Goal: Task Accomplishment & Management: Complete application form

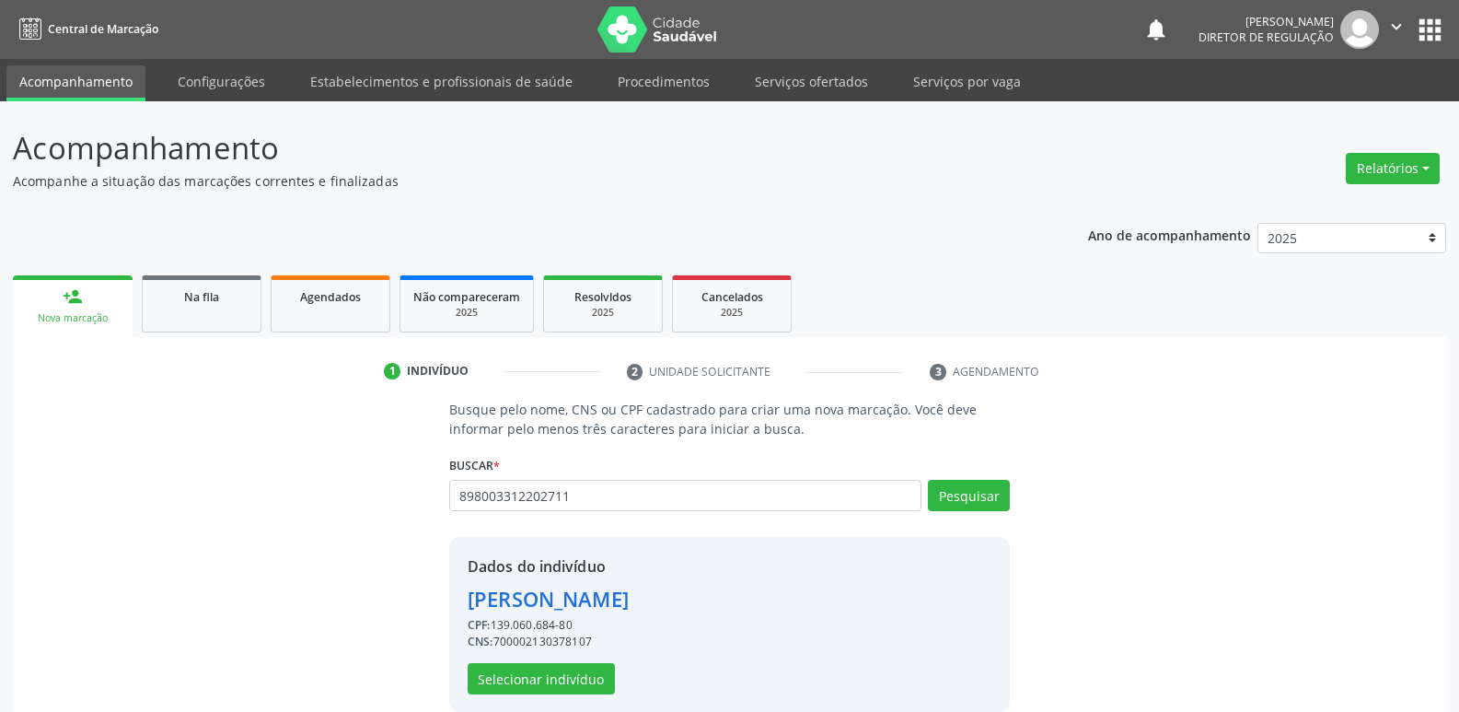
scroll to position [27, 0]
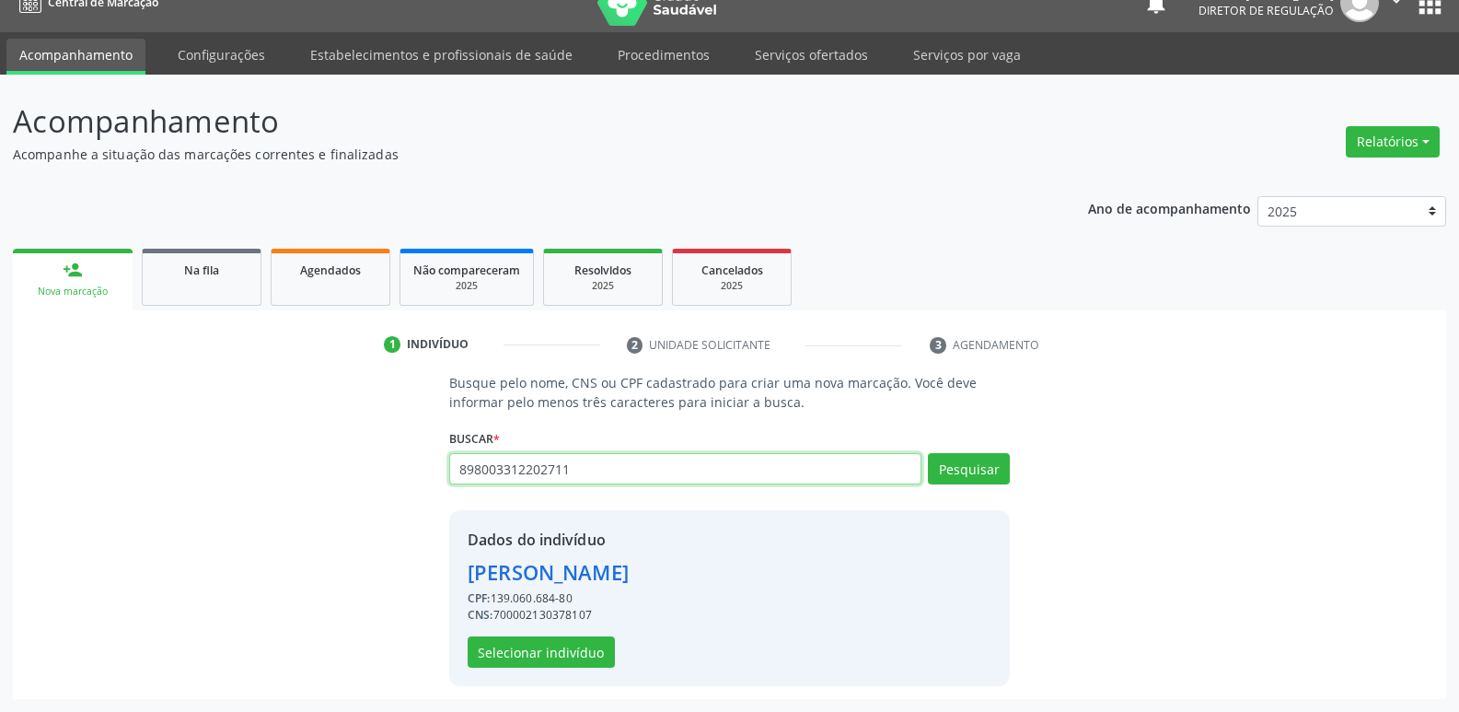
drag, startPoint x: 592, startPoint y: 476, endPoint x: 393, endPoint y: 495, distance: 199.8
click at [393, 495] on div "Busque pelo nome, CNS ou CPF cadastrado para criar uma nova marcação. Você deve…" at bounding box center [730, 529] width 1408 height 312
click at [346, 270] on span "Agendados" at bounding box center [330, 270] width 61 height 16
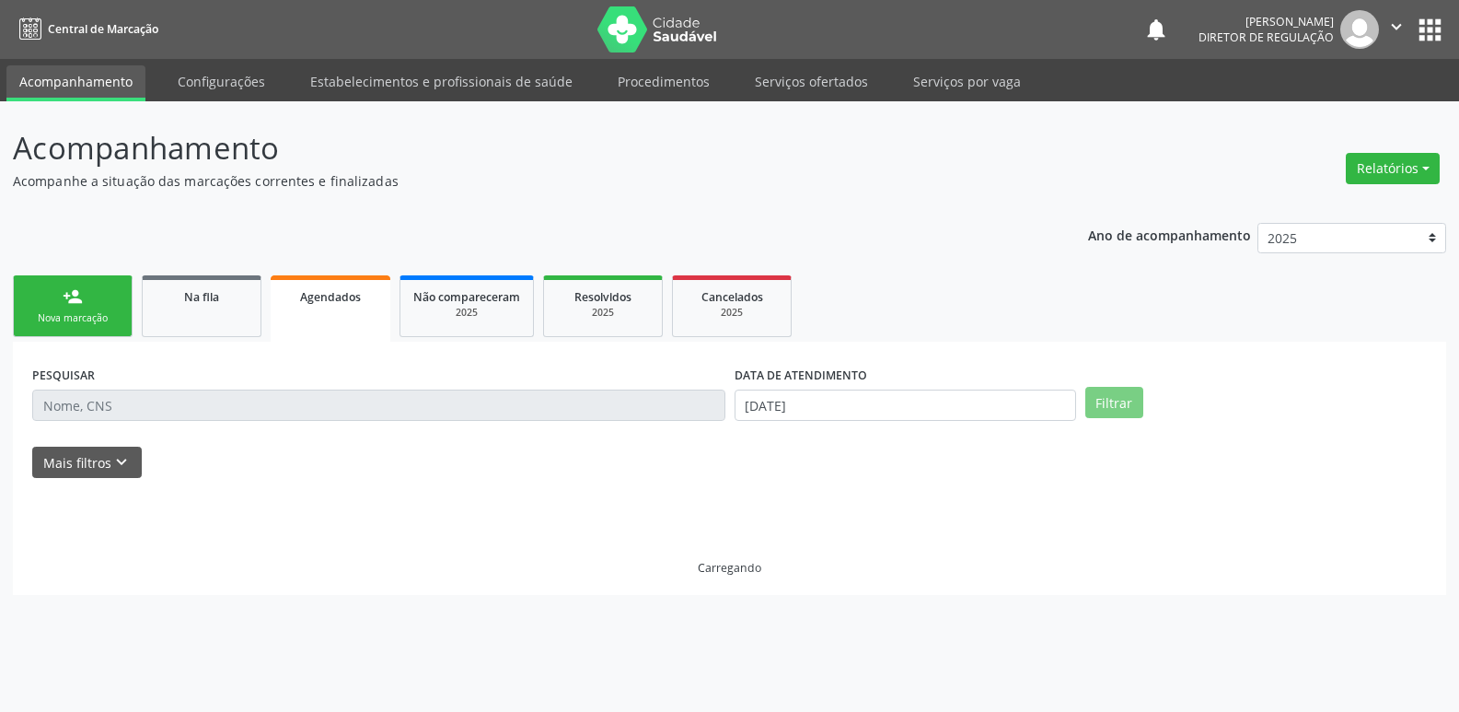
scroll to position [0, 0]
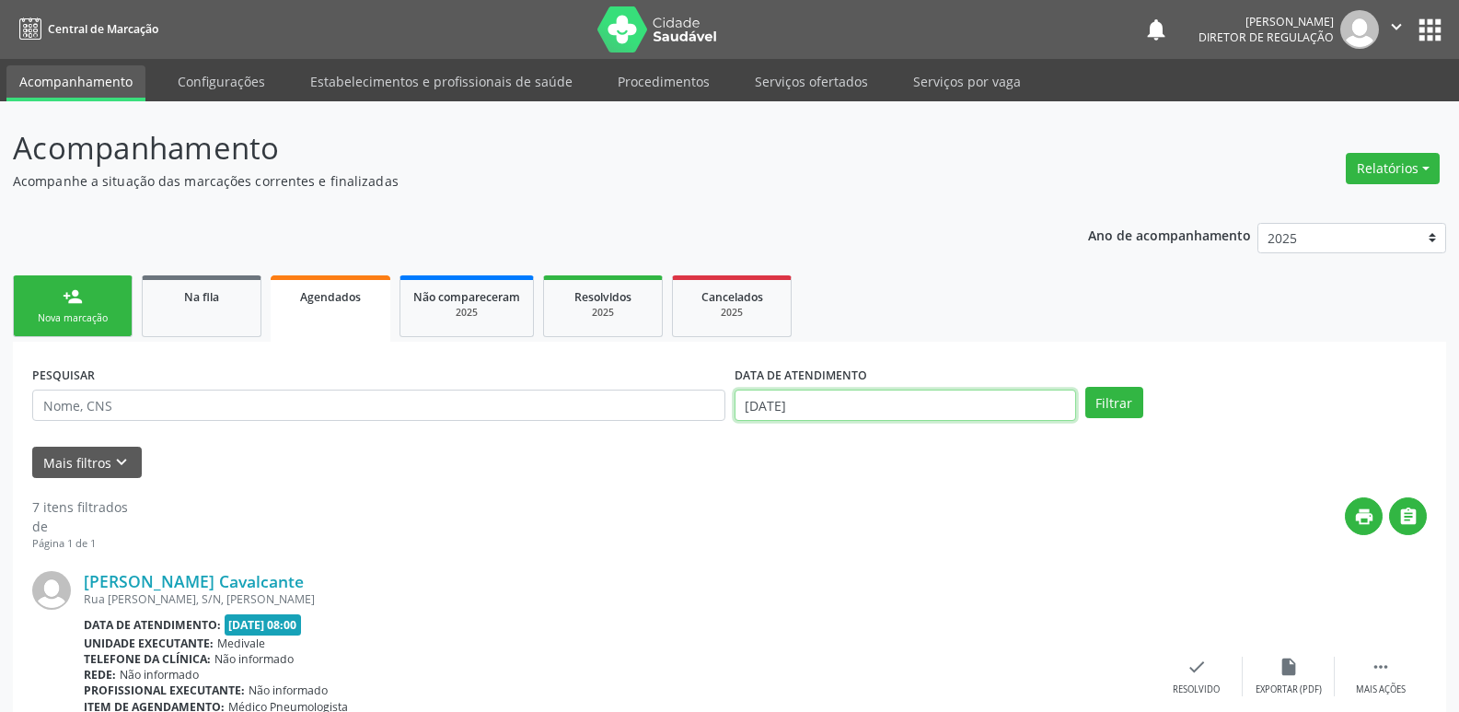
click at [851, 409] on input "29[DATE]" at bounding box center [906, 404] width 342 height 31
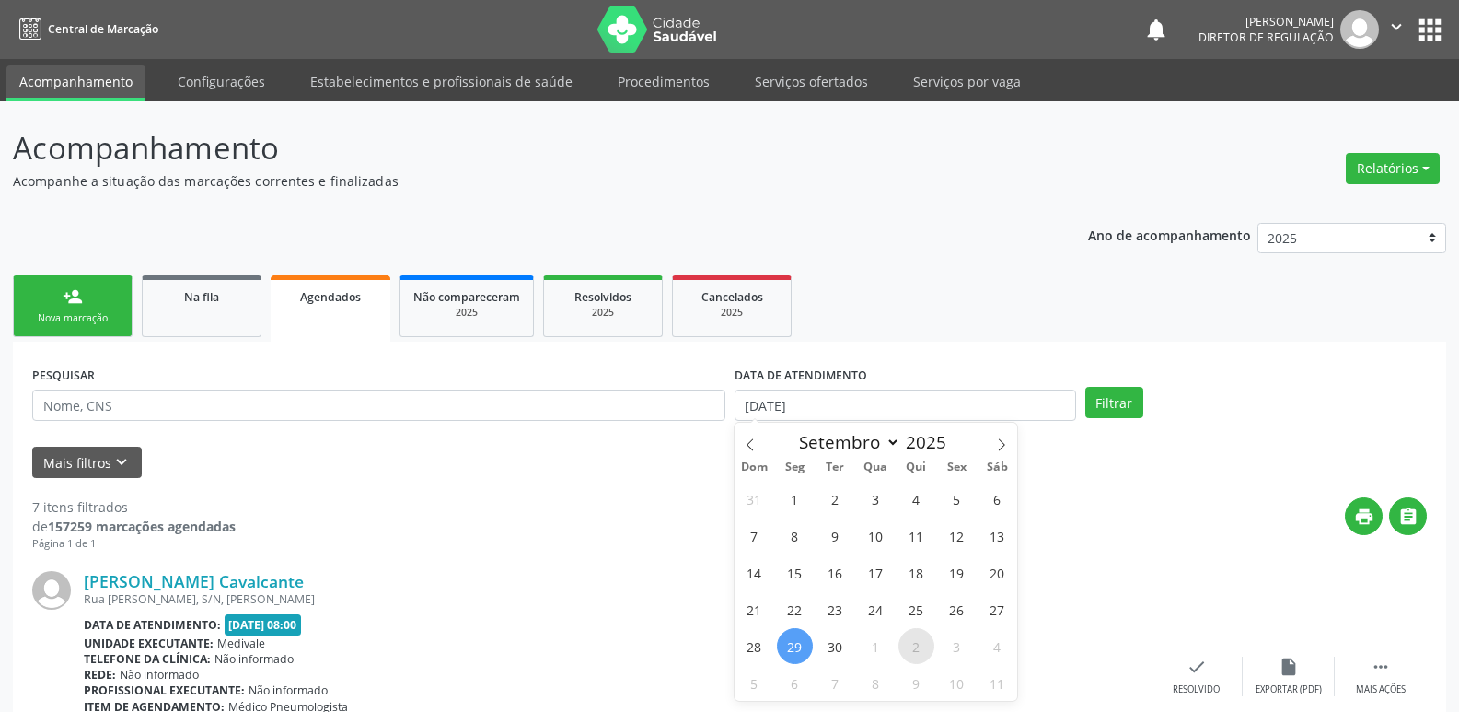
click at [918, 646] on span "2" at bounding box center [917, 646] width 36 height 36
type input "02[DATE]"
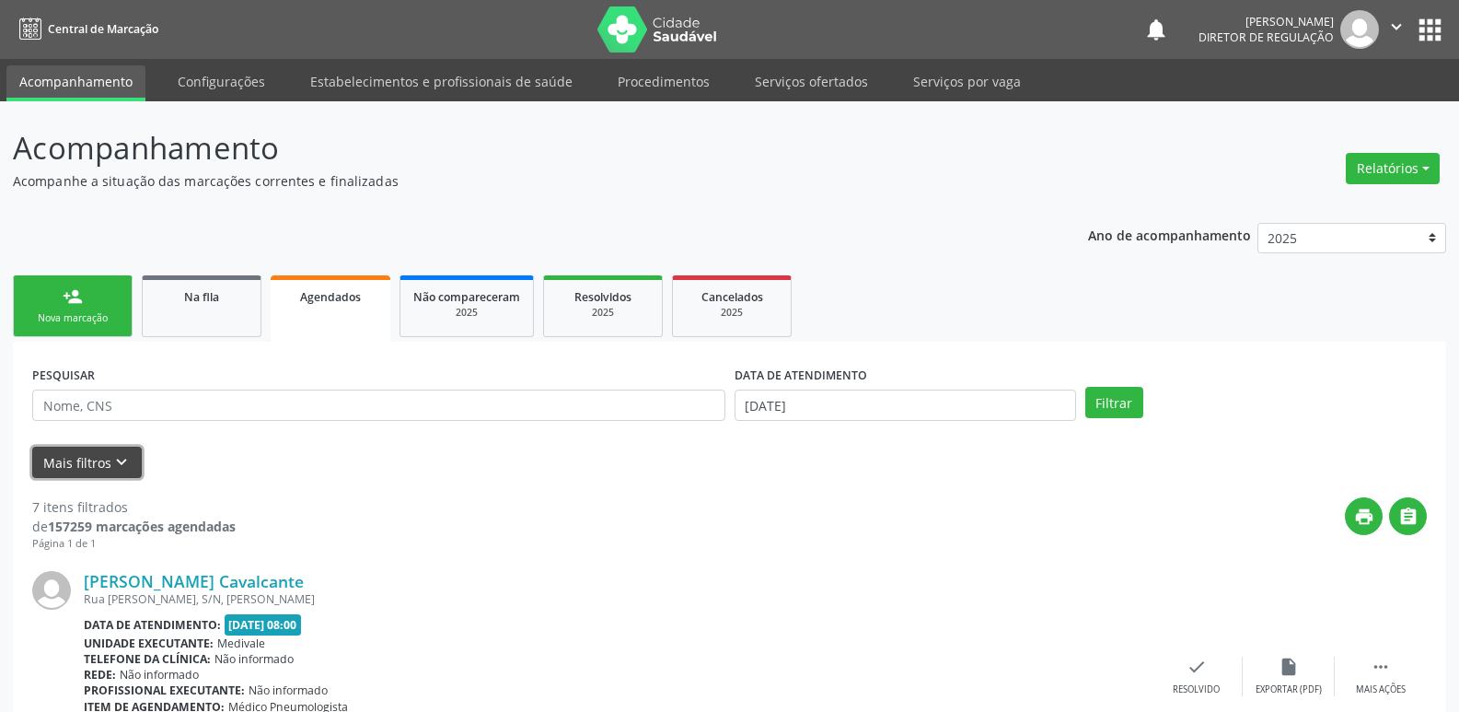
click at [122, 464] on icon "keyboard_arrow_down" at bounding box center [121, 462] width 20 height 20
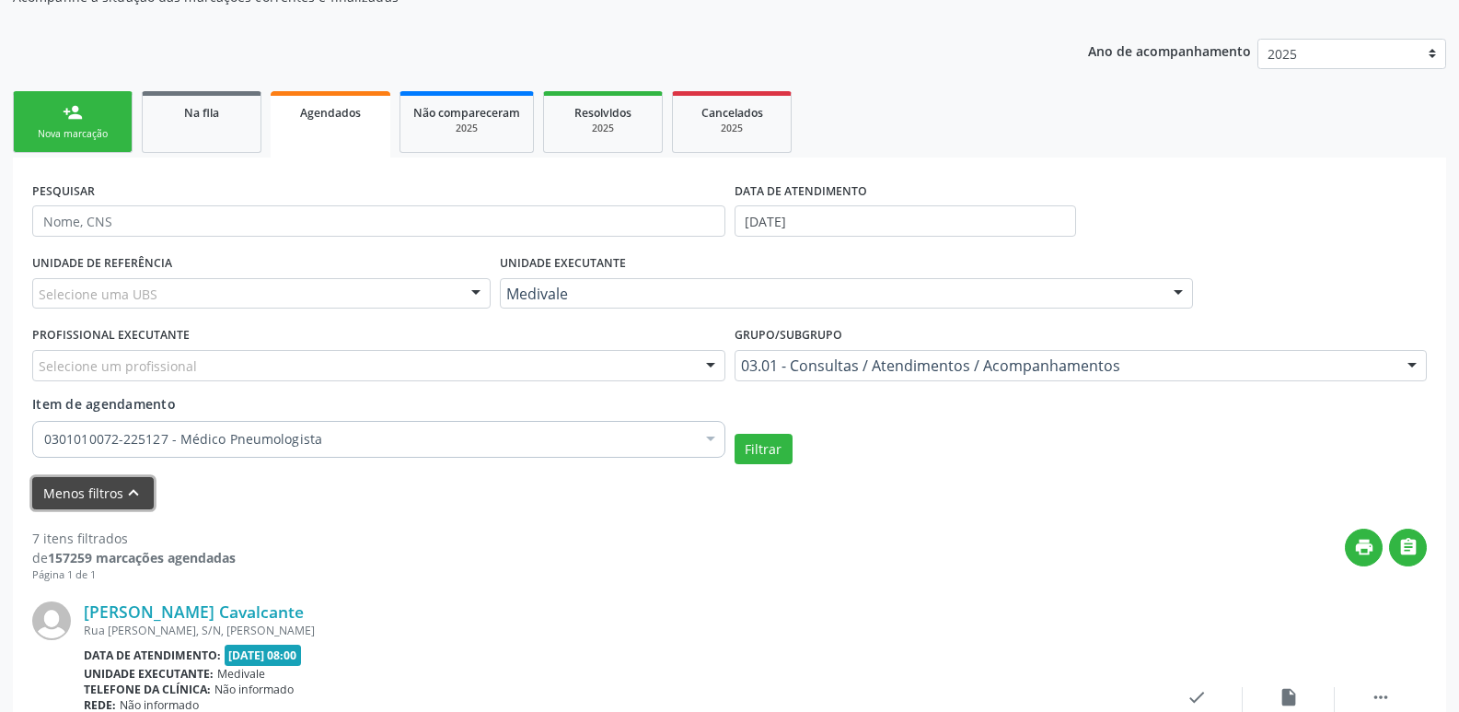
scroll to position [368, 0]
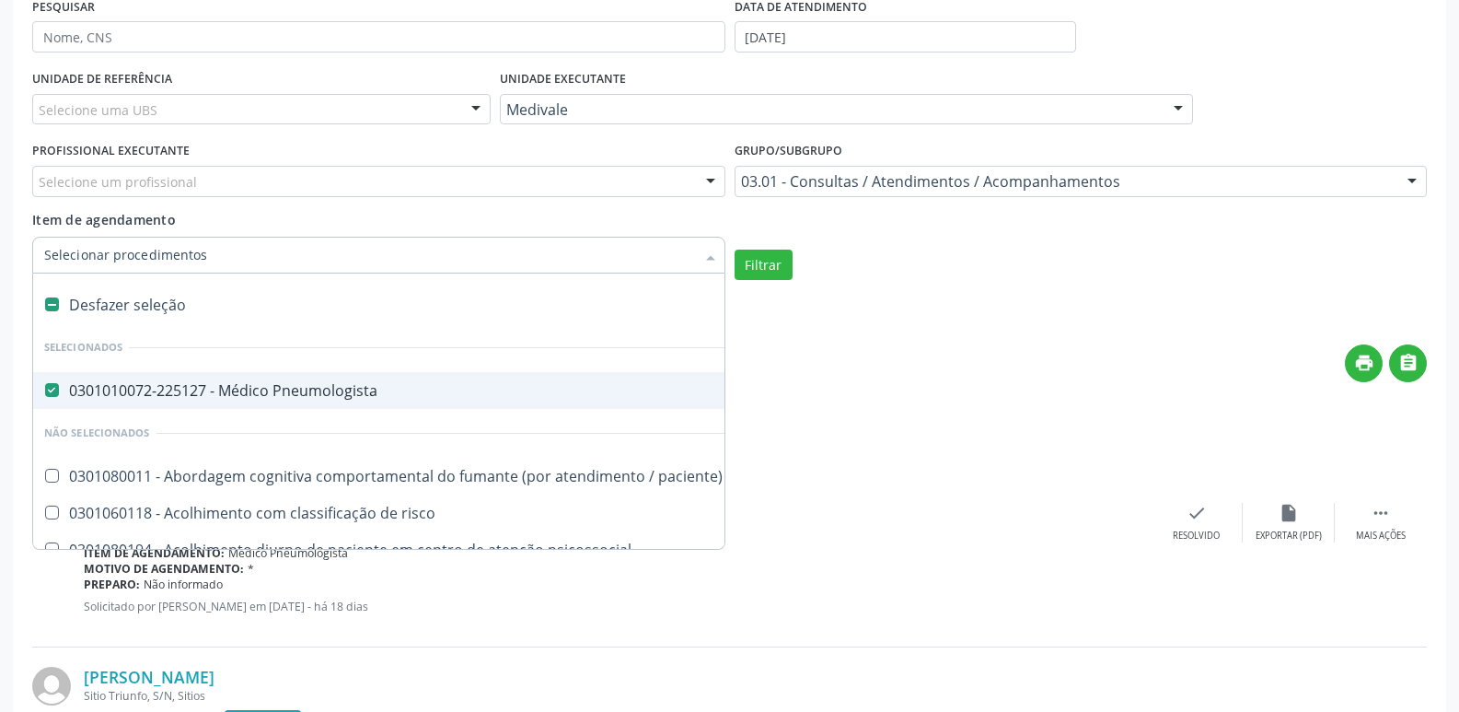
click at [52, 303] on label at bounding box center [52, 304] width 14 height 14
checkbox Pneumologista "false"
click at [125, 253] on input "Item de agendamento" at bounding box center [369, 255] width 651 height 37
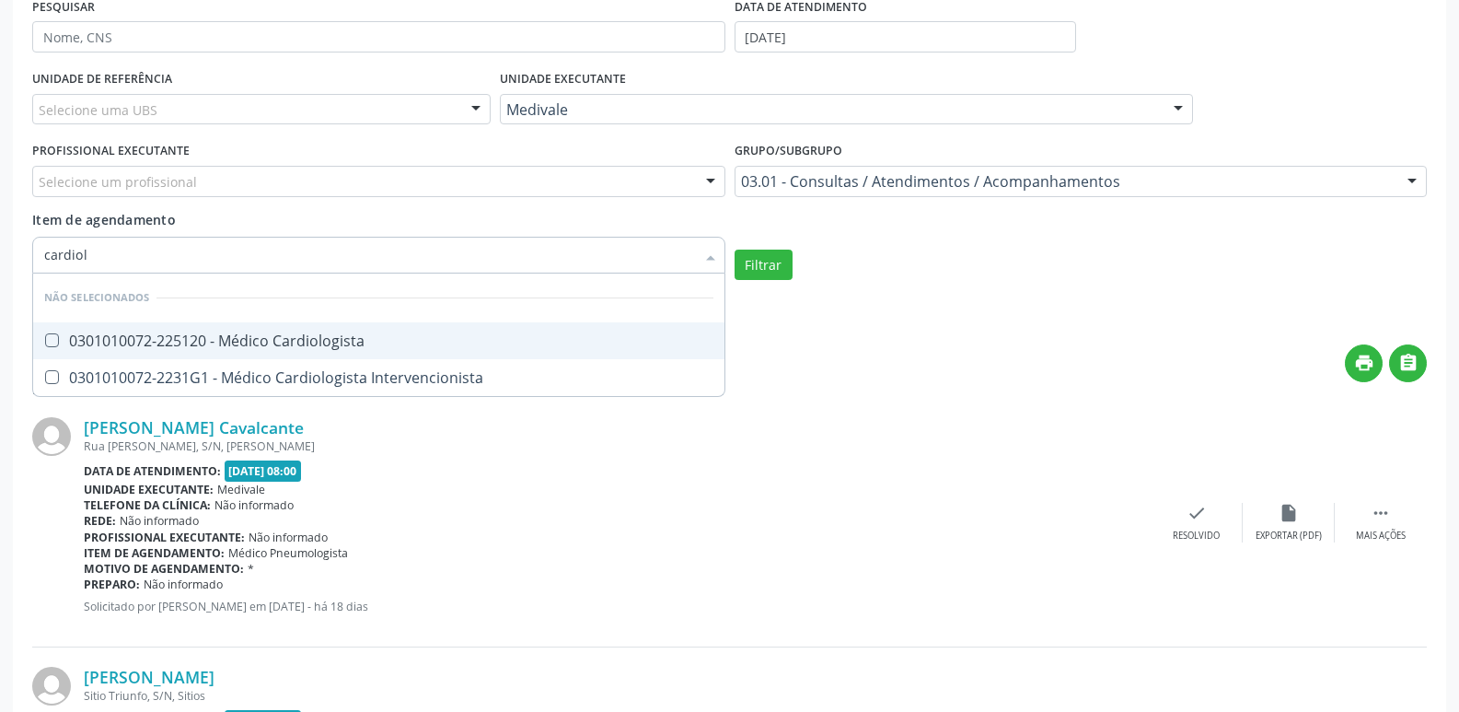
type input "cardiolo"
click at [124, 341] on div "0301010072-225120 - Médico Cardiologista" at bounding box center [378, 340] width 669 height 15
checkbox Cardiologista "true"
click at [762, 263] on button "Filtrar" at bounding box center [764, 265] width 58 height 31
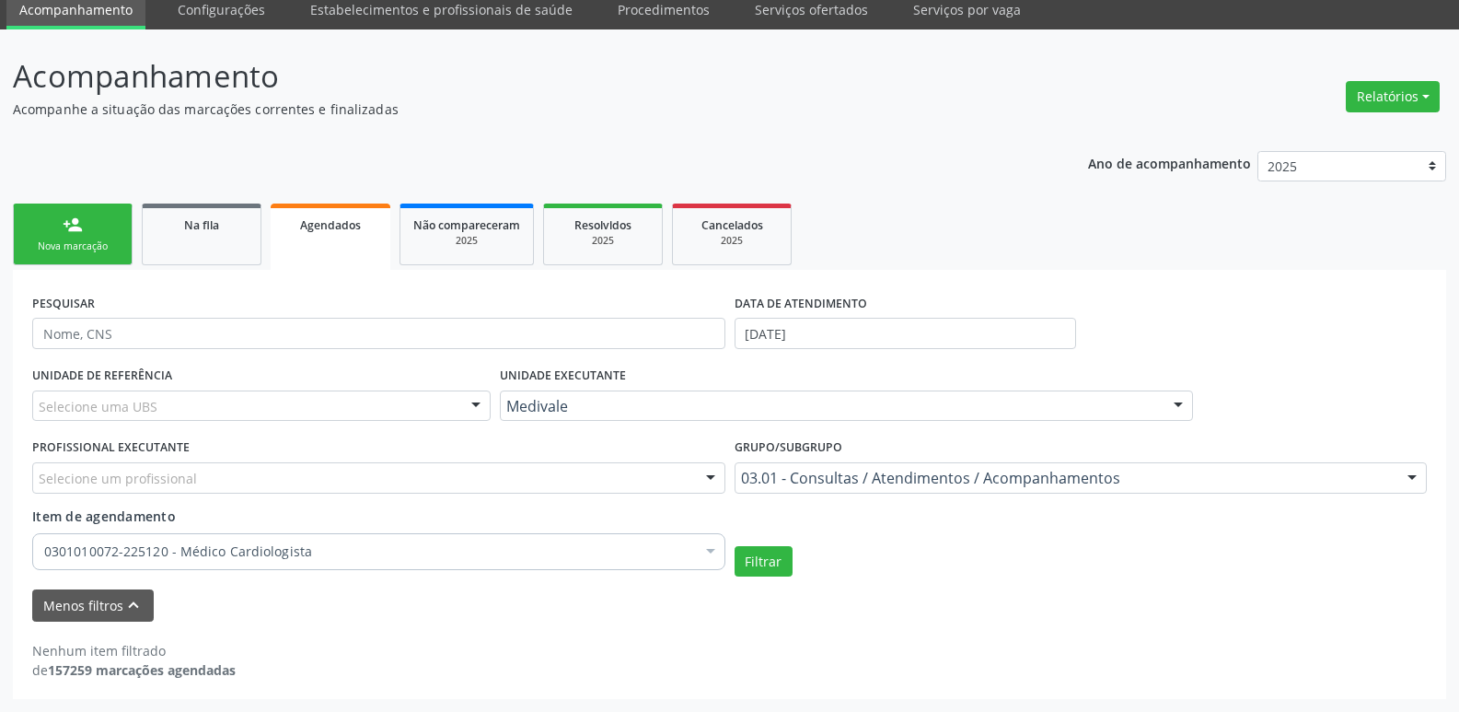
scroll to position [0, 0]
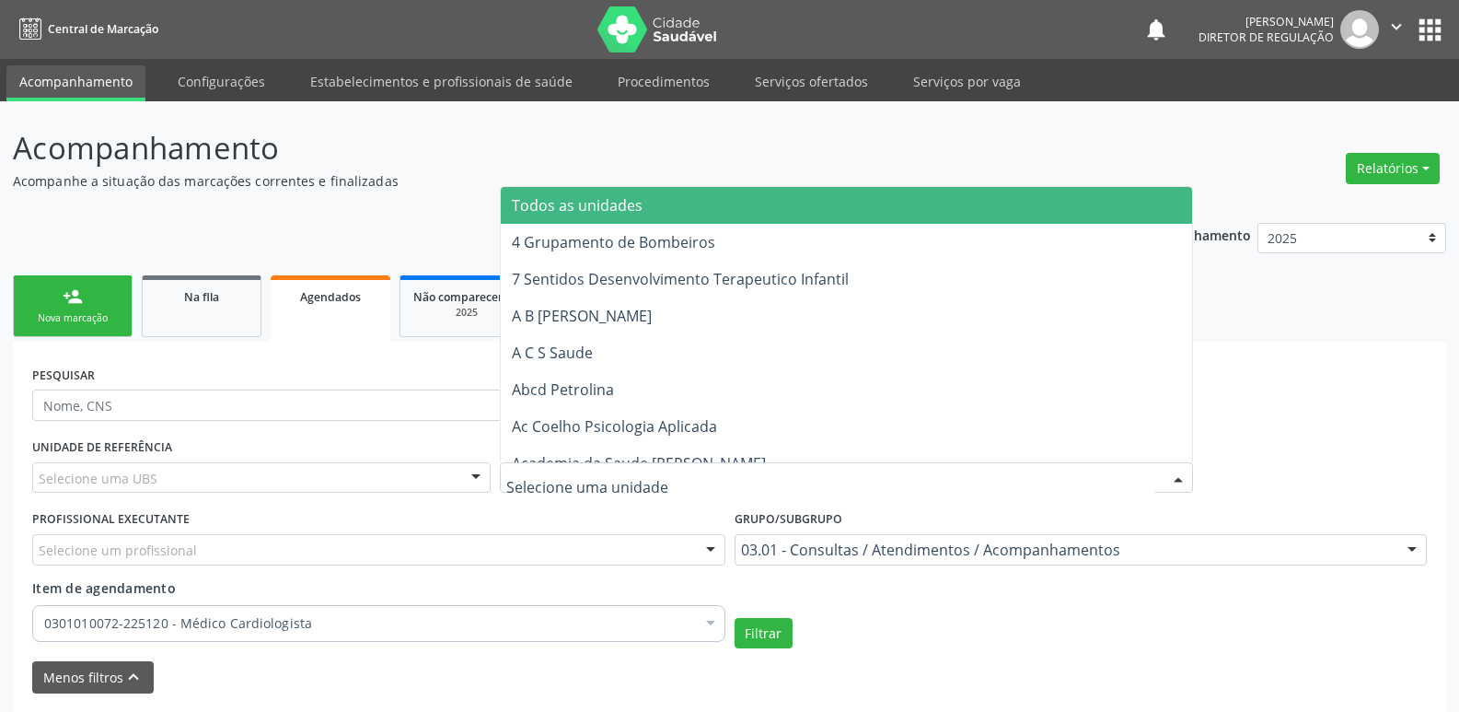
click at [591, 465] on div at bounding box center [846, 477] width 693 height 31
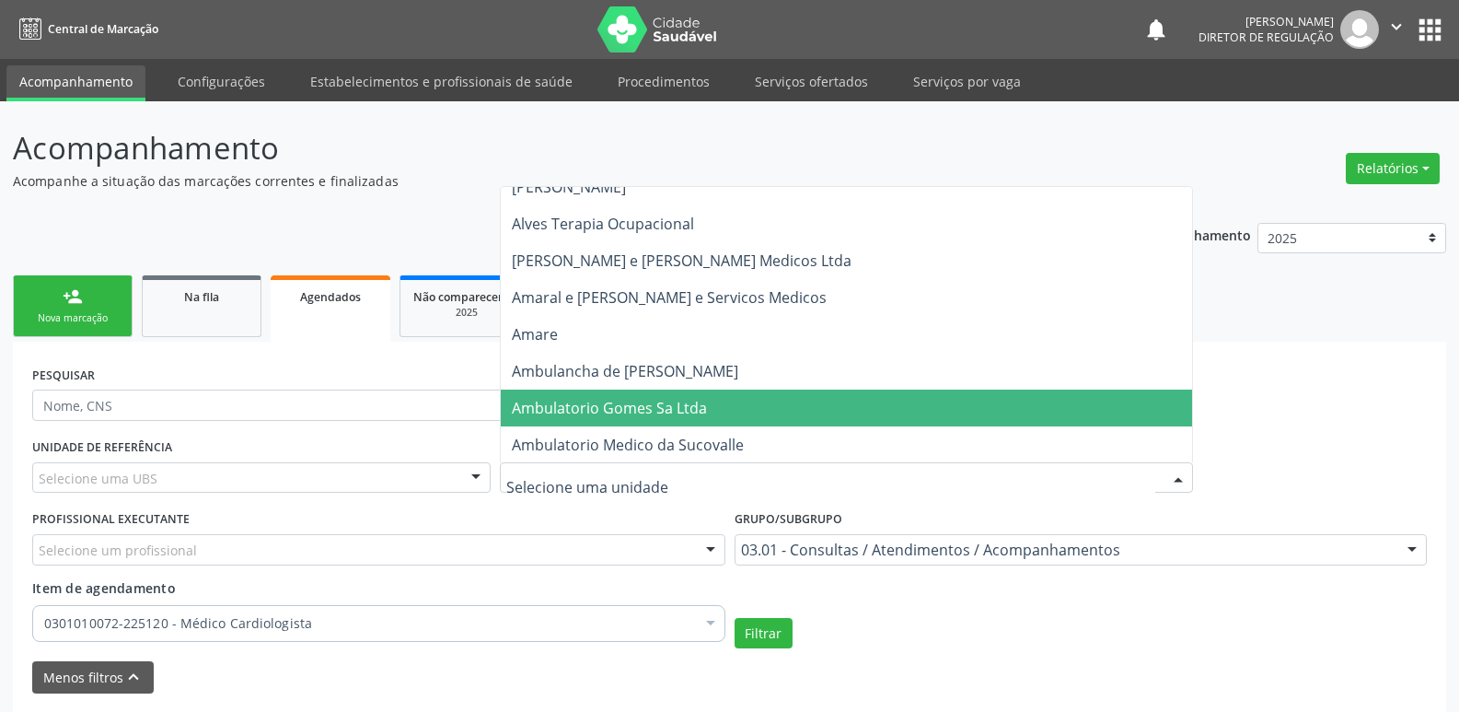
scroll to position [1473, 0]
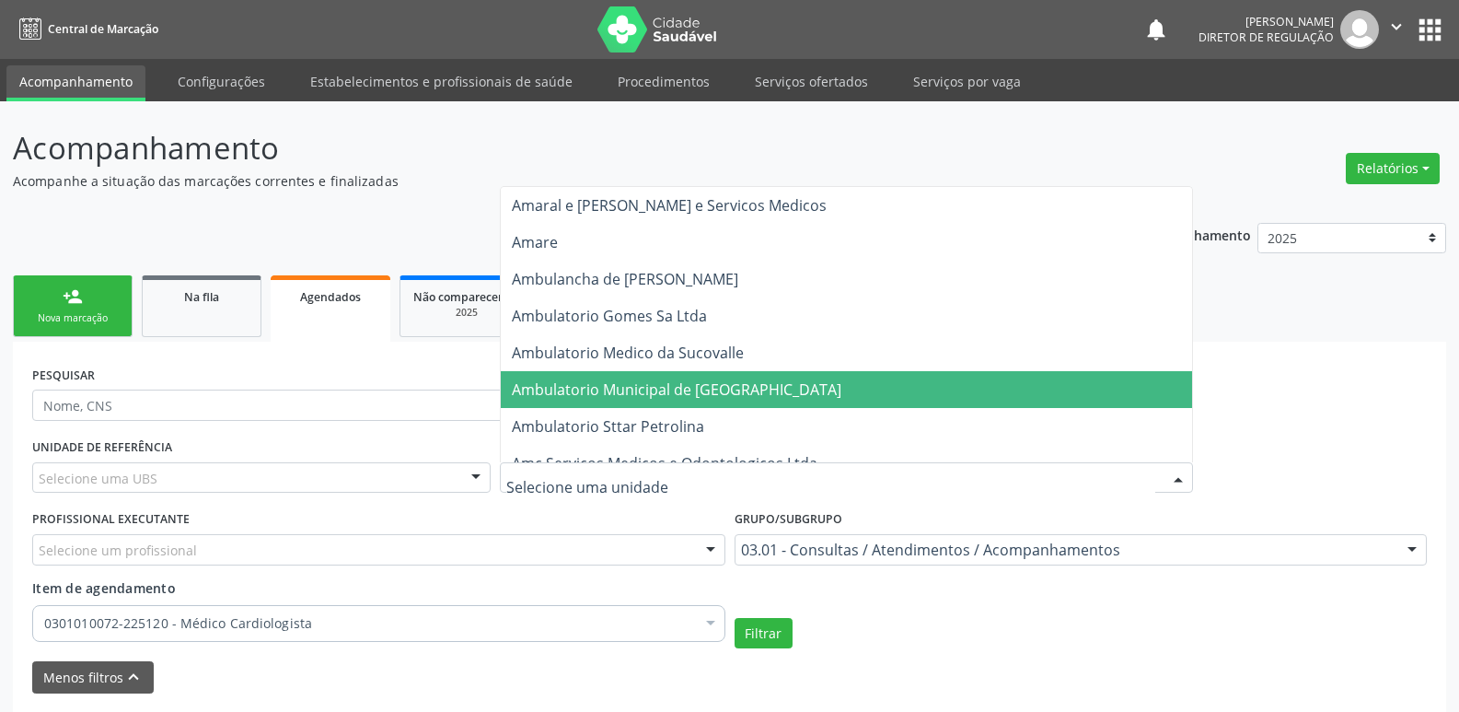
click at [633, 387] on span "Ambulatorio Municipal de [GEOGRAPHIC_DATA]" at bounding box center [677, 389] width 330 height 20
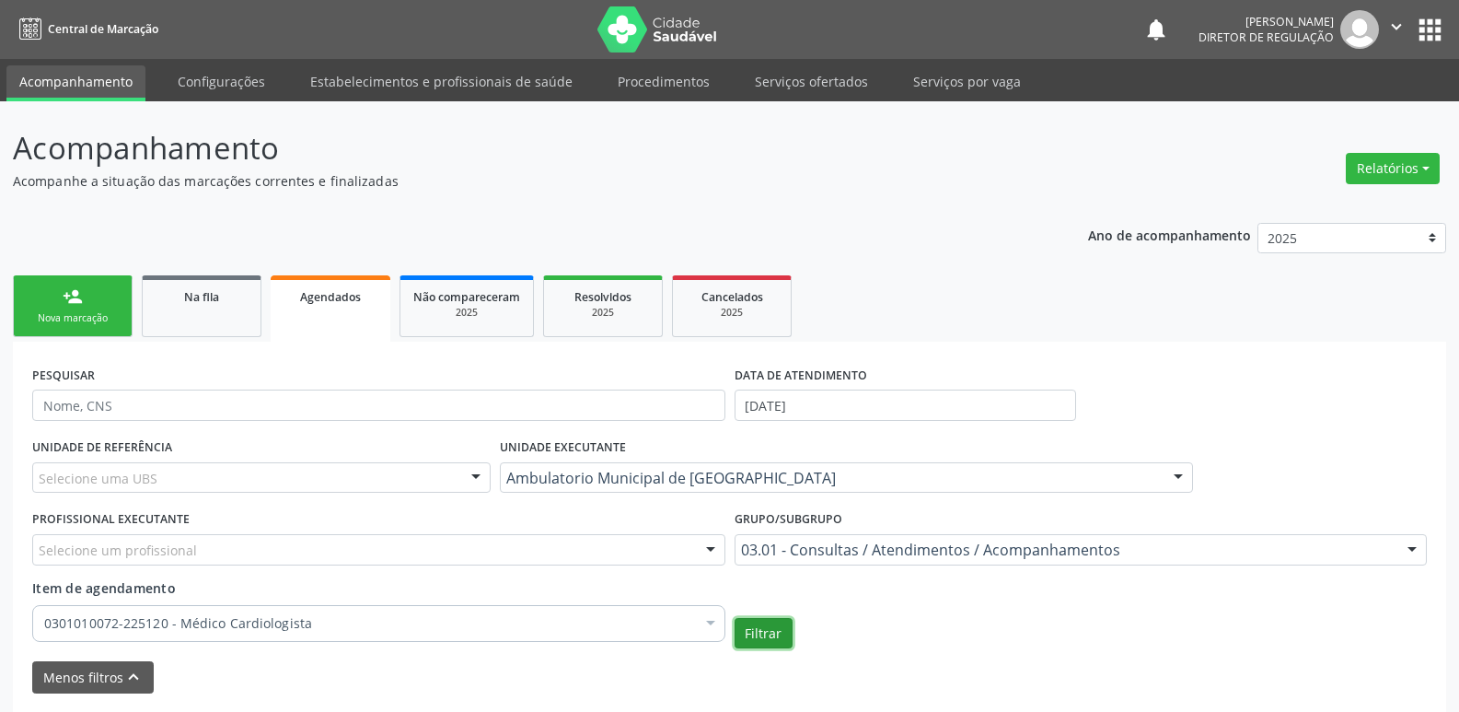
click at [765, 628] on button "Filtrar" at bounding box center [764, 633] width 58 height 31
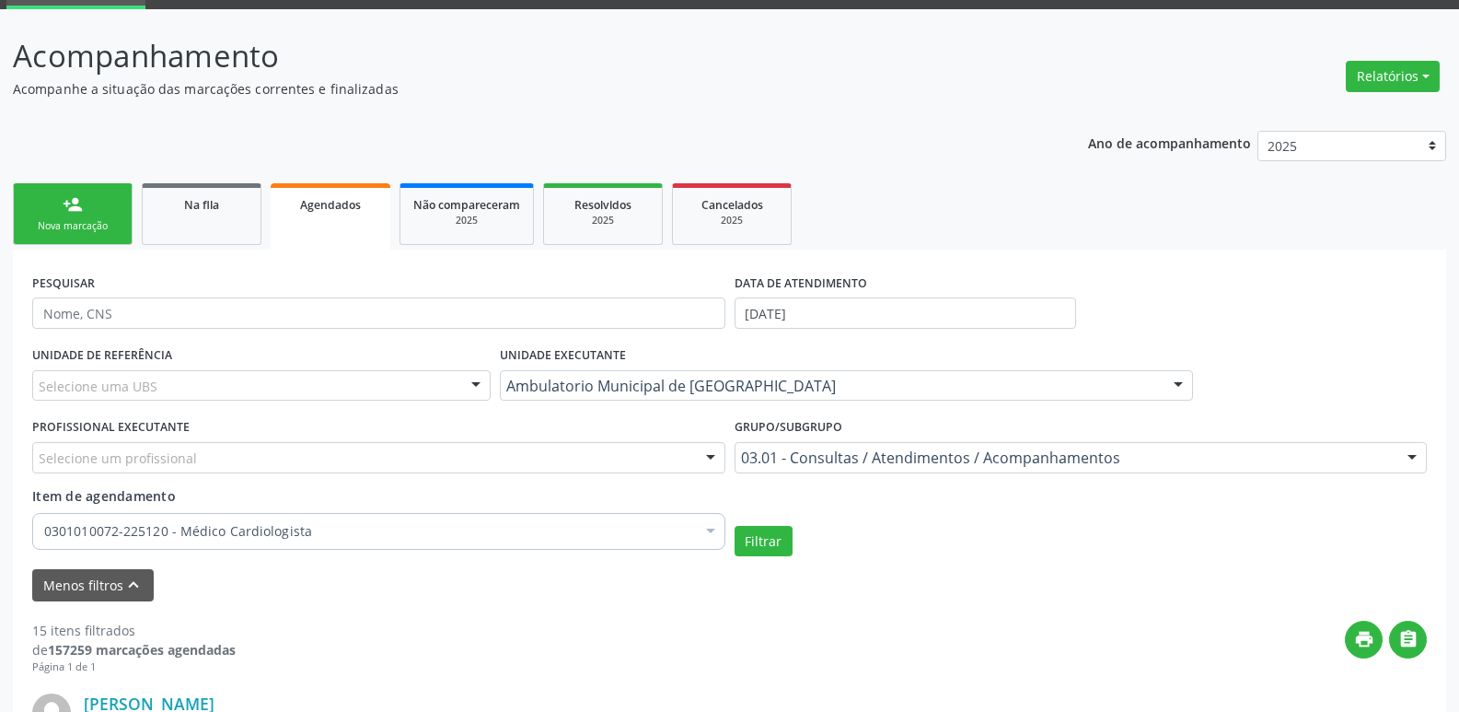
scroll to position [0, 0]
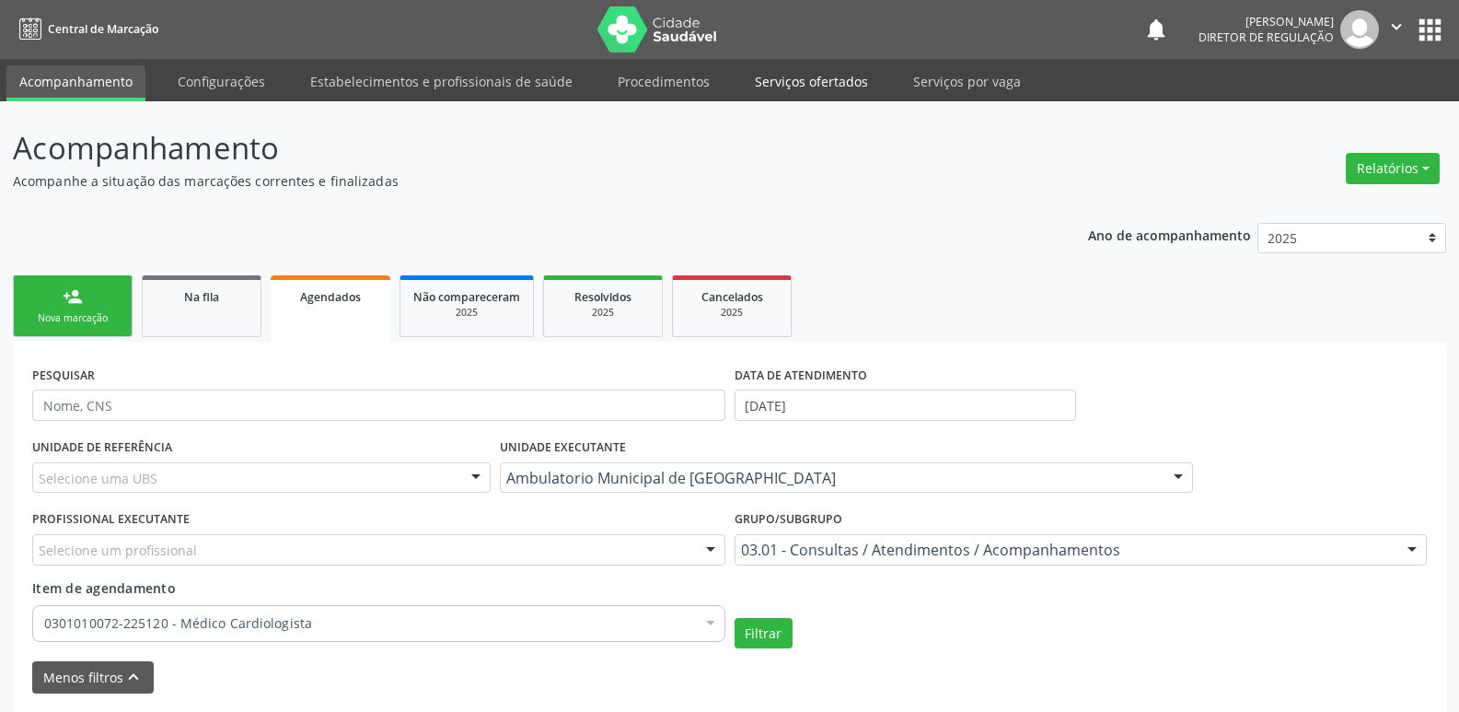
click at [810, 82] on link "Serviços ofertados" at bounding box center [811, 81] width 139 height 32
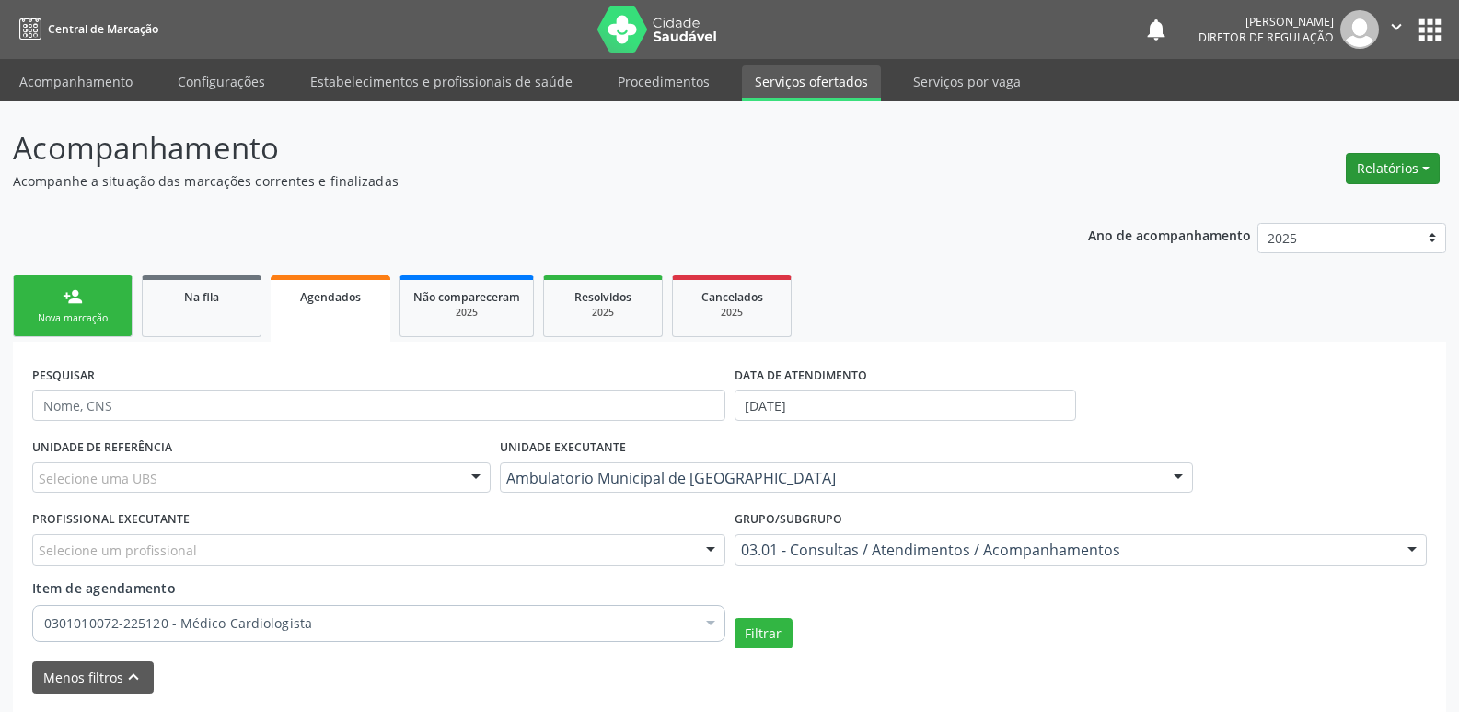
click at [1400, 172] on button "Relatórios" at bounding box center [1393, 168] width 94 height 31
click at [807, 82] on link "Serviços ofertados" at bounding box center [811, 83] width 139 height 36
click at [790, 84] on link "Serviços ofertados" at bounding box center [811, 83] width 139 height 36
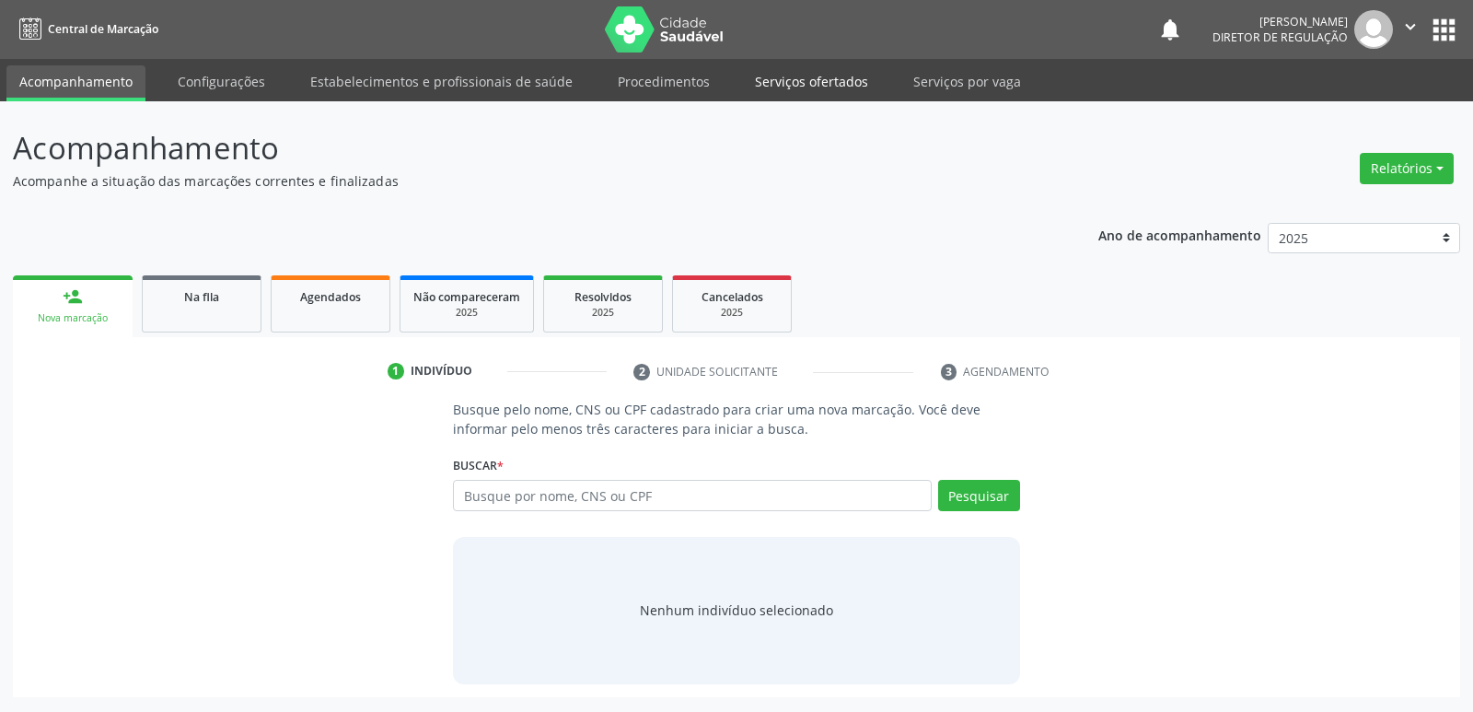
click at [828, 84] on link "Serviços ofertados" at bounding box center [811, 81] width 139 height 32
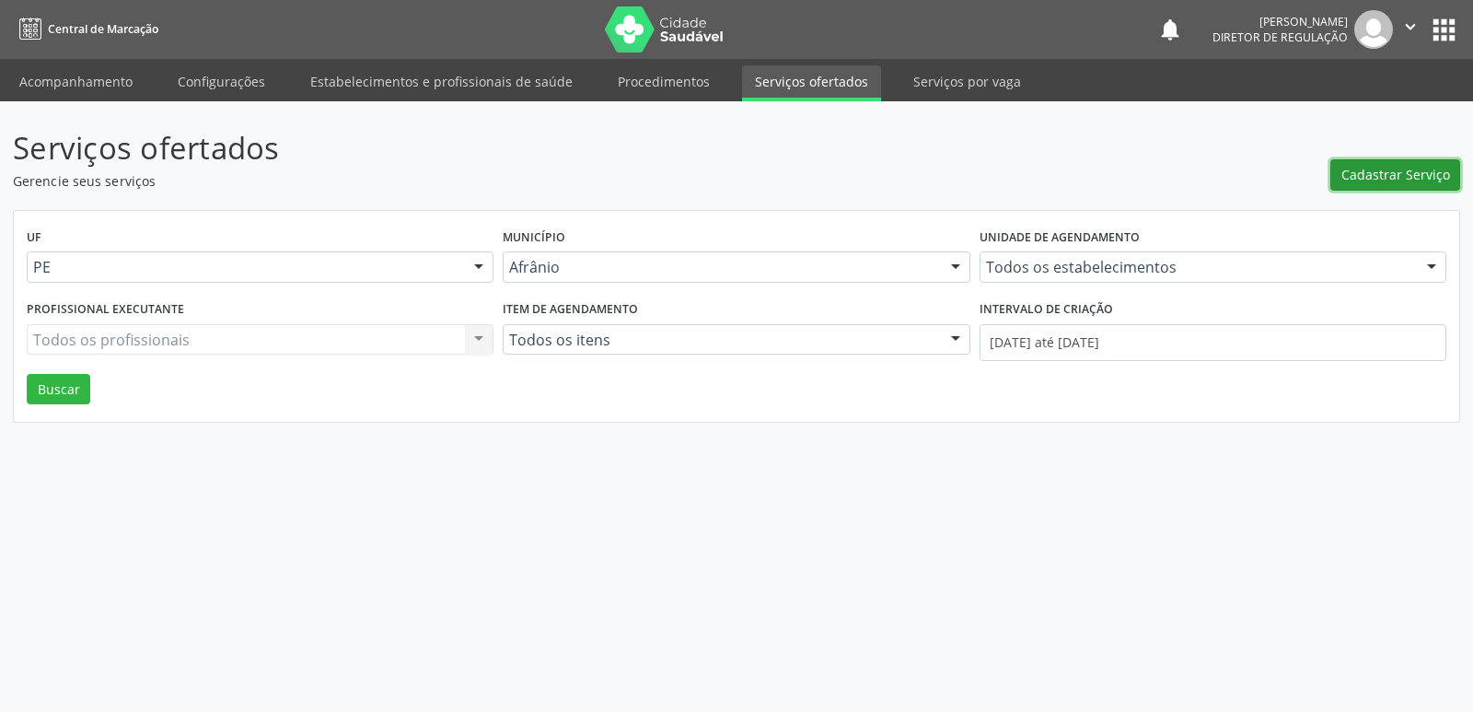
click at [1417, 172] on span "Cadastrar Serviço" at bounding box center [1396, 174] width 109 height 19
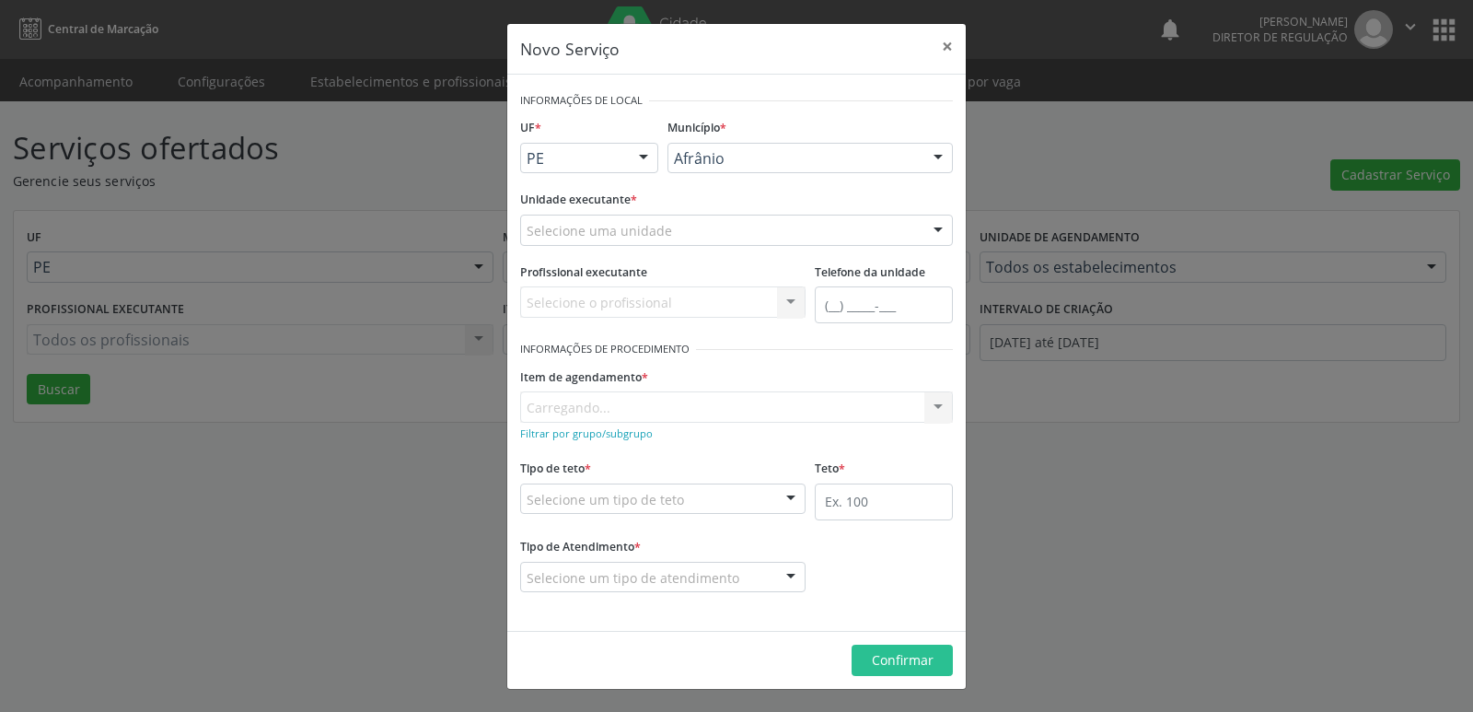
click at [720, 227] on div "Selecione uma unidade" at bounding box center [736, 230] width 433 height 31
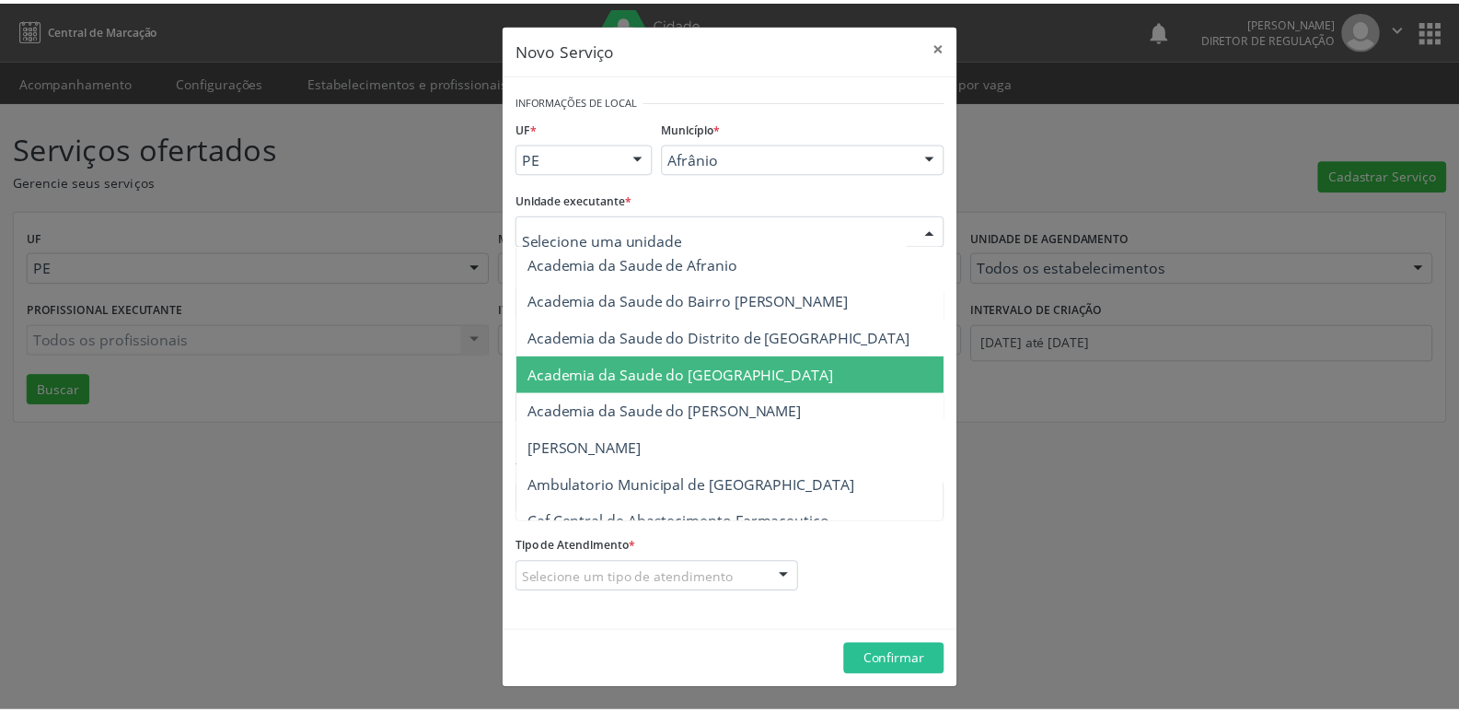
scroll to position [184, 0]
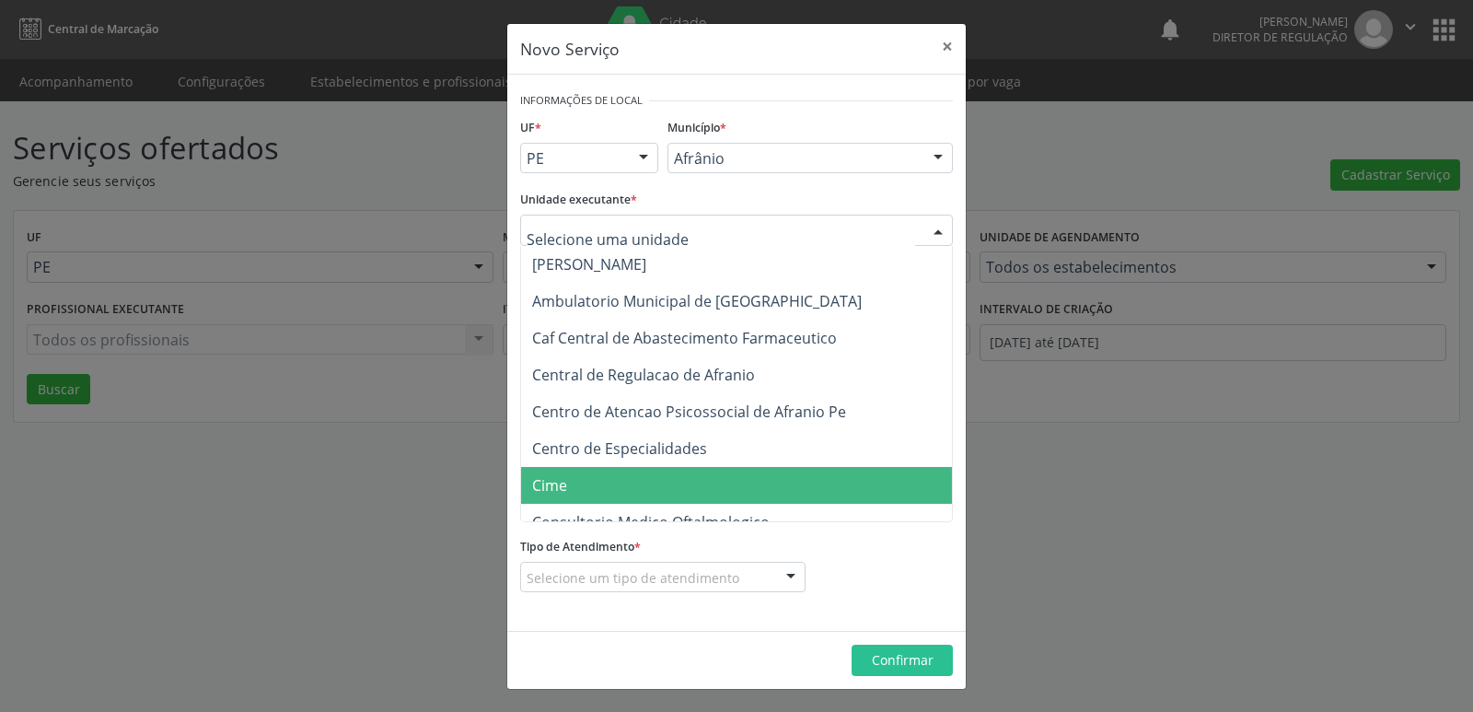
click at [622, 491] on span "Cime" at bounding box center [745, 485] width 449 height 37
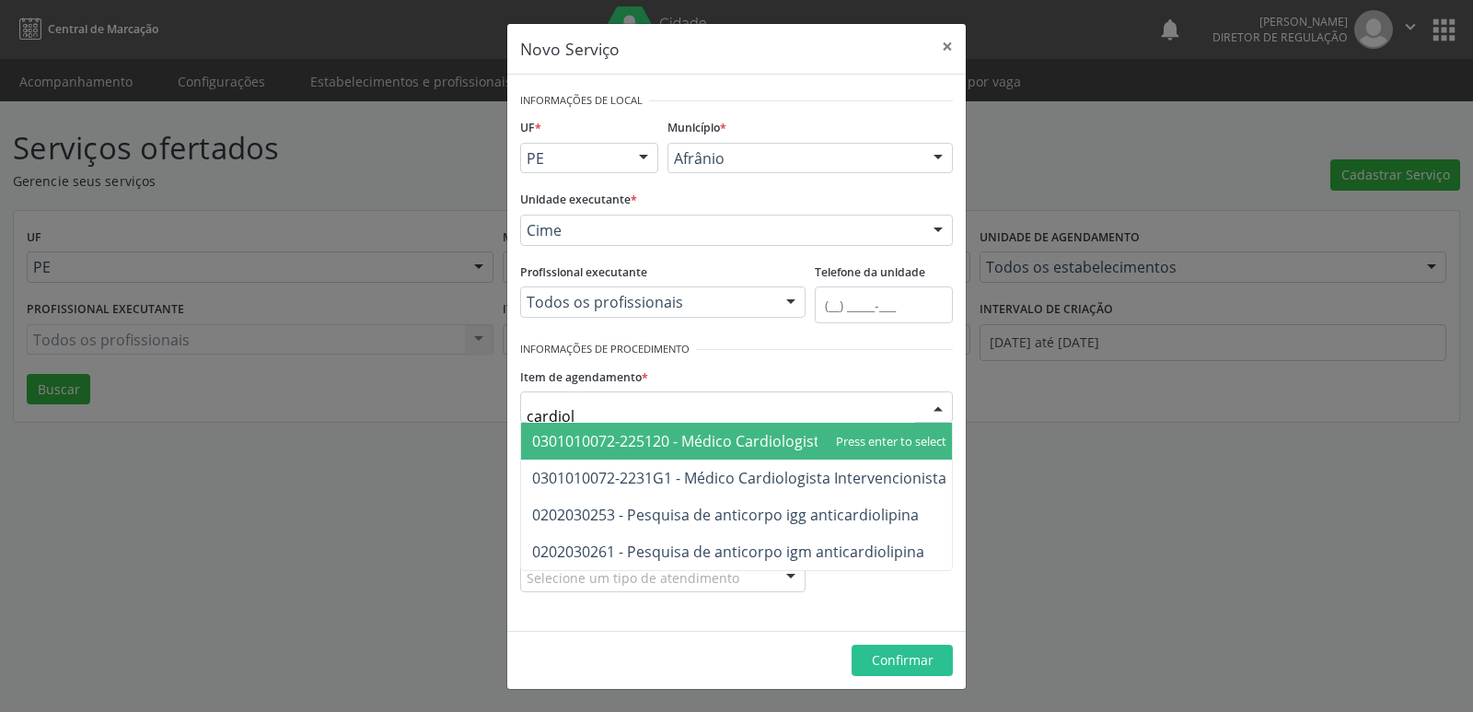
type input "cardiolo"
click at [682, 436] on span "0301010072-225120 - Médico Cardiologista" at bounding box center [680, 441] width 296 height 20
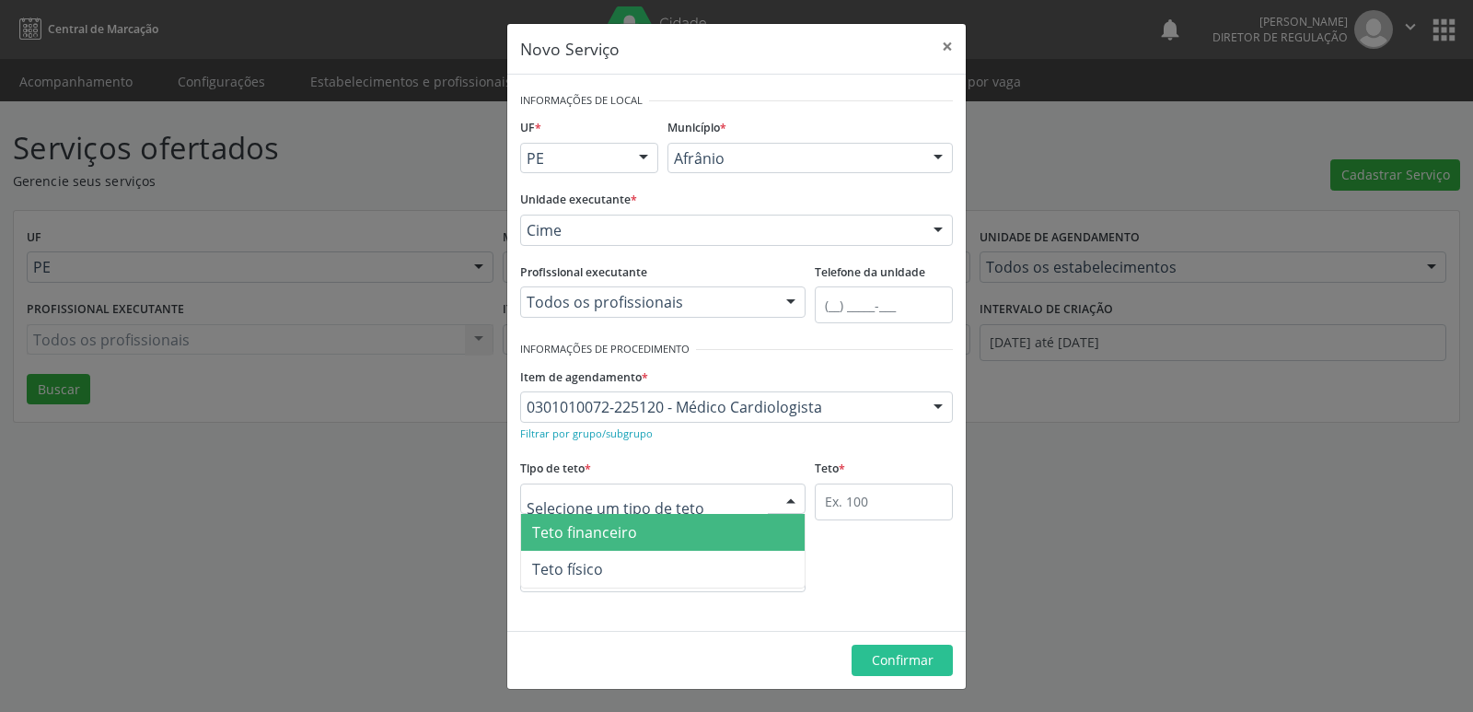
click at [685, 499] on div at bounding box center [662, 498] width 285 height 31
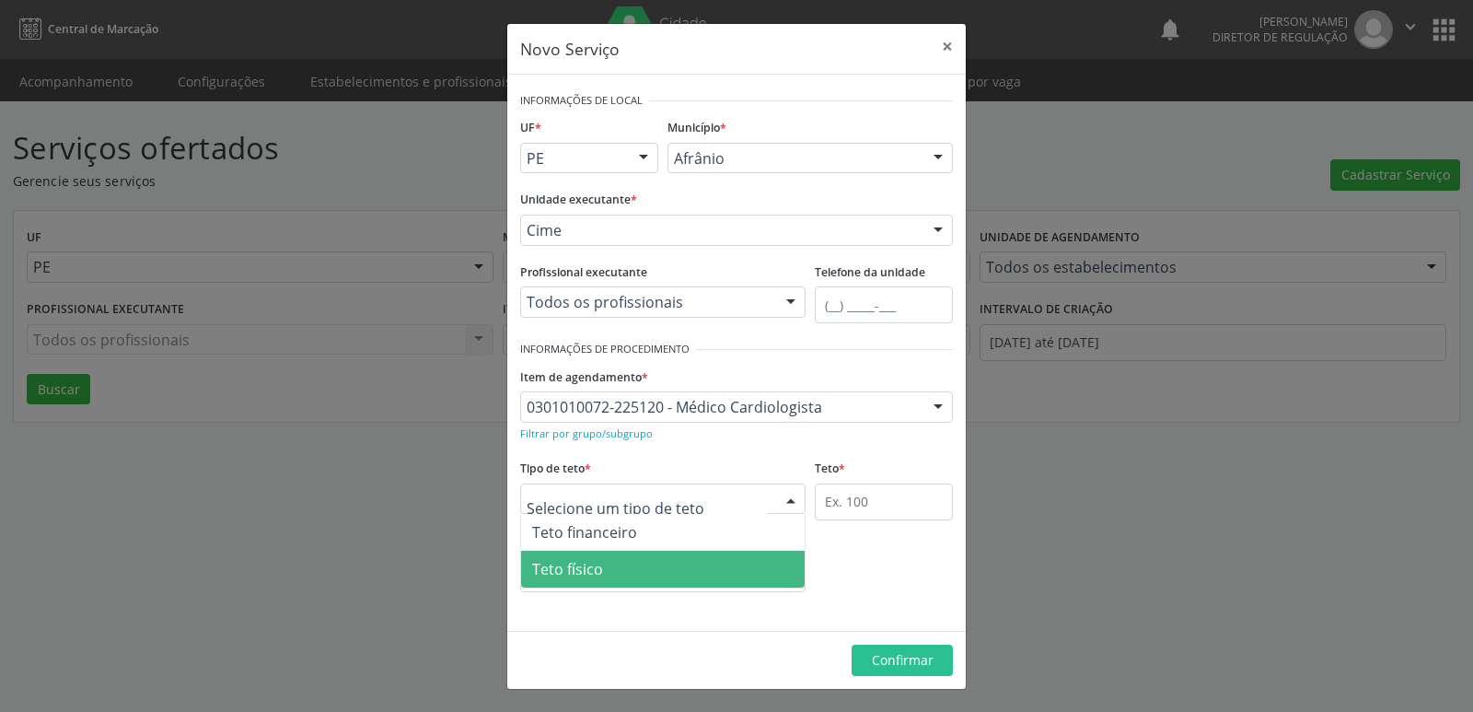
click at [660, 570] on span "Teto físico" at bounding box center [663, 569] width 284 height 37
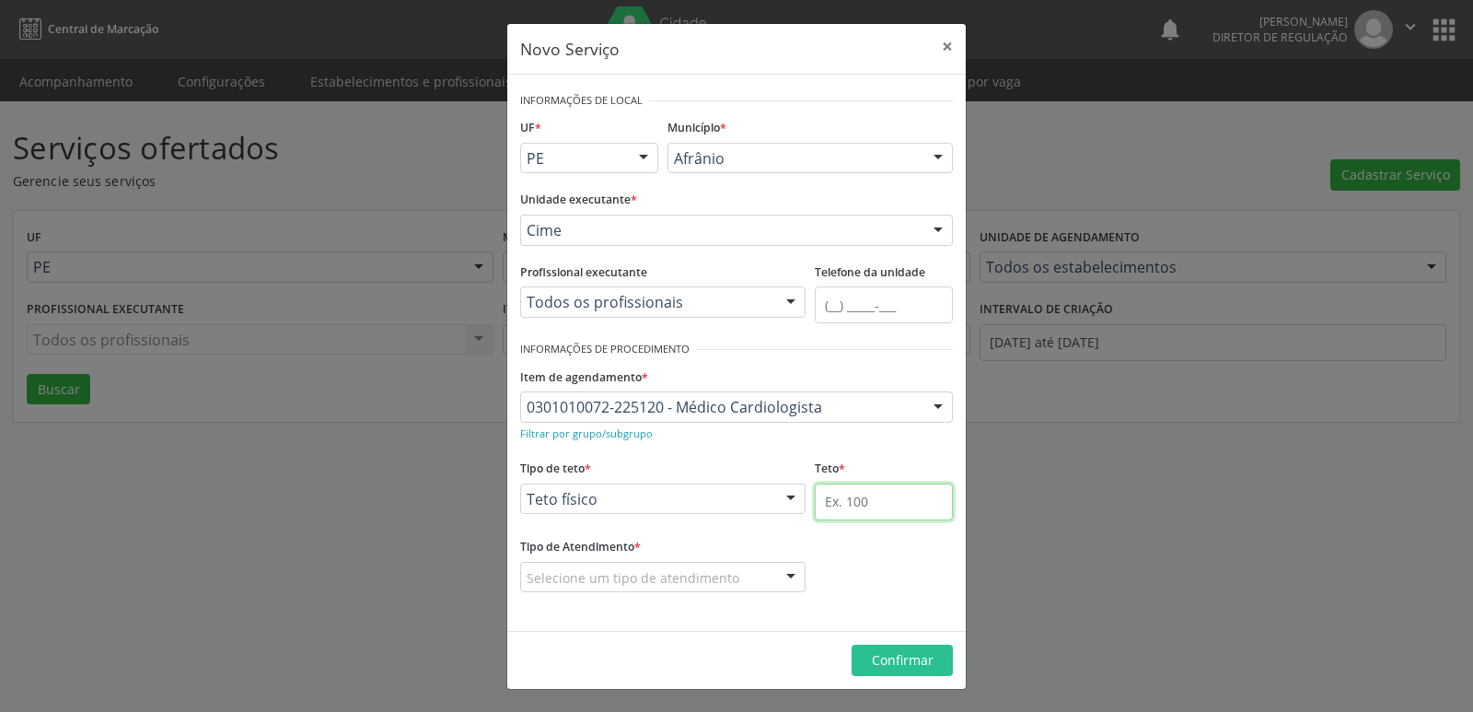
click at [846, 506] on input "text" at bounding box center [884, 501] width 138 height 37
type input "1"
click at [702, 564] on div "Selecione um tipo de atendimento" at bounding box center [662, 577] width 285 height 31
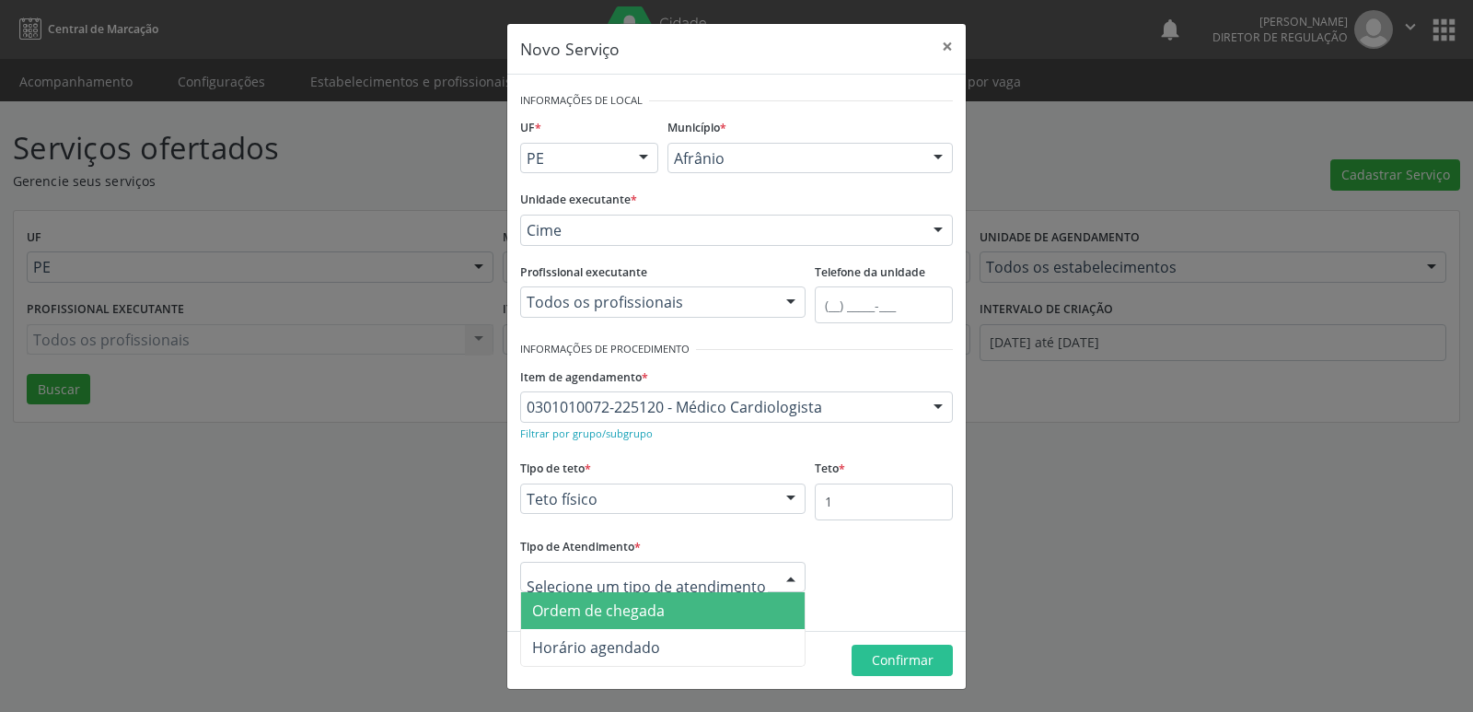
click at [683, 605] on span "Ordem de chegada" at bounding box center [663, 610] width 284 height 37
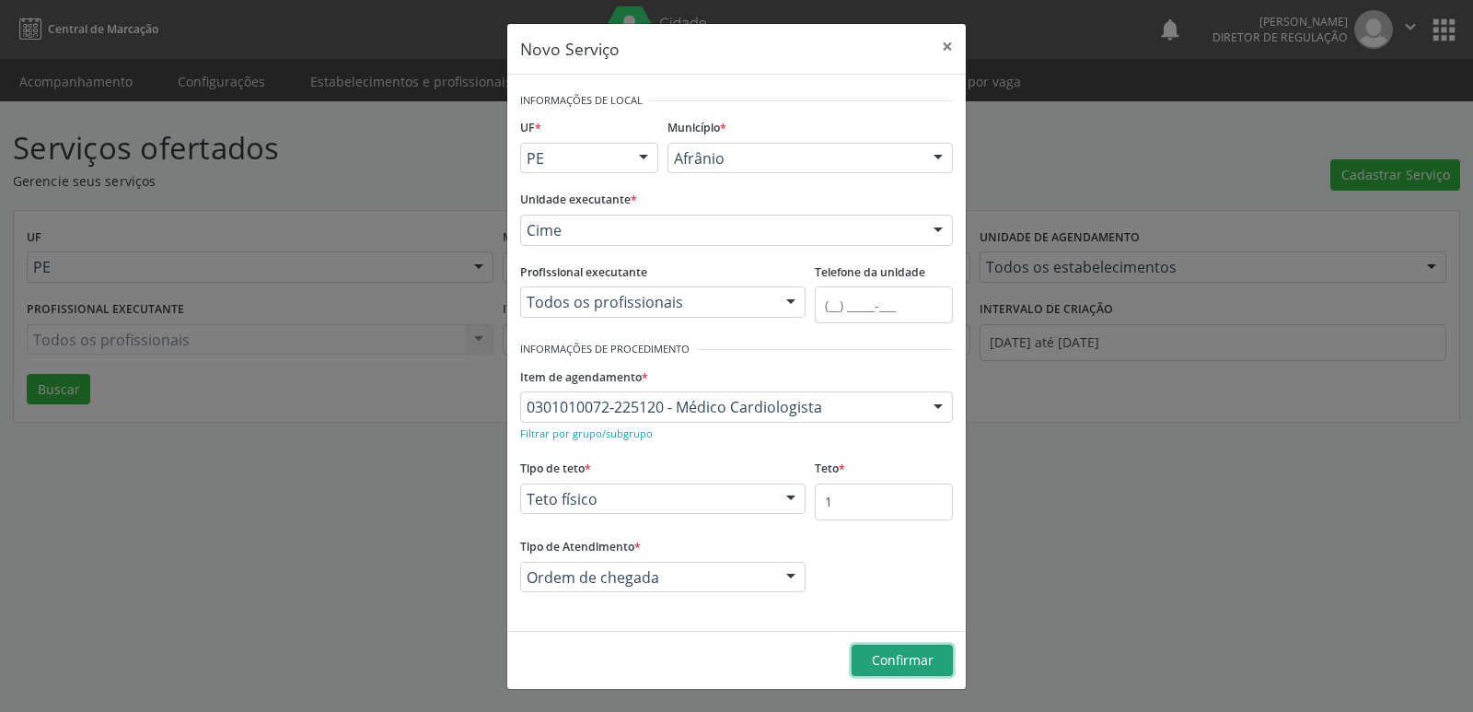
click at [897, 661] on span "Confirmar" at bounding box center [903, 659] width 62 height 17
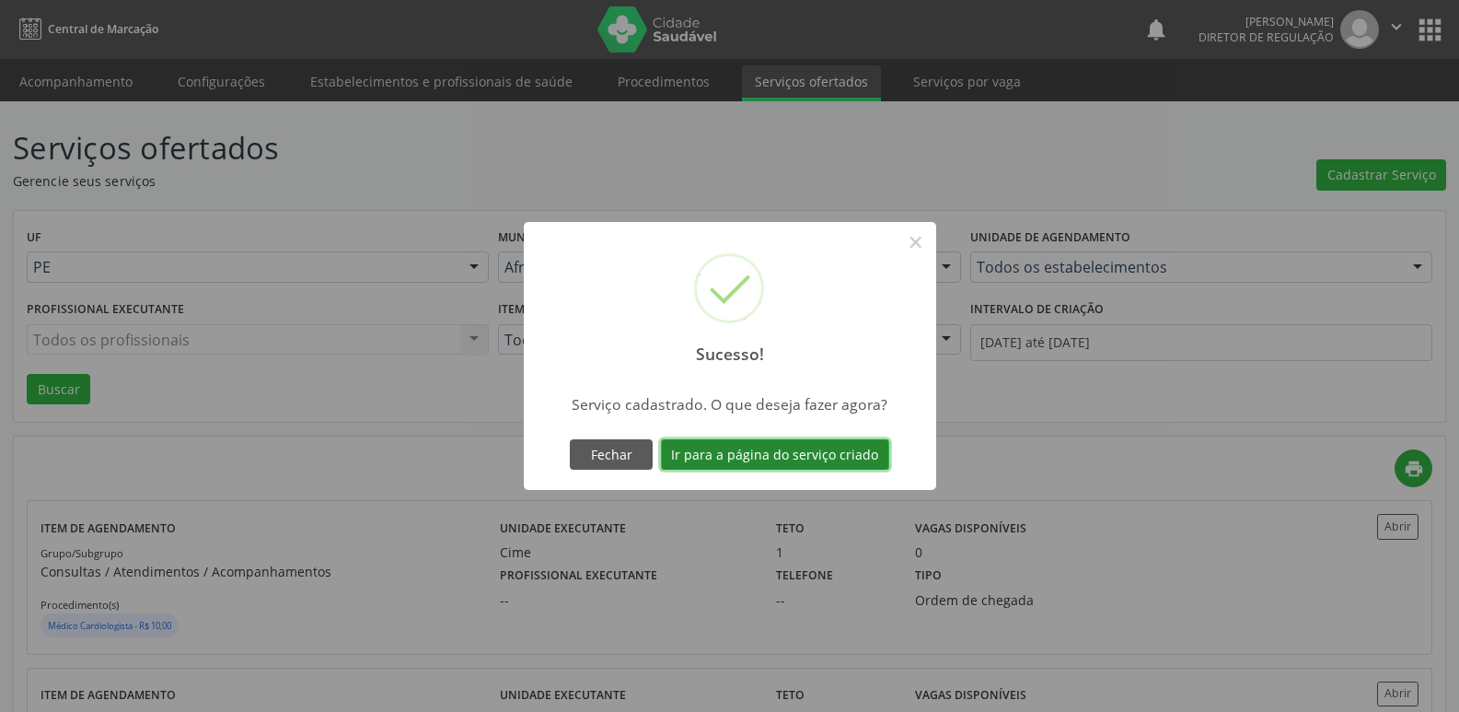
click at [842, 455] on button "Ir para a página do serviço criado" at bounding box center [775, 454] width 228 height 31
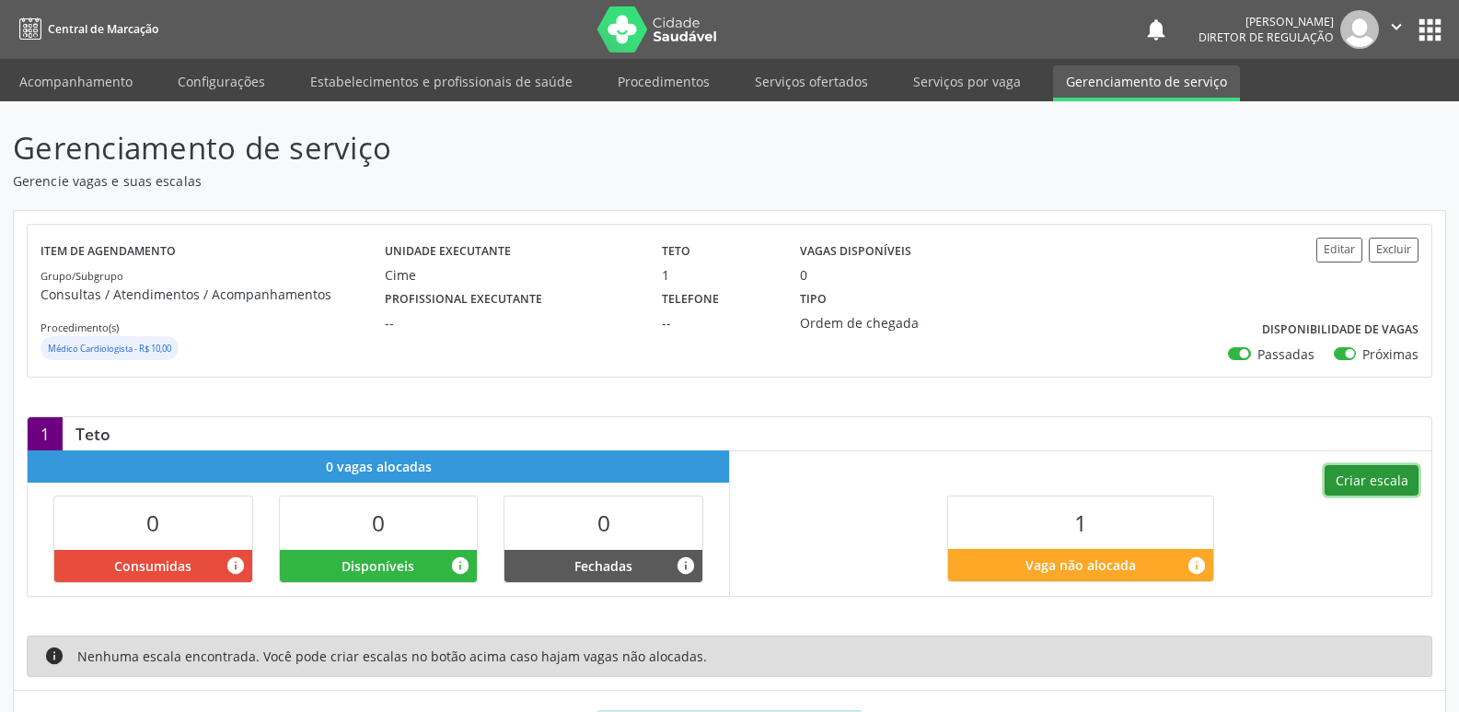
click at [1386, 474] on button "Criar escala" at bounding box center [1372, 480] width 94 height 31
select select "8"
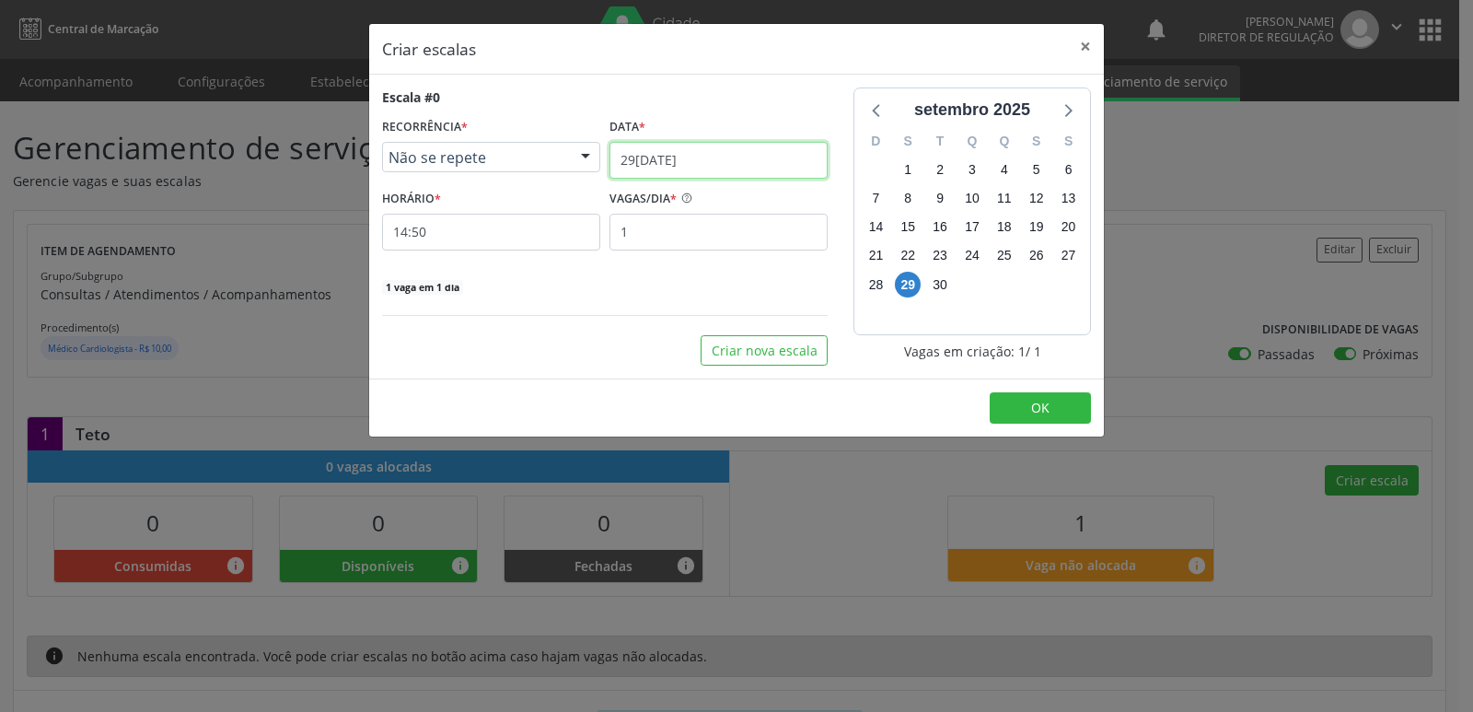
click at [747, 157] on input "29[DATE]" at bounding box center [719, 160] width 218 height 37
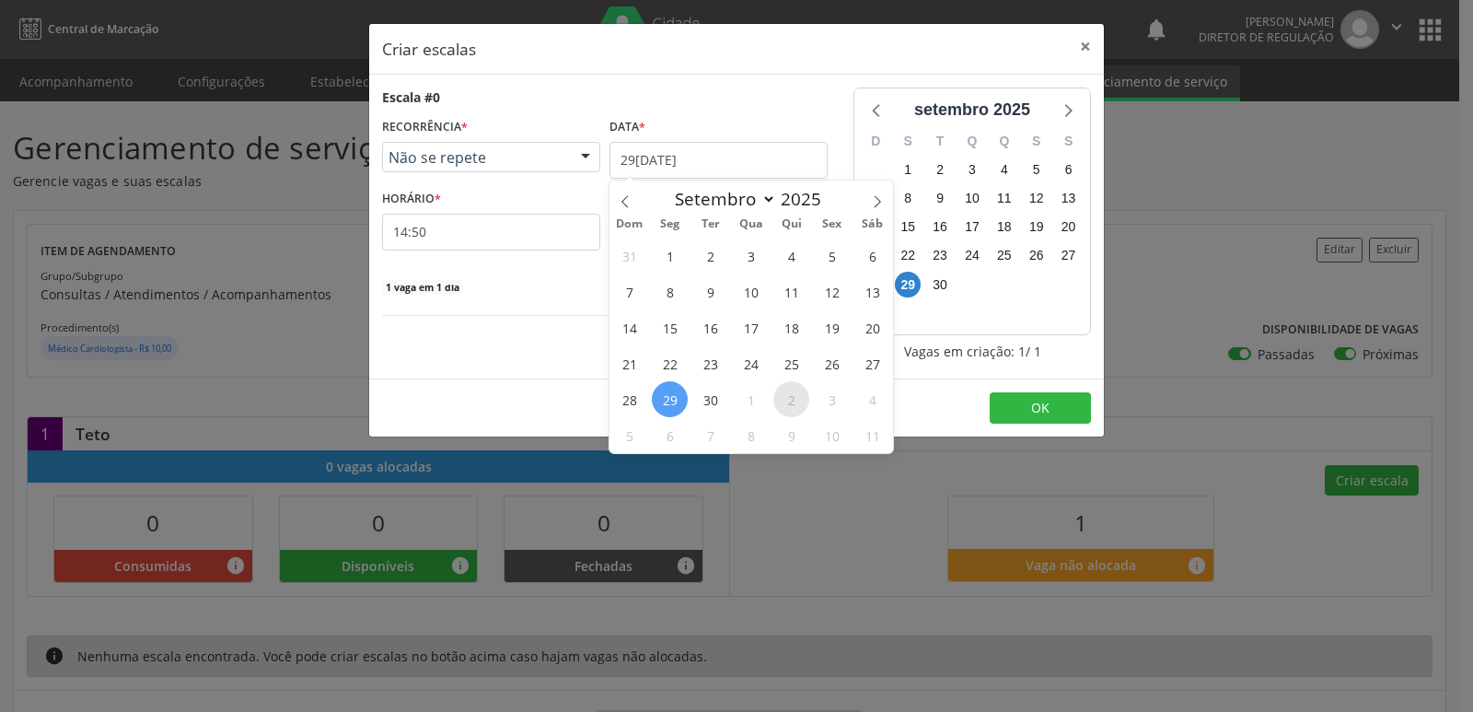
click at [790, 406] on span "2" at bounding box center [791, 399] width 36 height 36
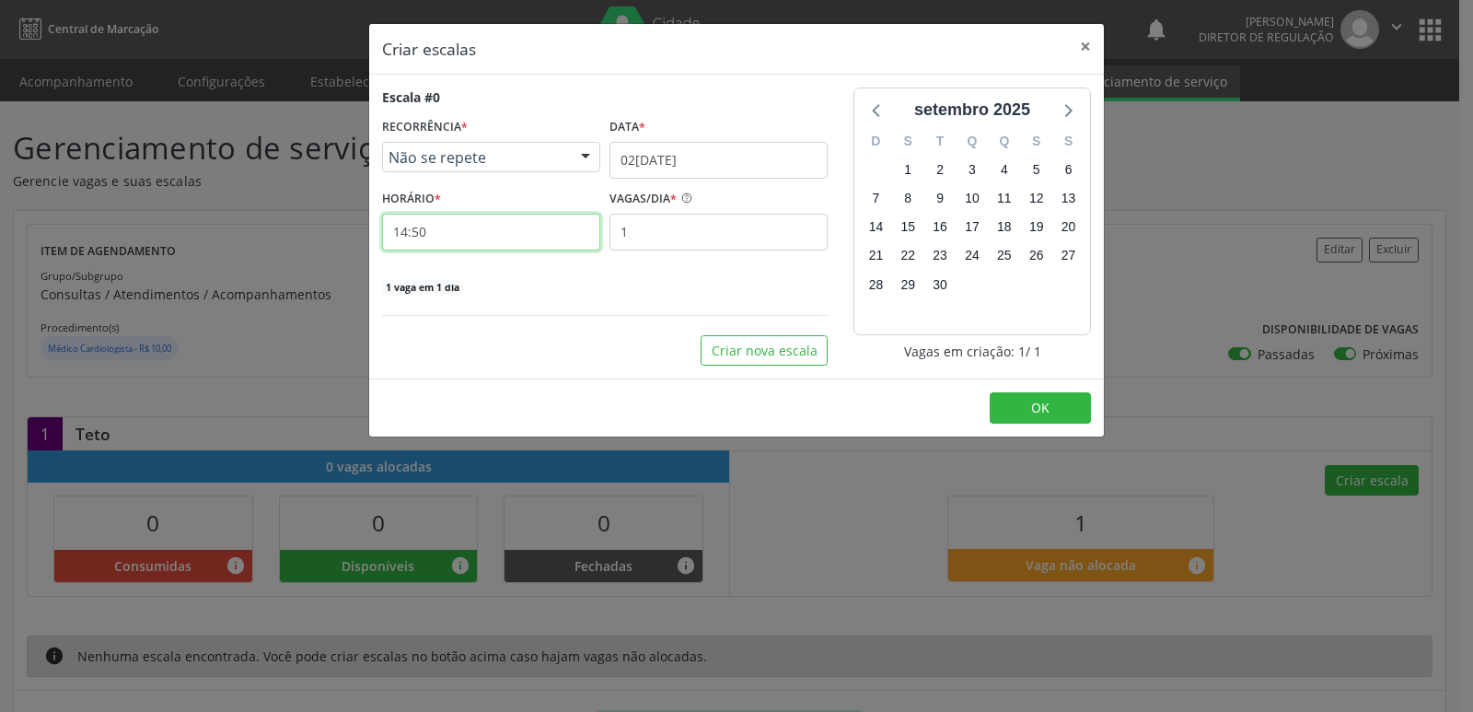
click at [478, 228] on input "14:50" at bounding box center [491, 232] width 218 height 37
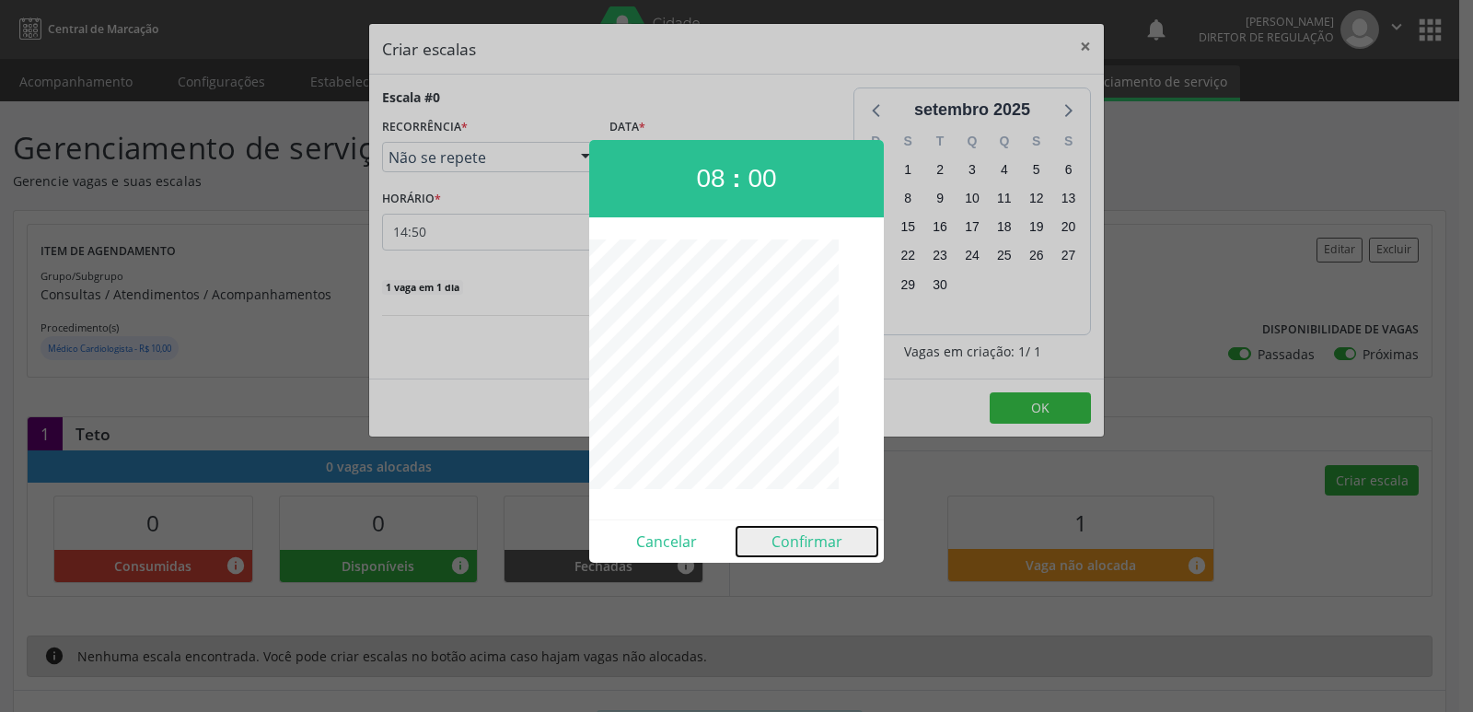
click at [807, 545] on button "Confirmar" at bounding box center [807, 541] width 141 height 29
type input "08:00"
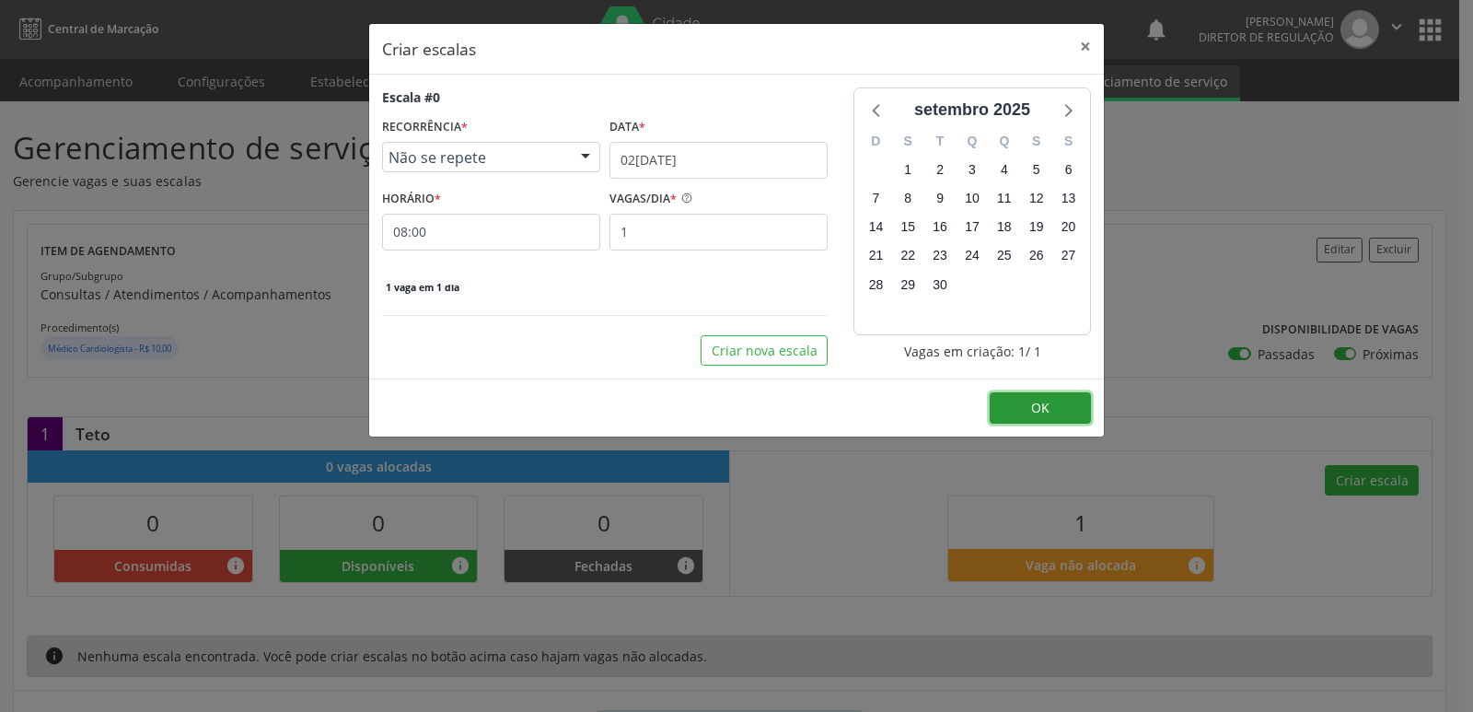
click at [1037, 408] on span "OK" at bounding box center [1040, 407] width 18 height 17
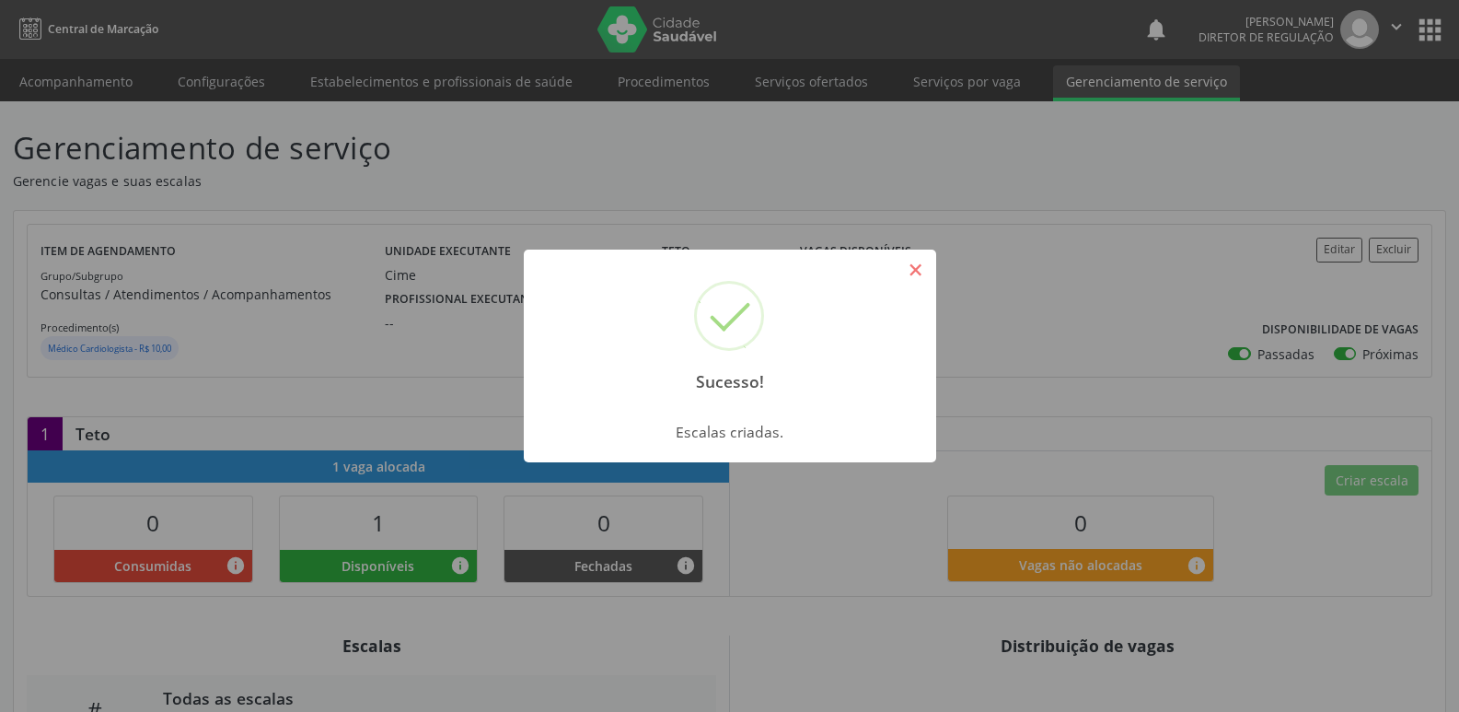
click at [924, 266] on button "×" at bounding box center [916, 269] width 31 height 31
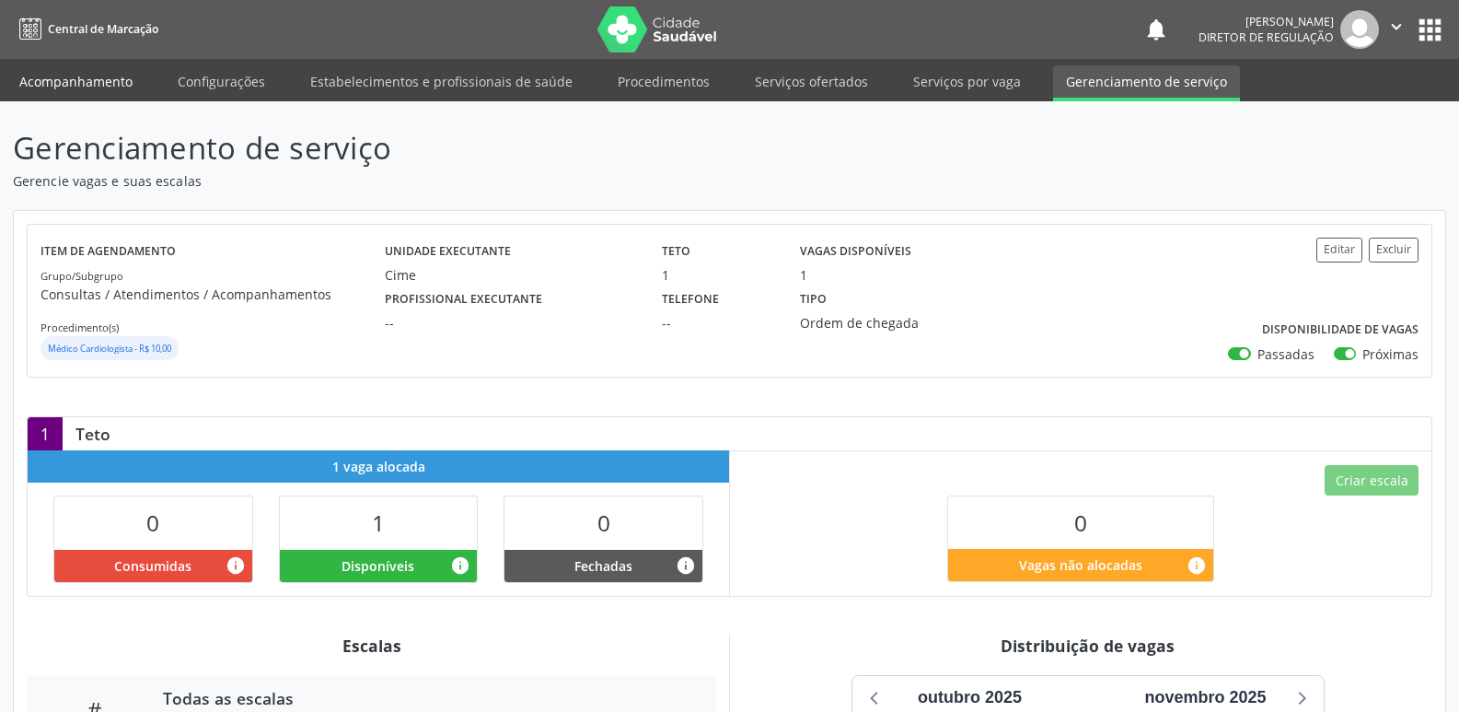
click at [111, 84] on link "Acompanhamento" at bounding box center [75, 81] width 139 height 32
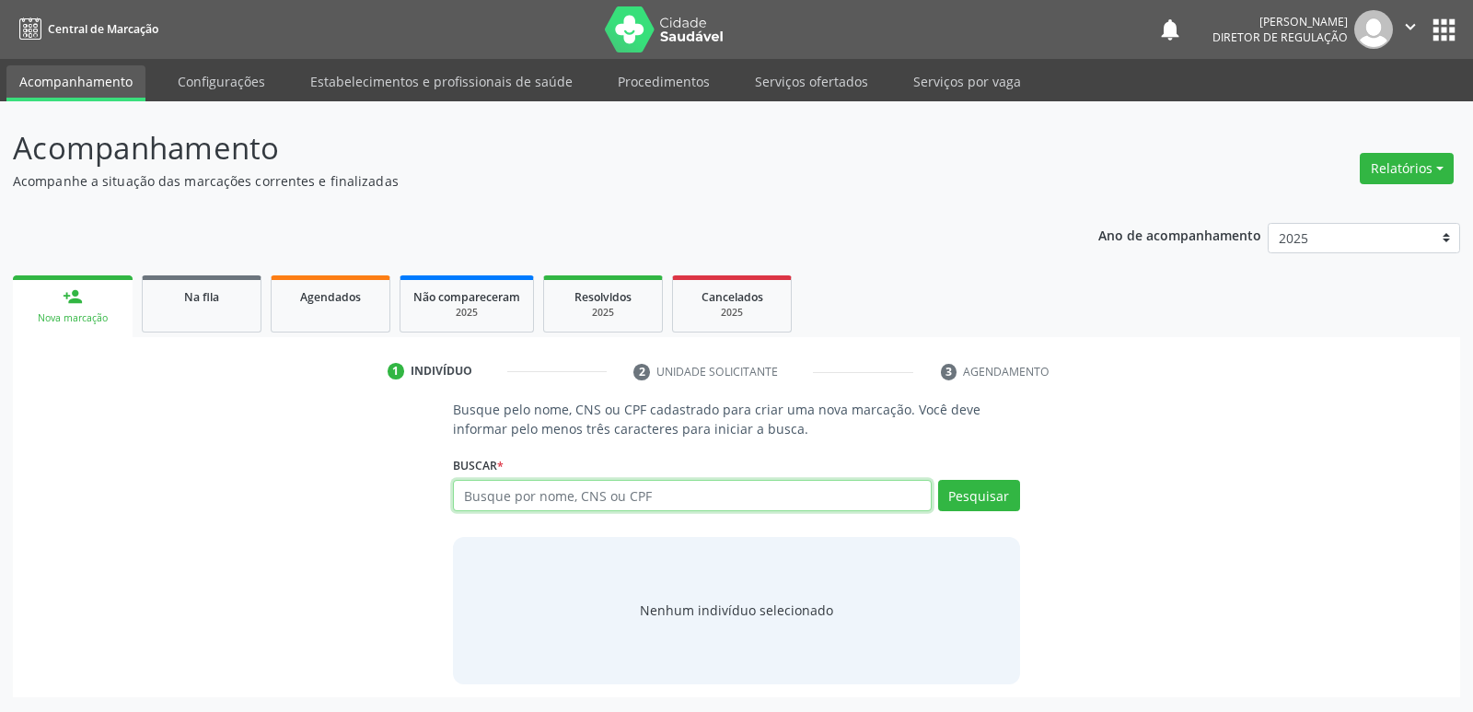
click at [536, 489] on input "text" at bounding box center [692, 495] width 478 height 31
type input "[PERSON_NAME]"
click at [990, 498] on button "Pesquisar" at bounding box center [979, 495] width 82 height 31
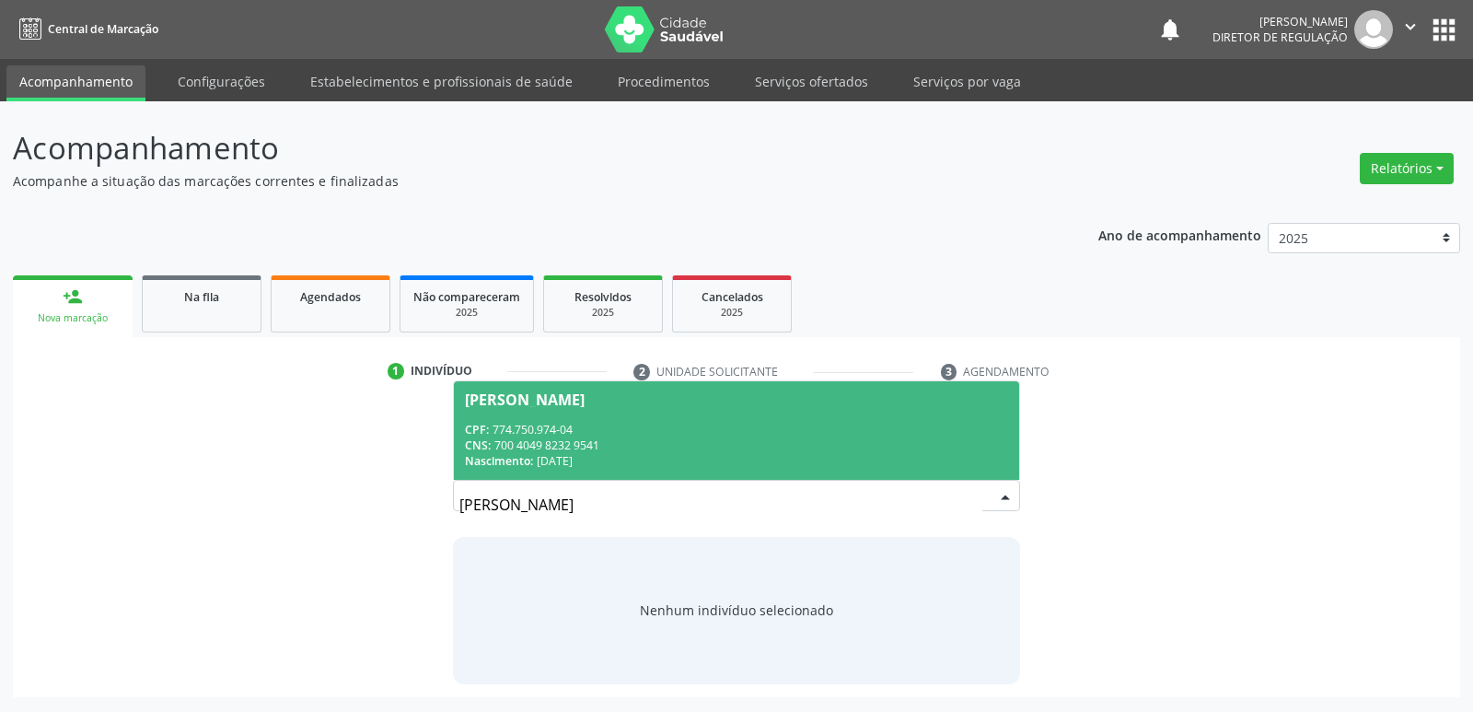
click at [580, 448] on div "CNS: 700 4049 8232 9541" at bounding box center [736, 445] width 542 height 16
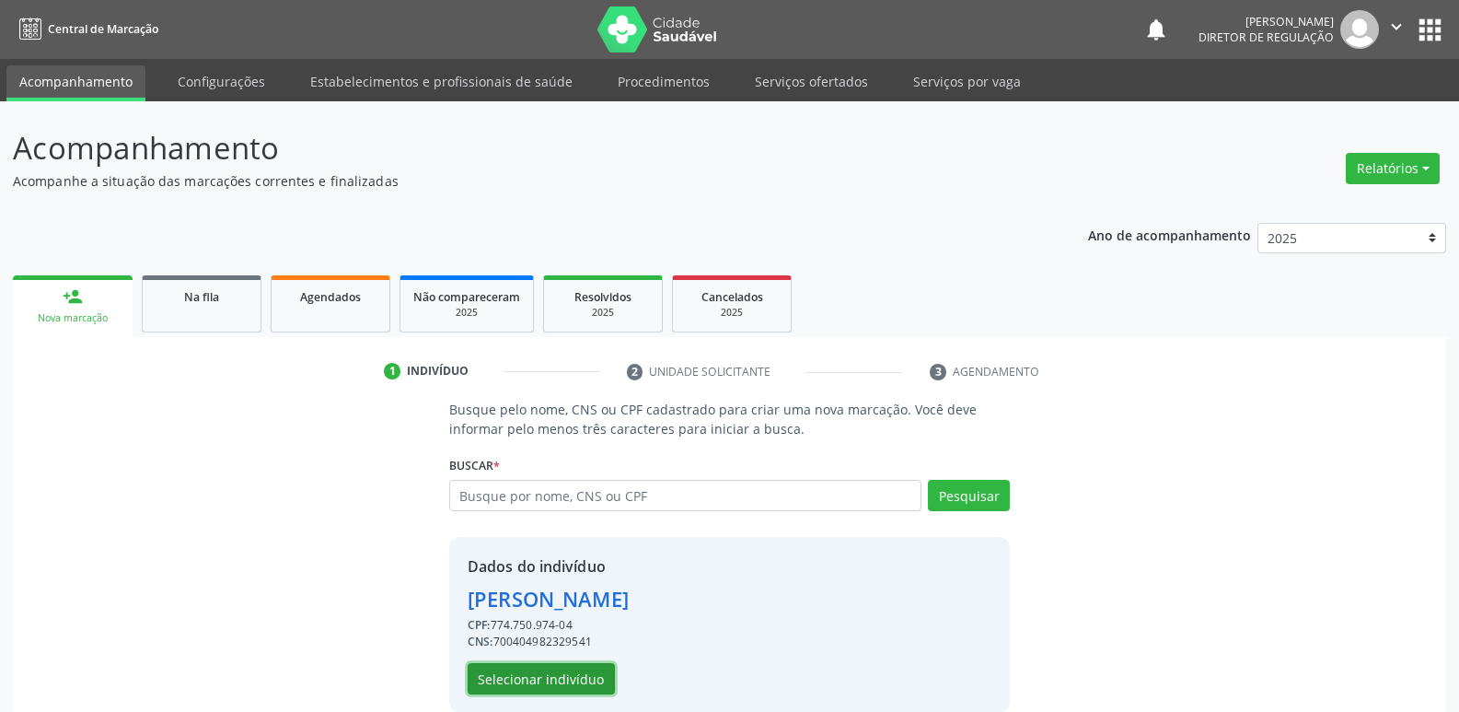
click at [584, 679] on button "Selecionar indivíduo" at bounding box center [541, 678] width 147 height 31
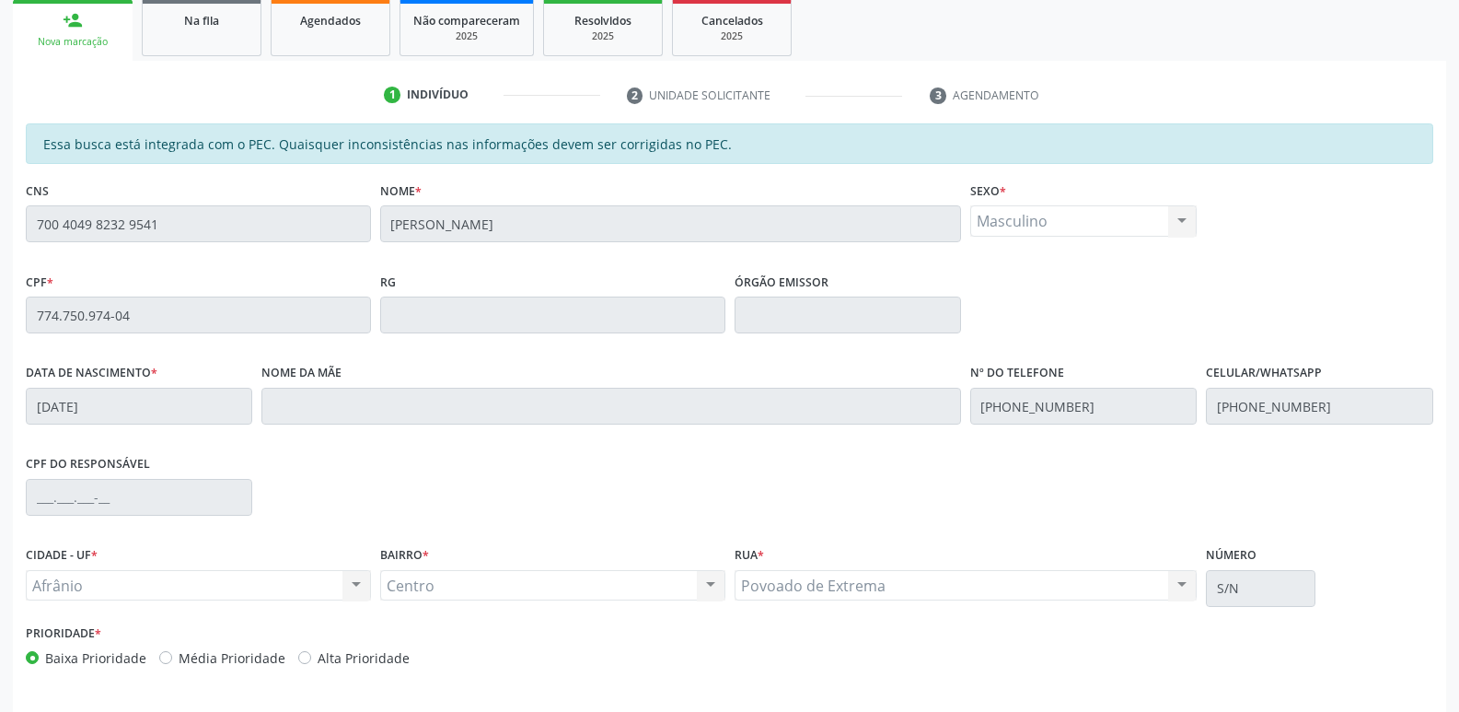
scroll to position [340, 0]
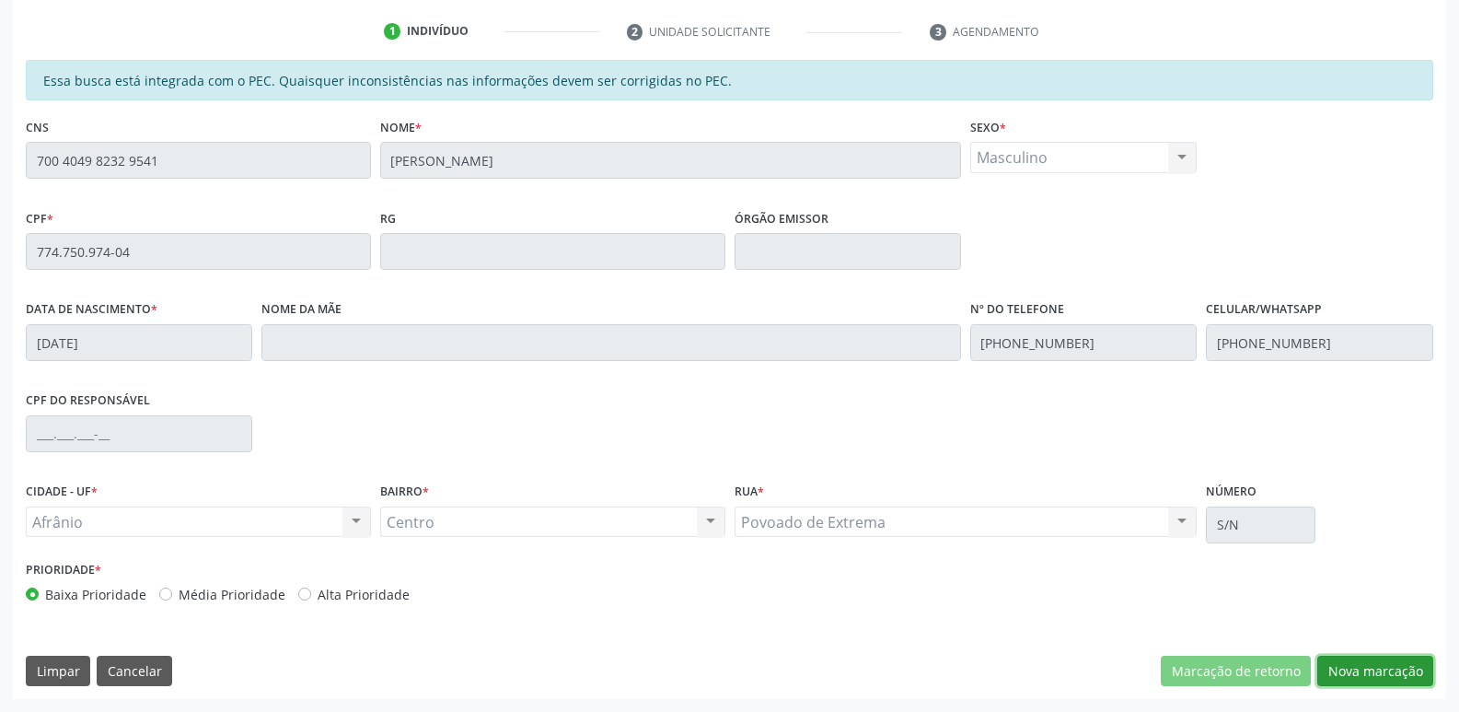
click at [1384, 677] on button "Nova marcação" at bounding box center [1376, 671] width 116 height 31
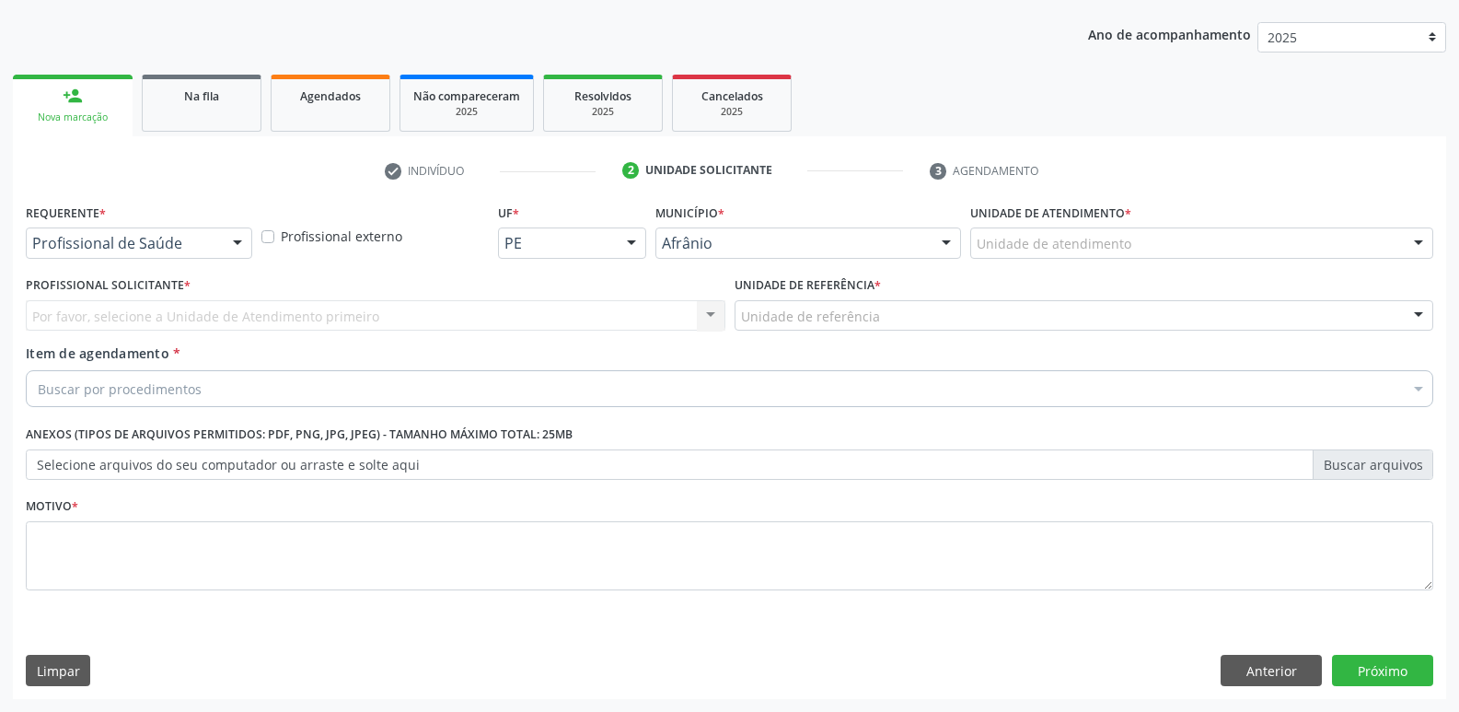
scroll to position [201, 0]
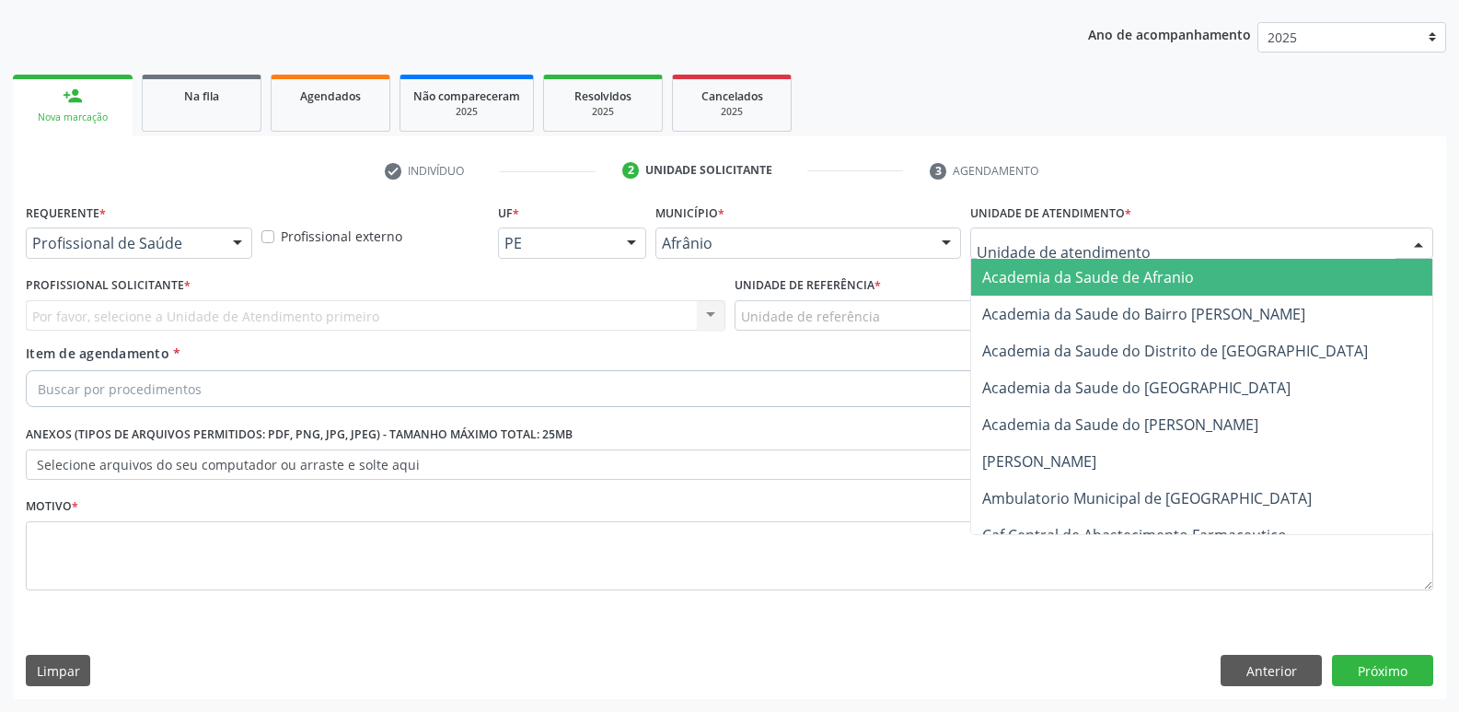
click at [1136, 237] on div at bounding box center [1201, 242] width 463 height 31
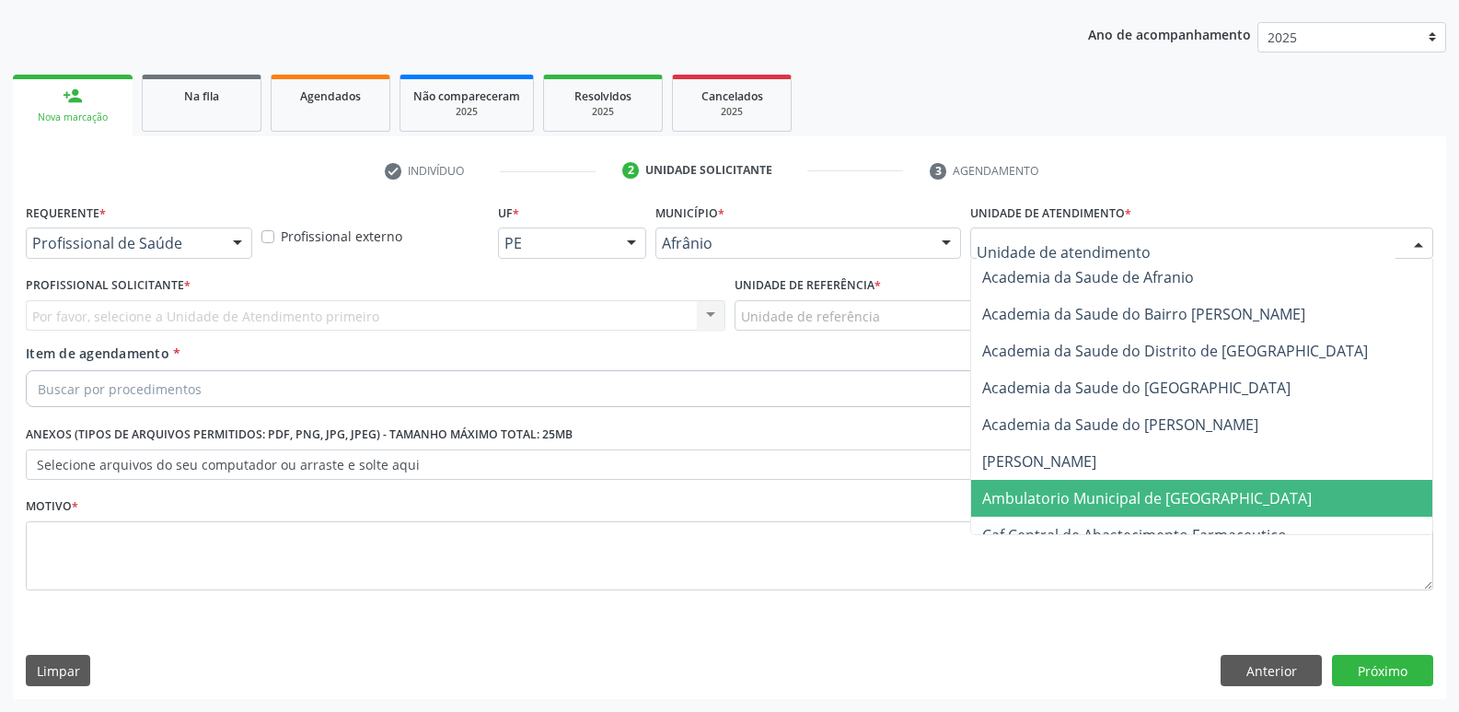
click at [1123, 492] on span "Ambulatorio Municipal de [GEOGRAPHIC_DATA]" at bounding box center [1147, 498] width 330 height 20
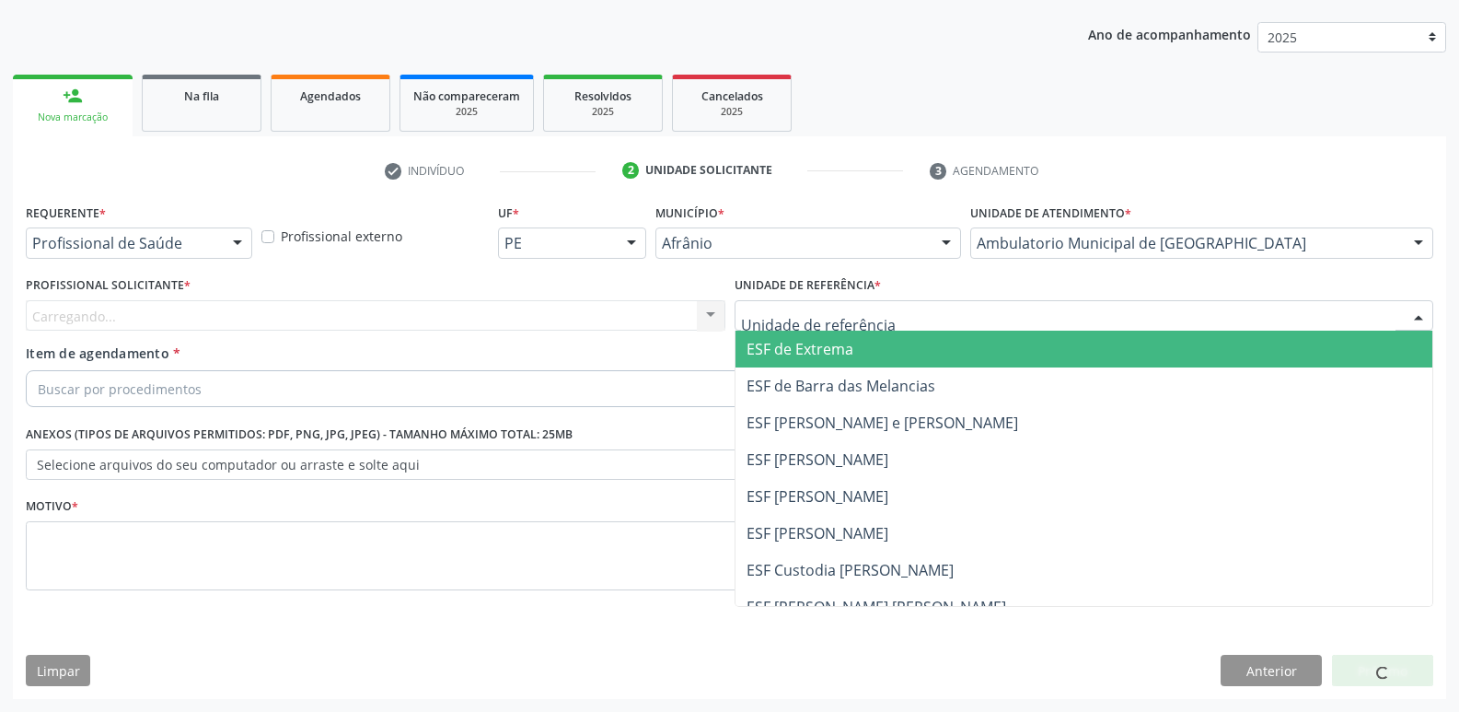
click at [945, 310] on div at bounding box center [1085, 315] width 700 height 31
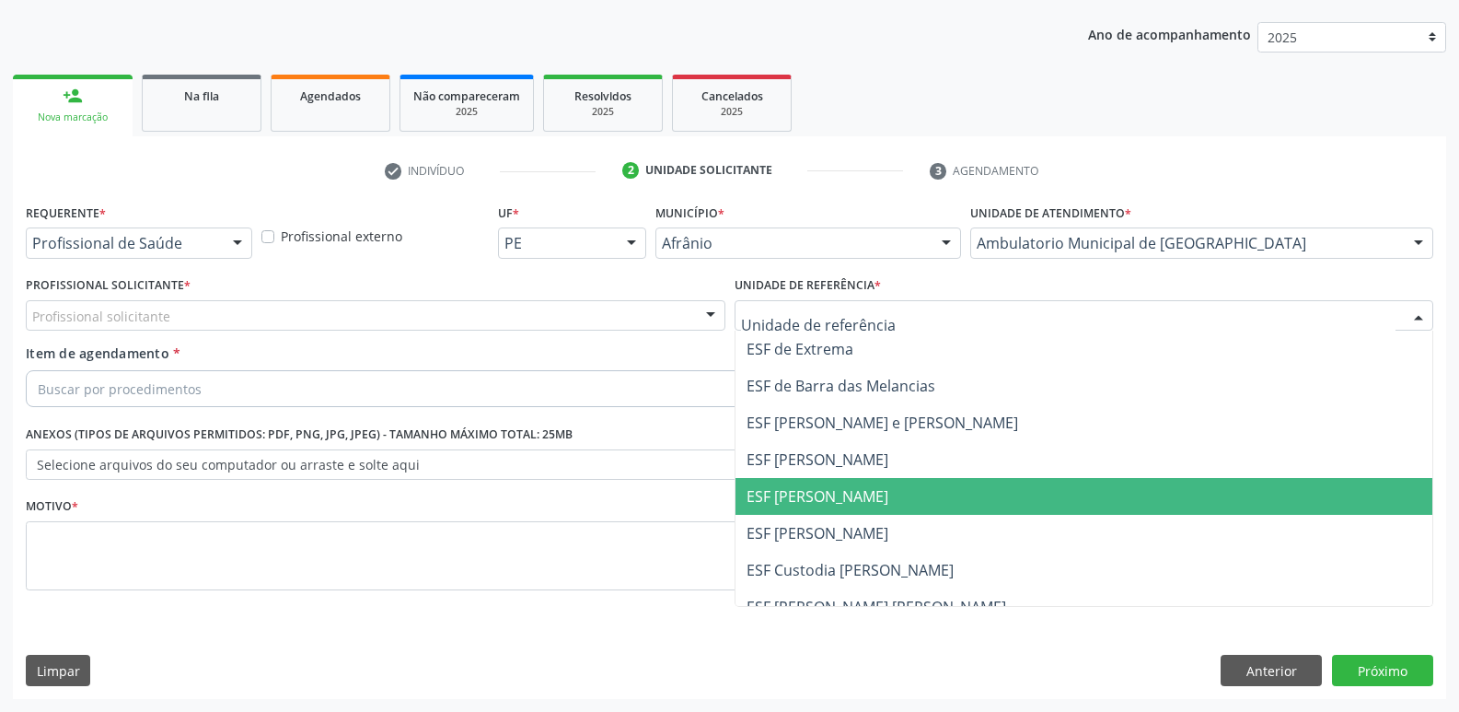
click at [925, 488] on span "ESF [PERSON_NAME]" at bounding box center [1085, 496] width 698 height 37
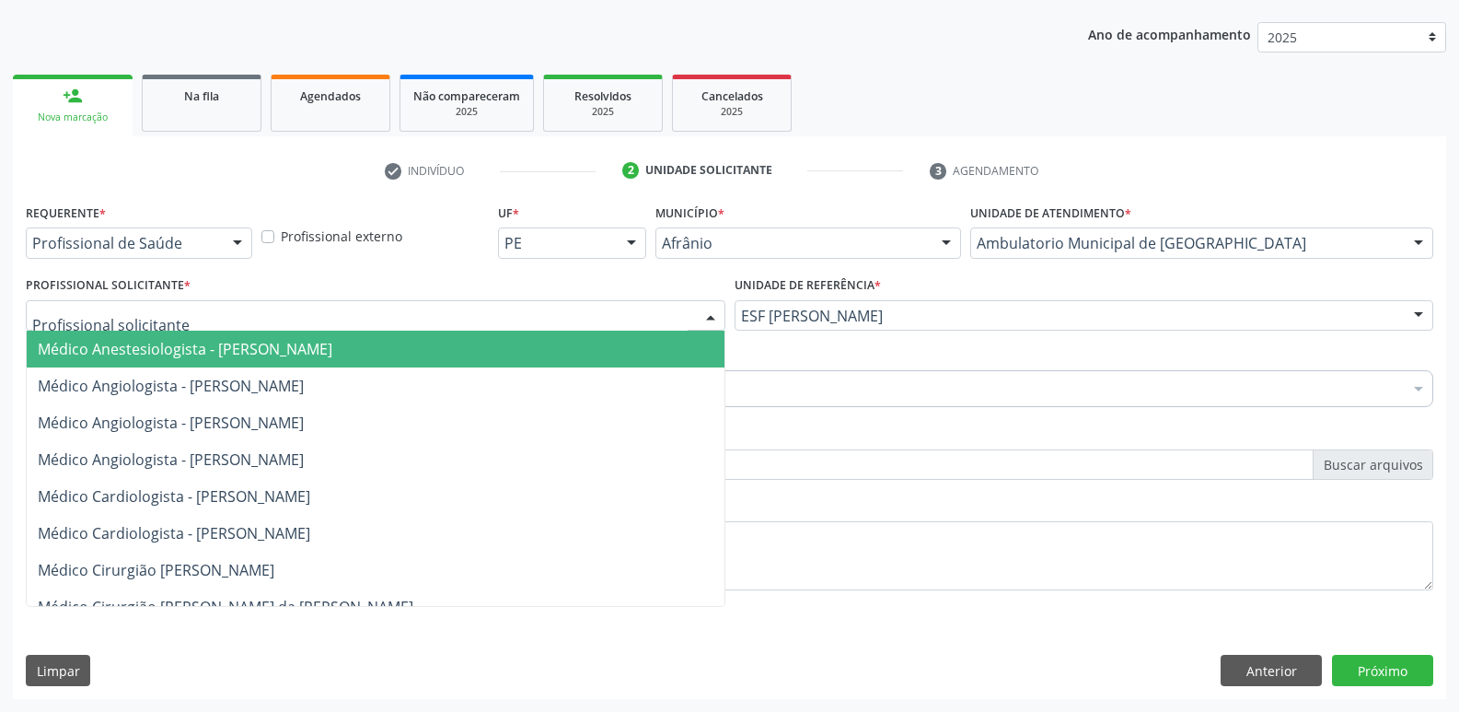
click at [651, 311] on div at bounding box center [376, 315] width 700 height 31
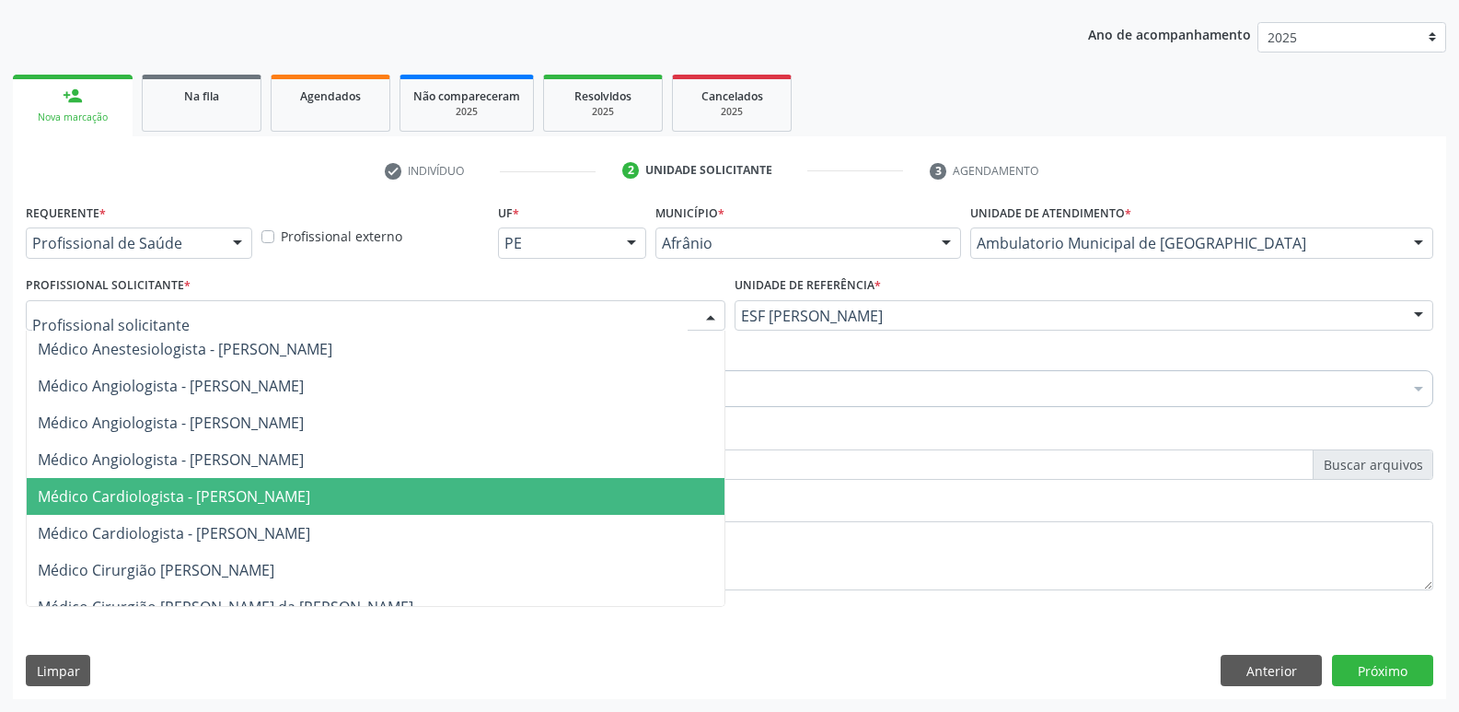
click at [607, 502] on span "Médico Cardiologista - [PERSON_NAME]" at bounding box center [376, 496] width 698 height 37
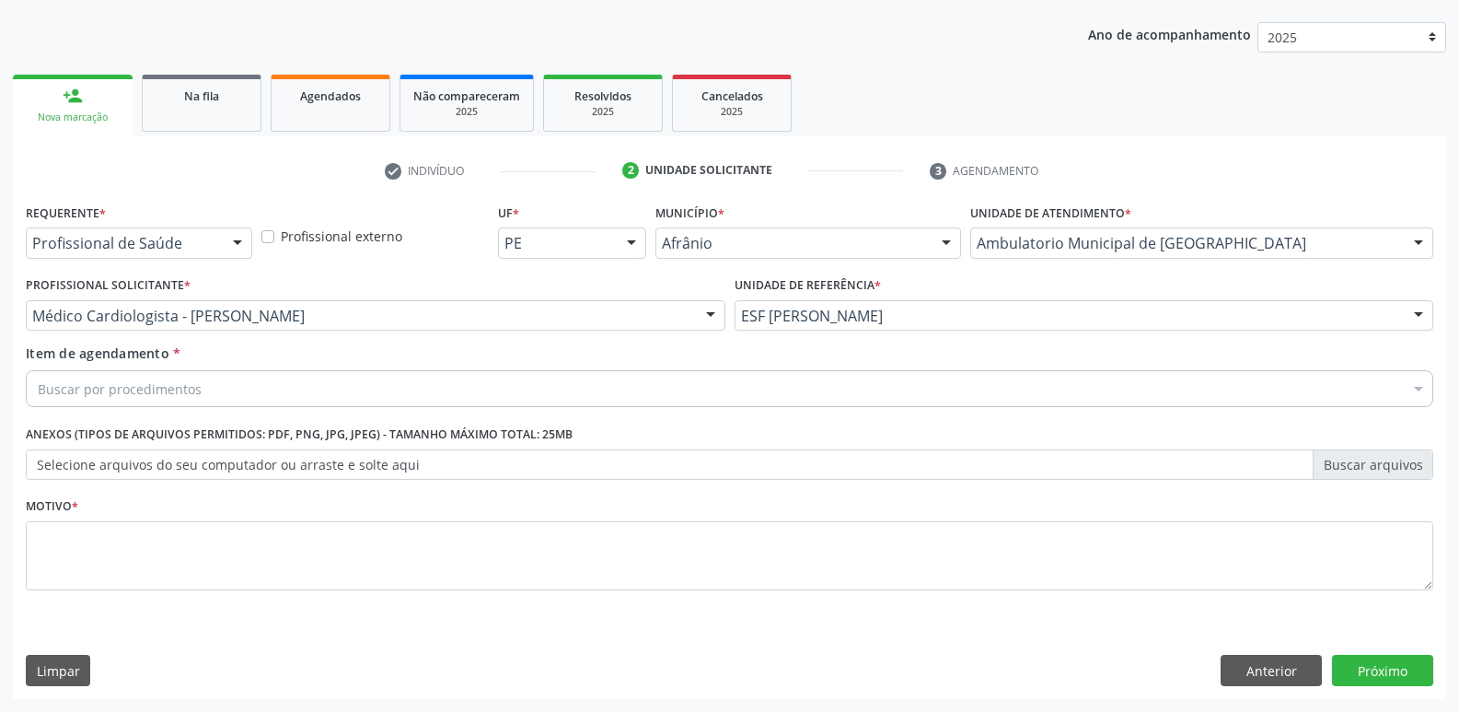
click at [519, 388] on div "Buscar por procedimentos" at bounding box center [730, 388] width 1408 height 37
click at [82, 389] on input "cardio9lo" at bounding box center [720, 388] width 1365 height 37
click at [307, 390] on div "Buscar por procedimentos" at bounding box center [730, 388] width 1408 height 37
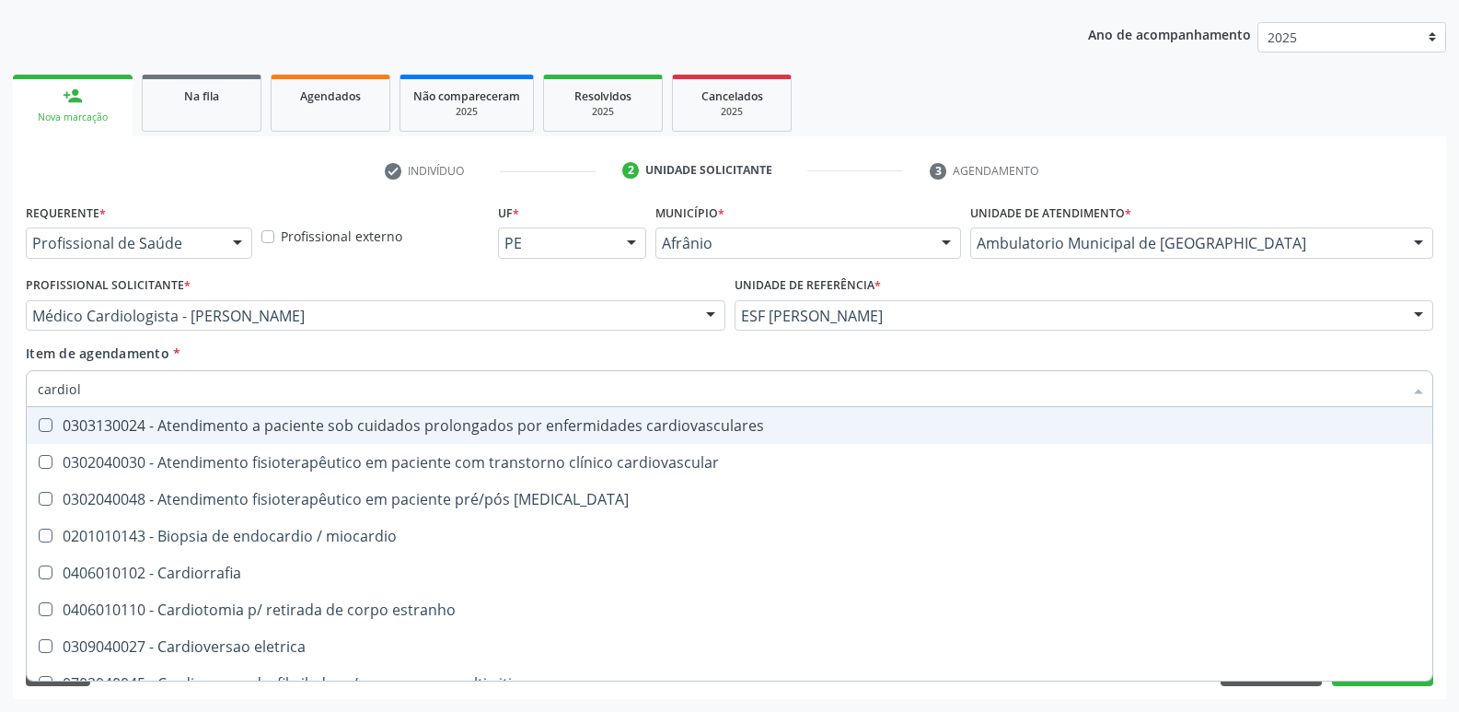
type input "cardiolo"
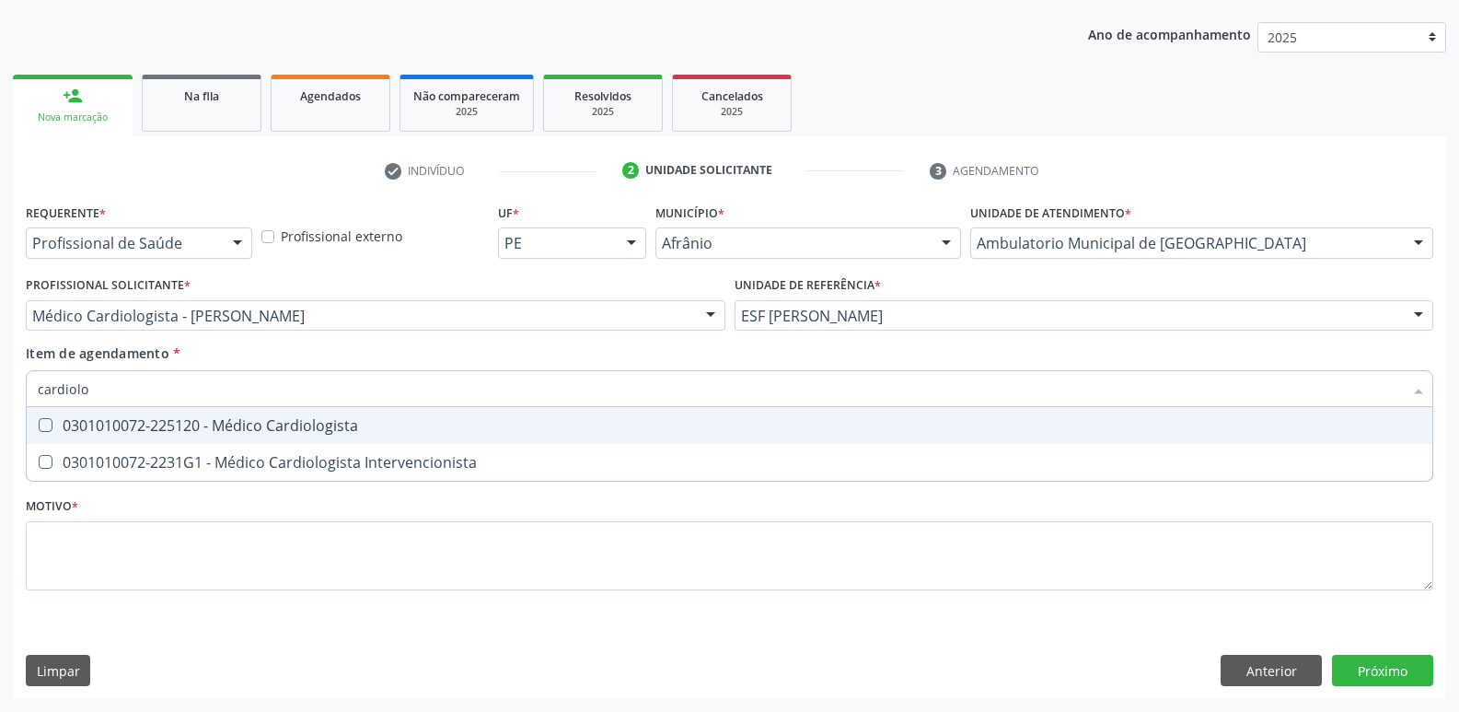
click at [310, 424] on div "0301010072-225120 - Médico Cardiologista" at bounding box center [730, 425] width 1384 height 15
checkbox Cardiologista "true"
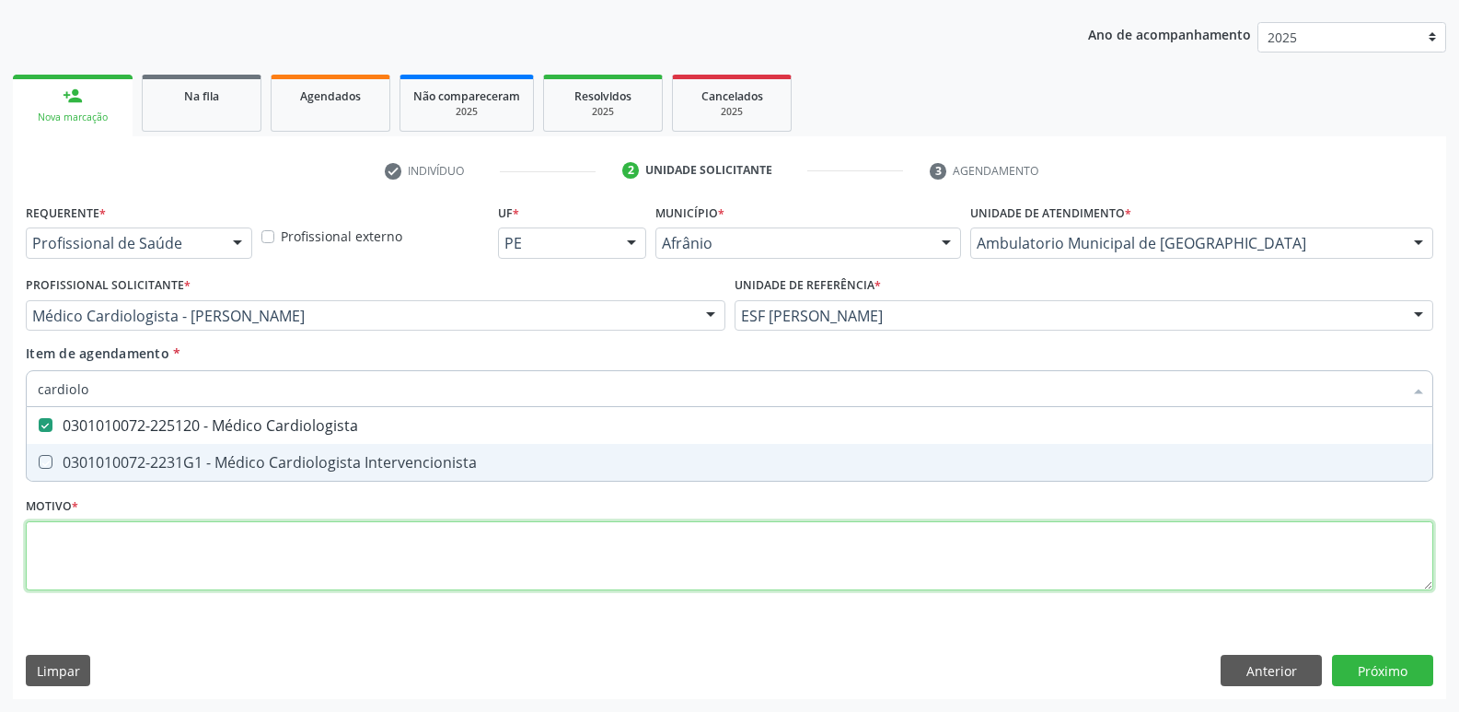
click at [340, 549] on div "Requerente * Profissional de Saúde Profissional de Saúde Paciente Nenhum result…" at bounding box center [730, 407] width 1408 height 417
checkbox Intervencionista "true"
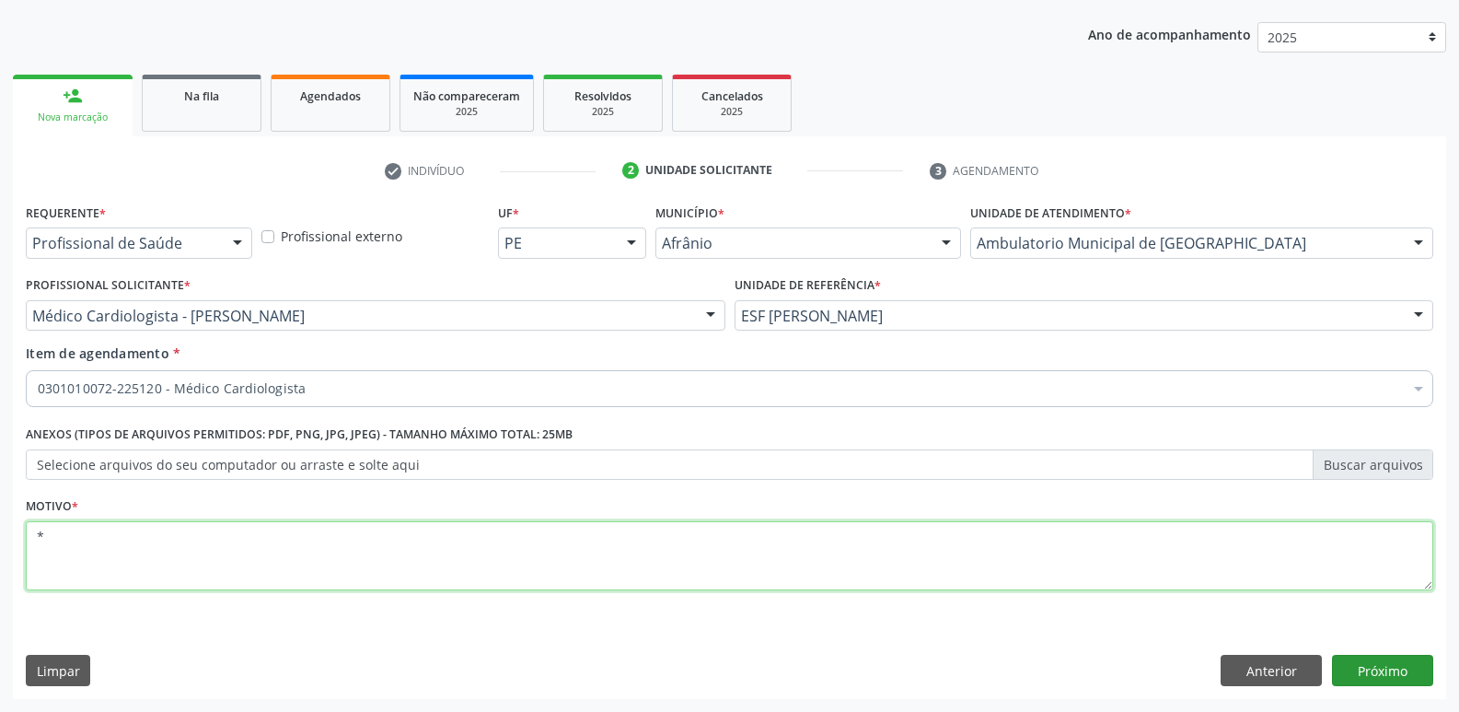
type textarea "*"
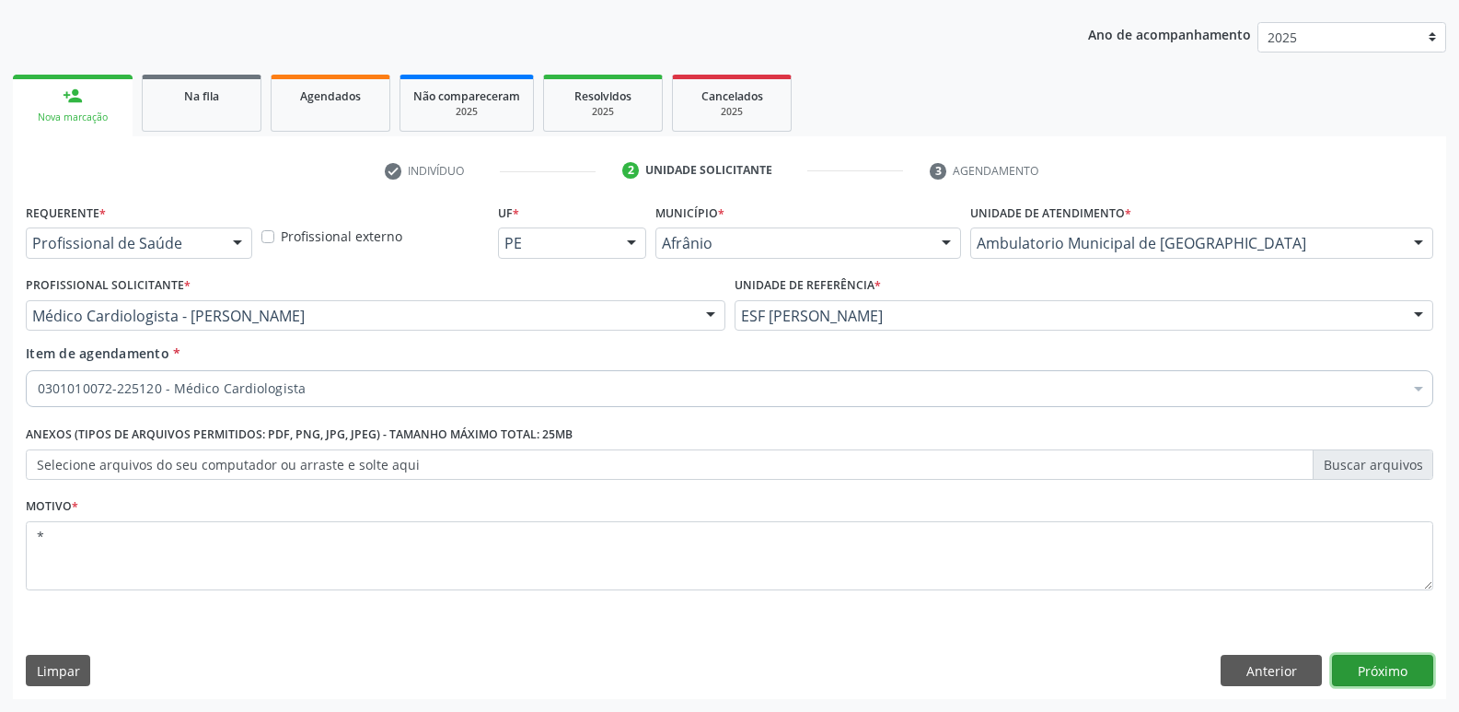
click at [1385, 667] on button "Próximo" at bounding box center [1382, 670] width 101 height 31
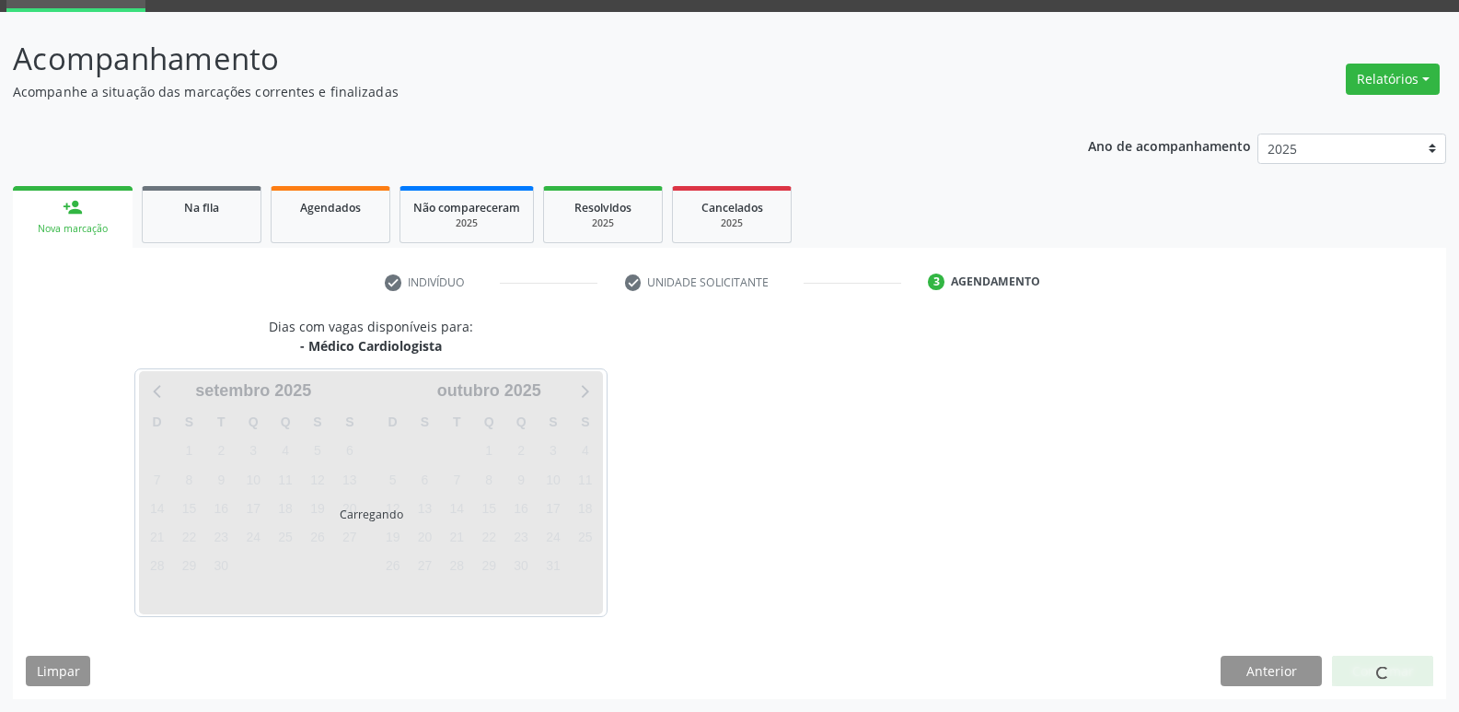
scroll to position [89, 0]
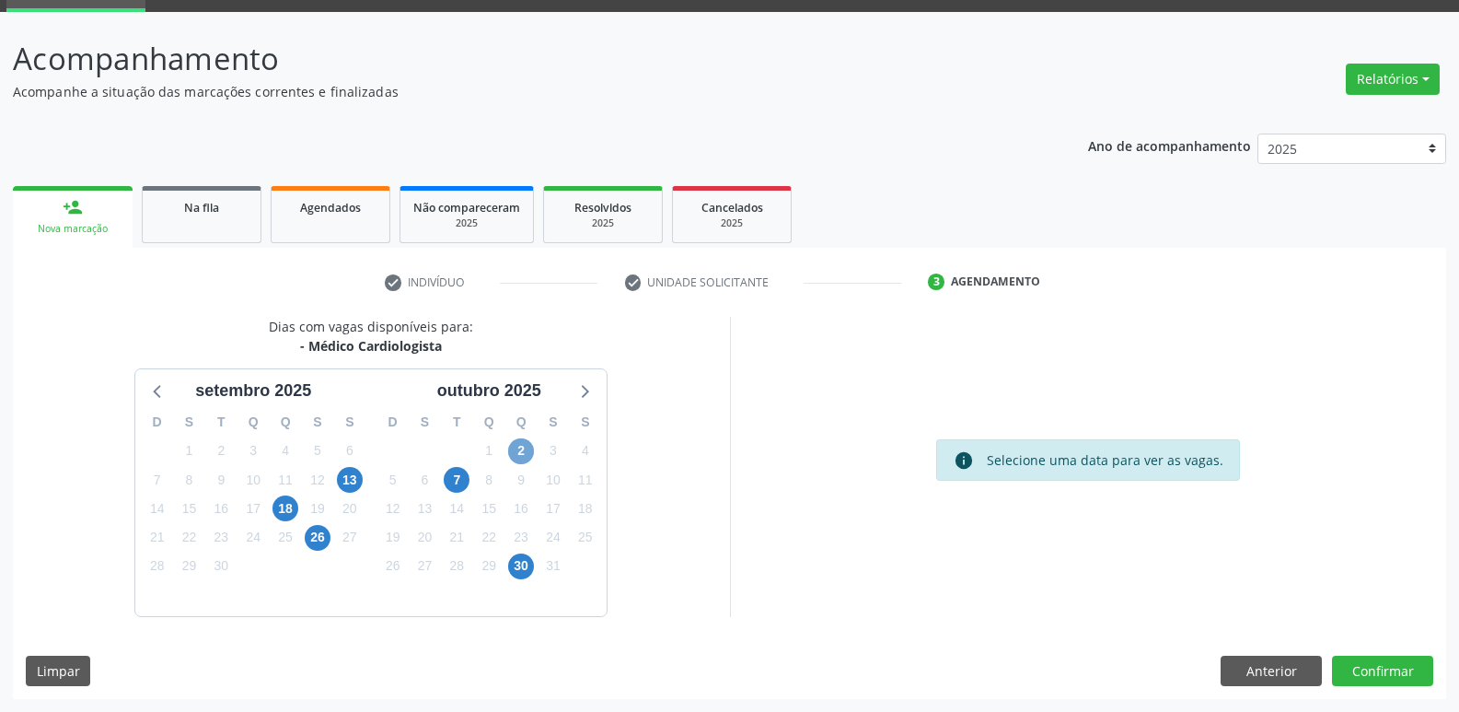
click at [523, 449] on span "2" at bounding box center [521, 451] width 26 height 26
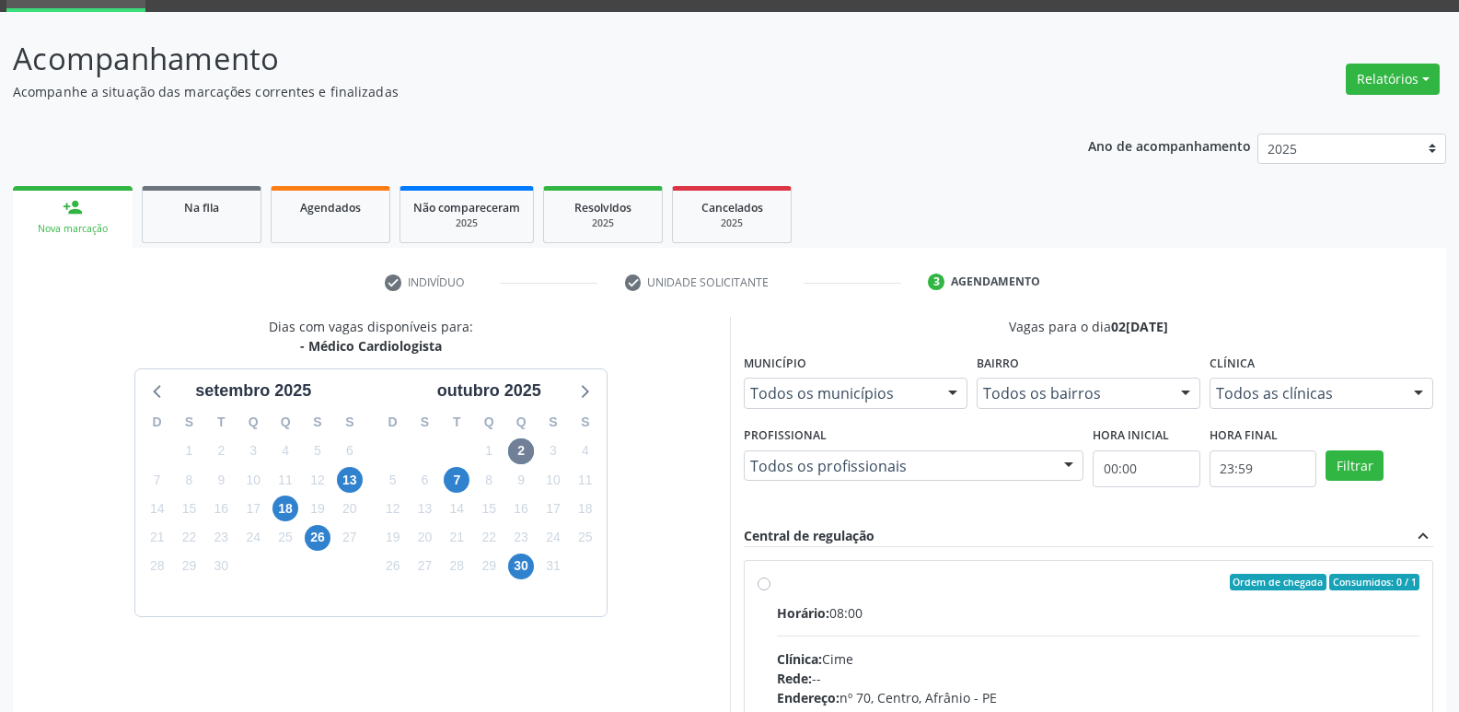
click at [804, 589] on div "Ordem de chegada Consumidos: 0 / 1" at bounding box center [1099, 582] width 644 height 17
click at [771, 589] on input "Ordem de chegada Consumidos: 0 / 1 Horário: 08:00 Clínica: Cime Rede: -- Endere…" at bounding box center [764, 582] width 13 height 17
radio input "true"
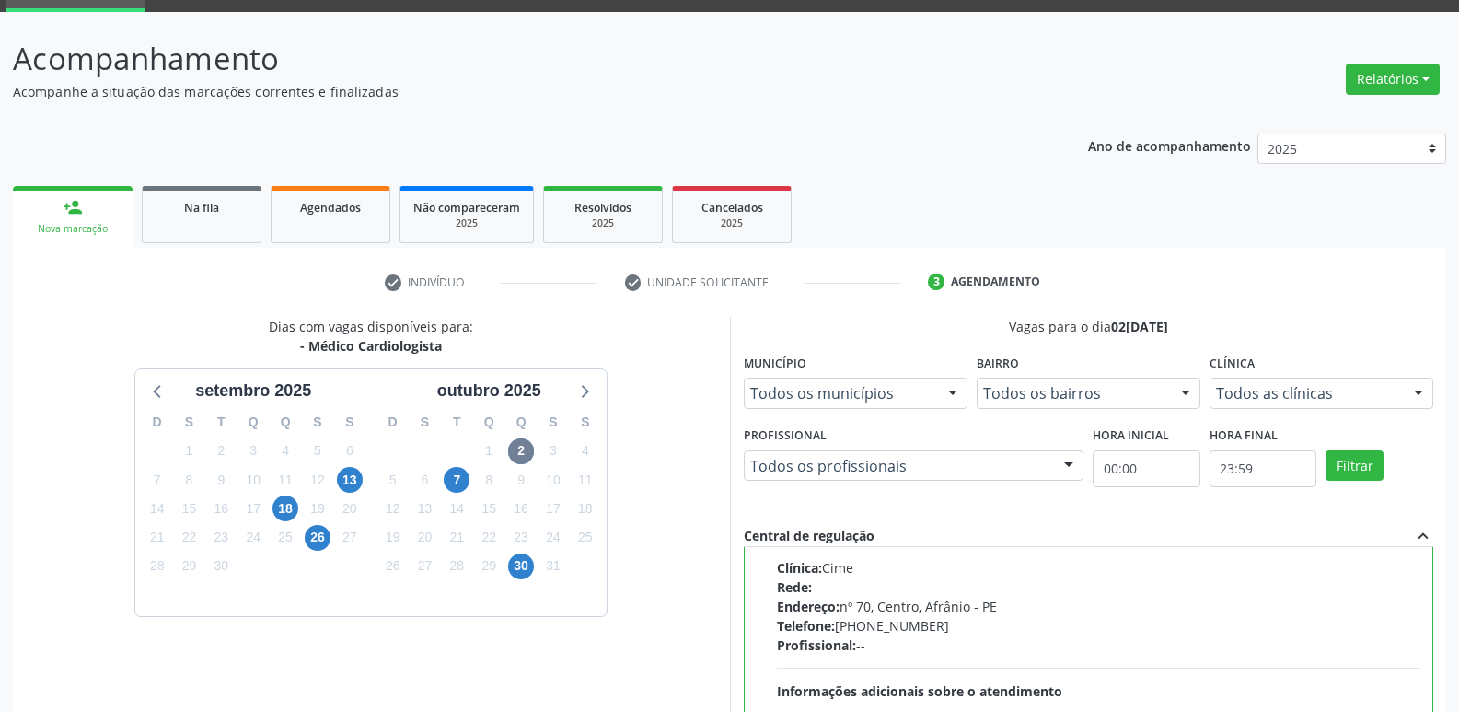
scroll to position [389, 0]
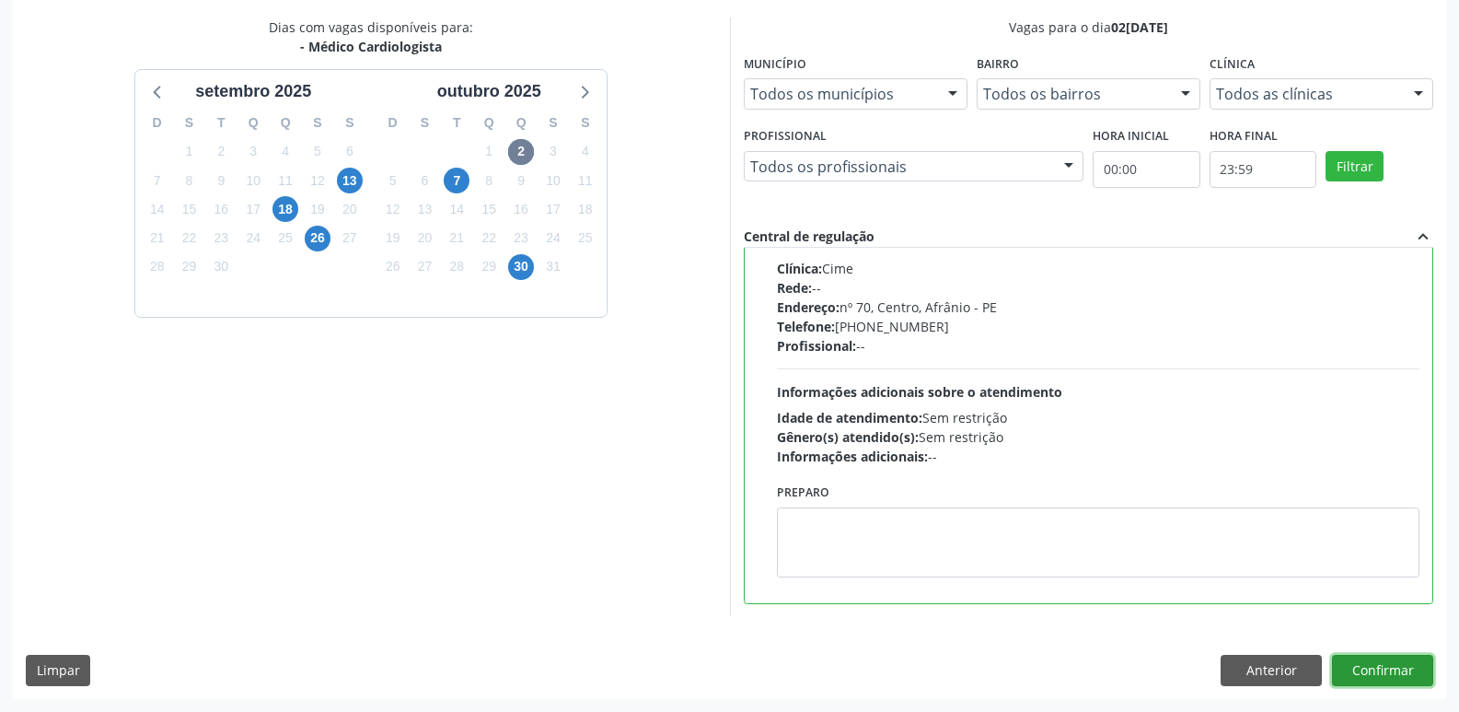
click at [1389, 665] on button "Confirmar" at bounding box center [1382, 670] width 101 height 31
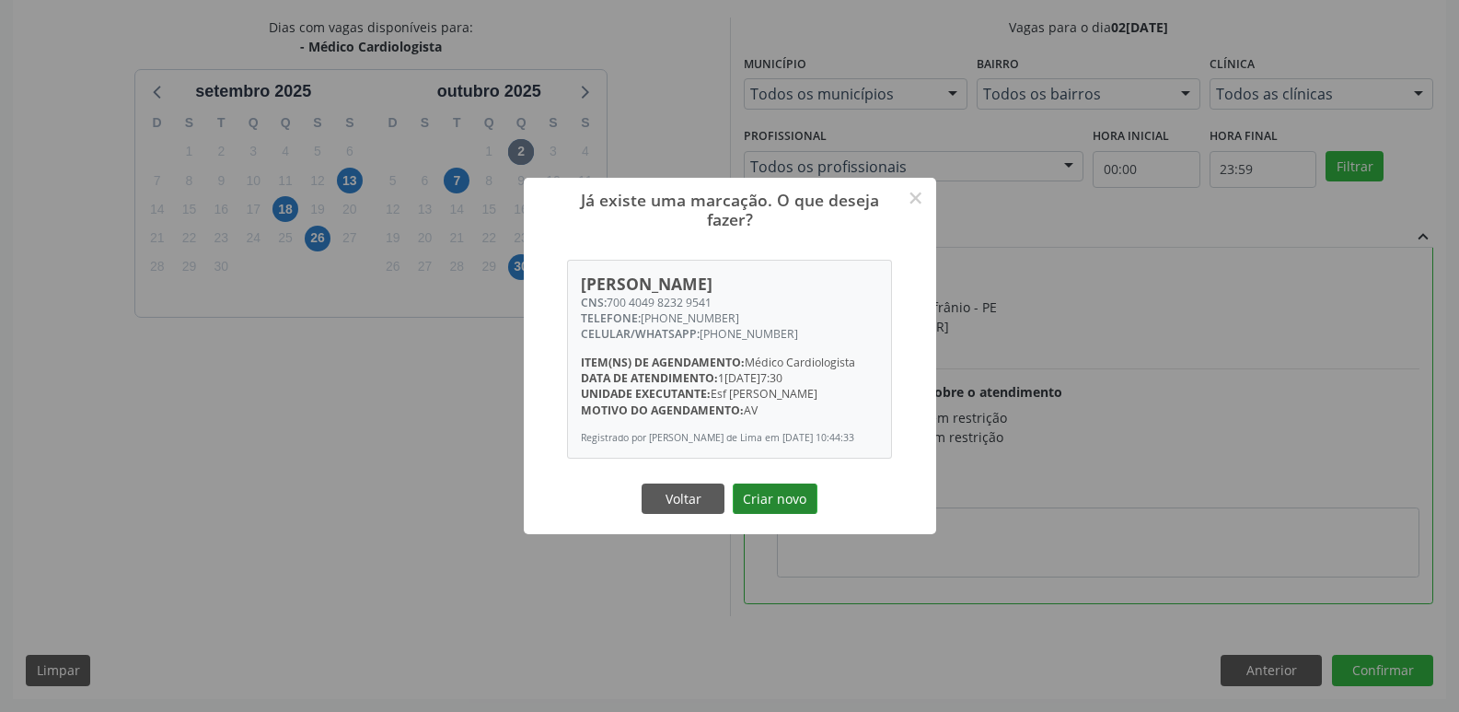
click at [782, 502] on button "Criar novo" at bounding box center [775, 498] width 85 height 31
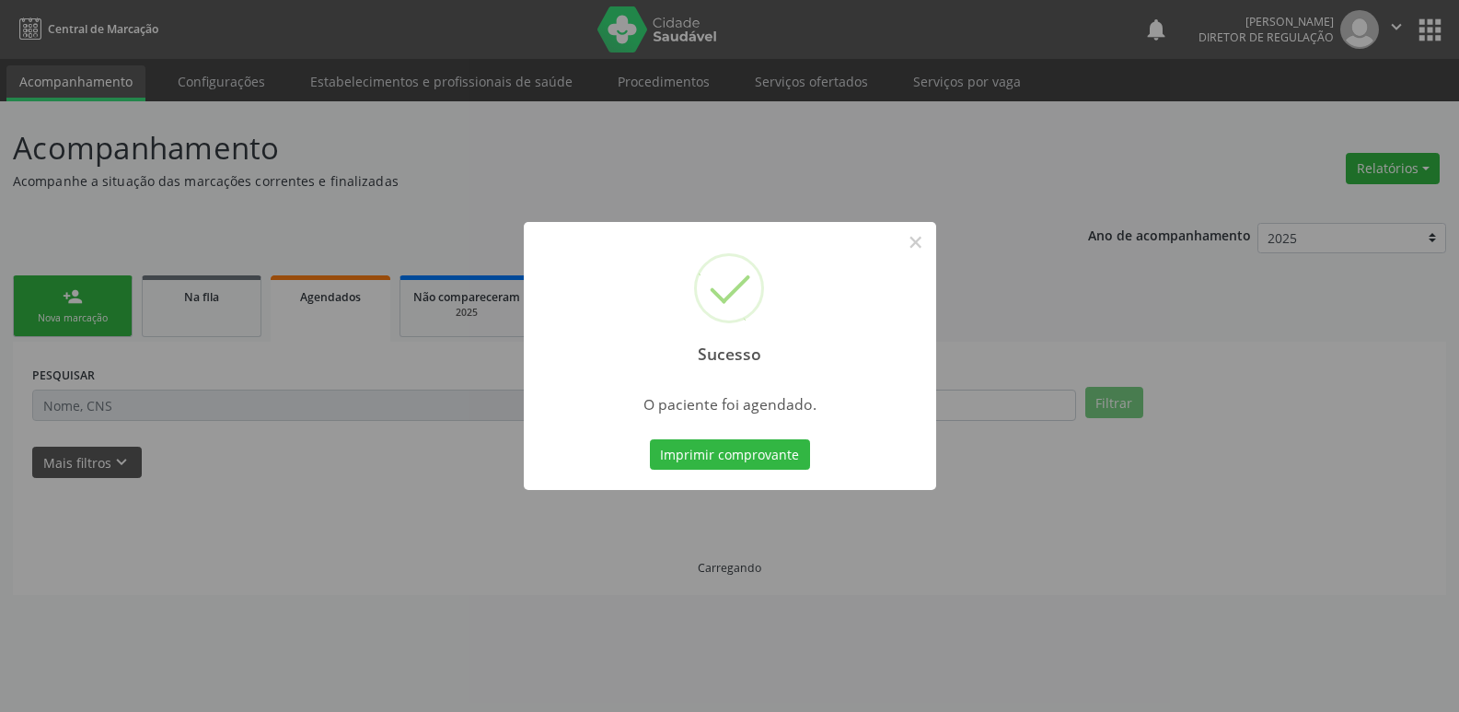
scroll to position [0, 0]
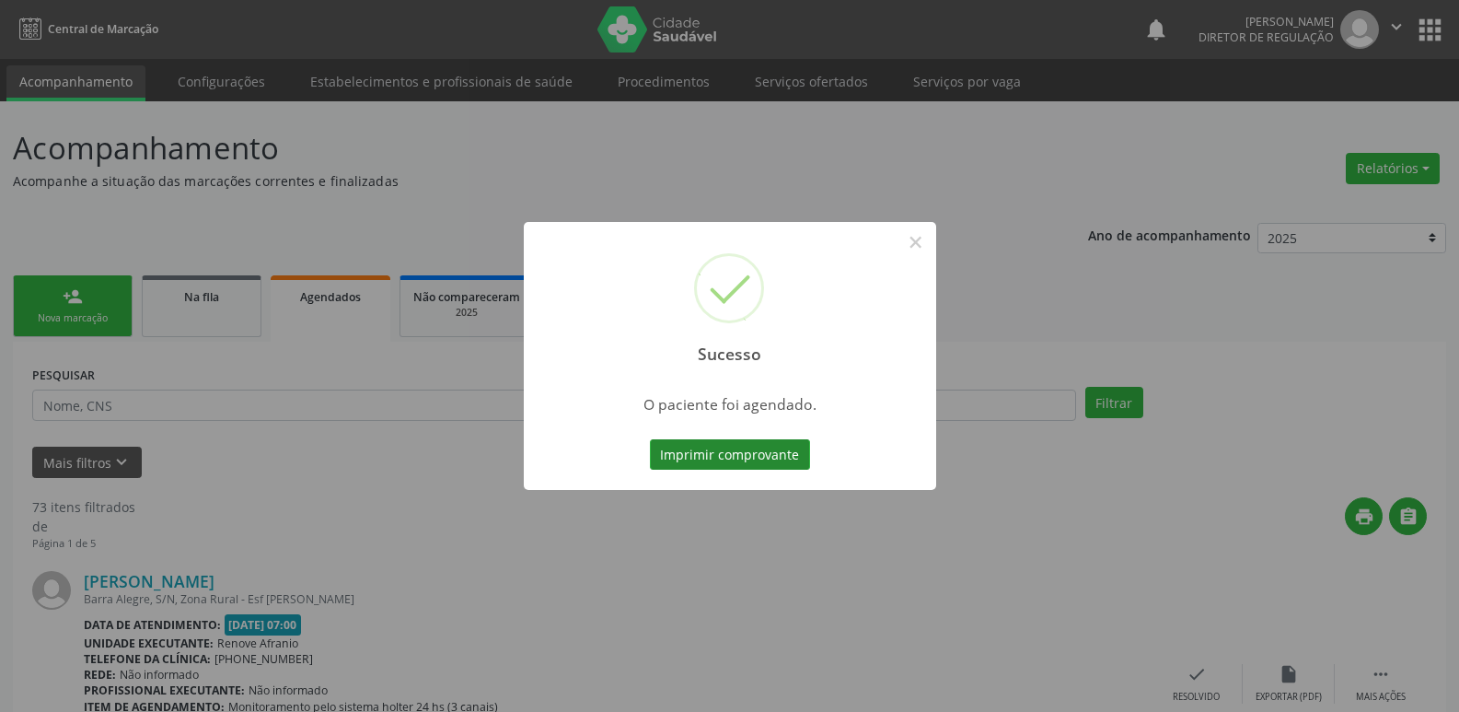
click at [765, 455] on button "Imprimir comprovante" at bounding box center [730, 454] width 160 height 31
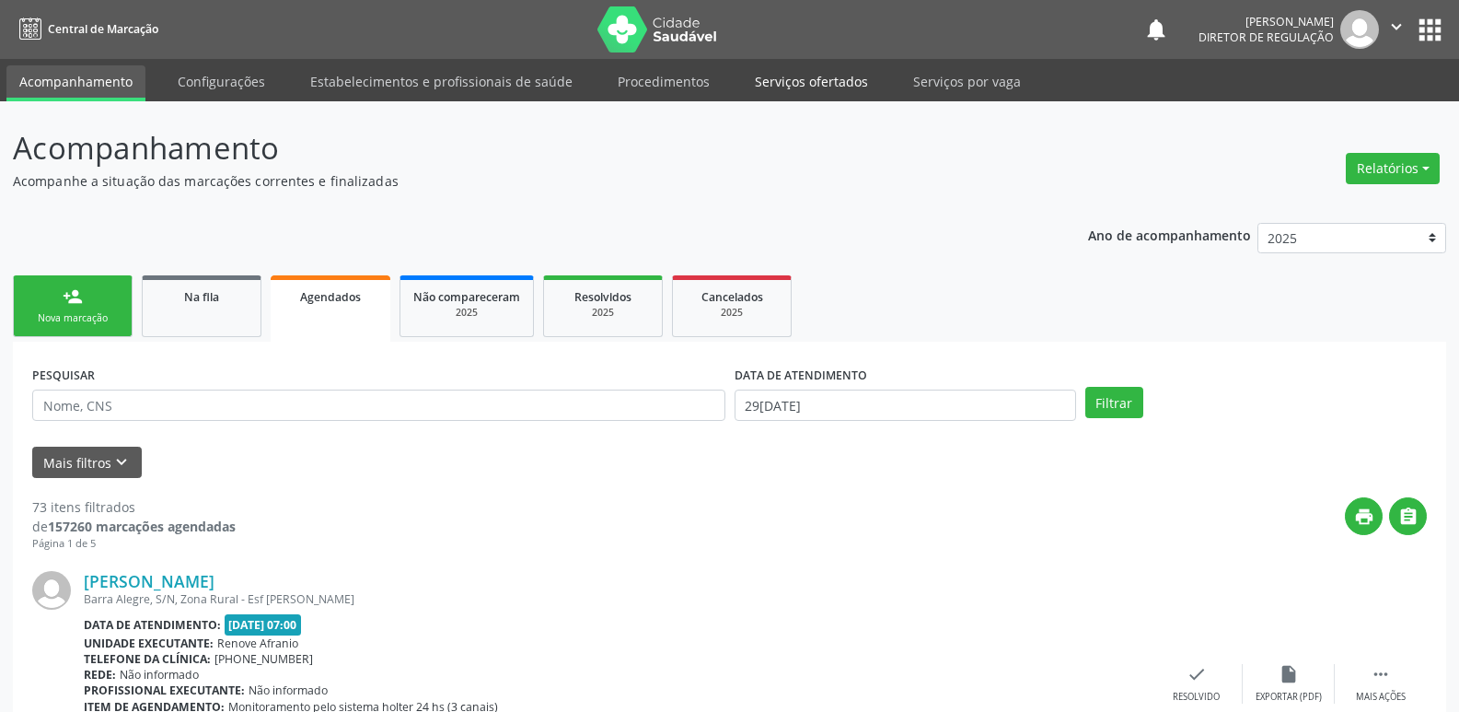
click at [823, 74] on link "Serviços ofertados" at bounding box center [811, 81] width 139 height 32
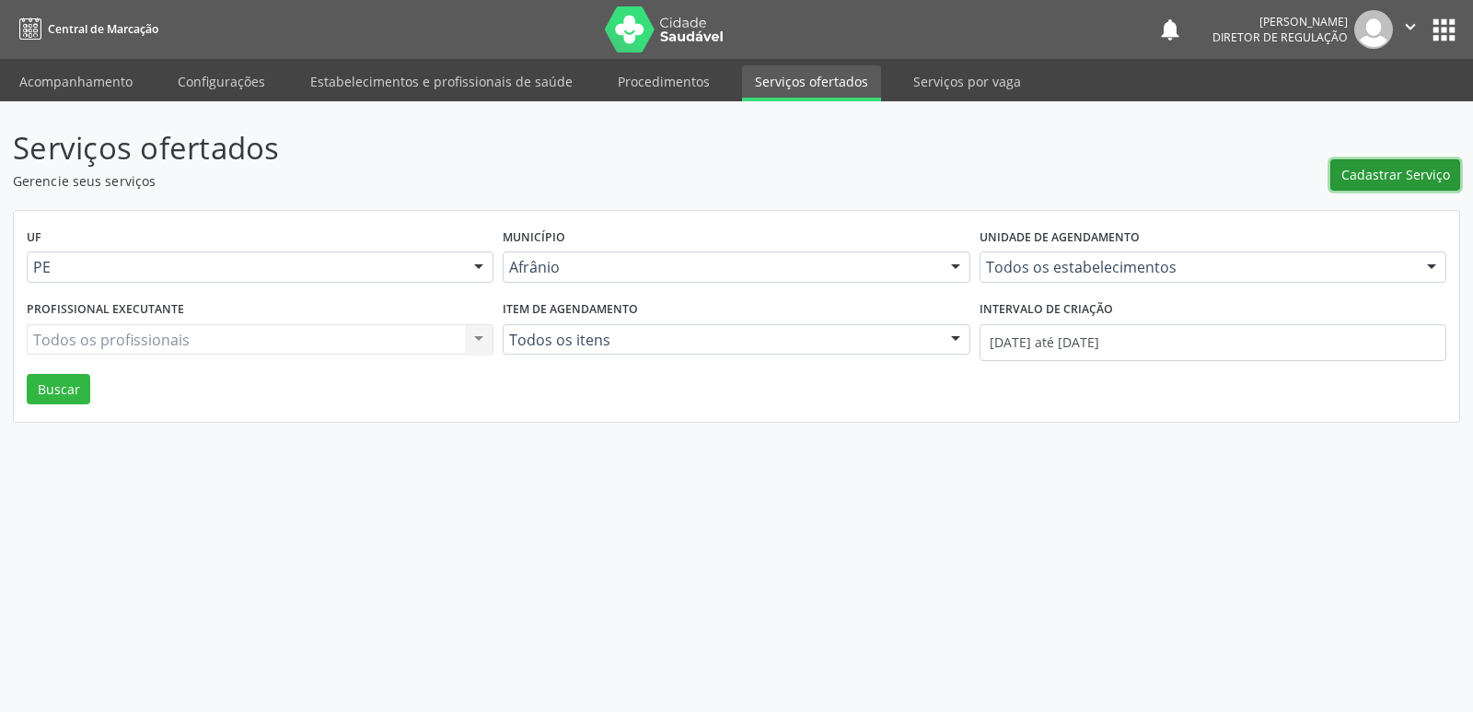
click at [1384, 173] on span "Cadastrar Serviço" at bounding box center [1396, 174] width 109 height 19
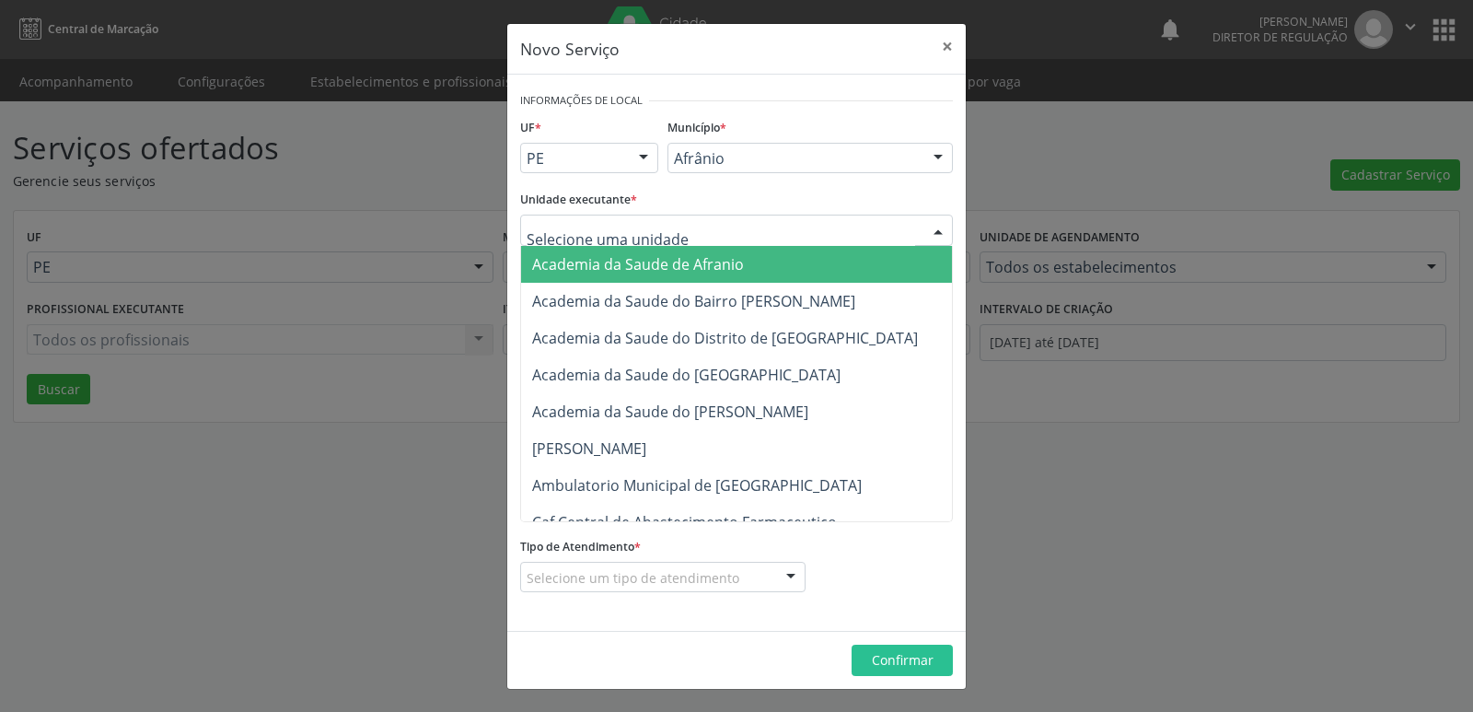
click at [716, 223] on div at bounding box center [736, 230] width 433 height 31
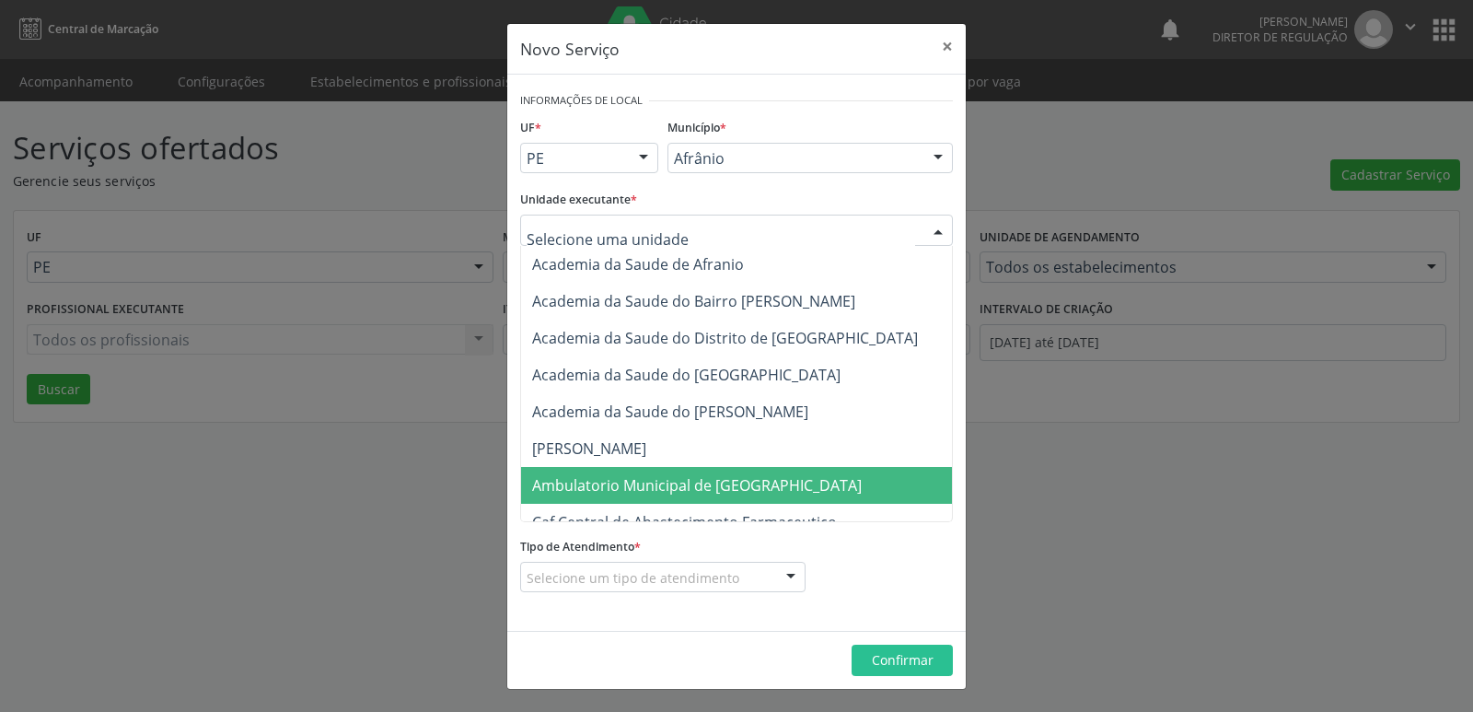
click at [692, 479] on span "Ambulatorio Municipal de [GEOGRAPHIC_DATA]" at bounding box center [697, 485] width 330 height 20
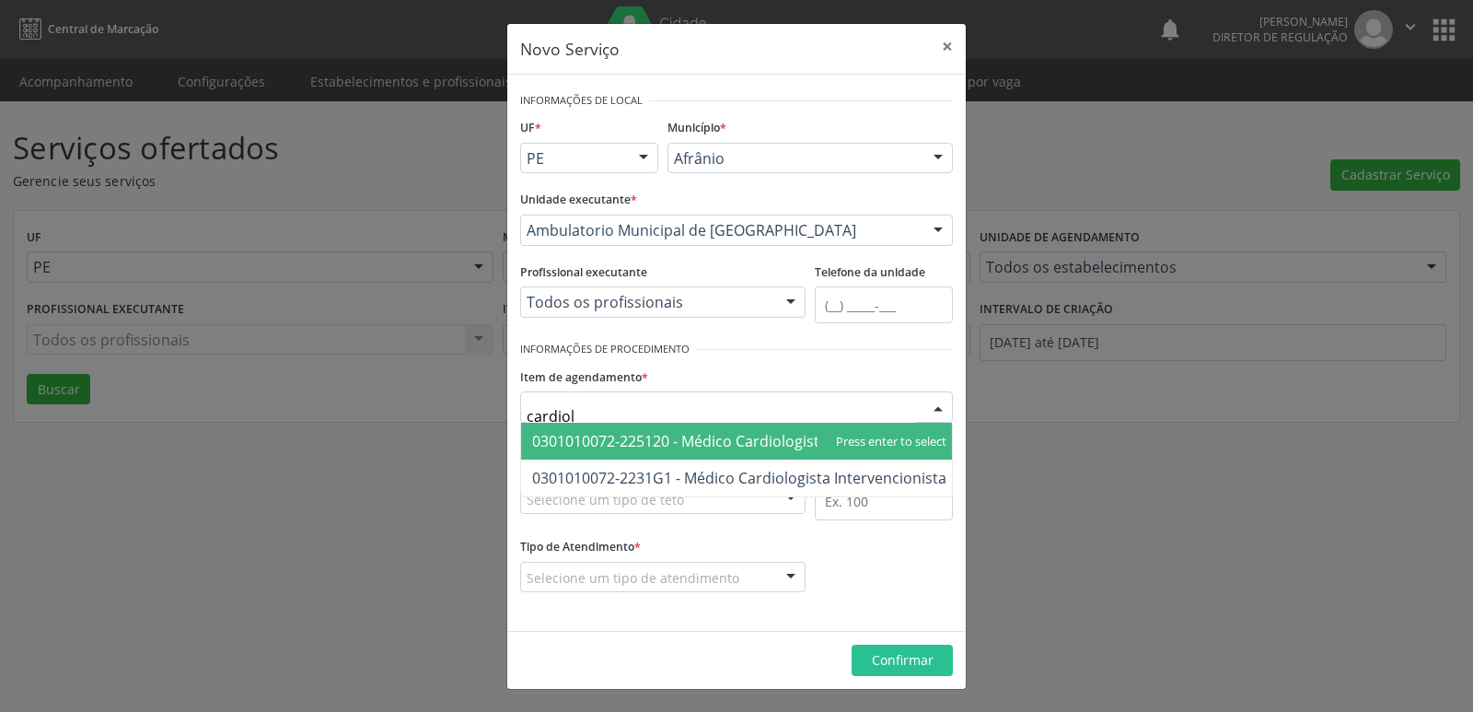
type input "cardiolo"
click at [674, 441] on span "0301010072-225120 - Médico Cardiologista" at bounding box center [680, 441] width 296 height 20
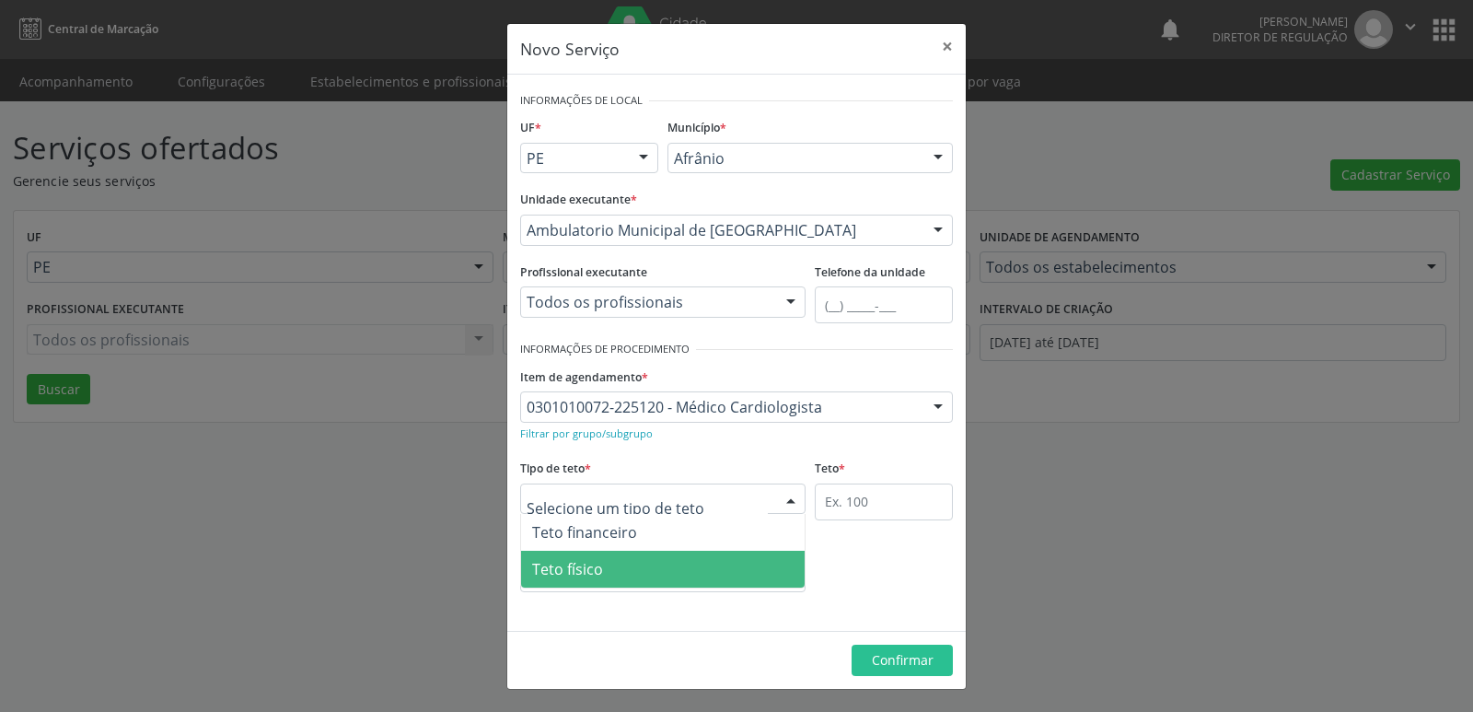
click at [626, 568] on span "Teto físico" at bounding box center [663, 569] width 284 height 37
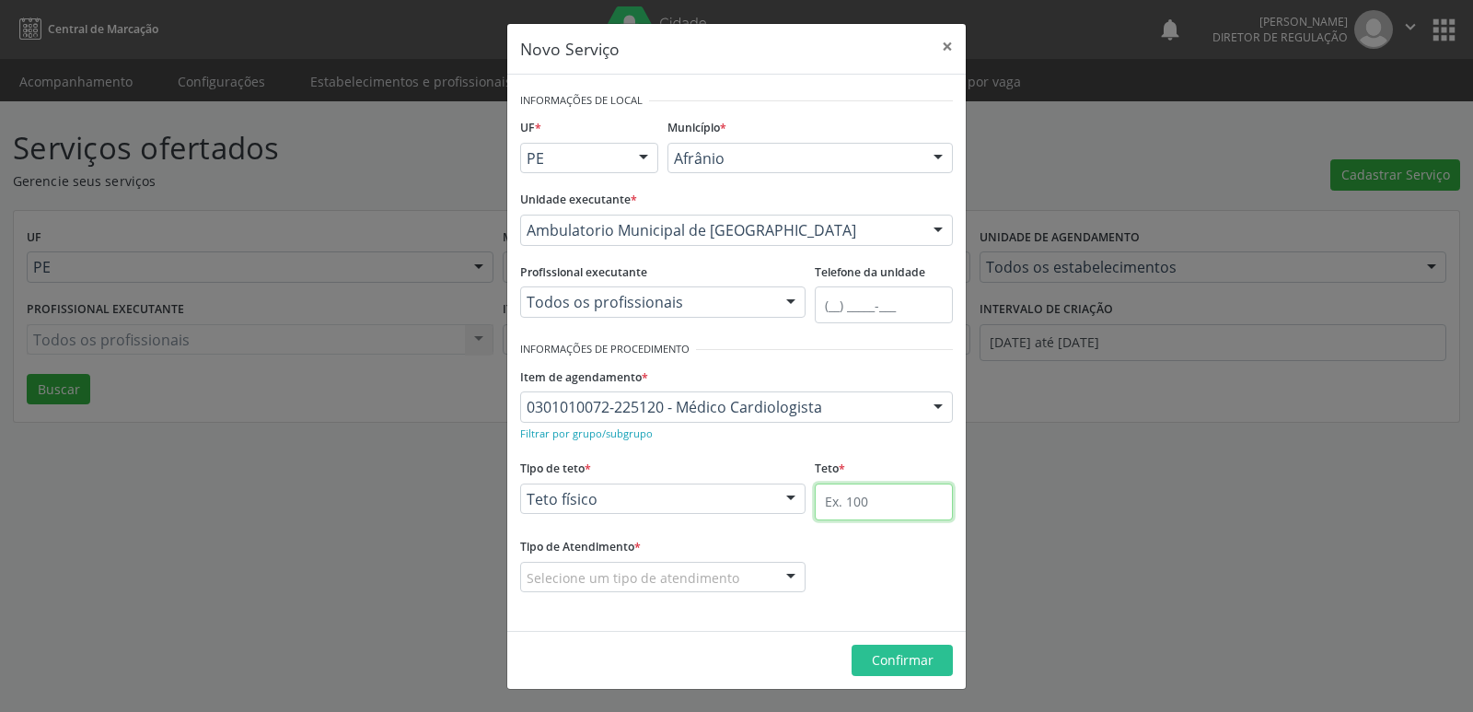
click at [860, 507] on input "text" at bounding box center [884, 501] width 138 height 37
type input "1"
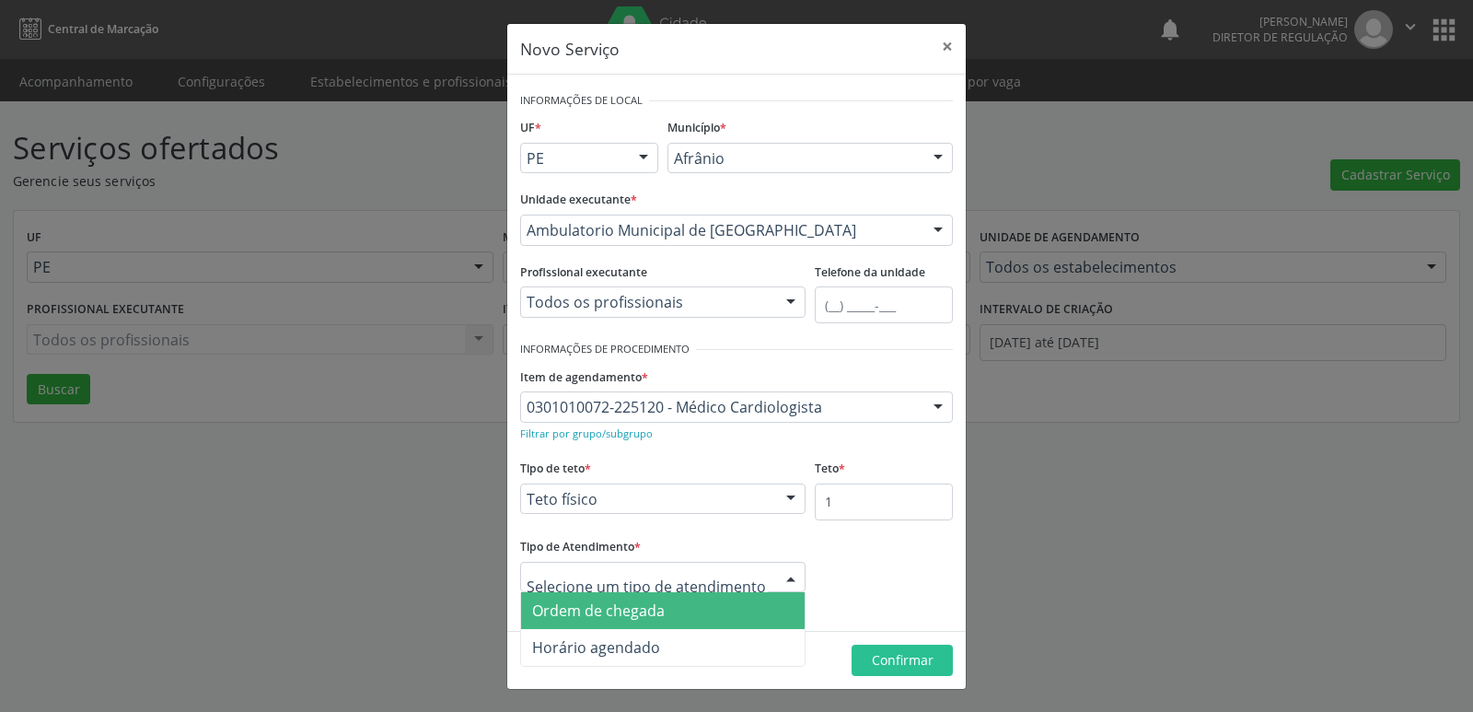
click at [610, 608] on span "Ordem de chegada" at bounding box center [598, 610] width 133 height 20
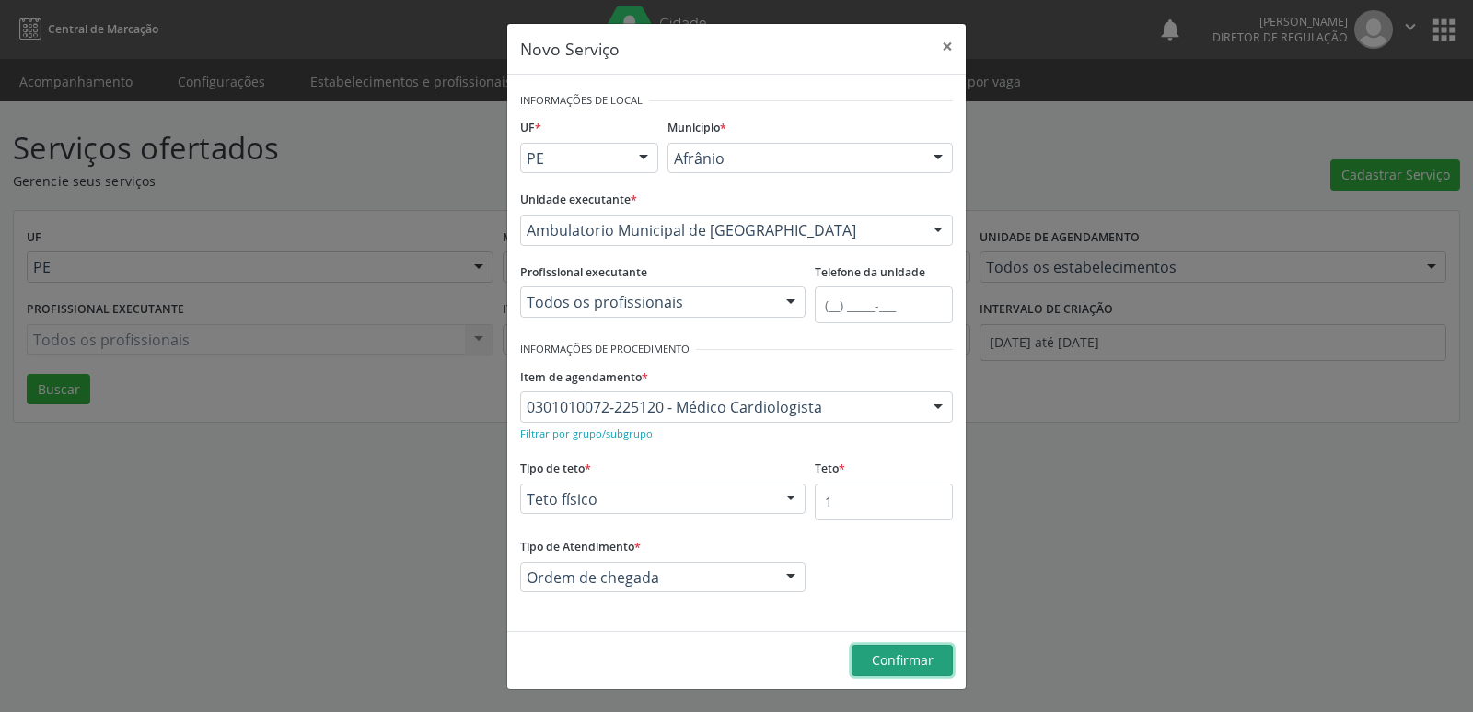
click at [905, 659] on span "Confirmar" at bounding box center [903, 659] width 62 height 17
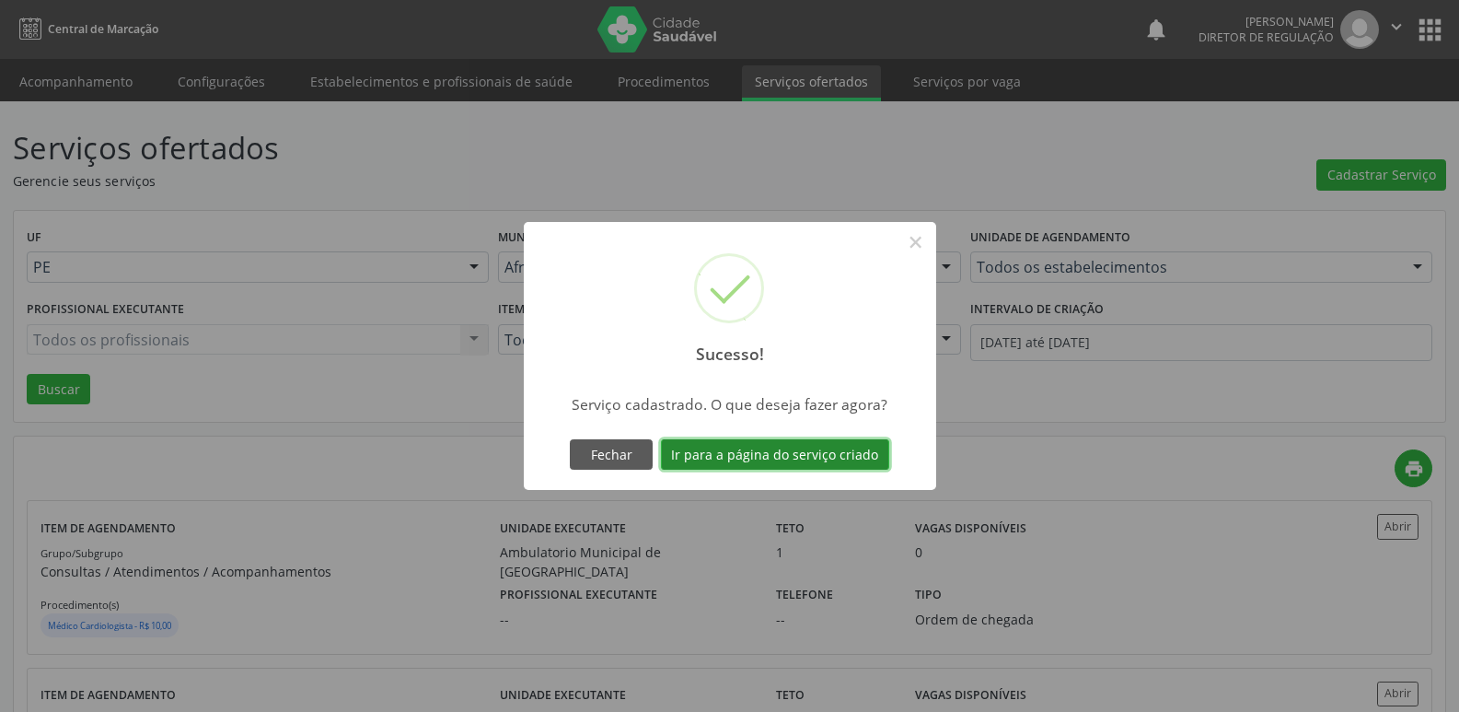
click at [765, 451] on button "Ir para a página do serviço criado" at bounding box center [775, 454] width 228 height 31
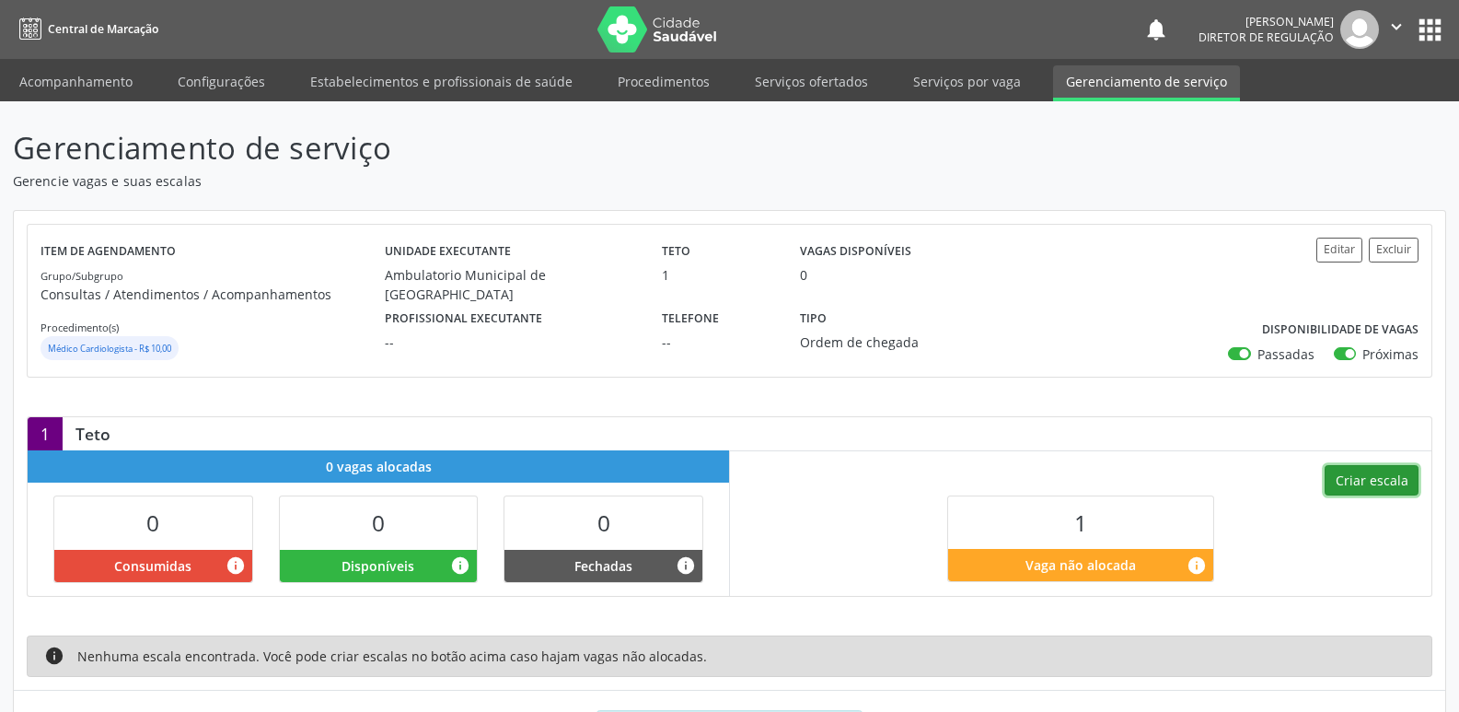
click at [1386, 482] on button "Criar escala" at bounding box center [1372, 480] width 94 height 31
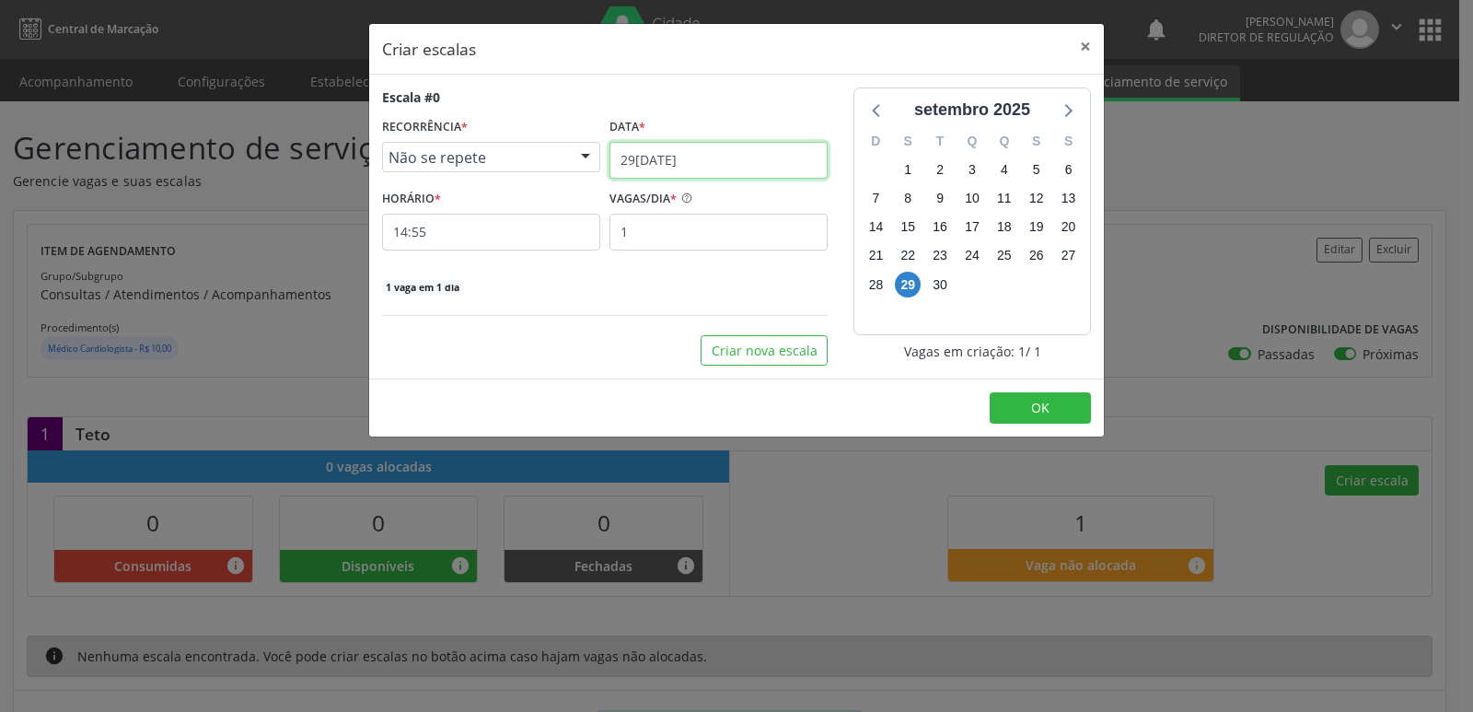
click at [715, 159] on input "29[DATE]" at bounding box center [719, 160] width 218 height 37
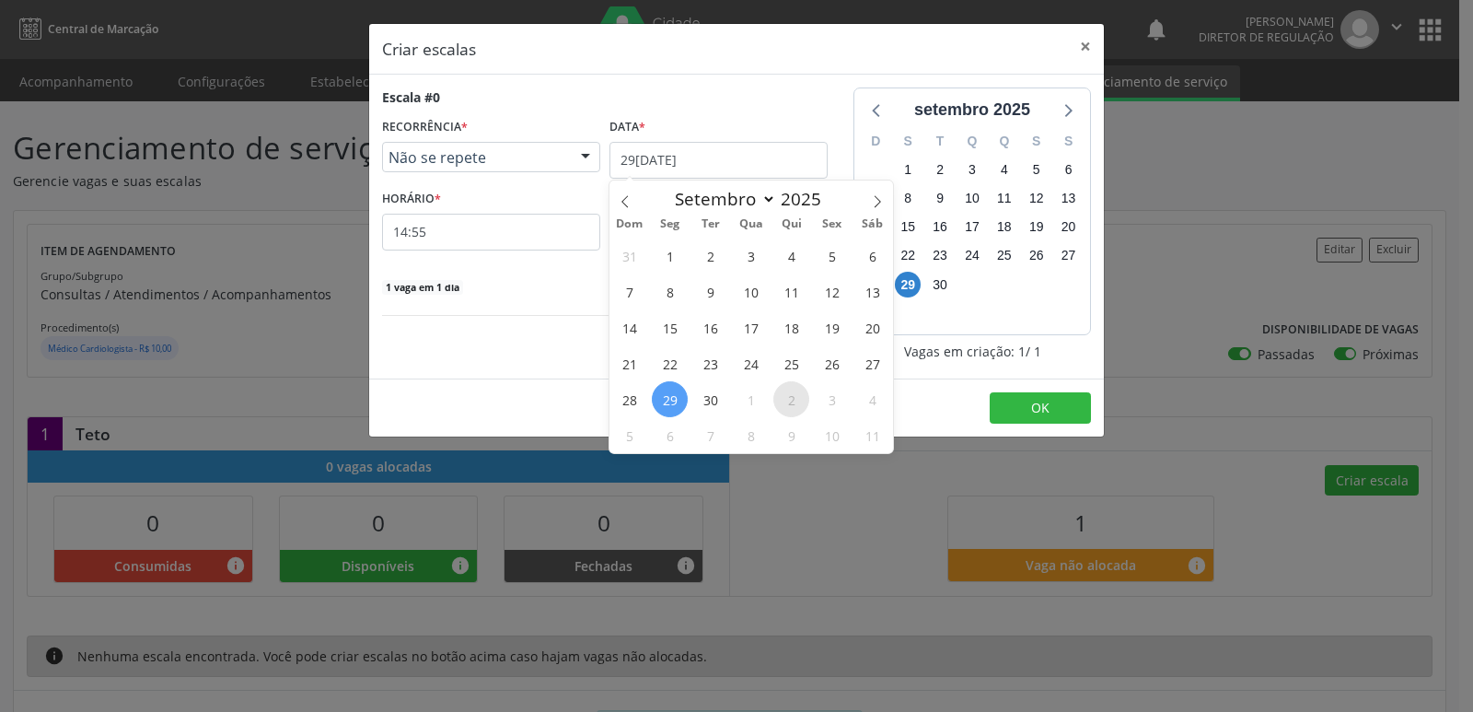
click at [794, 406] on span "2" at bounding box center [791, 399] width 36 height 36
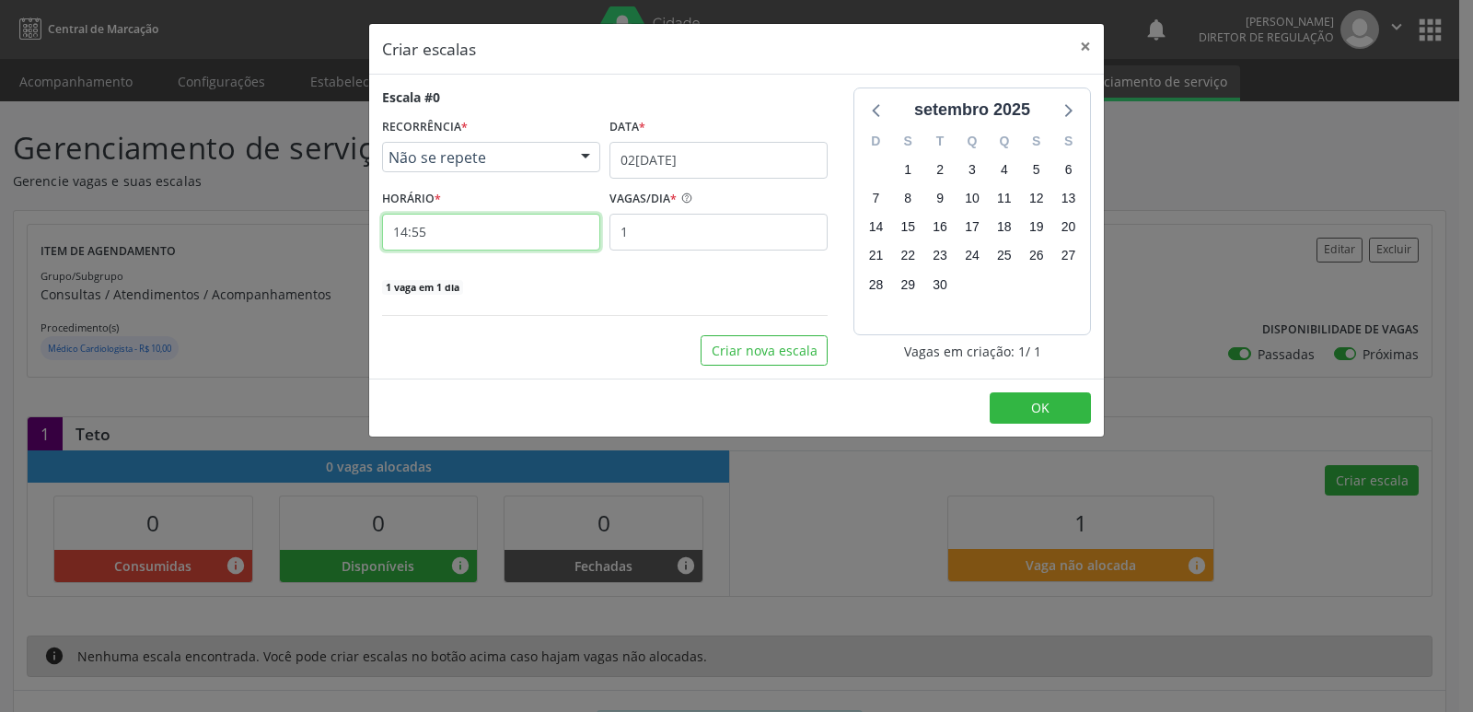
click at [549, 228] on input "14:55" at bounding box center [491, 232] width 218 height 37
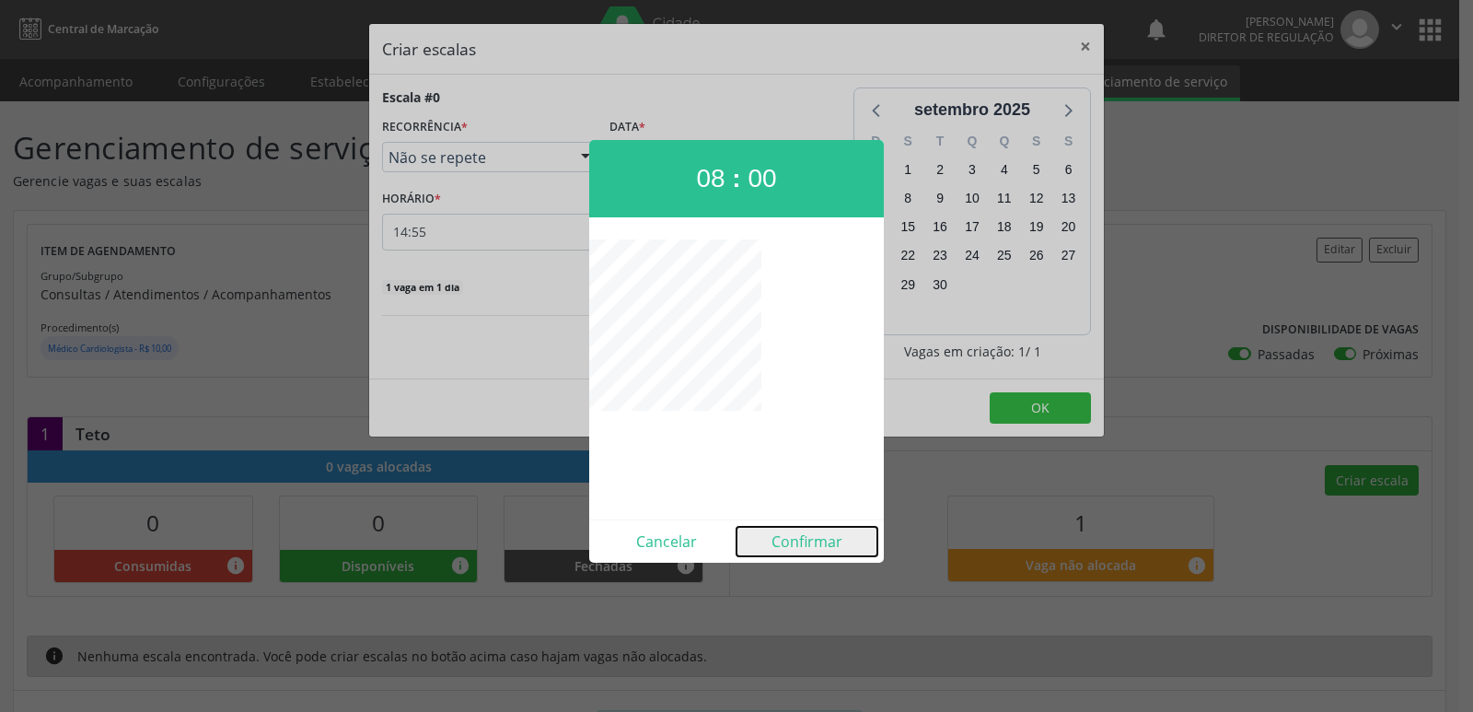
click at [815, 547] on button "Confirmar" at bounding box center [807, 541] width 141 height 29
type input "08:00"
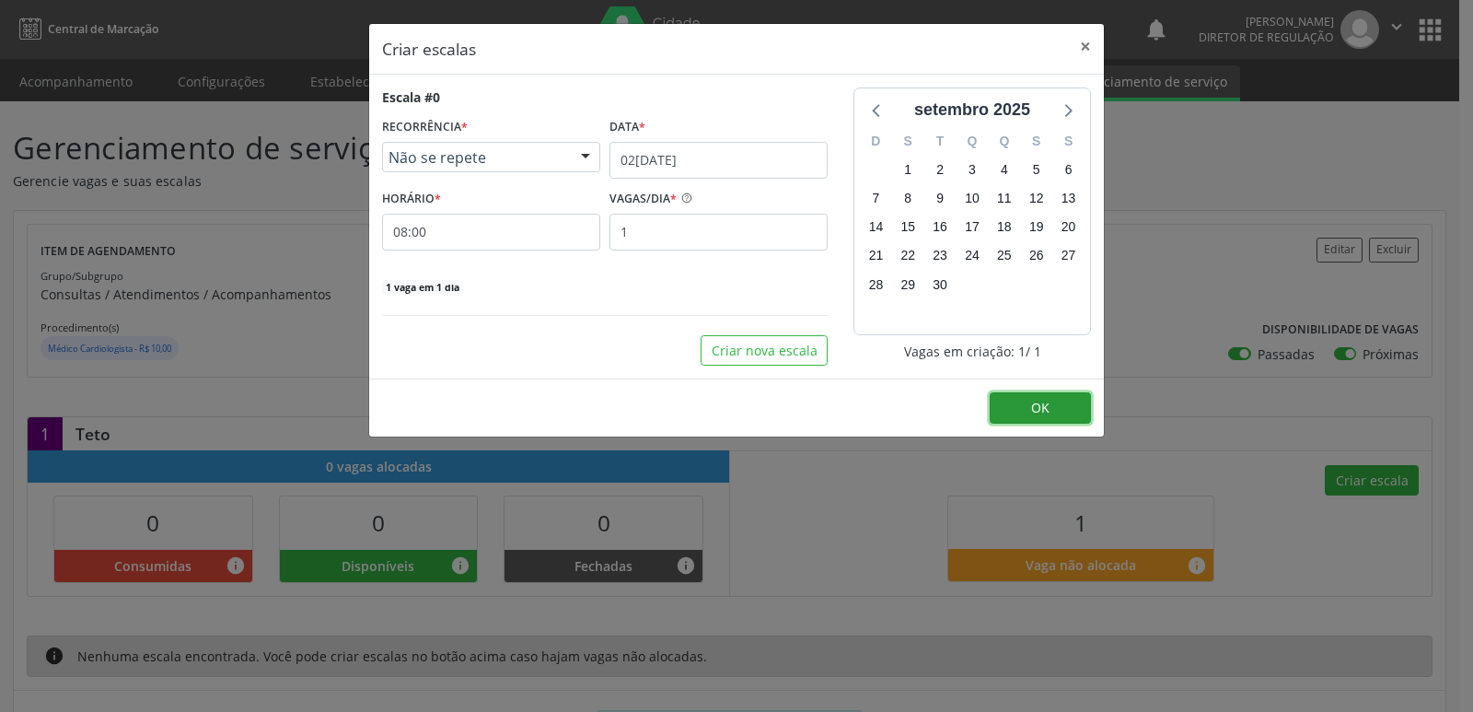
click at [1058, 408] on button "OK" at bounding box center [1040, 407] width 101 height 31
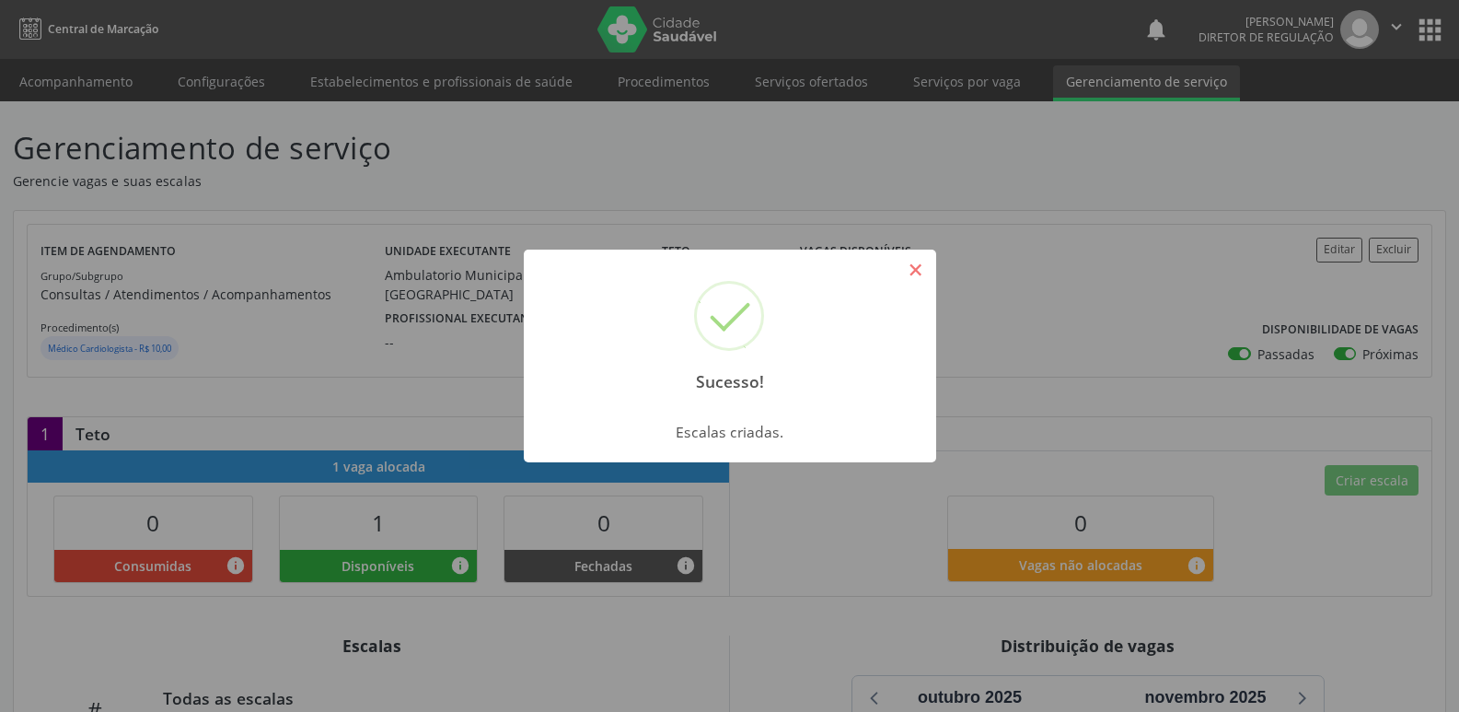
click at [915, 269] on button "×" at bounding box center [916, 269] width 31 height 31
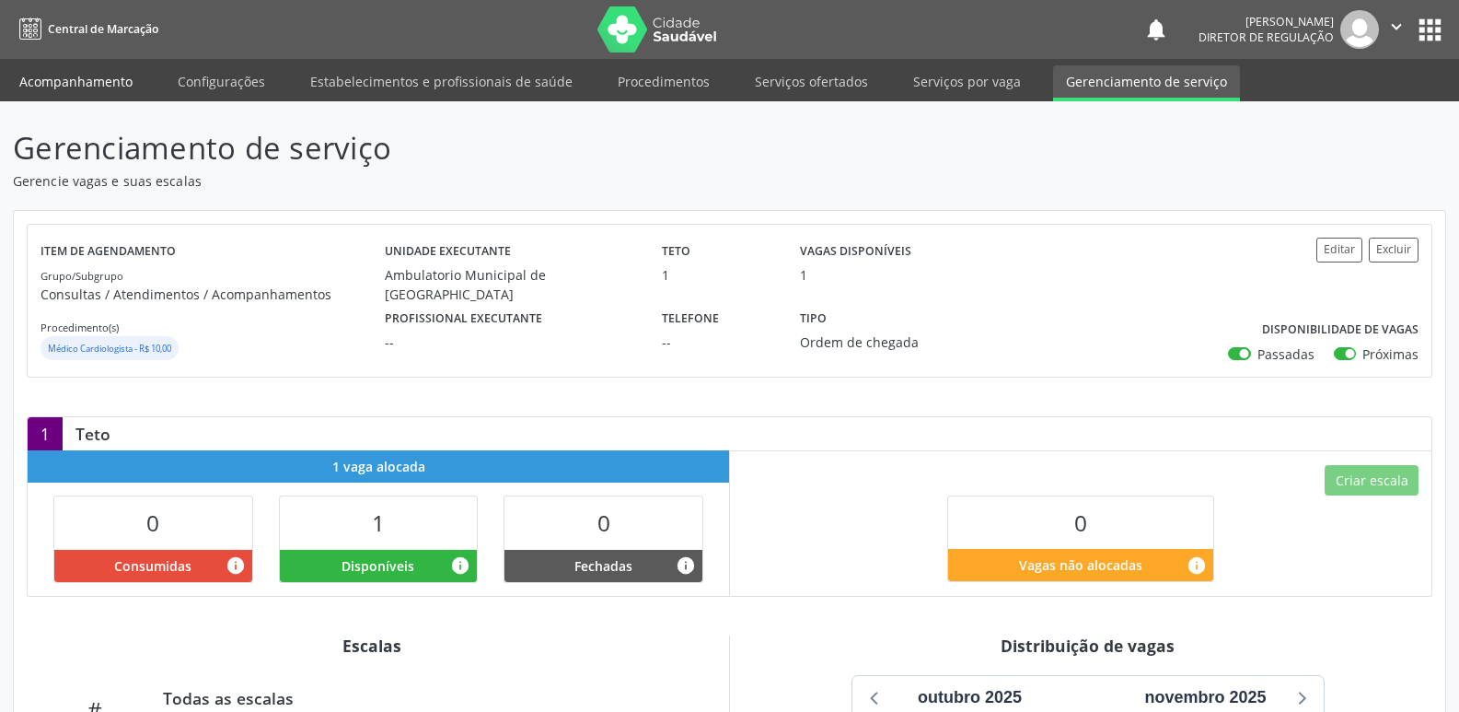
click at [77, 77] on link "Acompanhamento" at bounding box center [75, 81] width 139 height 32
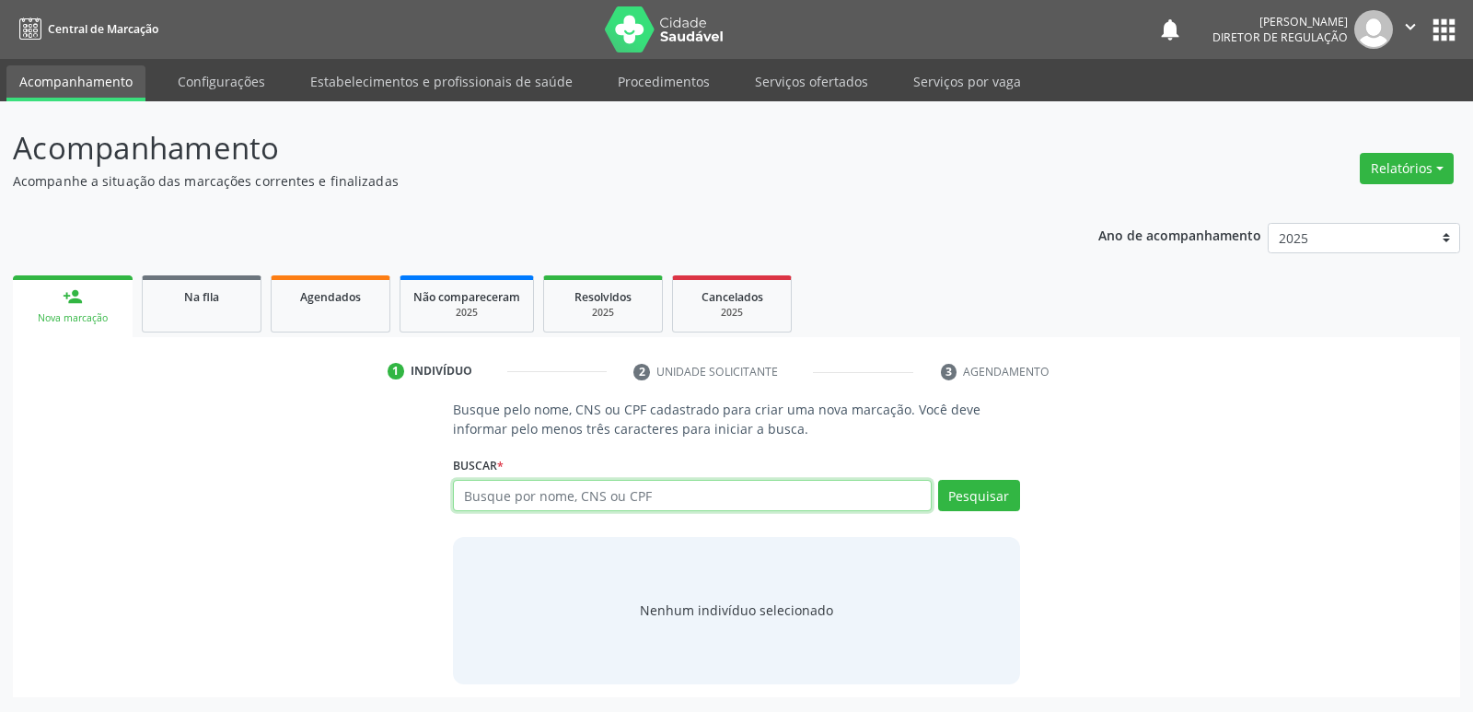
click at [522, 496] on input "text" at bounding box center [692, 495] width 478 height 31
type input "[PERSON_NAME]"
click at [970, 492] on button "Pesquisar" at bounding box center [979, 495] width 82 height 31
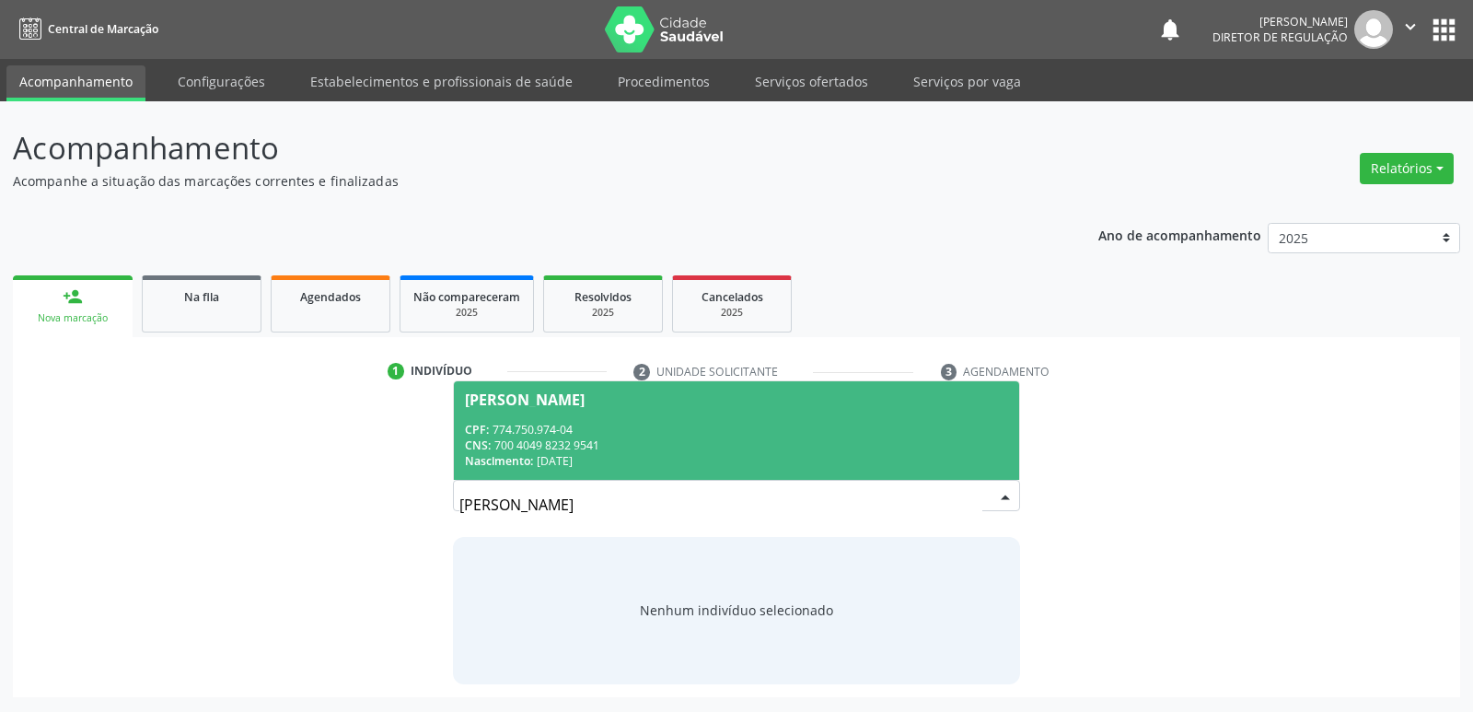
click at [546, 449] on div "CNS: 700 4049 8232 9541" at bounding box center [736, 445] width 542 height 16
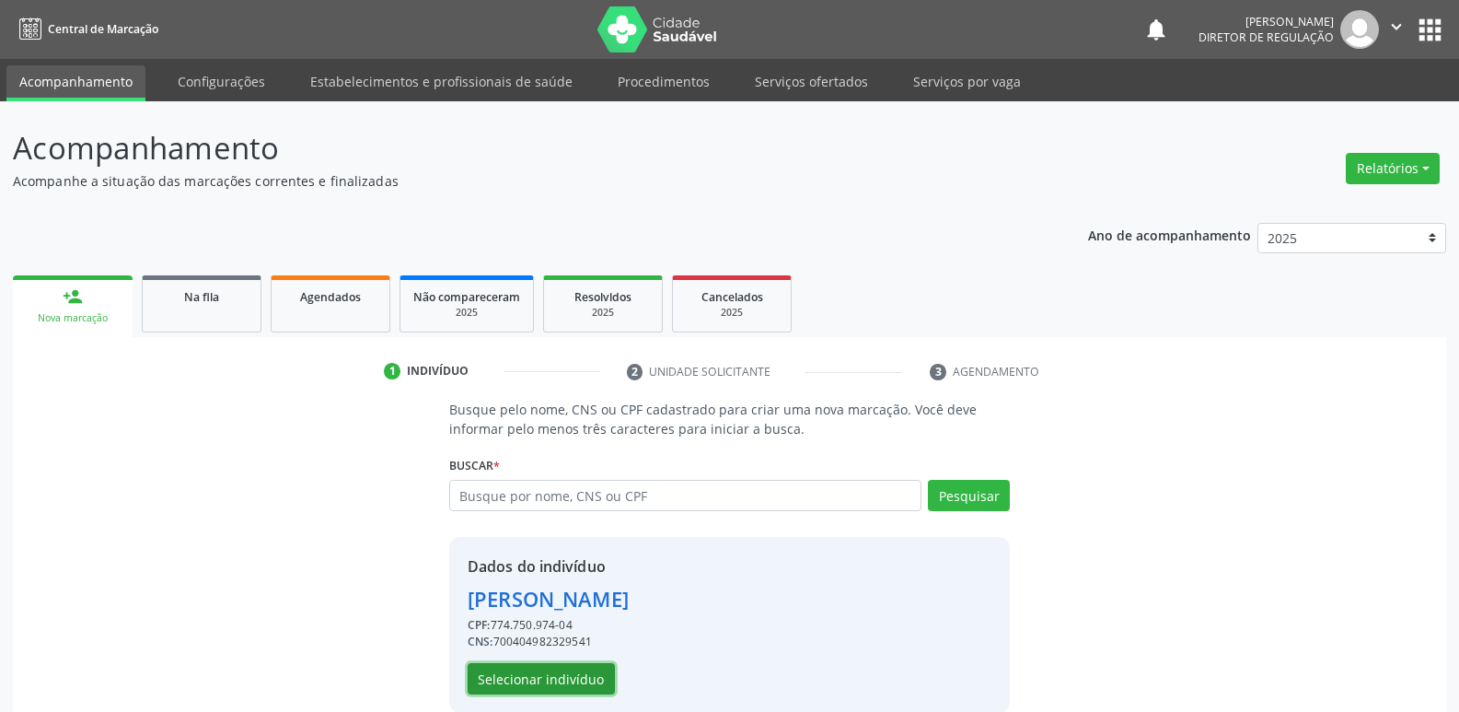
click at [552, 680] on button "Selecionar indivíduo" at bounding box center [541, 678] width 147 height 31
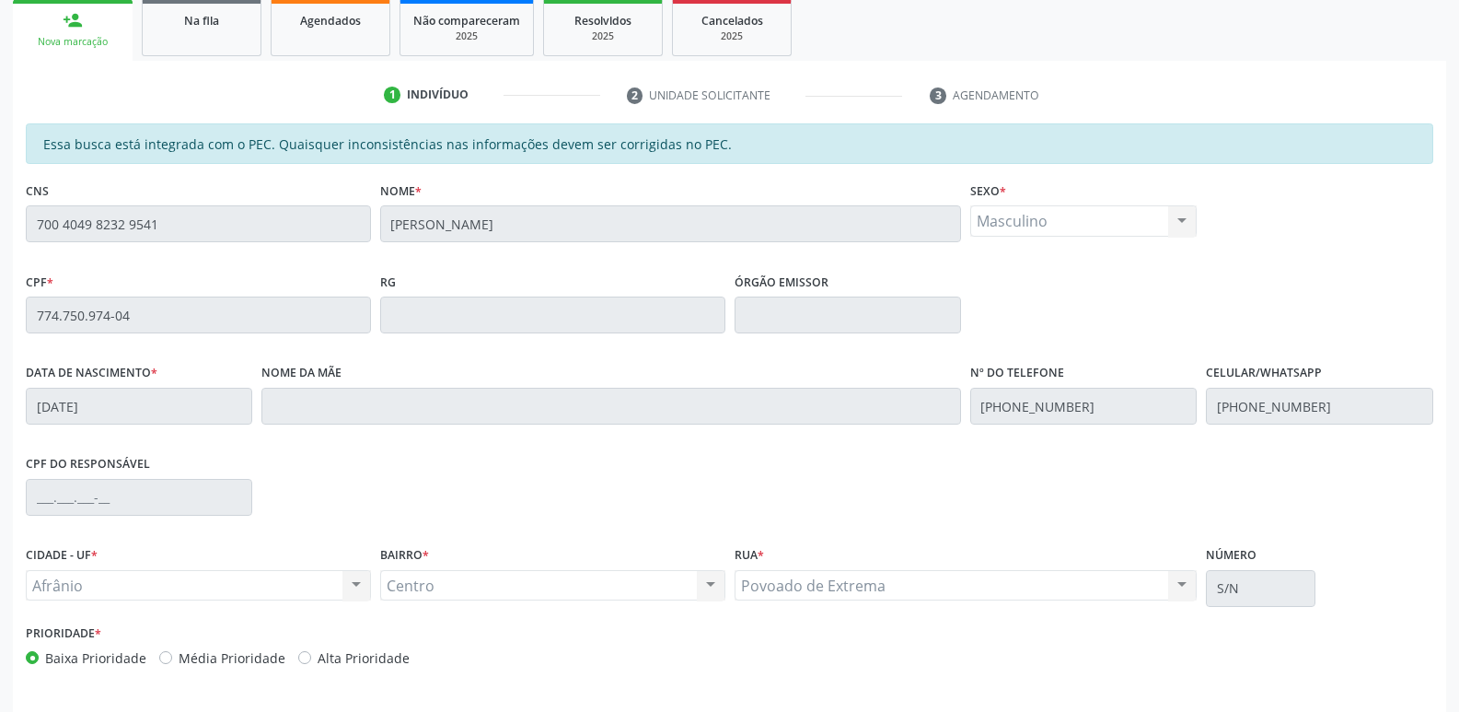
scroll to position [340, 0]
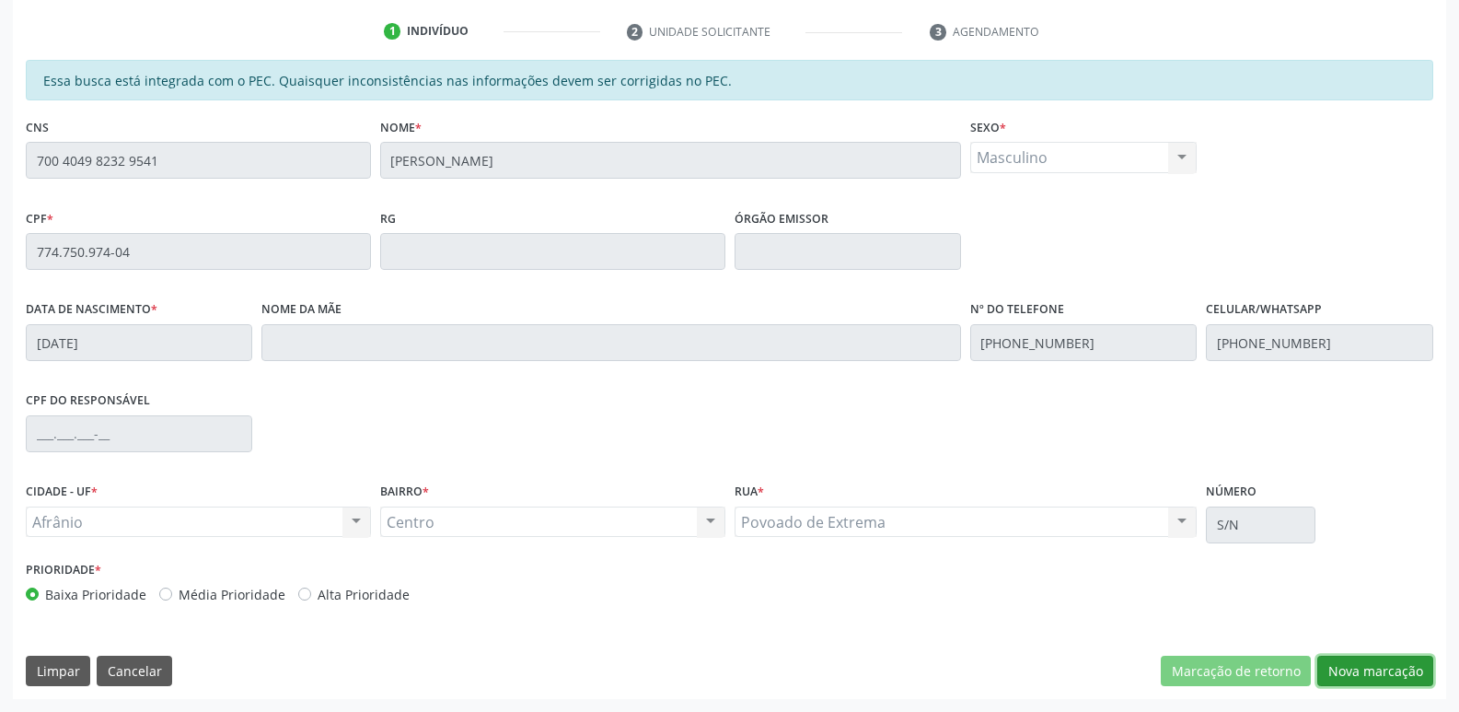
click at [1366, 669] on button "Nova marcação" at bounding box center [1376, 671] width 116 height 31
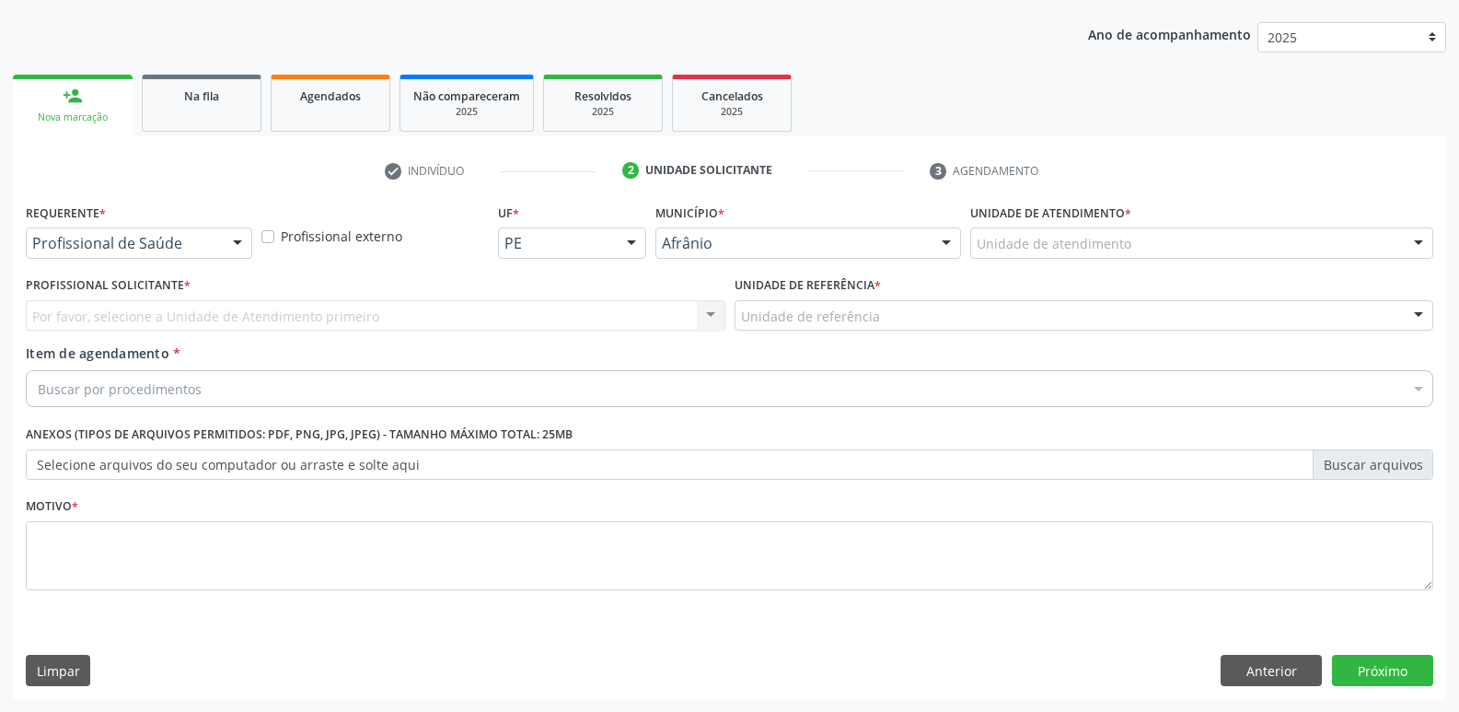
scroll to position [201, 0]
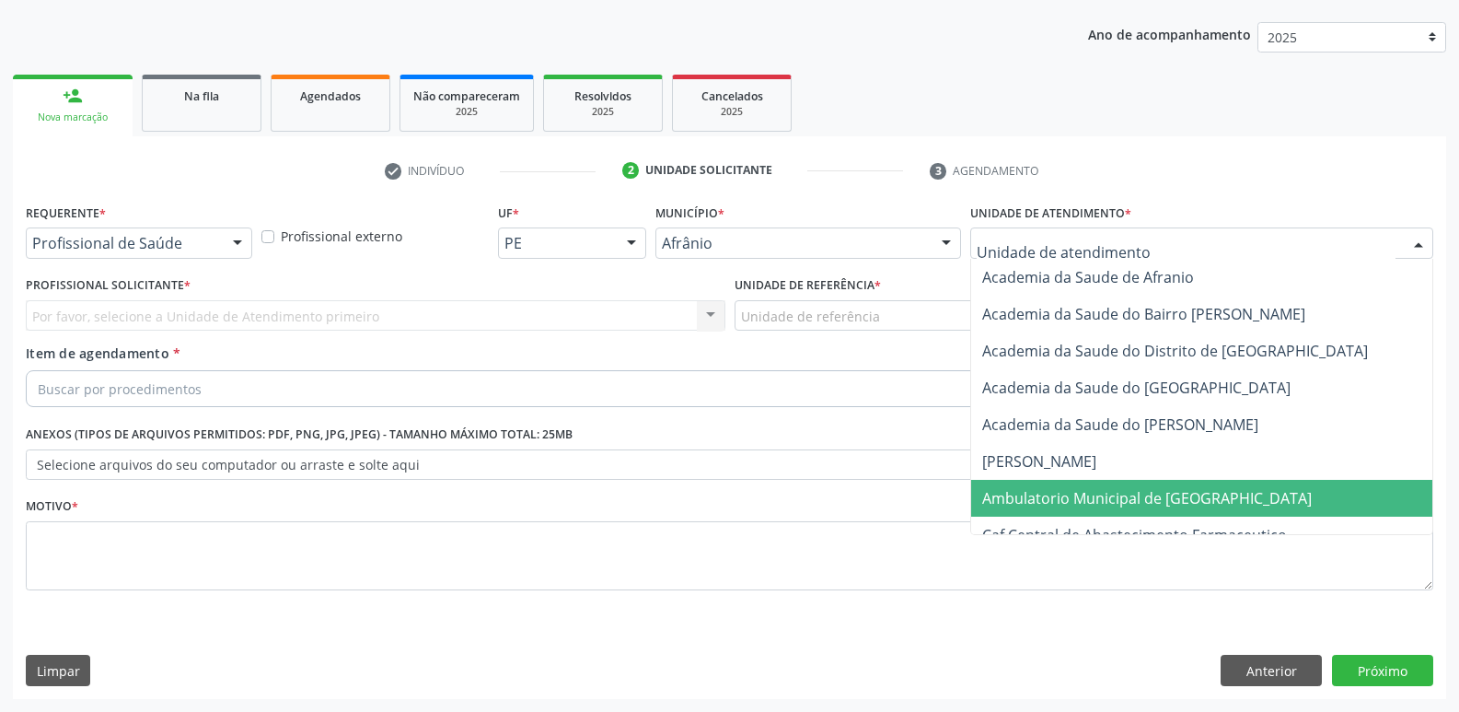
click at [1116, 493] on span "Ambulatorio Municipal de [GEOGRAPHIC_DATA]" at bounding box center [1147, 498] width 330 height 20
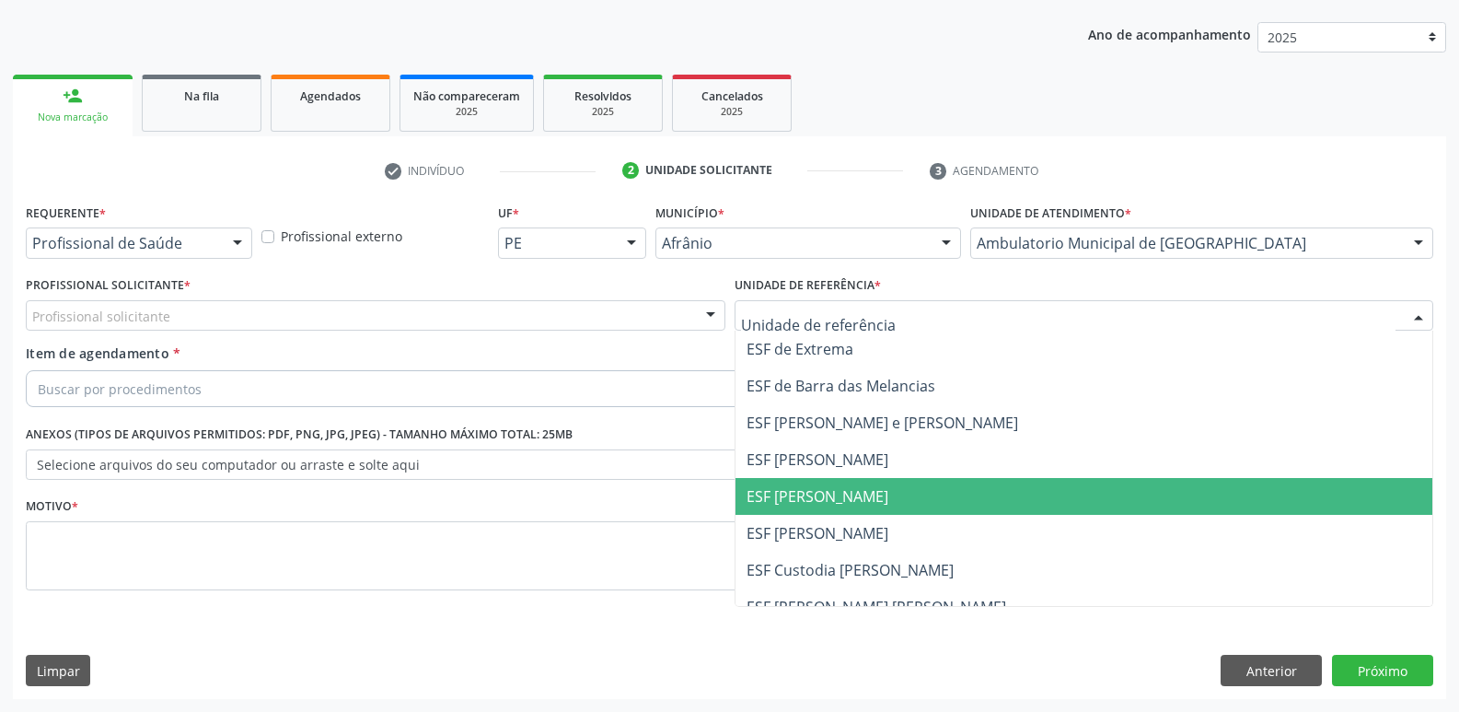
click at [839, 494] on span "ESF [PERSON_NAME]" at bounding box center [818, 496] width 142 height 20
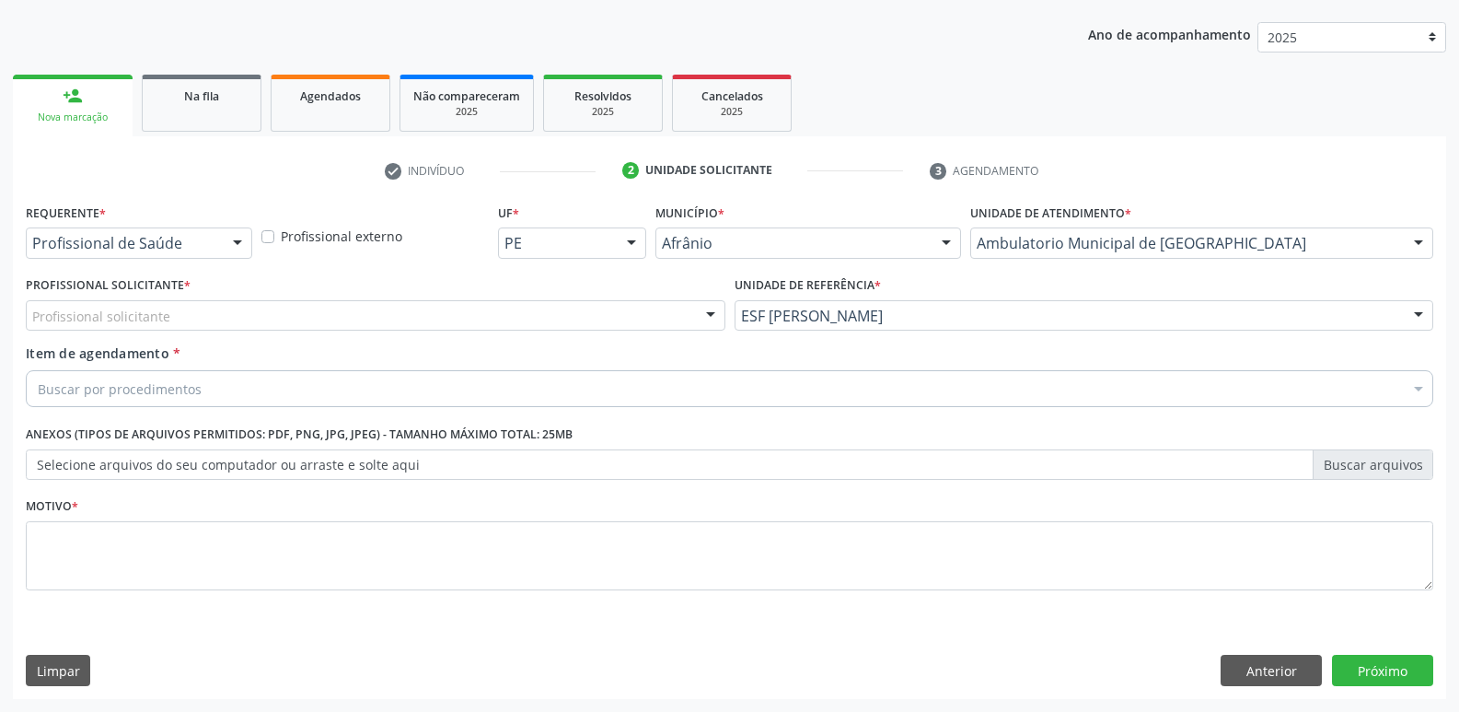
click at [508, 308] on div "Profissional solicitante" at bounding box center [376, 315] width 700 height 31
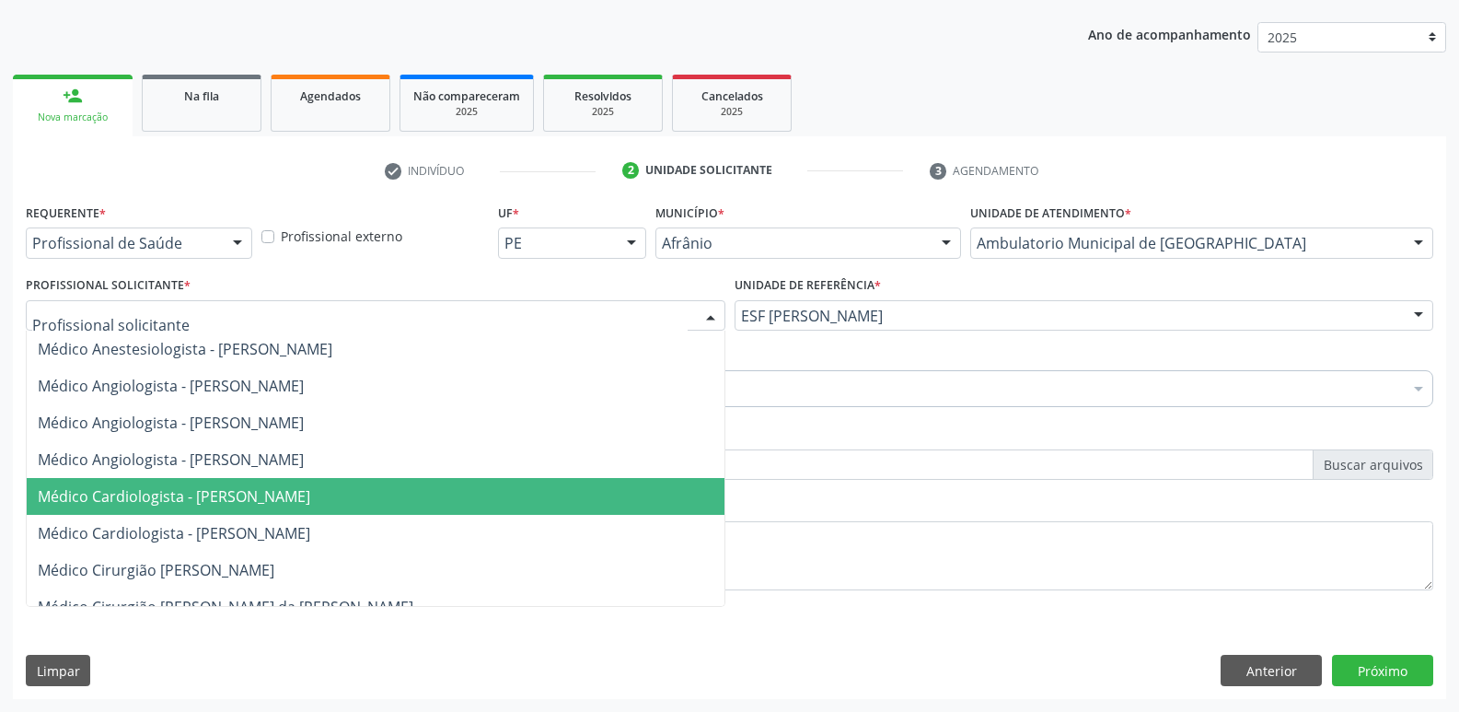
click at [446, 492] on span "Médico Cardiologista - [PERSON_NAME]" at bounding box center [376, 496] width 698 height 37
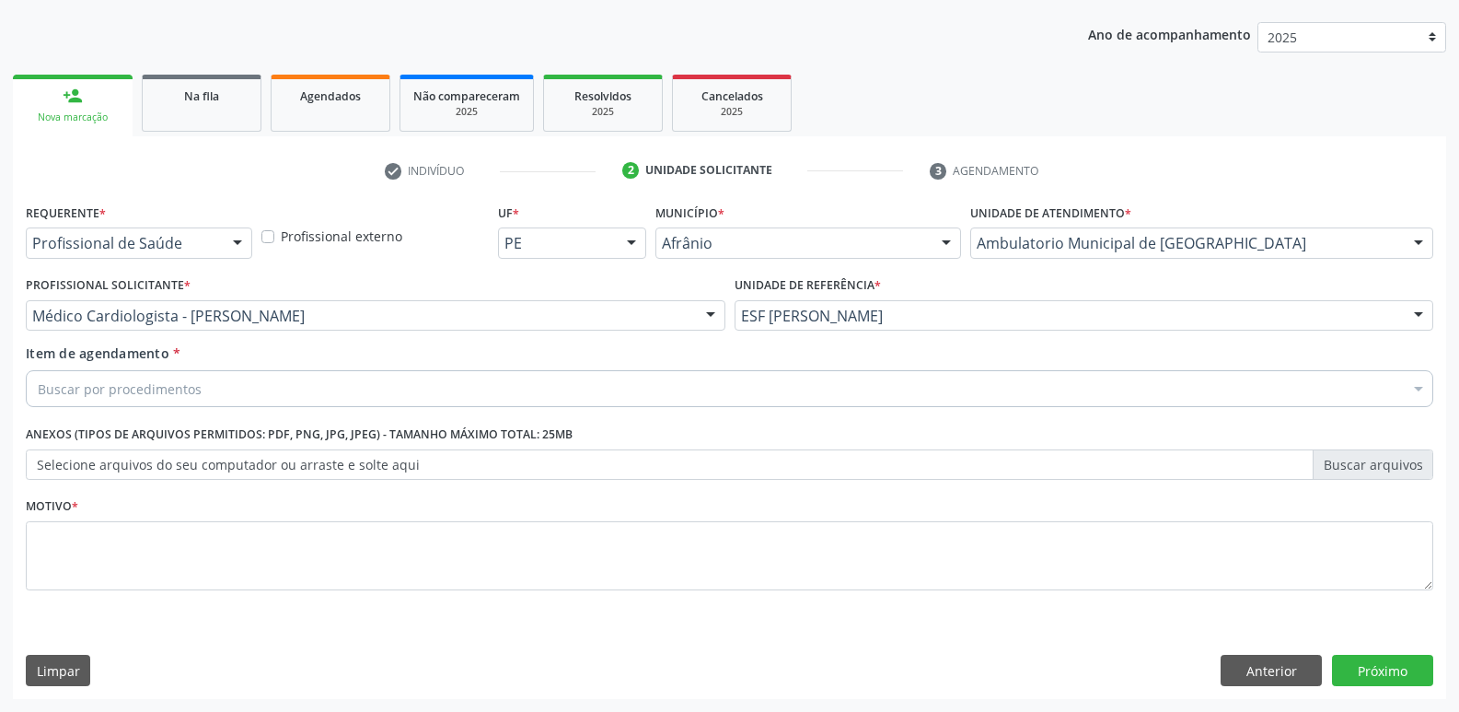
click at [342, 383] on div "Buscar por procedimentos" at bounding box center [730, 388] width 1408 height 37
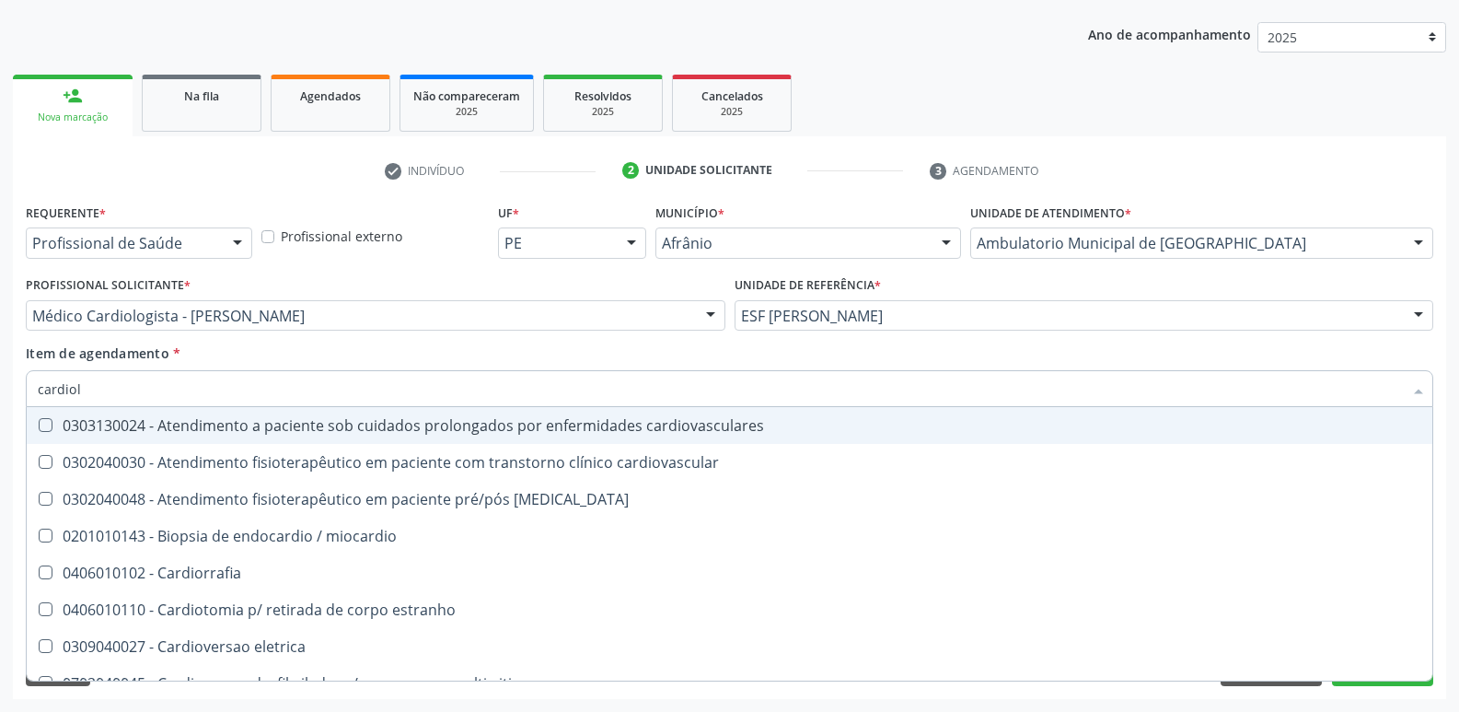
type input "cardiolo"
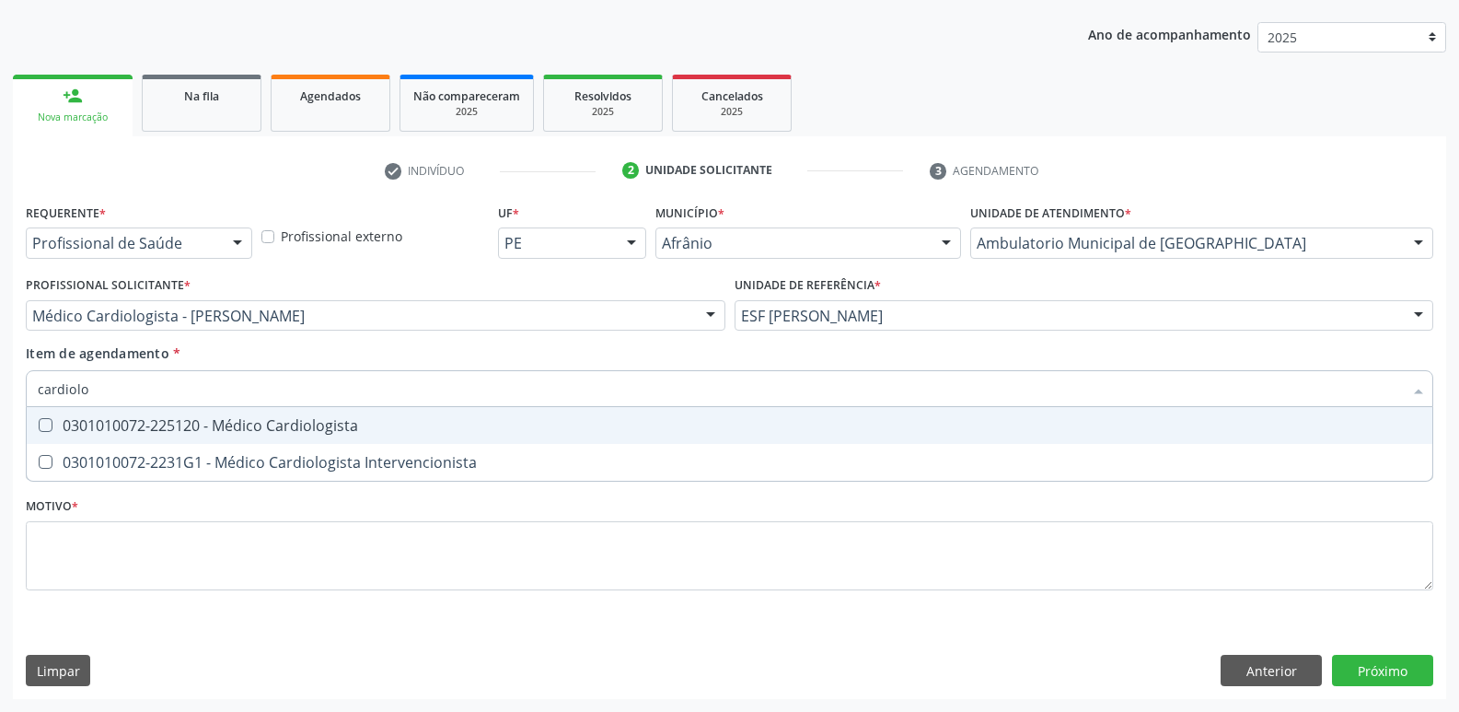
click at [339, 422] on div "0301010072-225120 - Médico Cardiologista" at bounding box center [730, 425] width 1384 height 15
checkbox Cardiologista "true"
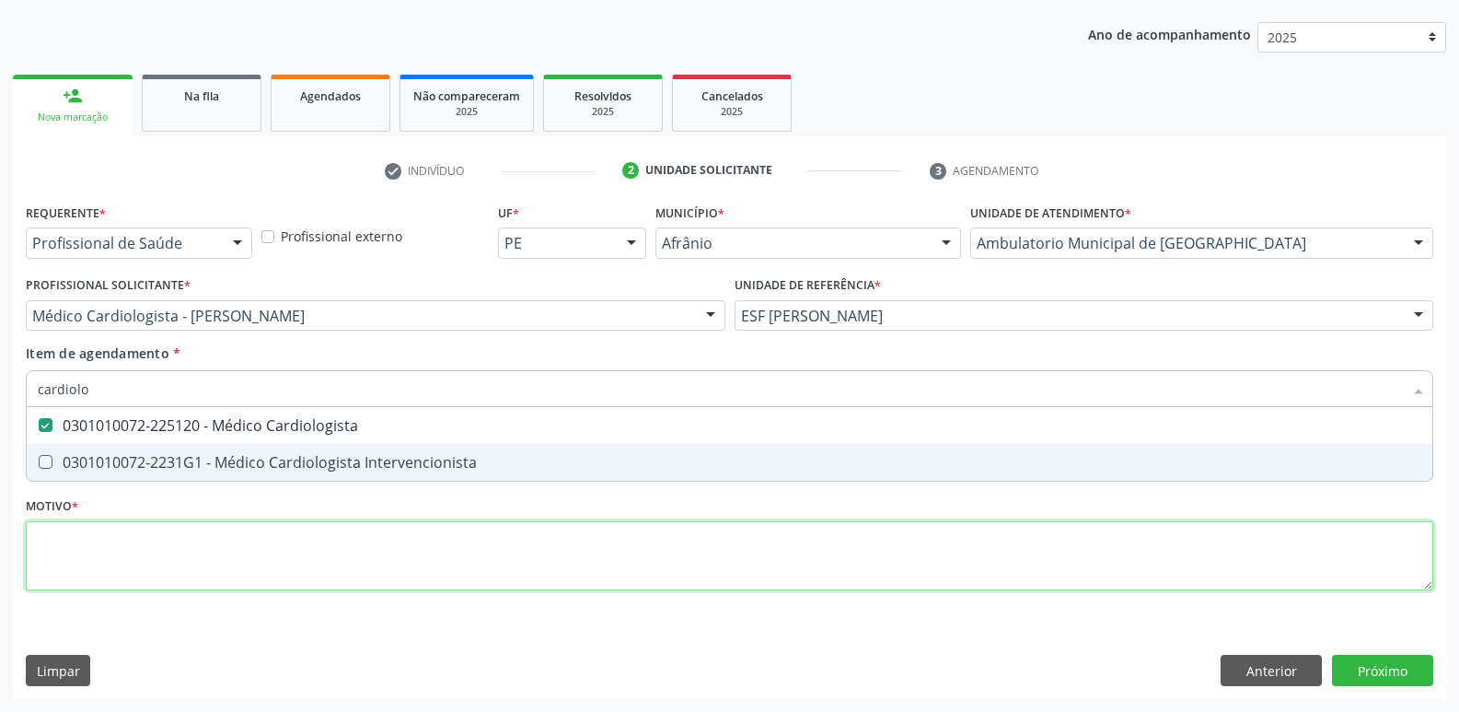
click at [367, 557] on div "Requerente * Profissional de Saúde Profissional de Saúde Paciente Nenhum result…" at bounding box center [730, 407] width 1408 height 417
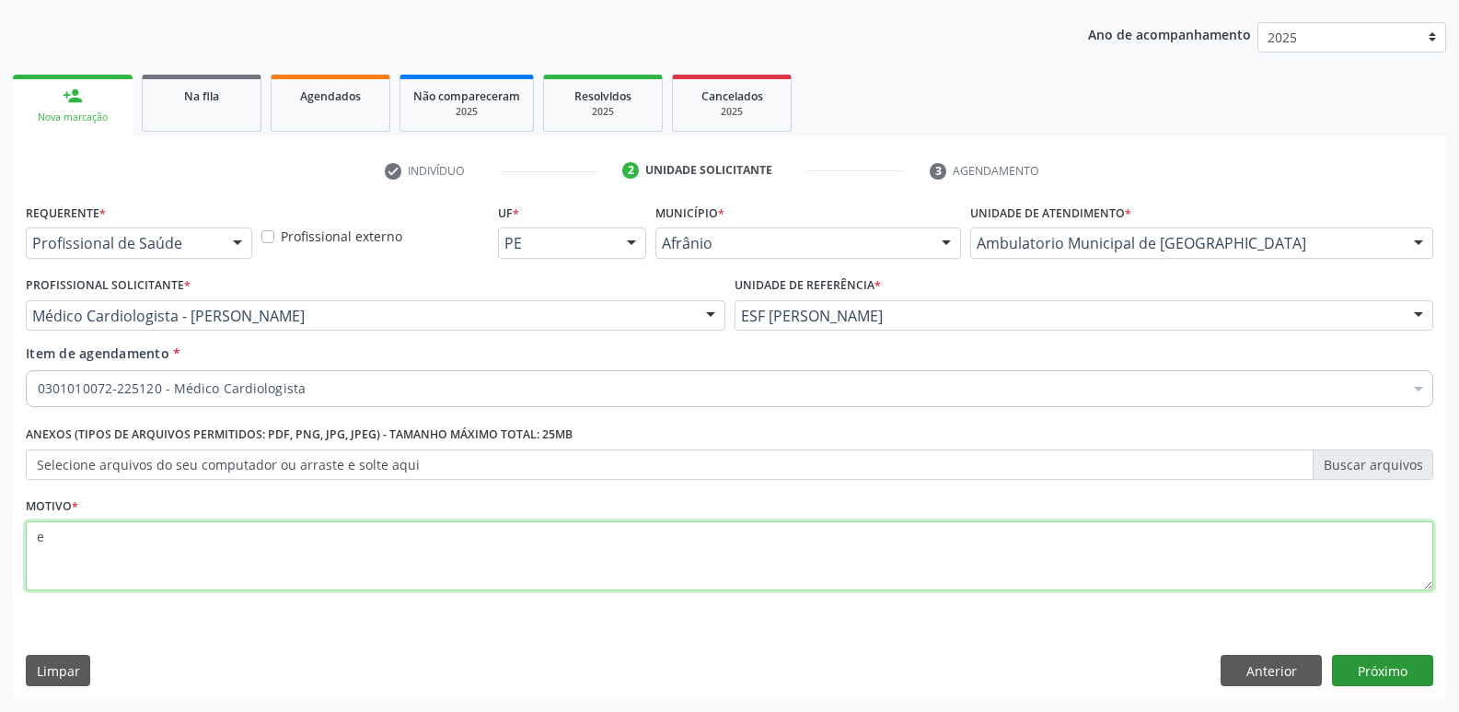
type textarea "e"
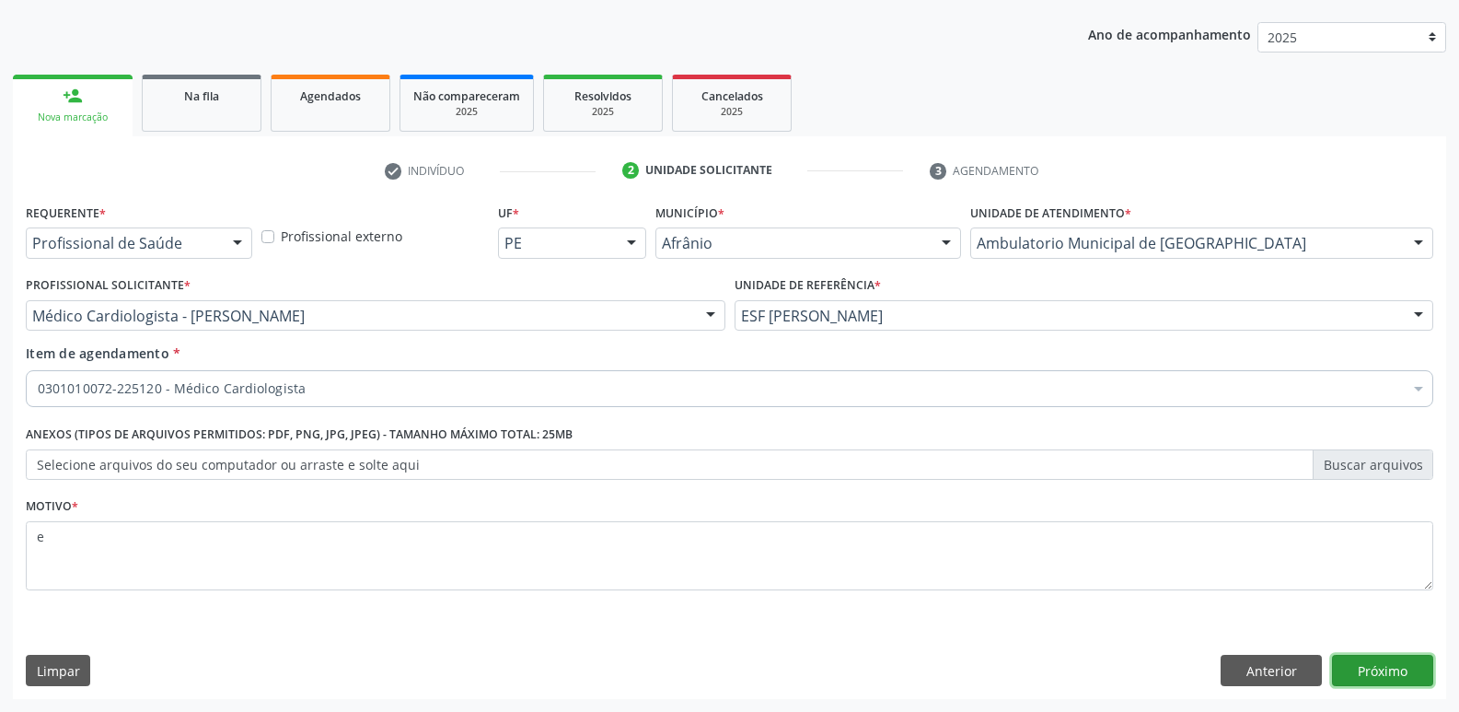
click at [1375, 670] on button "Próximo" at bounding box center [1382, 670] width 101 height 31
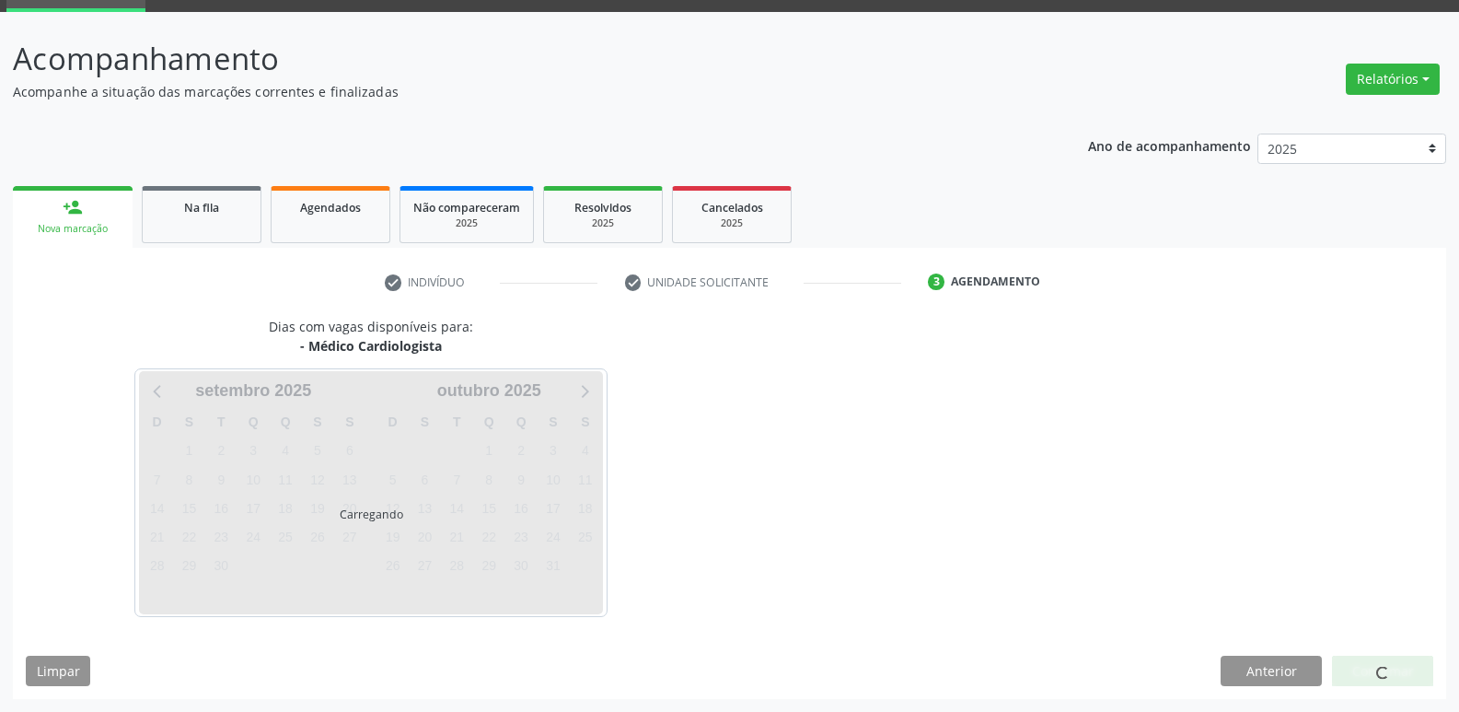
scroll to position [89, 0]
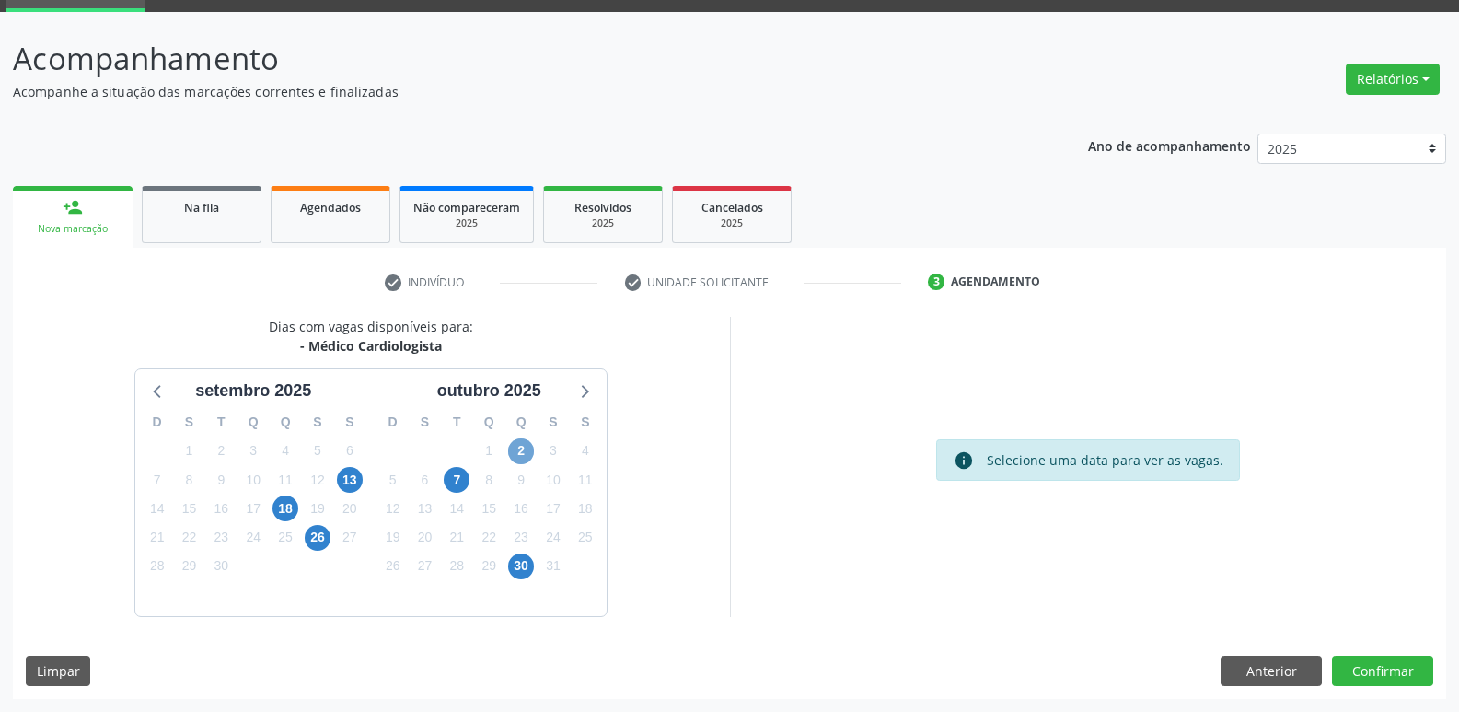
click at [520, 446] on span "2" at bounding box center [521, 451] width 26 height 26
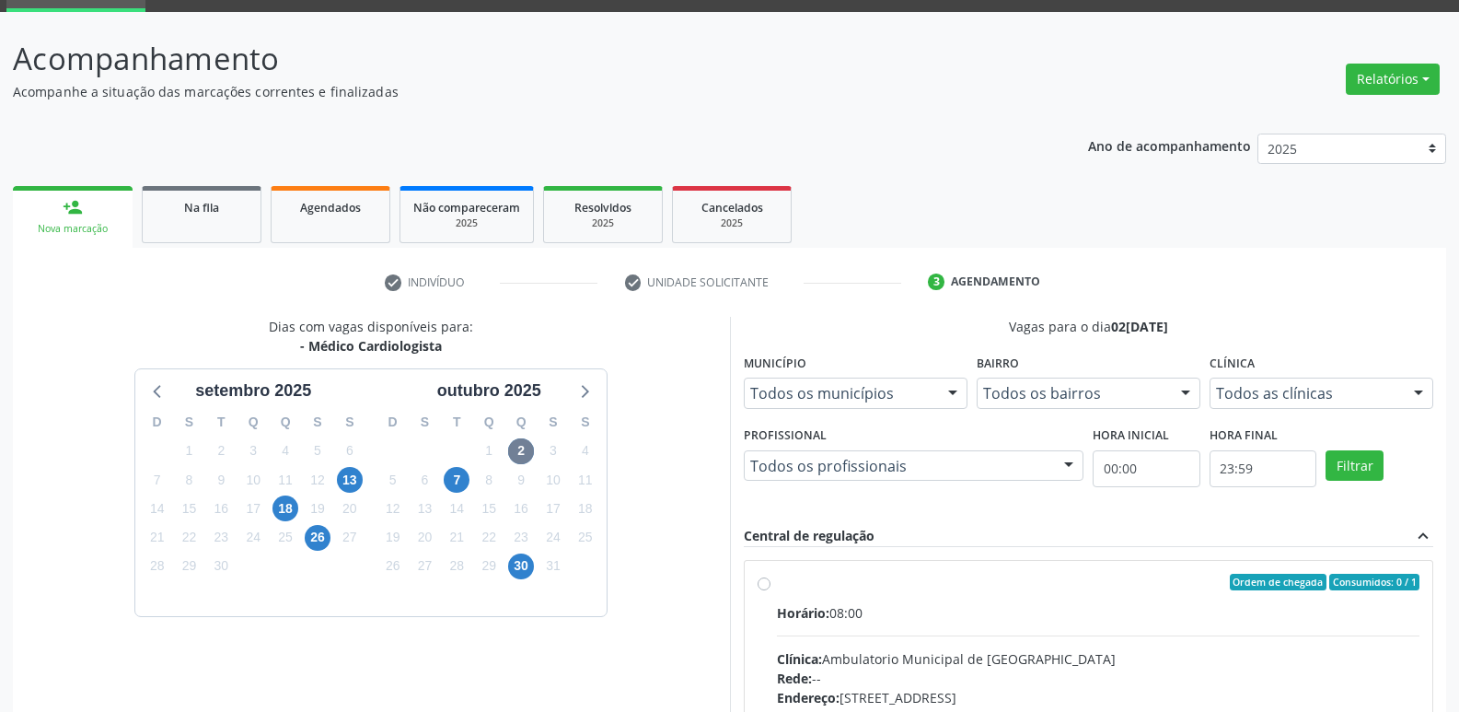
click at [903, 595] on label "Ordem de chegada Consumidos: 0 / 1 Horário: 08:00 Clínica: Ambulatorio Municipa…" at bounding box center [1099, 715] width 644 height 283
click at [771, 590] on input "Ordem de chegada Consumidos: 0 / 1 Horário: 08:00 Clínica: Ambulatorio Municipa…" at bounding box center [764, 582] width 13 height 17
radio input "true"
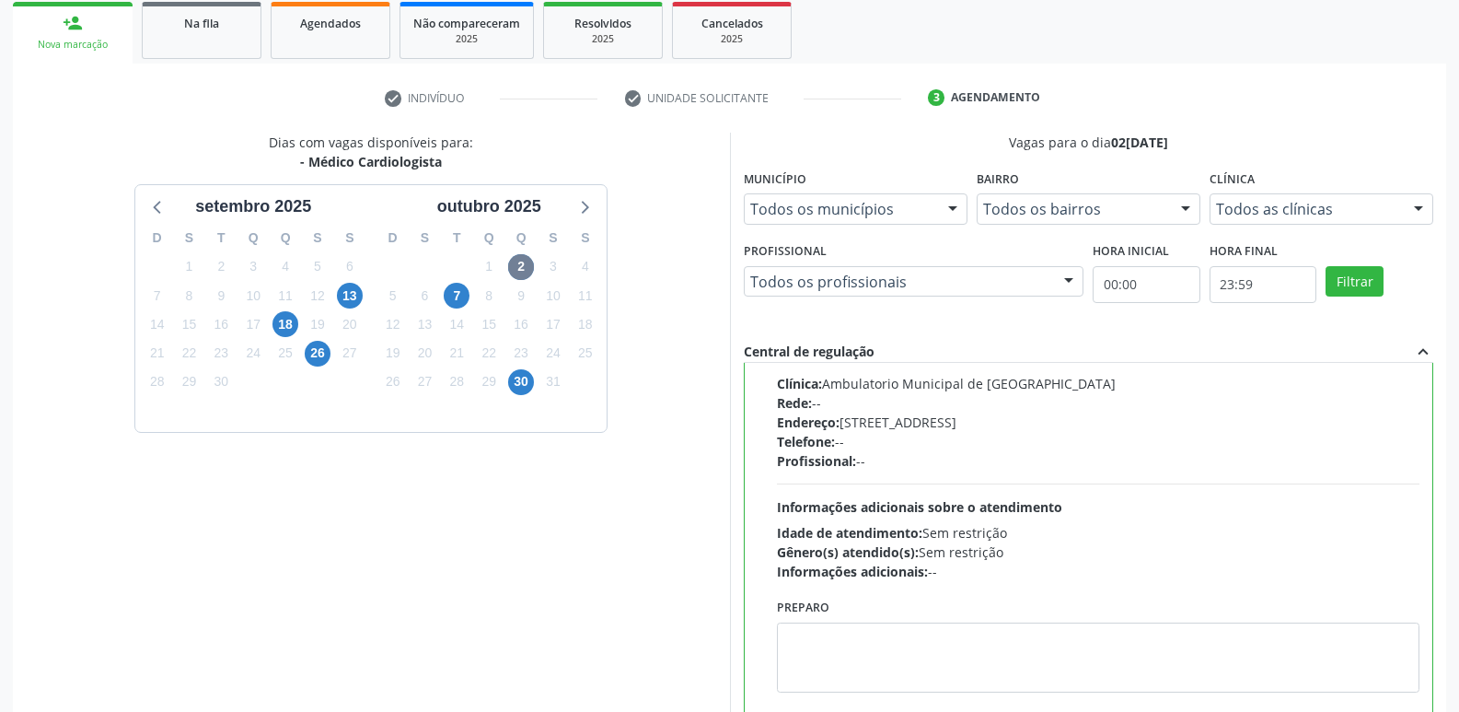
scroll to position [389, 0]
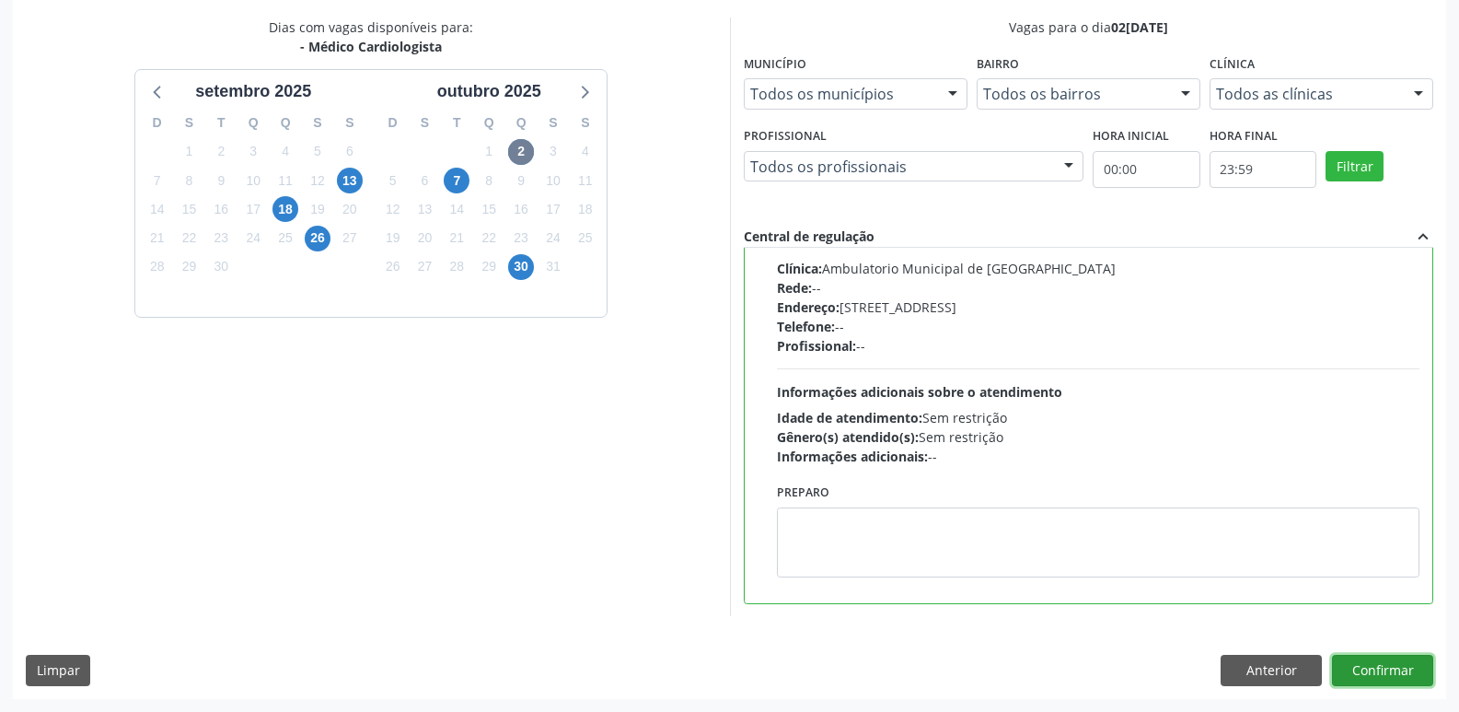
click at [1388, 675] on button "Confirmar" at bounding box center [1382, 670] width 101 height 31
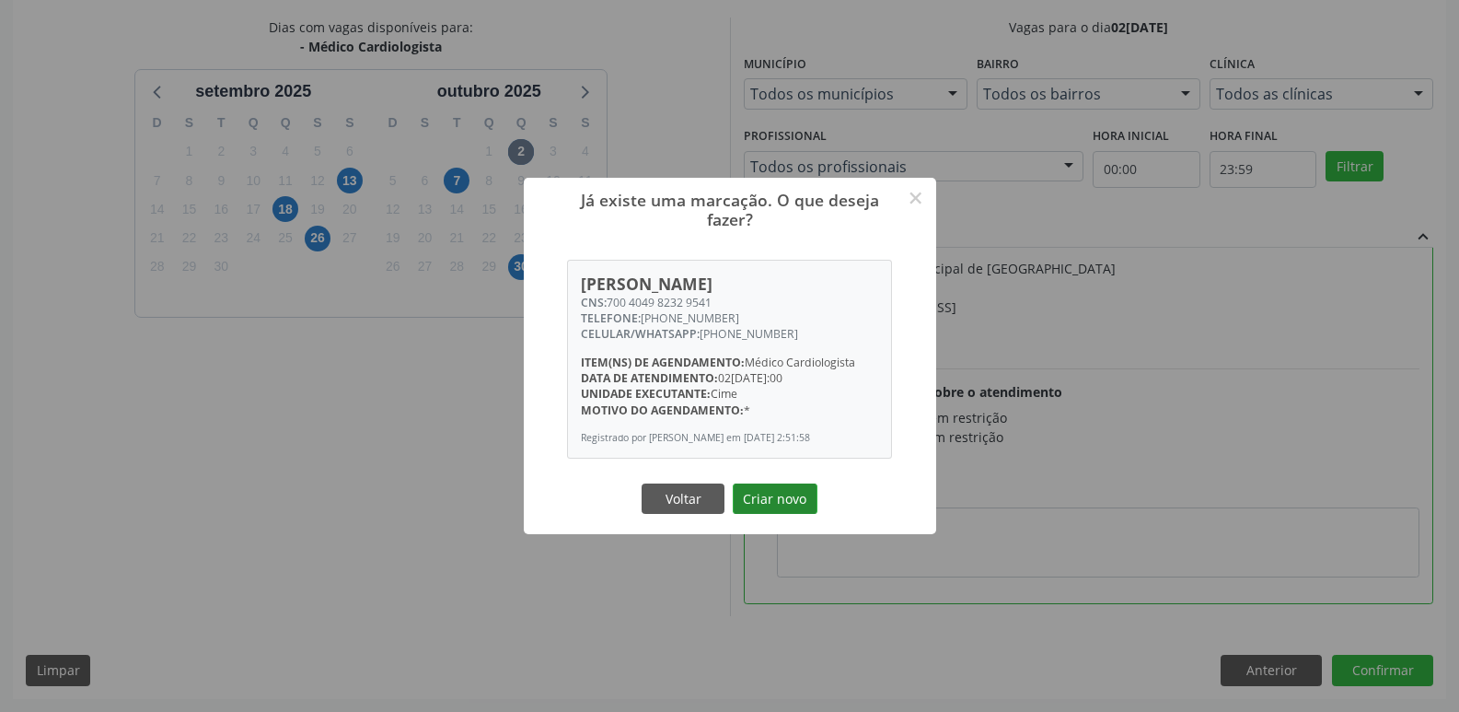
click at [774, 507] on button "Criar novo" at bounding box center [775, 498] width 85 height 31
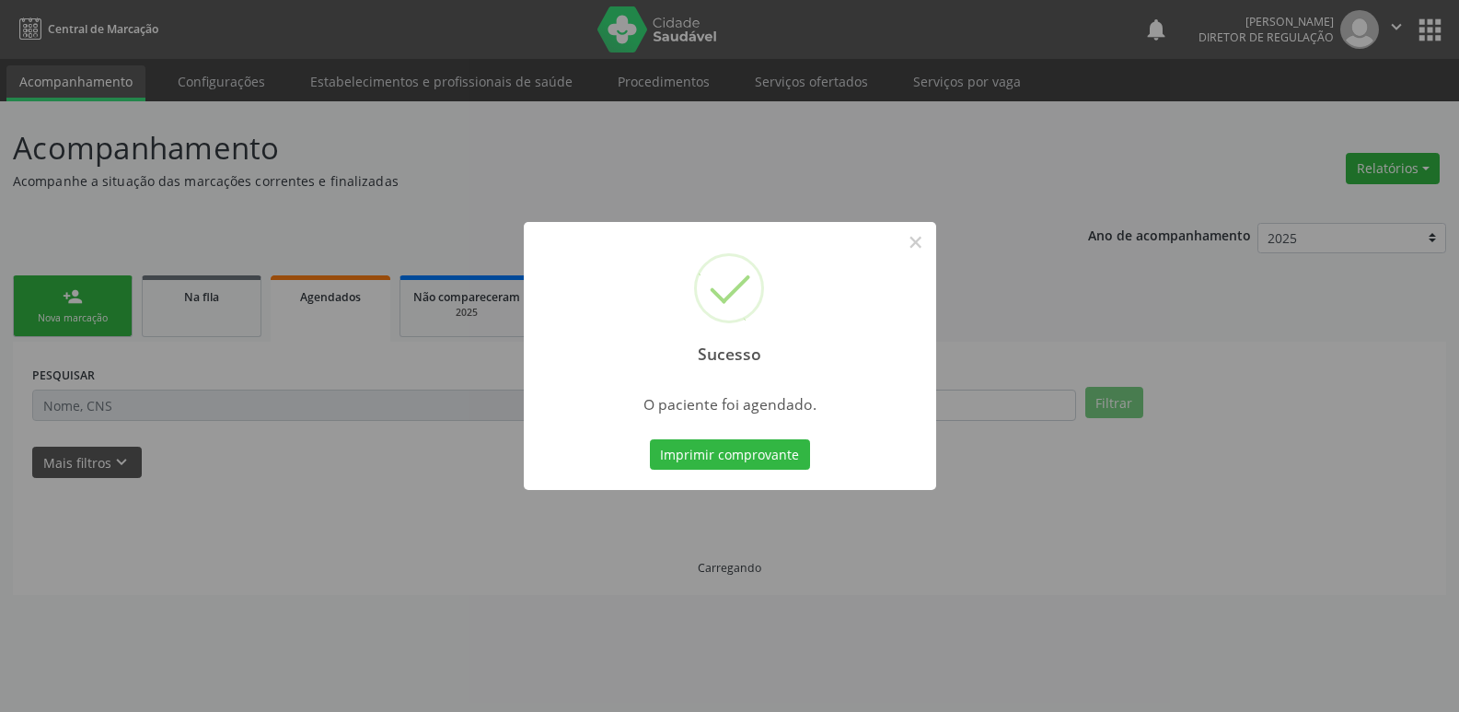
scroll to position [0, 0]
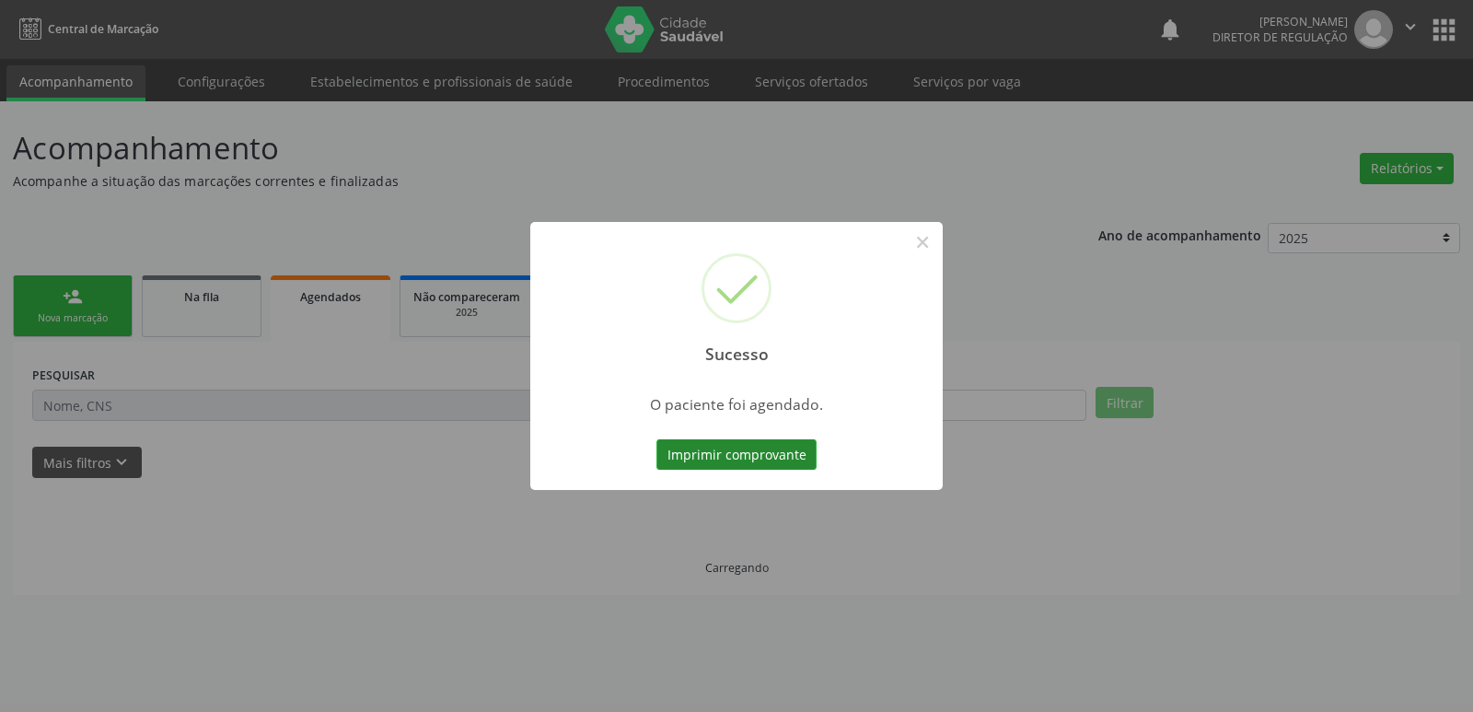
click at [775, 452] on button "Imprimir comprovante" at bounding box center [736, 454] width 160 height 31
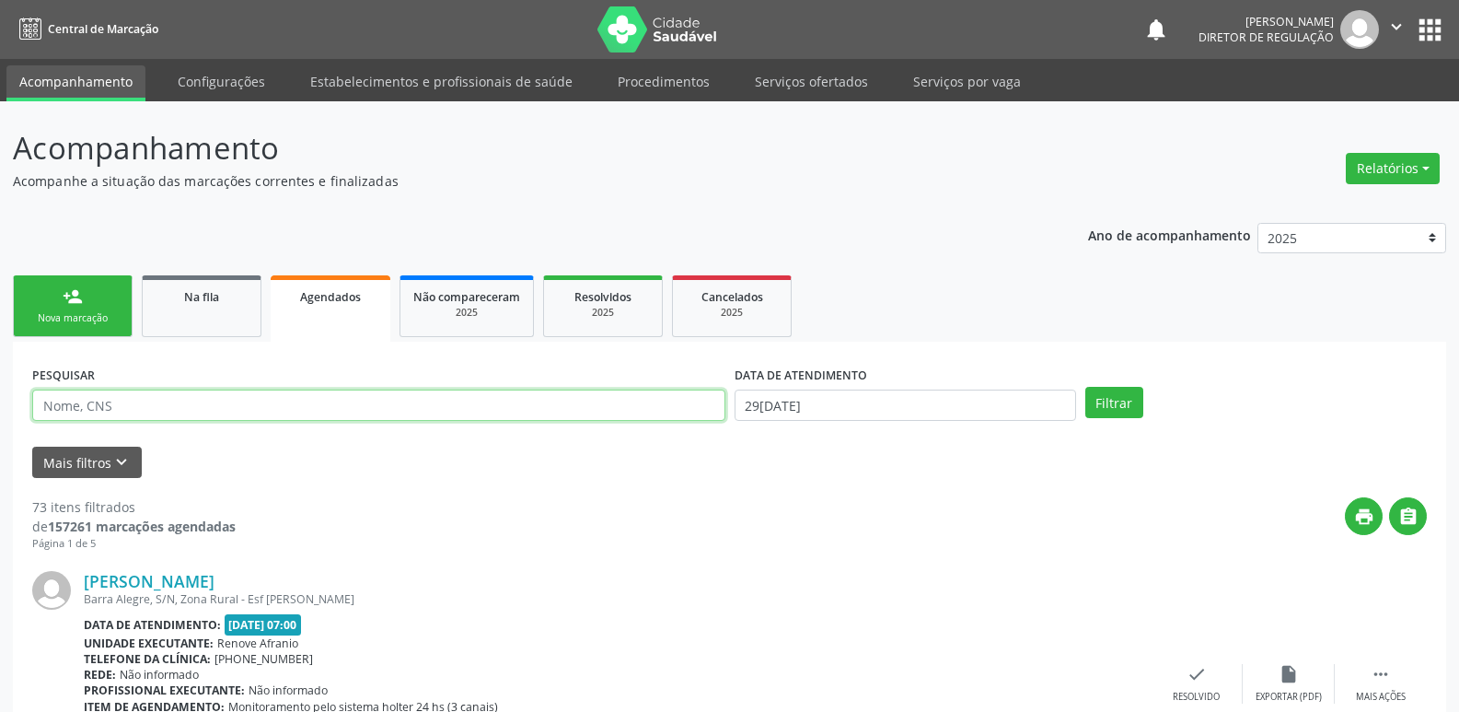
click at [285, 404] on input "text" at bounding box center [378, 404] width 693 height 31
paste input "[PERSON_NAME]"
type input "[PERSON_NAME]"
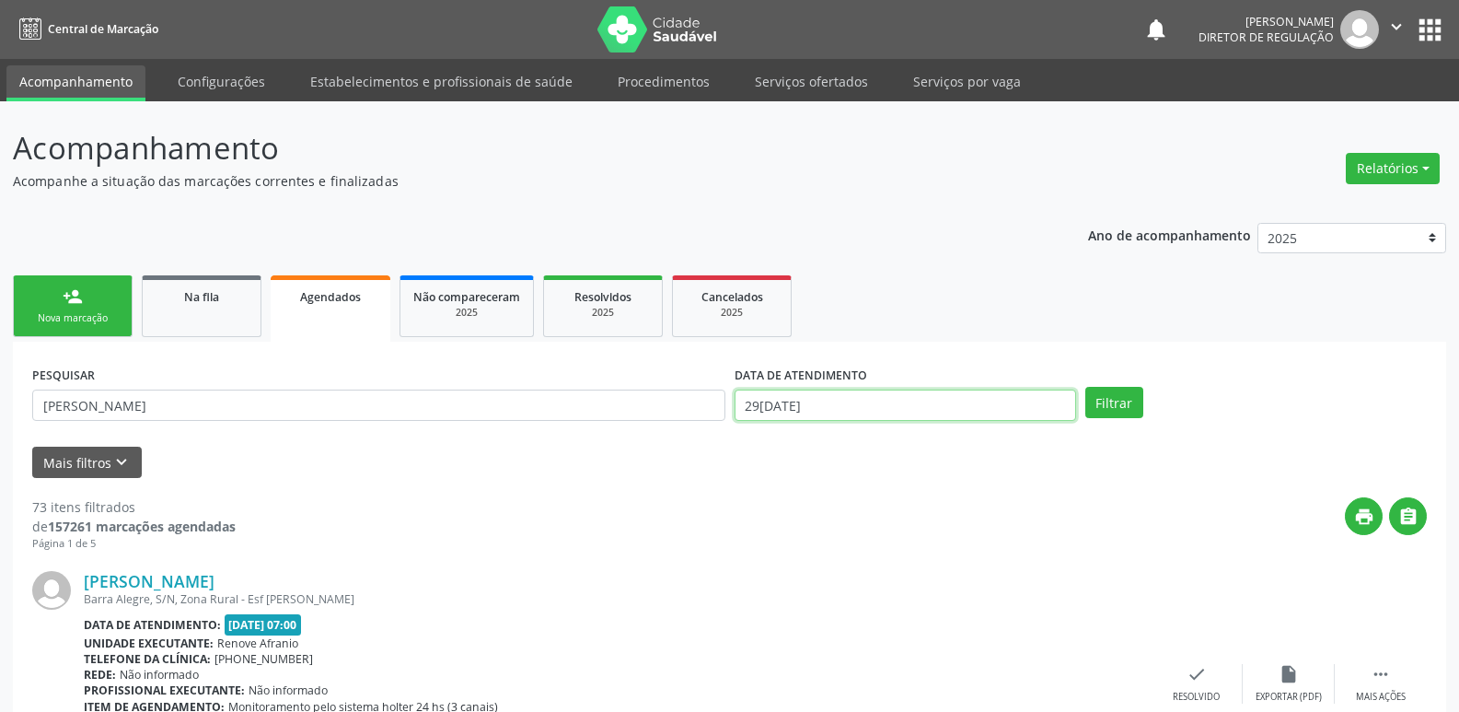
click at [895, 406] on input "29[DATE]" at bounding box center [906, 404] width 342 height 31
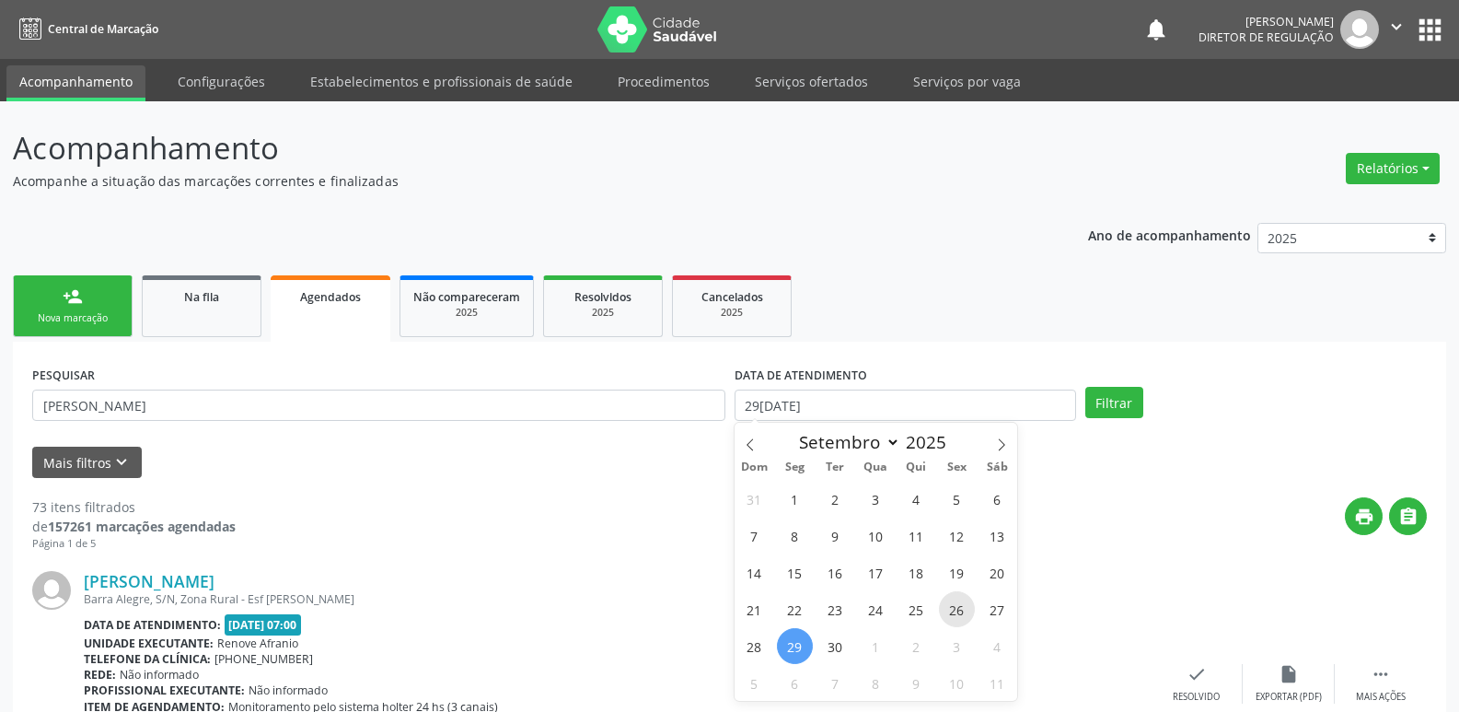
click at [955, 616] on span "26" at bounding box center [957, 609] width 36 height 36
type input "2[DATE]"
click at [955, 616] on span "26" at bounding box center [957, 609] width 36 height 36
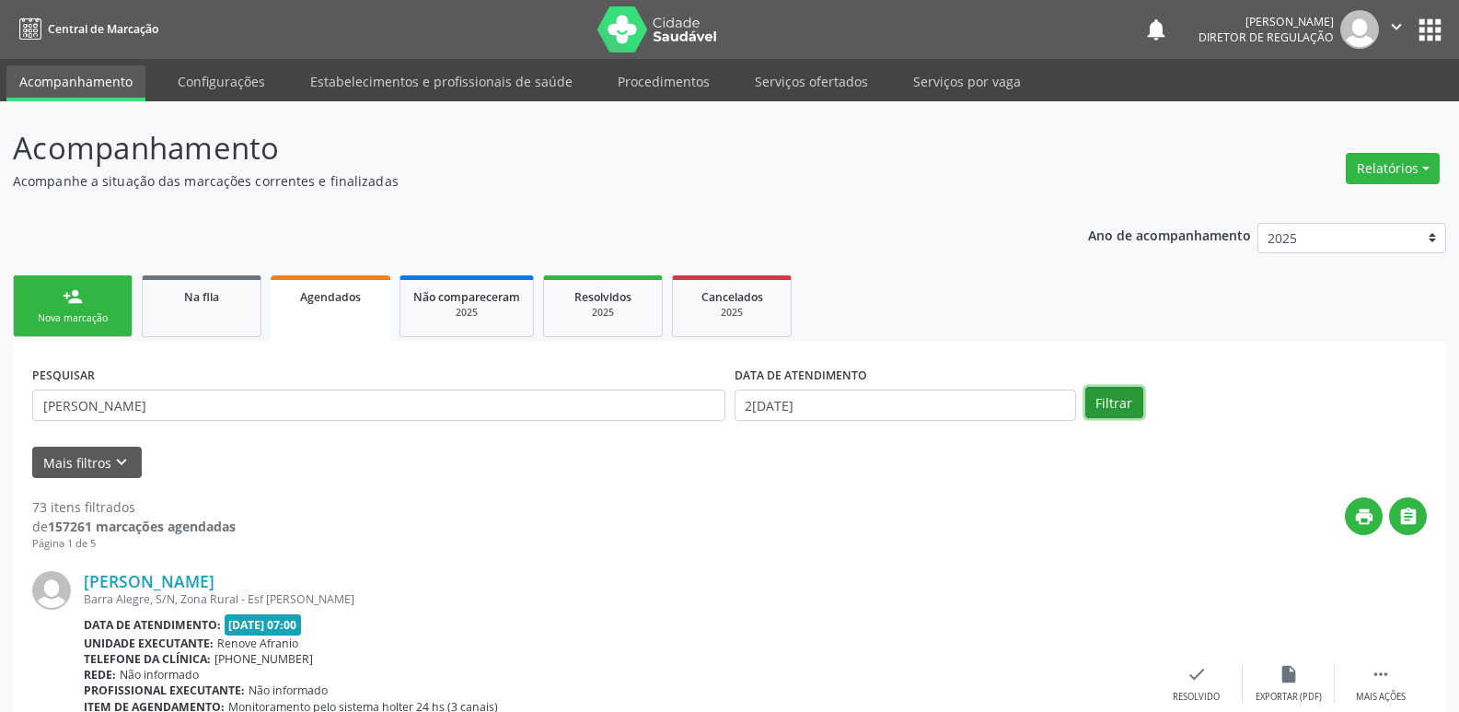
click at [1111, 401] on button "Filtrar" at bounding box center [1115, 402] width 58 height 31
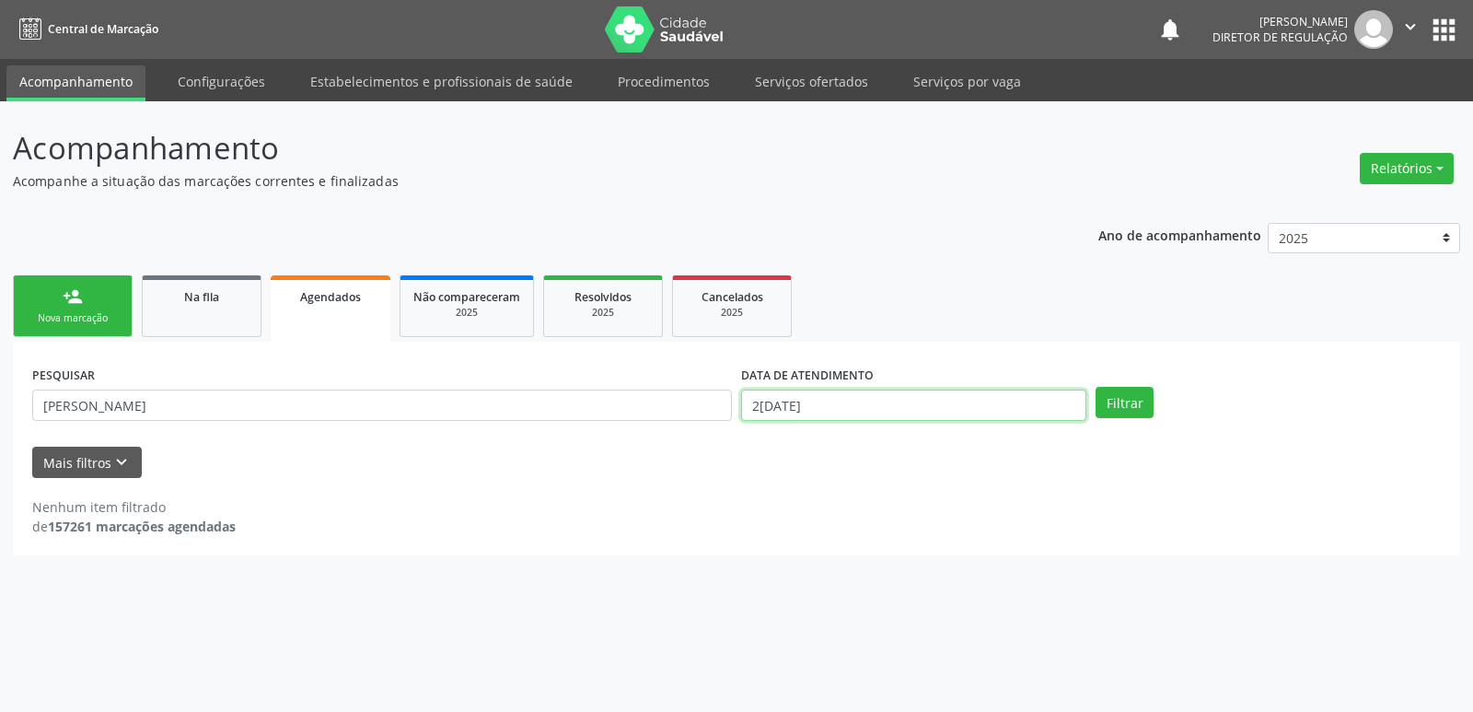
click at [826, 406] on input "2[DATE]" at bounding box center [913, 404] width 345 height 31
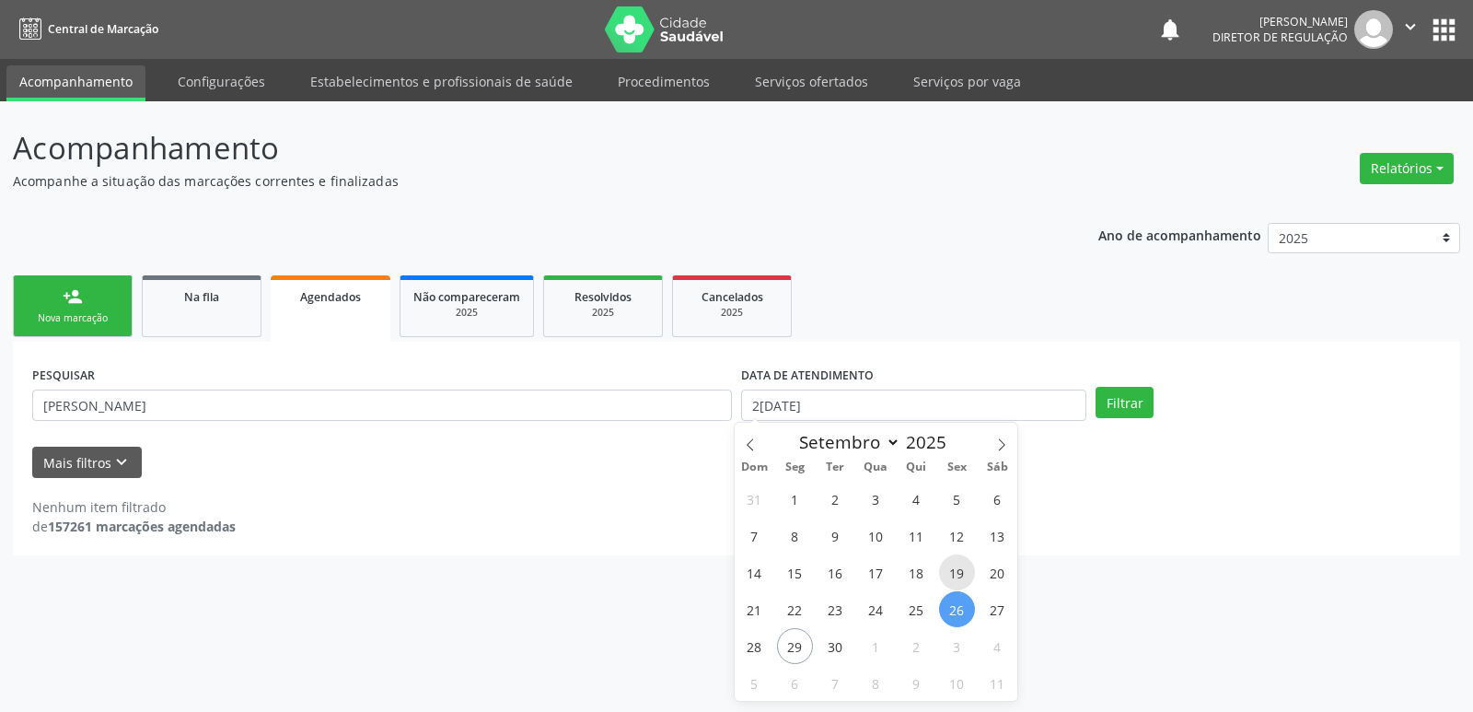
click at [960, 575] on span "19" at bounding box center [957, 572] width 36 height 36
type input "[DATE]"
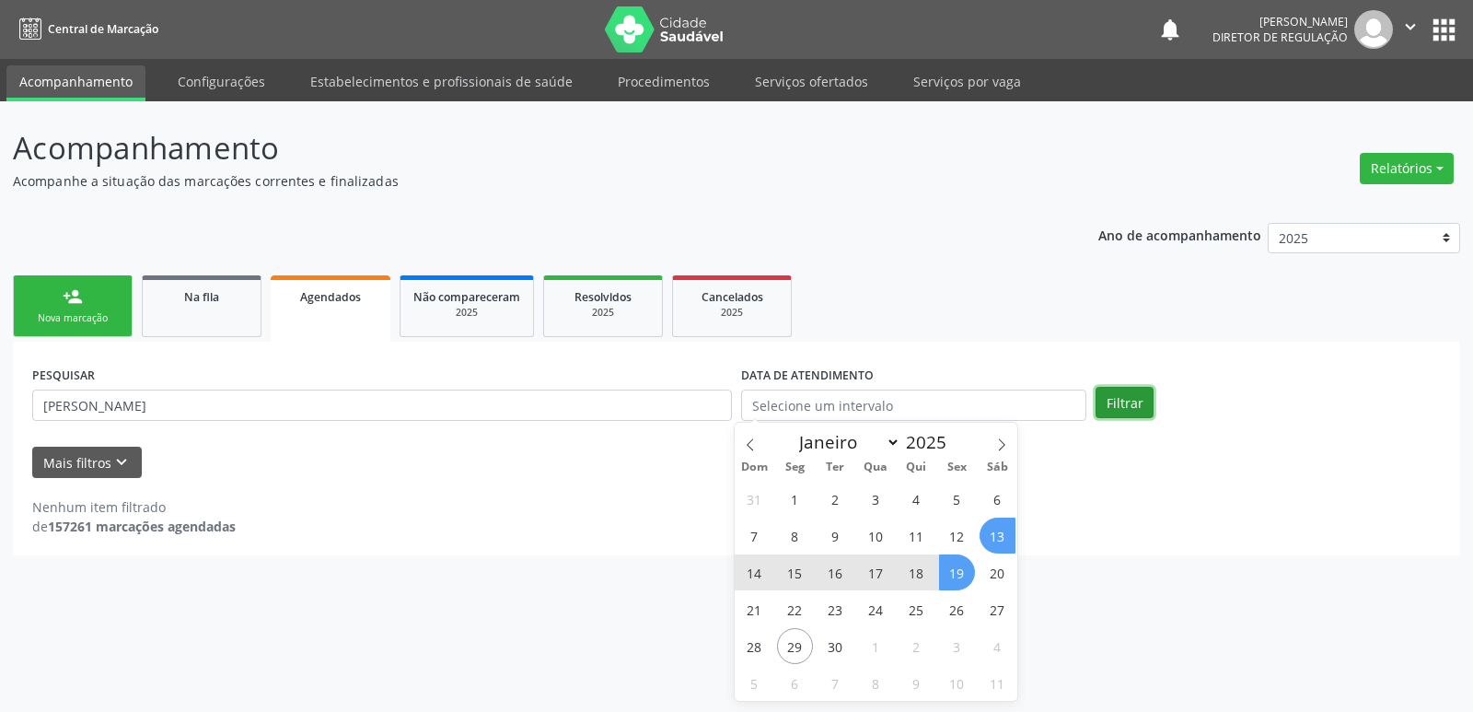
click at [1123, 406] on button "Filtrar" at bounding box center [1125, 402] width 58 height 31
select select "8"
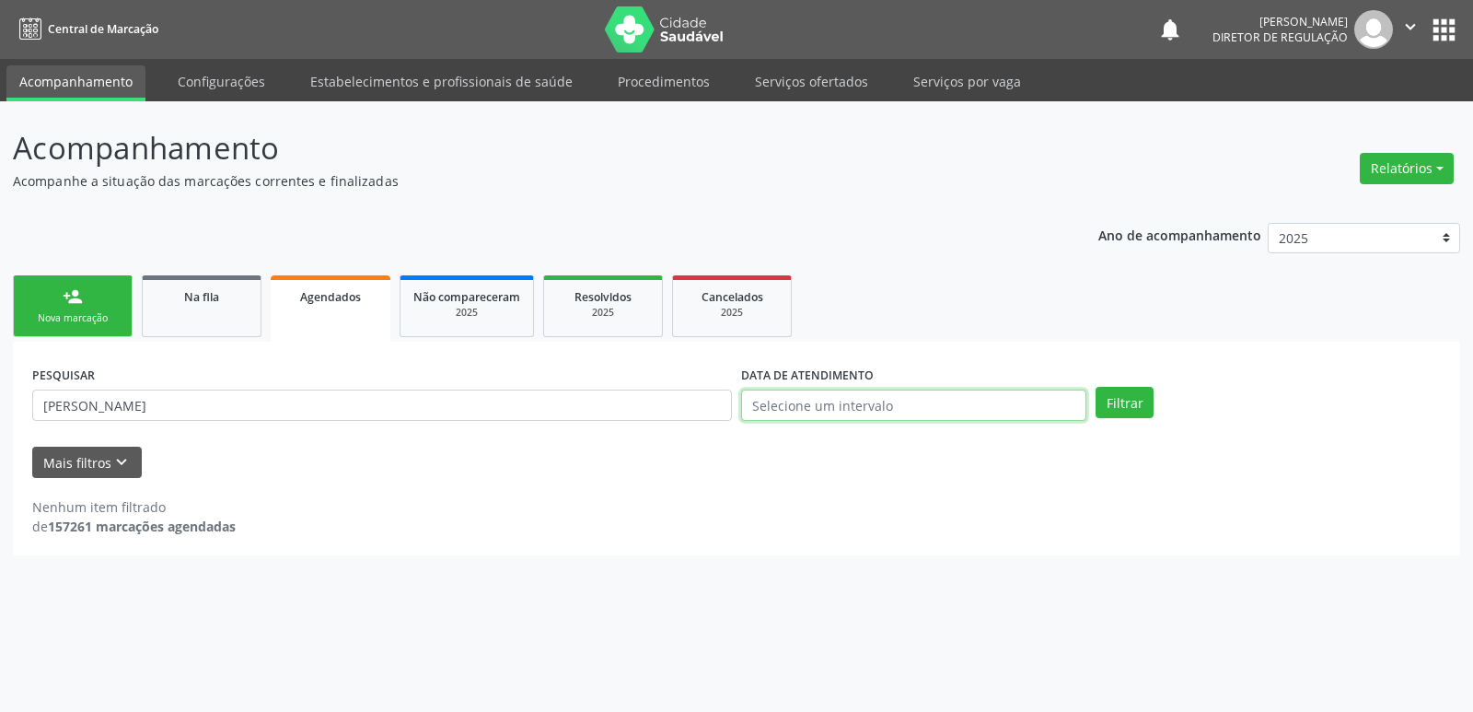
click at [838, 399] on input "text" at bounding box center [913, 404] width 345 height 31
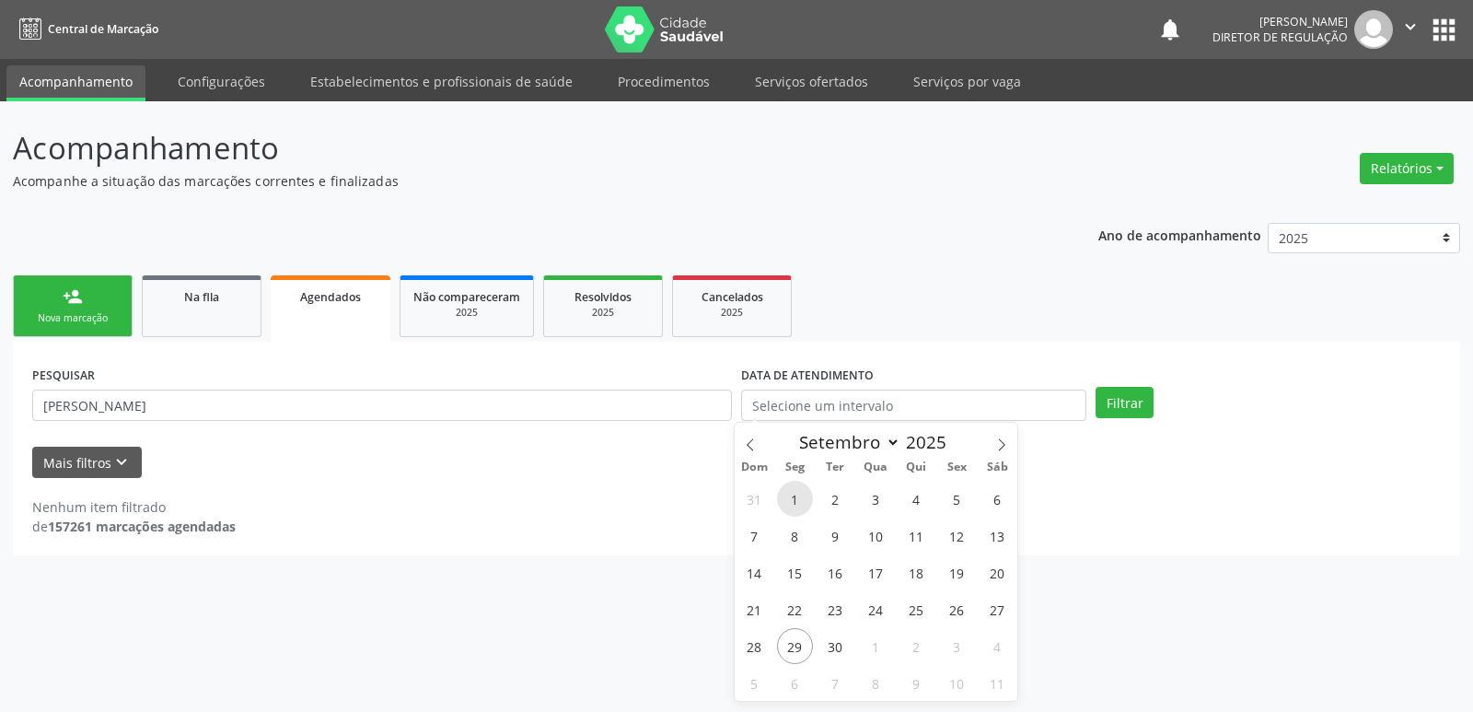
click at [795, 500] on span "1" at bounding box center [795, 499] width 36 height 36
type input "[DATE]"
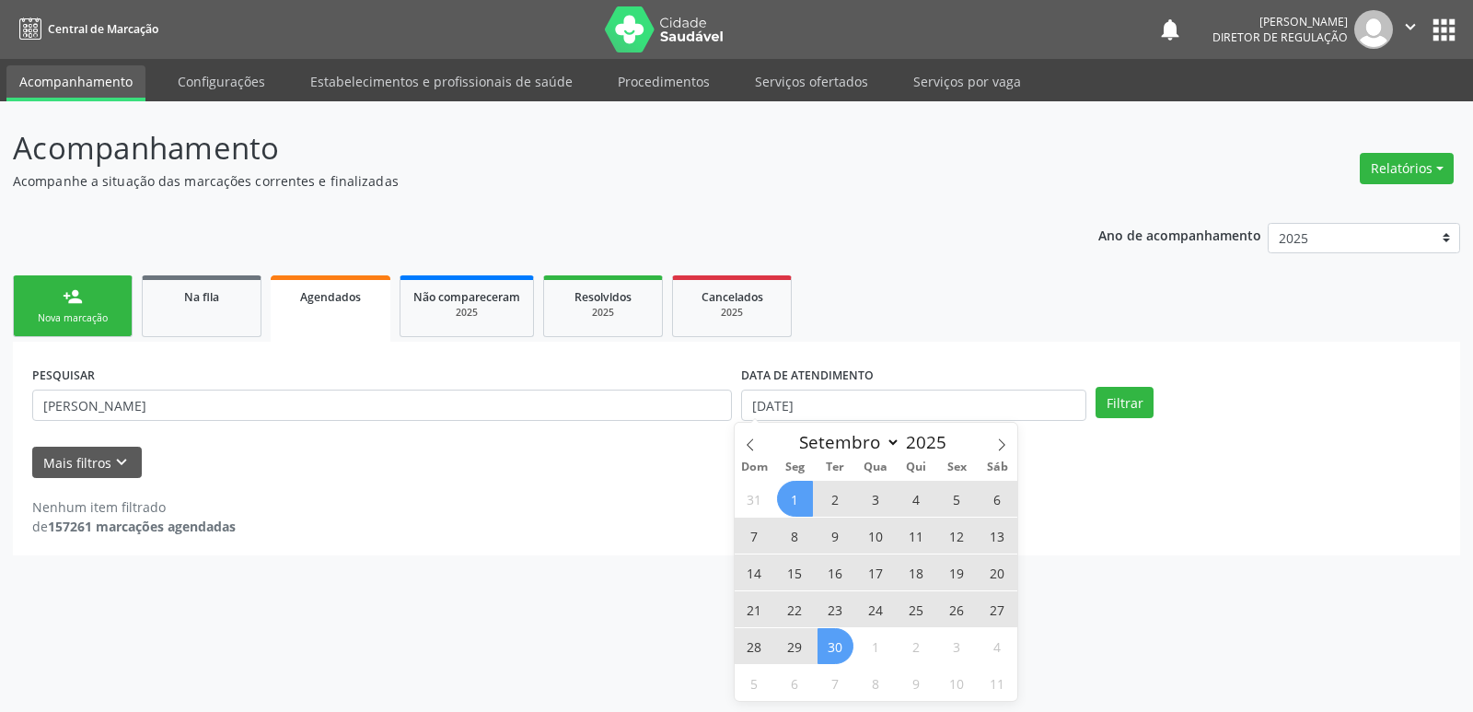
click at [835, 655] on span "30" at bounding box center [836, 646] width 36 height 36
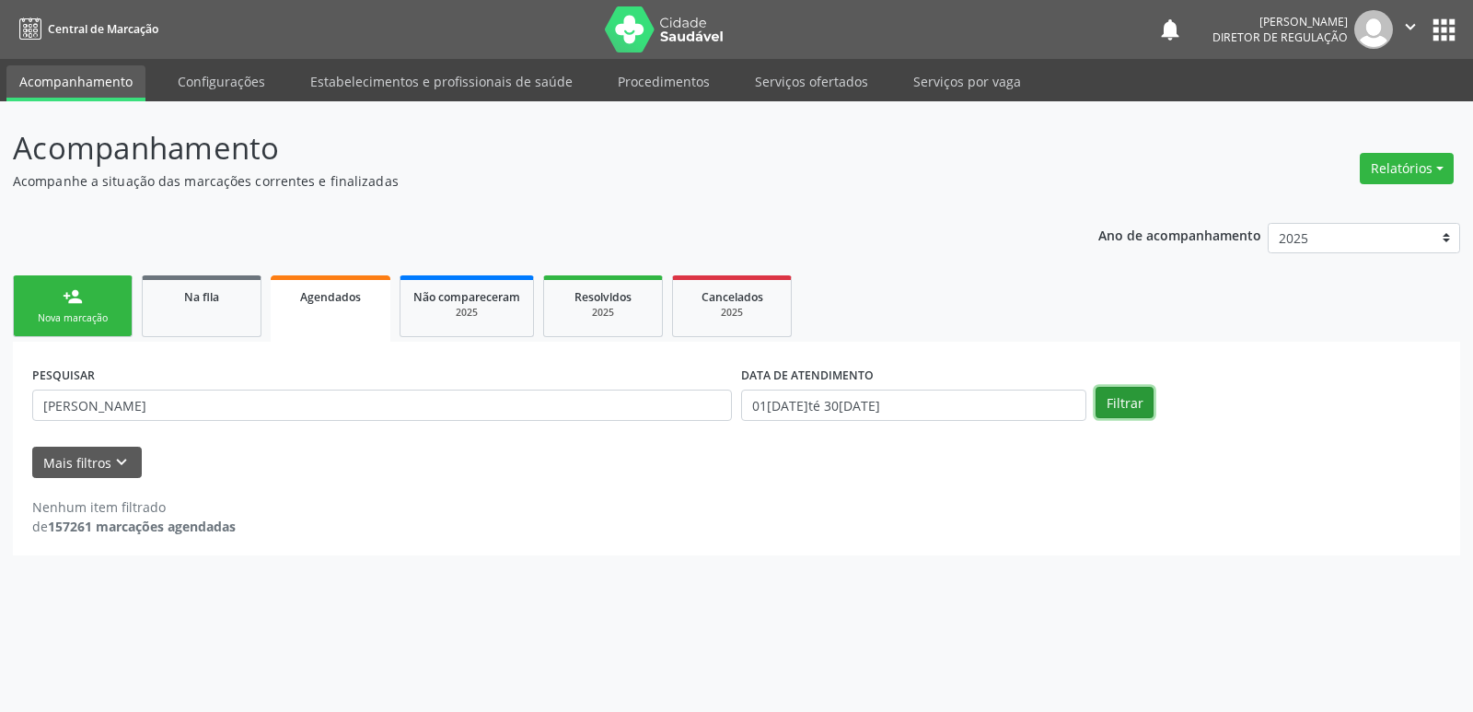
click at [1121, 406] on button "Filtrar" at bounding box center [1125, 402] width 58 height 31
click at [234, 408] on input "[PERSON_NAME]" at bounding box center [382, 404] width 700 height 31
click at [1119, 400] on button "Filtrar" at bounding box center [1125, 402] width 58 height 31
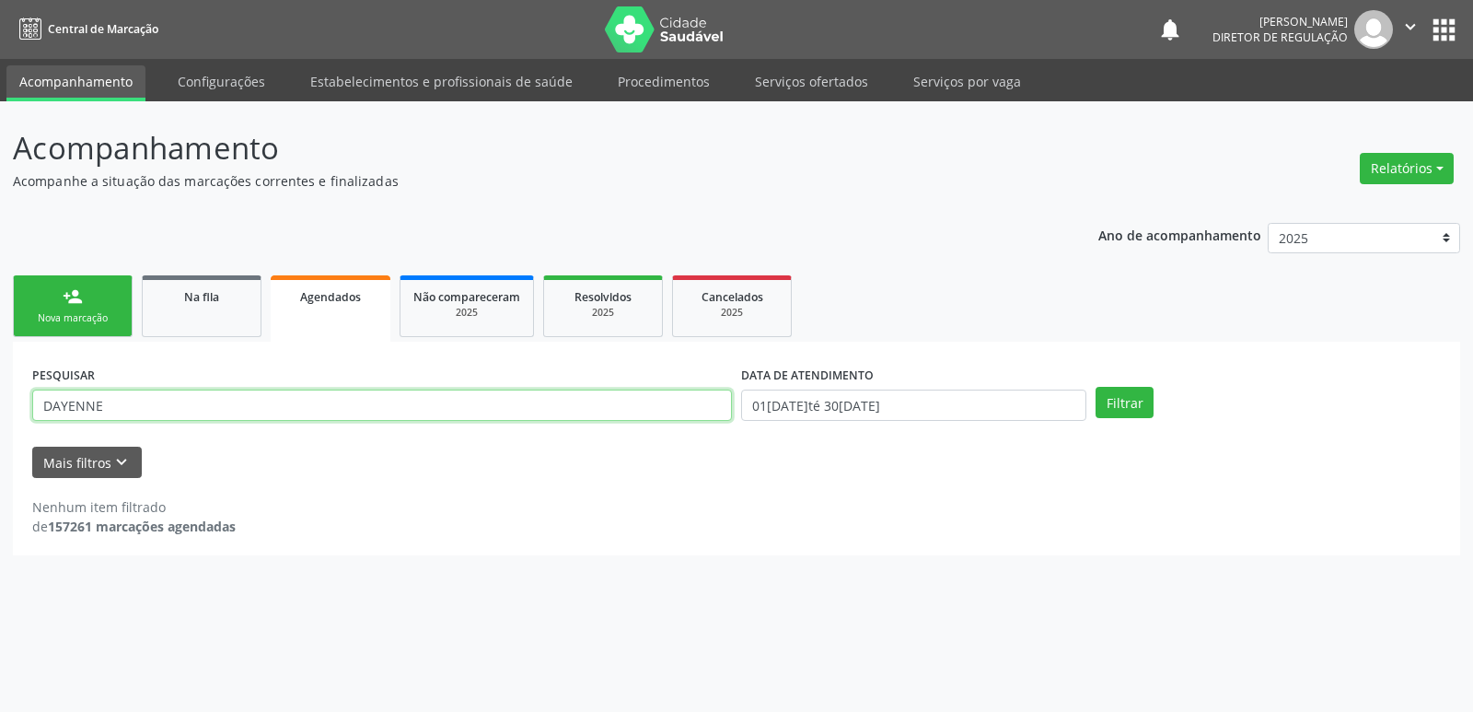
click at [126, 405] on input "DAYENNE" at bounding box center [382, 404] width 700 height 31
type input "DAYEN"
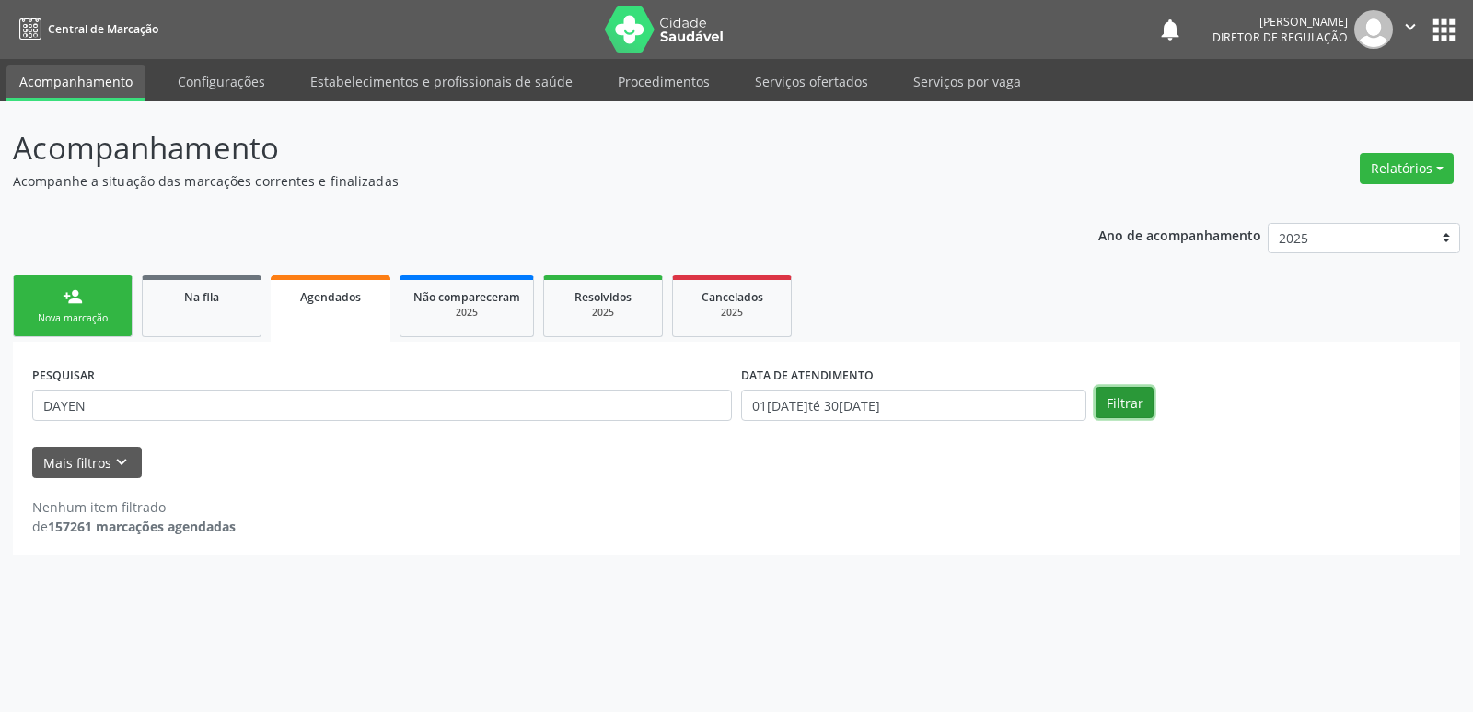
click at [1115, 403] on button "Filtrar" at bounding box center [1125, 402] width 58 height 31
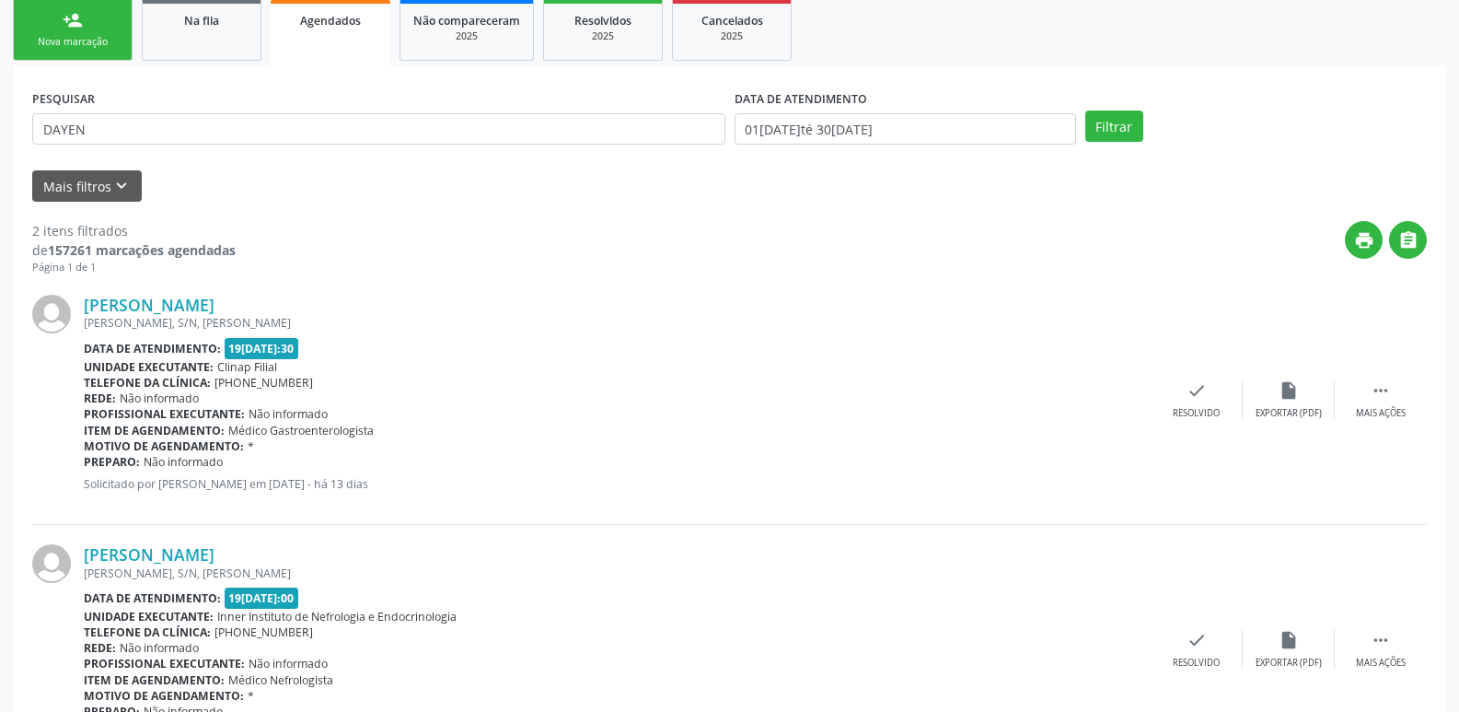
scroll to position [368, 0]
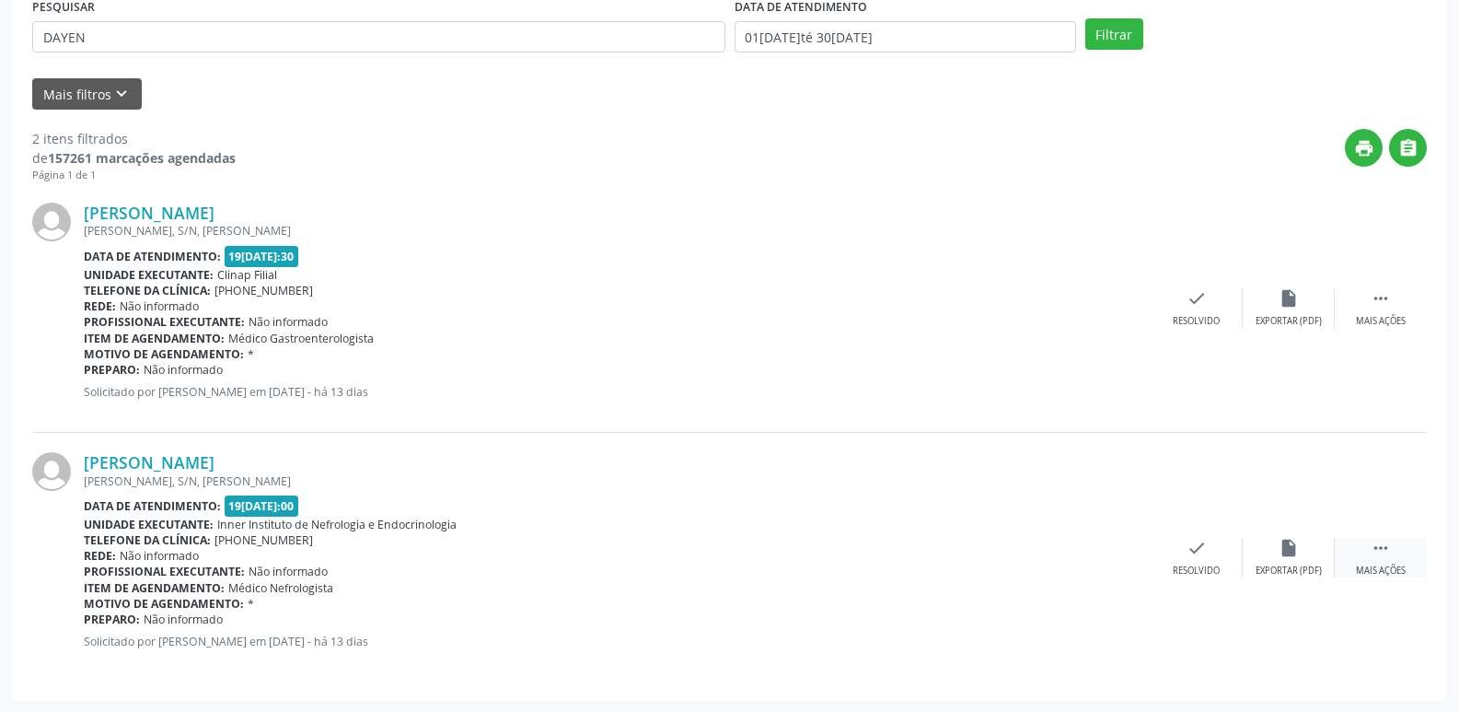
click at [1380, 546] on icon "" at bounding box center [1381, 548] width 20 height 20
click at [1291, 552] on icon "edit" at bounding box center [1289, 548] width 20 height 20
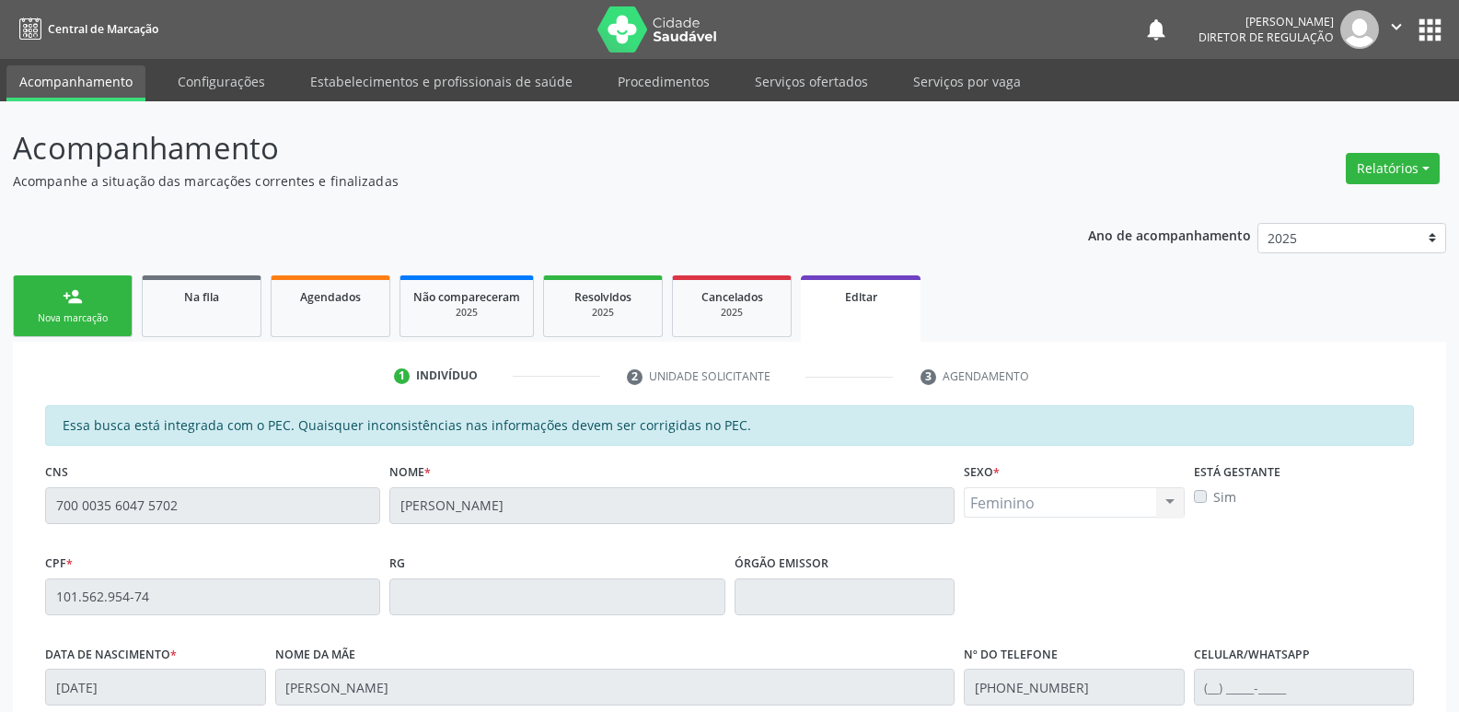
scroll to position [365, 0]
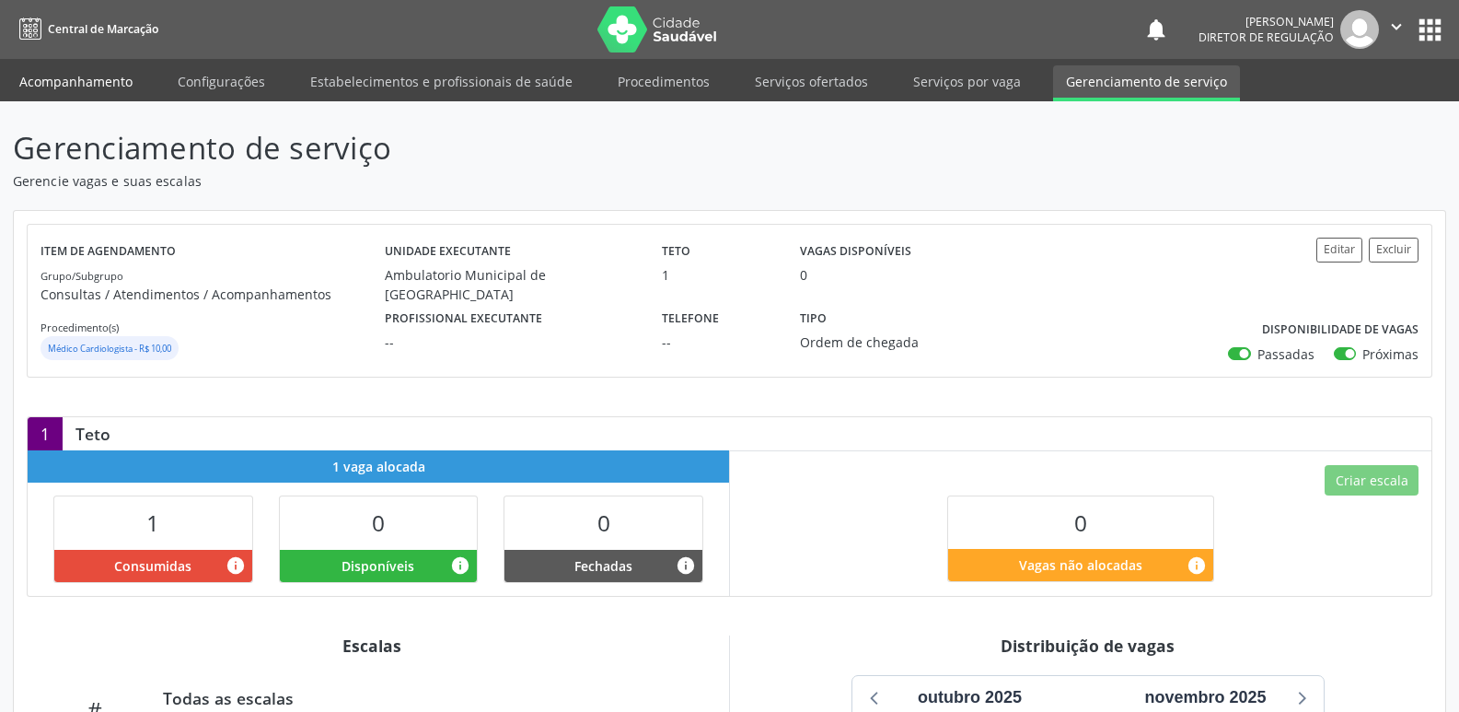
click at [102, 87] on link "Acompanhamento" at bounding box center [75, 81] width 139 height 32
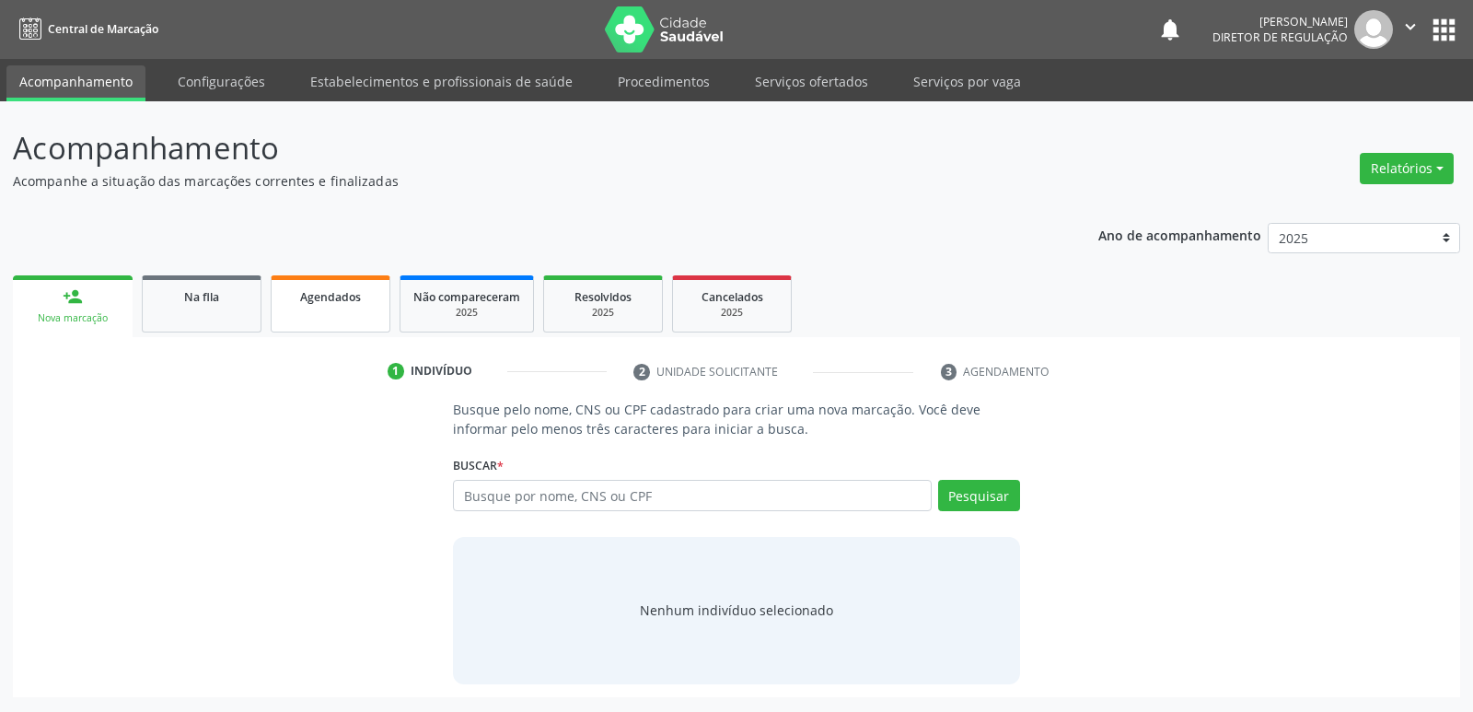
click at [323, 292] on span "Agendados" at bounding box center [330, 297] width 61 height 16
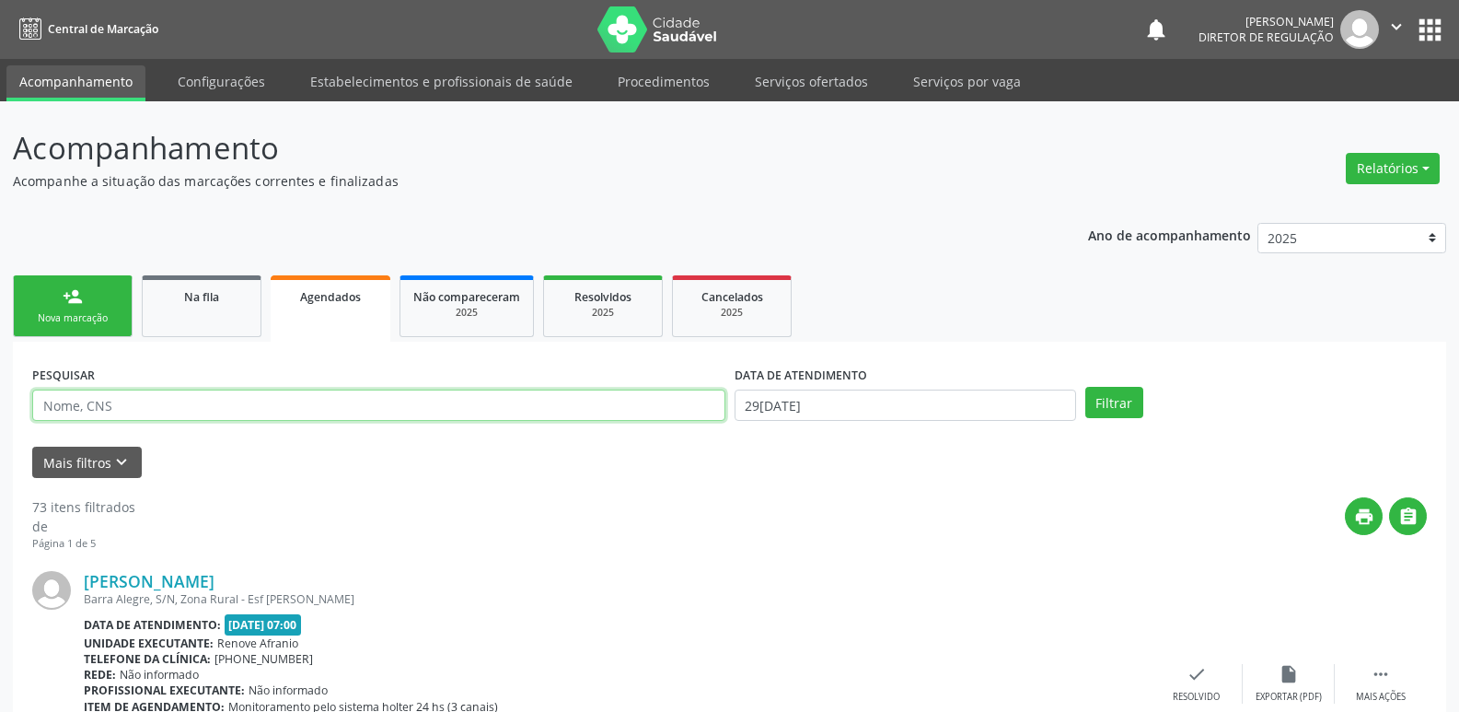
click at [274, 411] on input "text" at bounding box center [378, 404] width 693 height 31
type input "dayen"
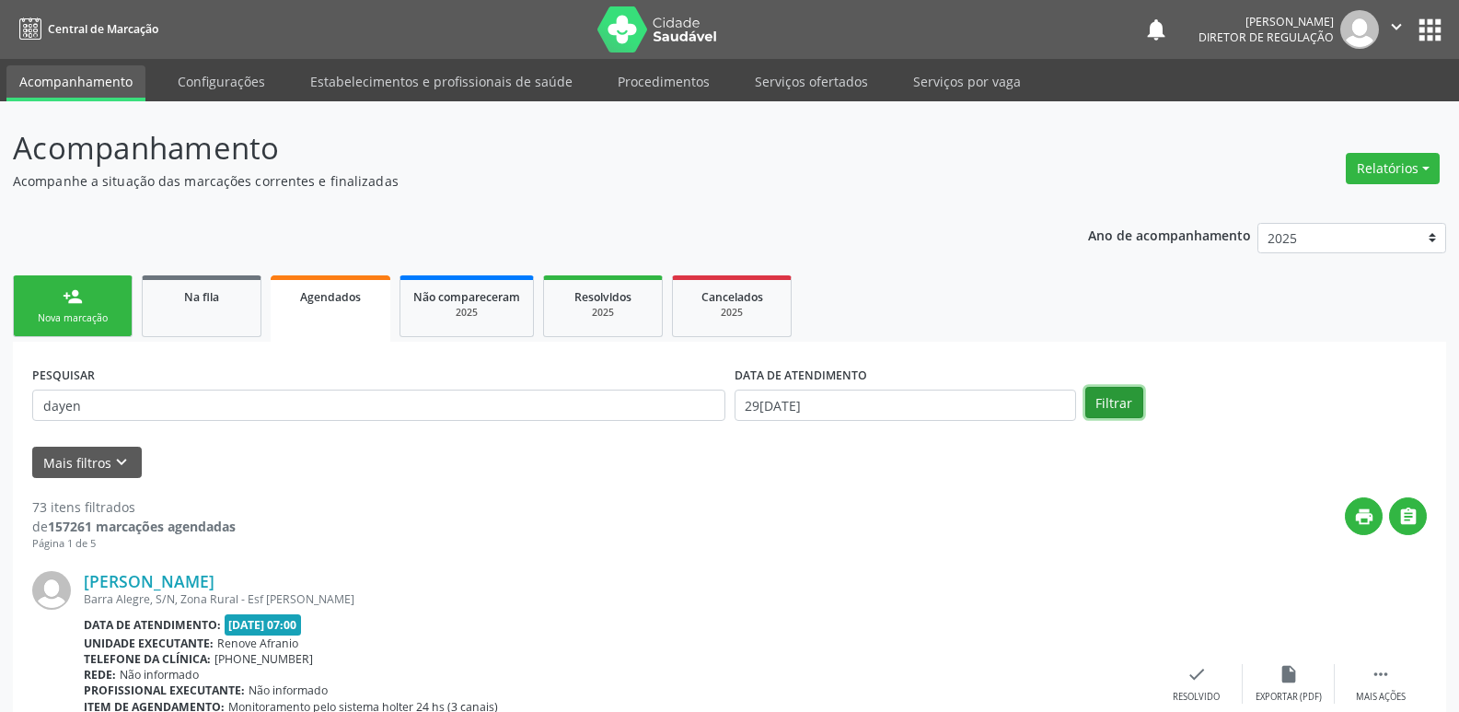
click at [1114, 401] on button "Filtrar" at bounding box center [1115, 402] width 58 height 31
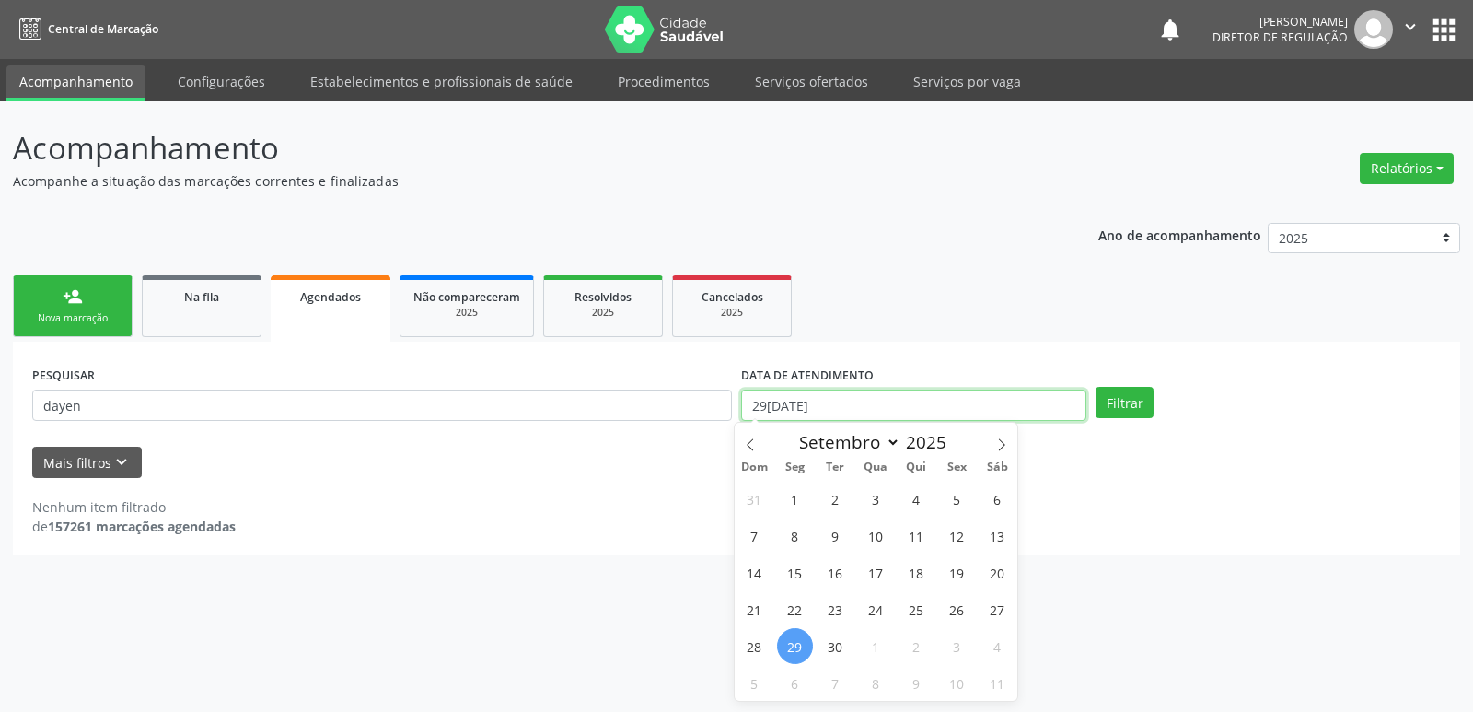
click at [924, 391] on input "29[DATE]" at bounding box center [913, 404] width 345 height 31
click at [794, 501] on span "1" at bounding box center [795, 499] width 36 height 36
type input "[DATE]"
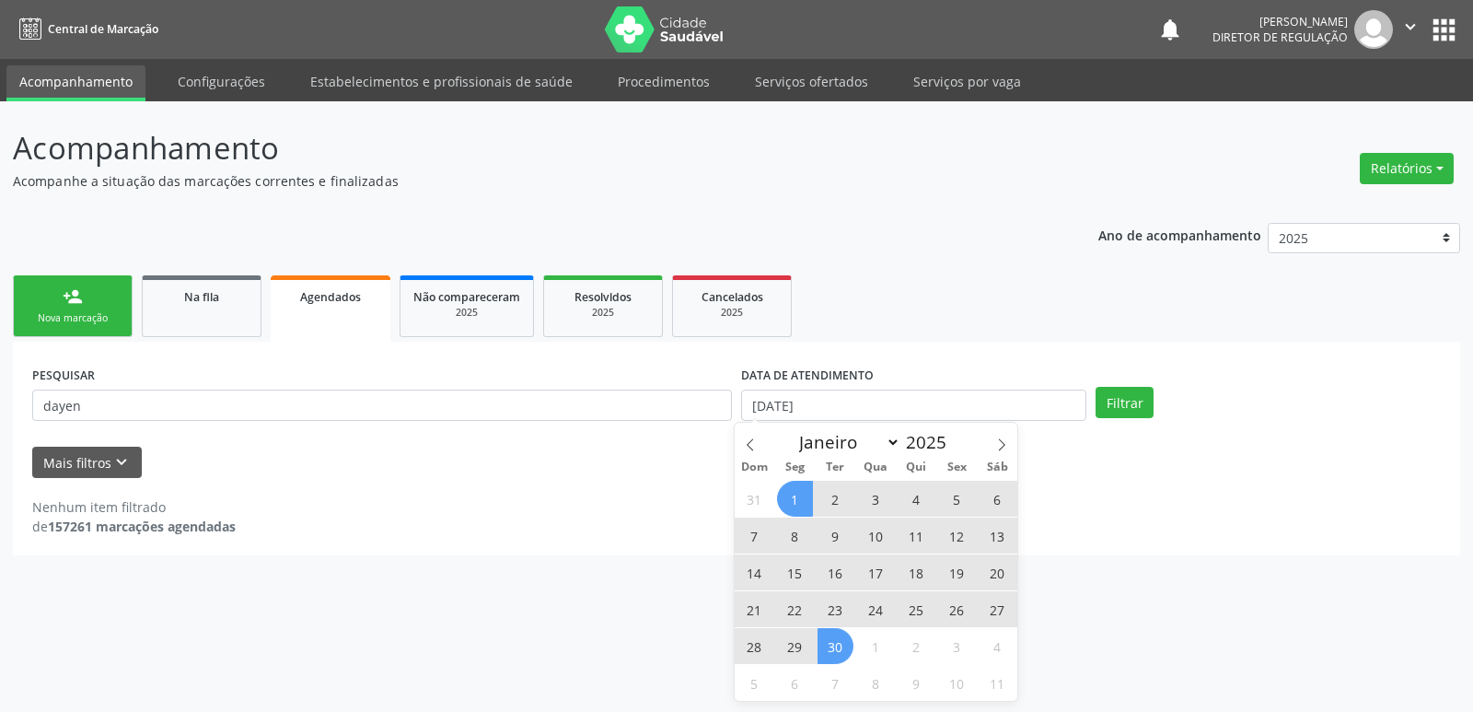
click at [838, 651] on span "30" at bounding box center [836, 646] width 36 height 36
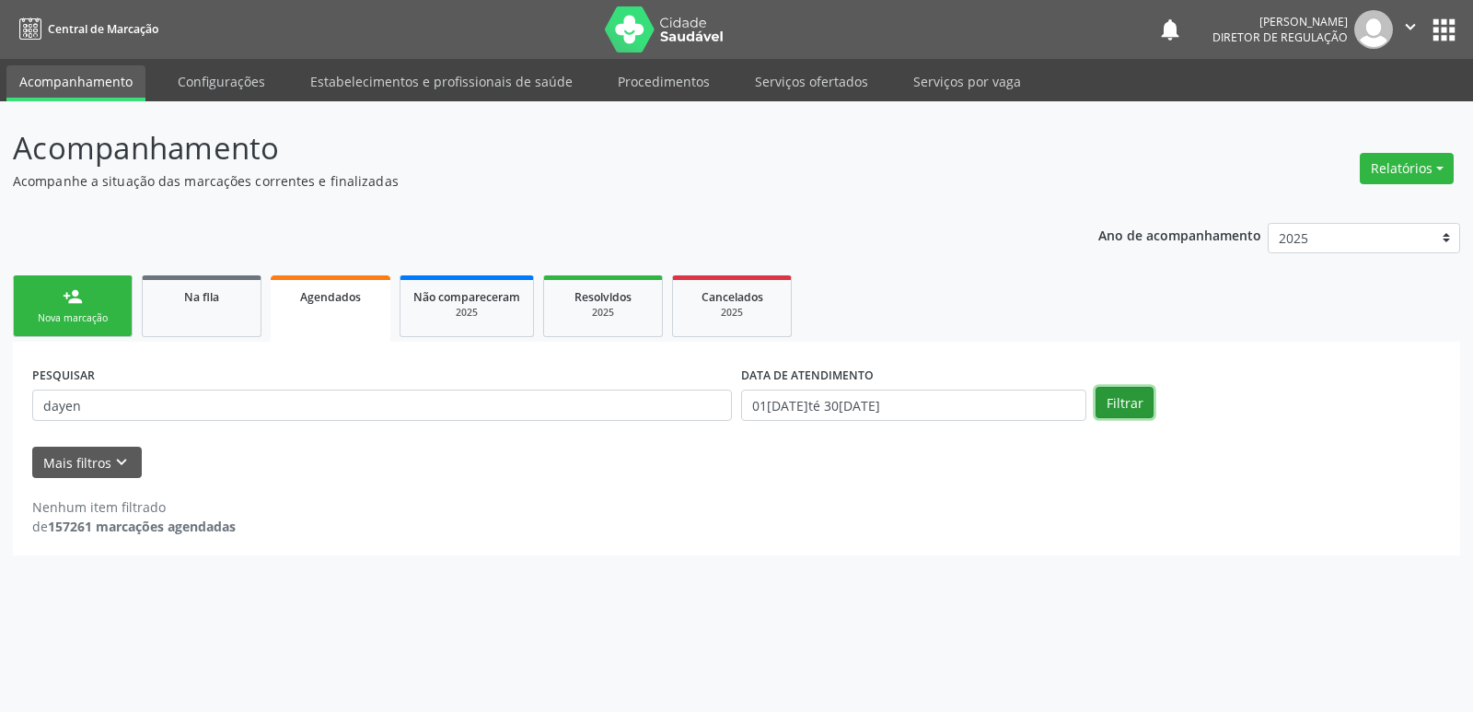
click at [1123, 393] on button "Filtrar" at bounding box center [1125, 402] width 58 height 31
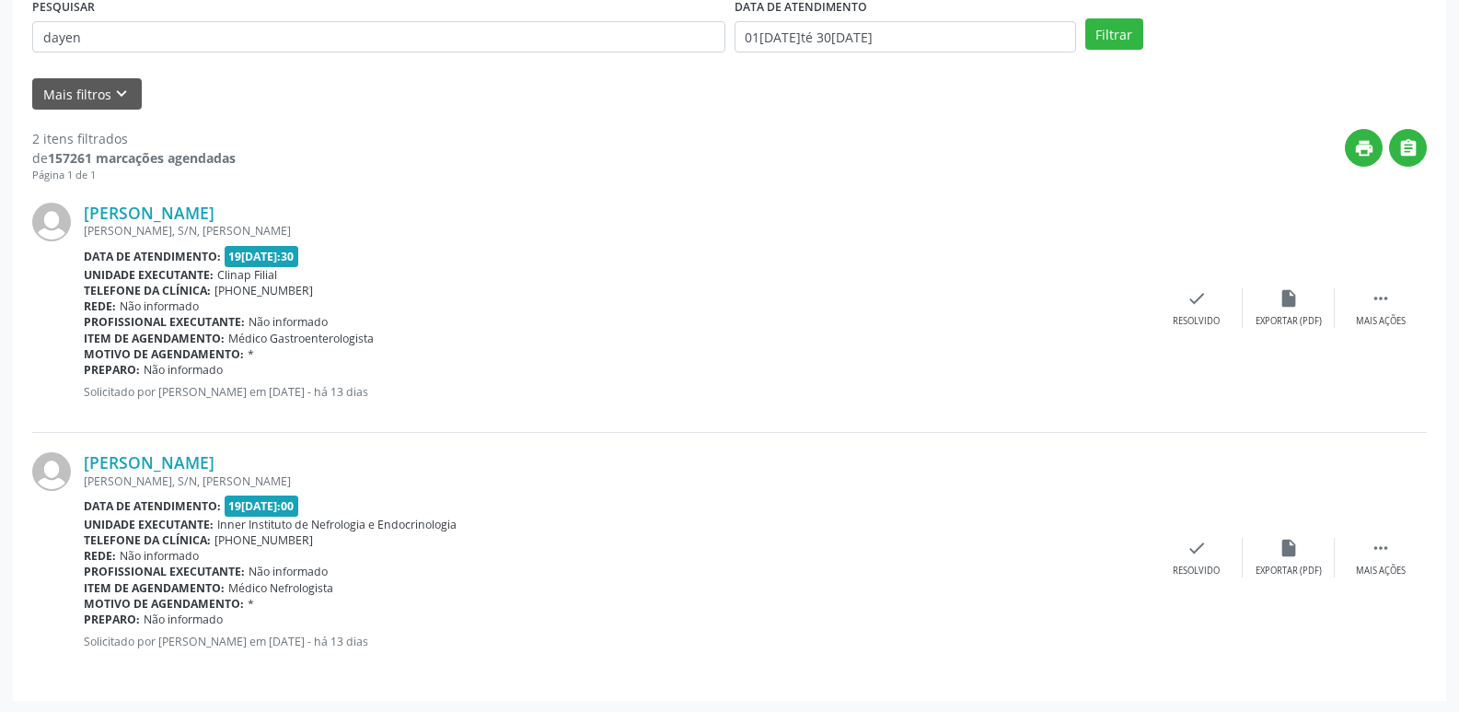
scroll to position [370, 0]
click at [1383, 545] on icon "" at bounding box center [1381, 546] width 20 height 20
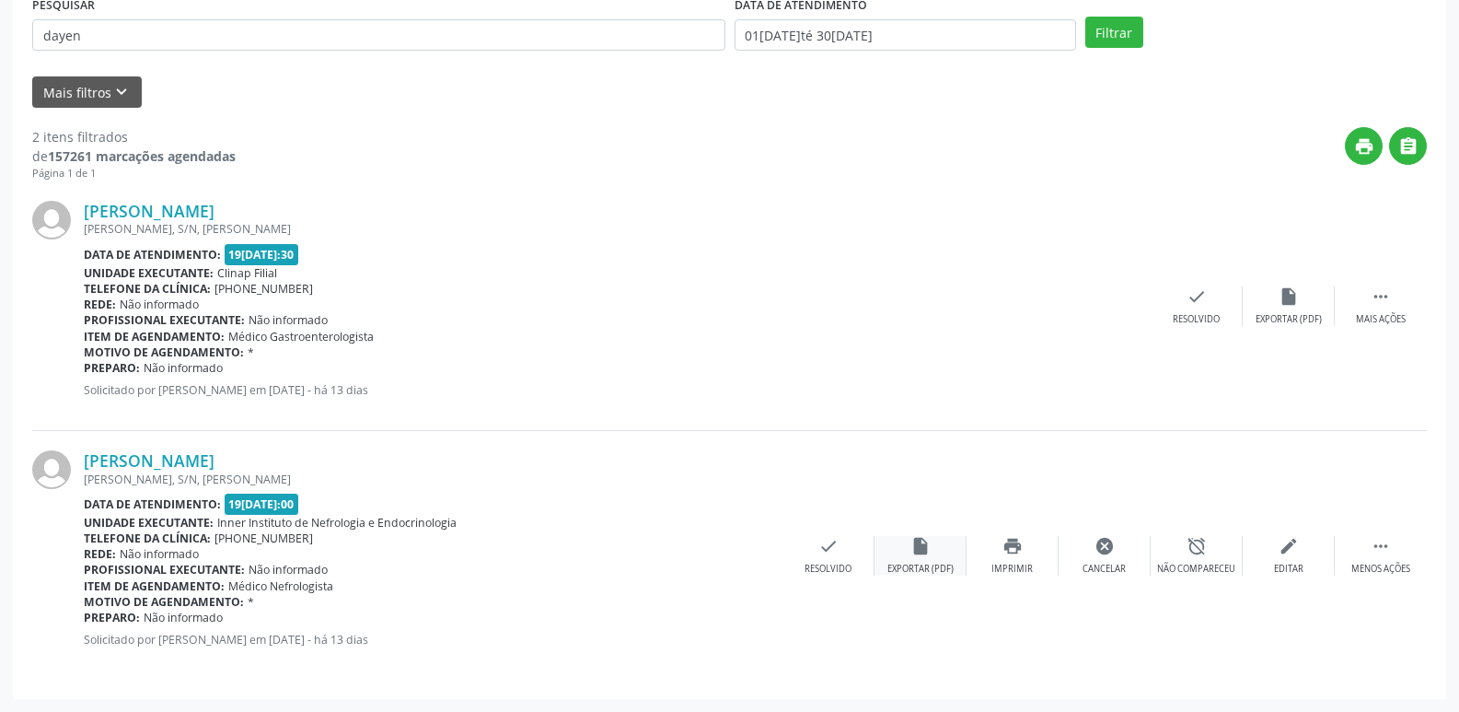
click at [935, 559] on div "insert_drive_file Exportar (PDF)" at bounding box center [921, 556] width 92 height 40
click at [1014, 547] on icon "print" at bounding box center [1013, 546] width 20 height 20
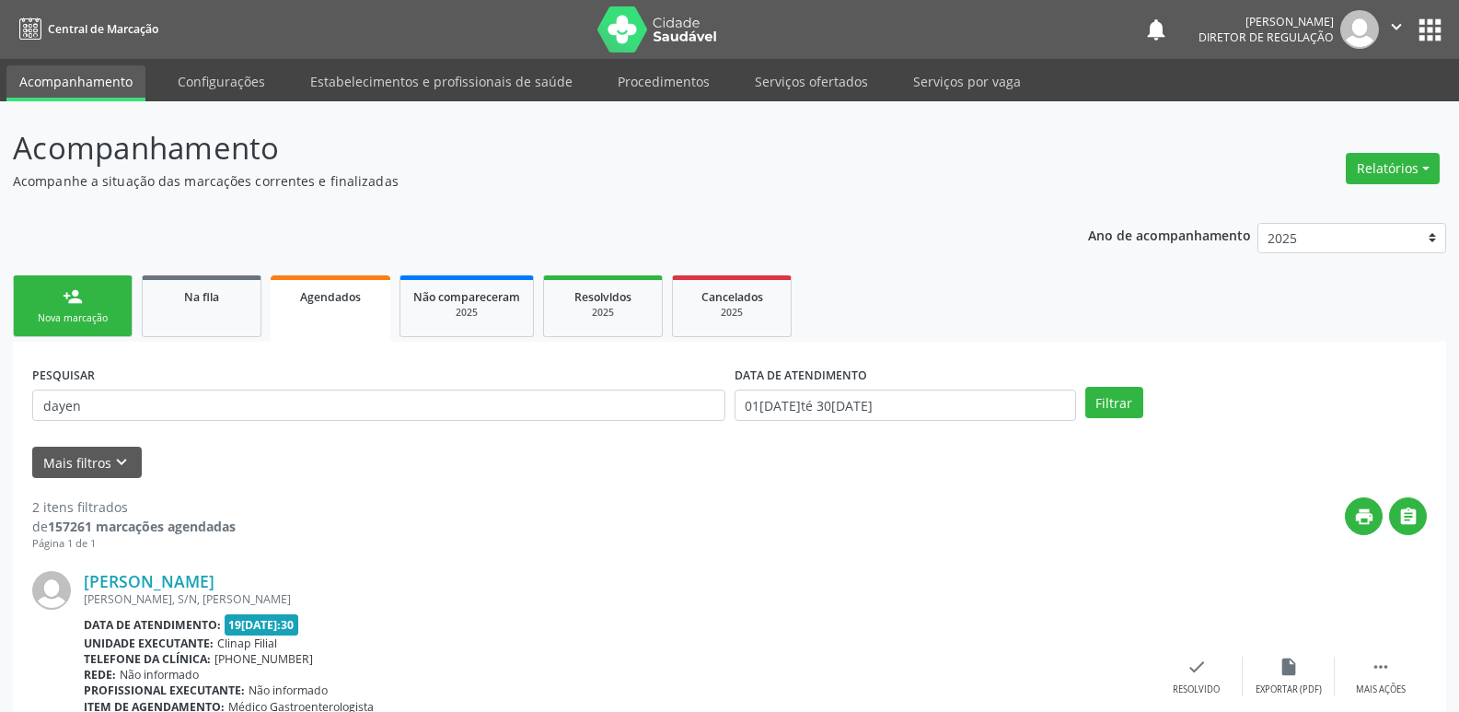
click at [102, 316] on div "Nova marcação" at bounding box center [73, 318] width 92 height 14
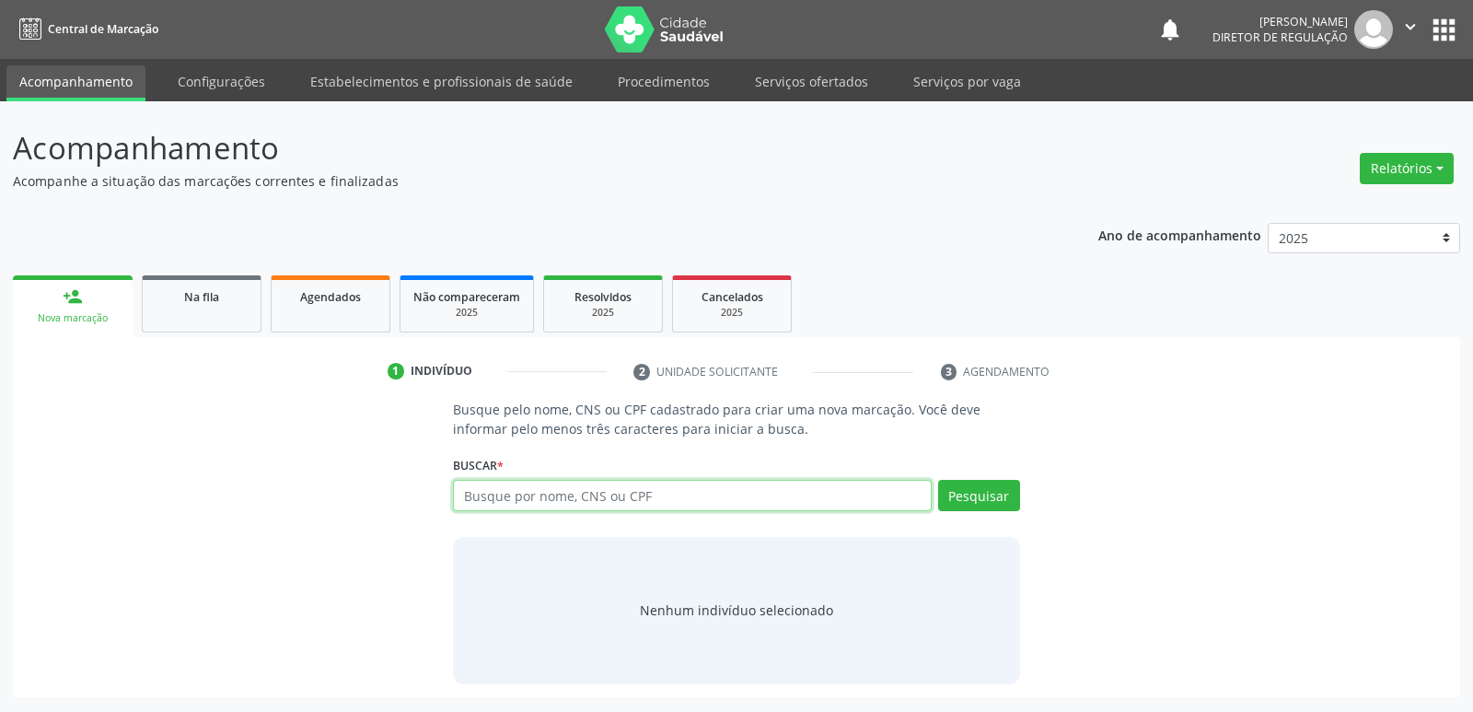
click at [650, 494] on input "text" at bounding box center [692, 495] width 478 height 31
type input "[PERSON_NAME]"
click at [982, 492] on button "Pesquisar" at bounding box center [979, 495] width 82 height 31
type input "[PERSON_NAME]"
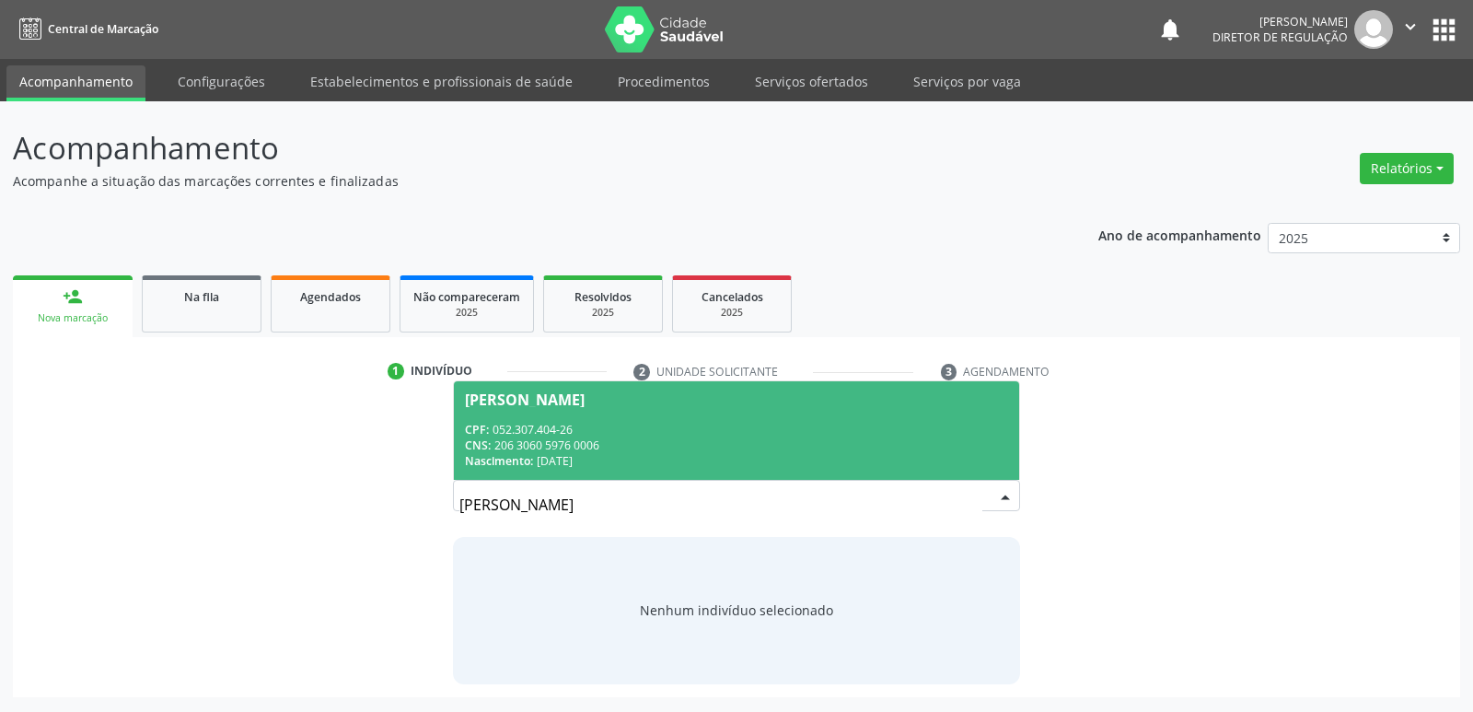
click at [636, 437] on div "CNS: 206 3060 5976 0006" at bounding box center [736, 445] width 542 height 16
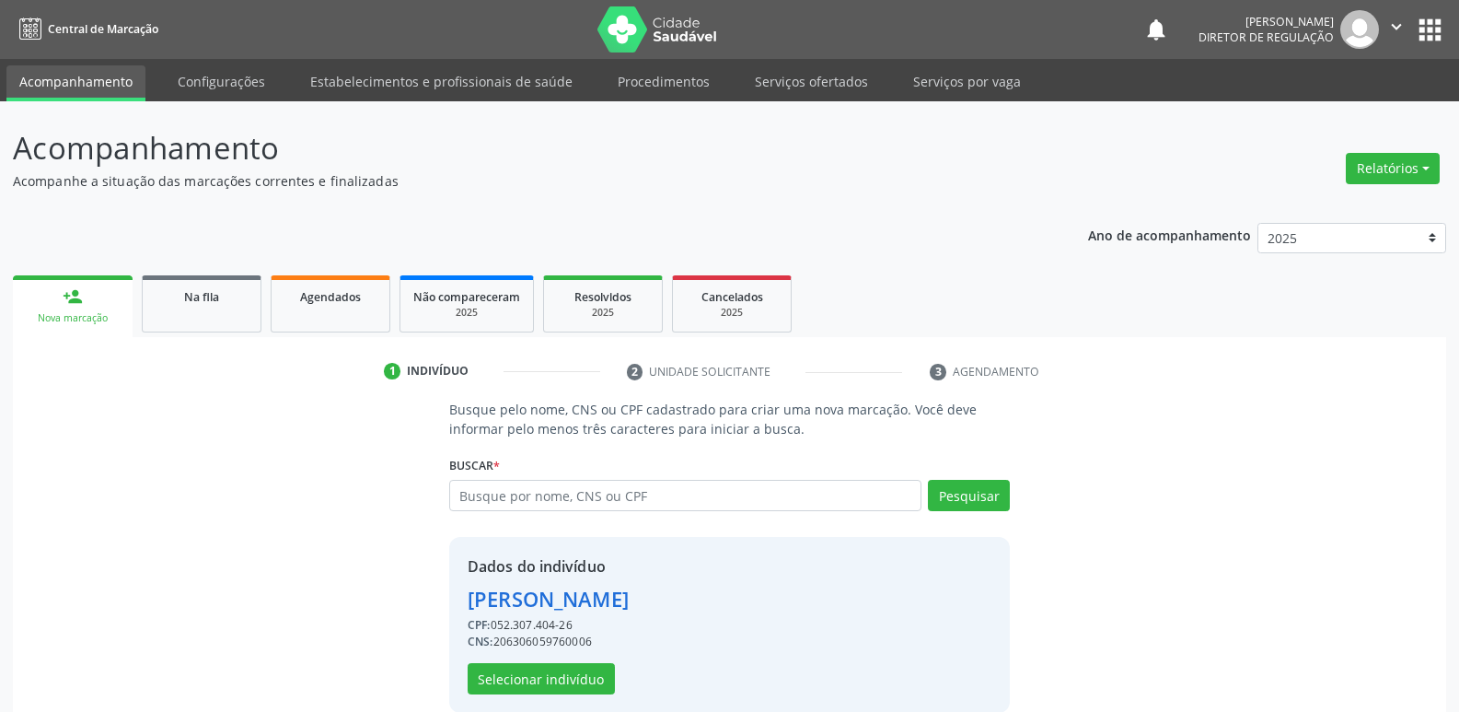
drag, startPoint x: 579, startPoint y: 618, endPoint x: 491, endPoint y: 623, distance: 88.6
click at [491, 623] on div "CPF: 052.307.404-26" at bounding box center [548, 625] width 161 height 17
copy div "052.307.404-26"
